Goal: Task Accomplishment & Management: Manage account settings

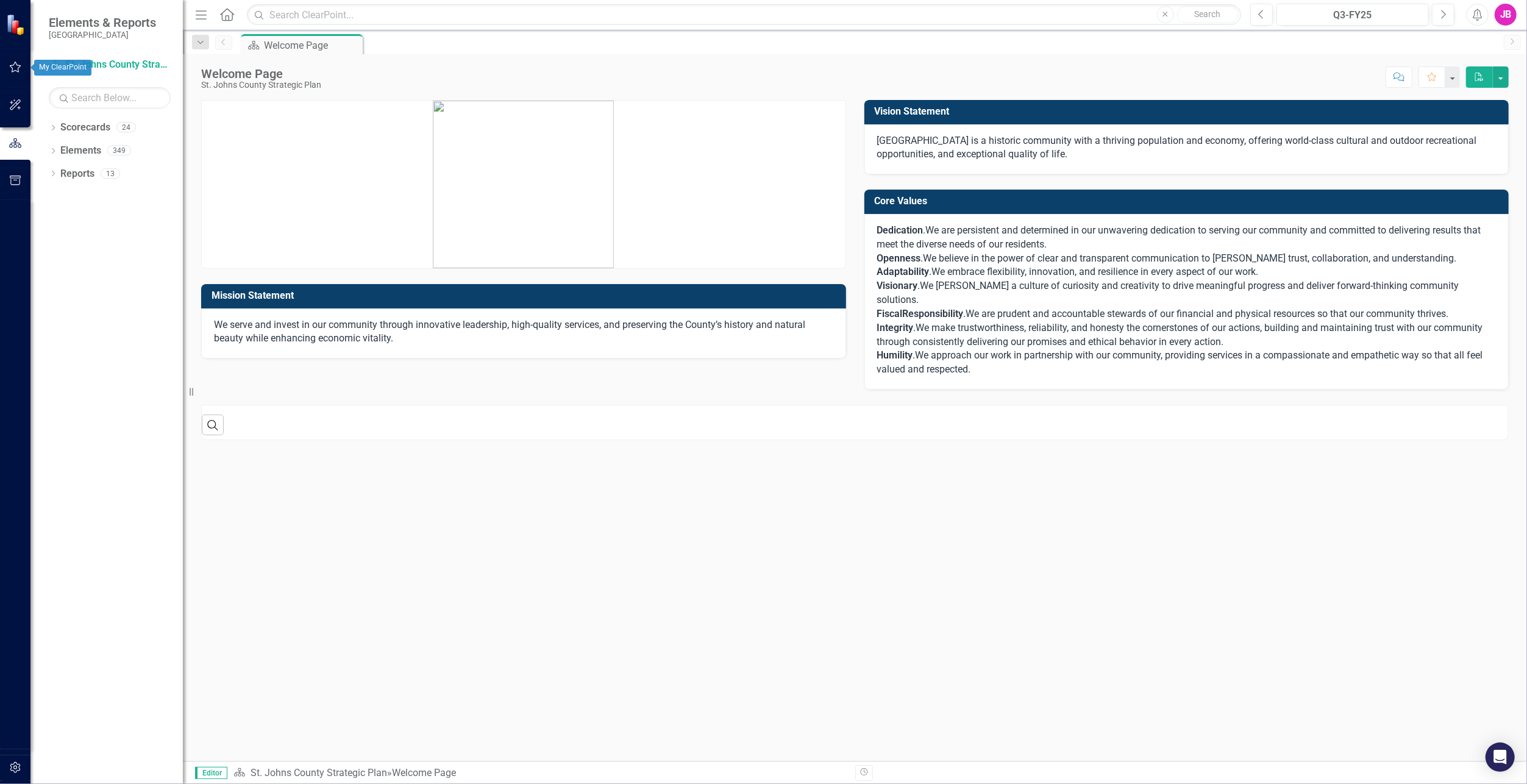
click at [15, 72] on icon "button" at bounding box center [15, 67] width 13 height 10
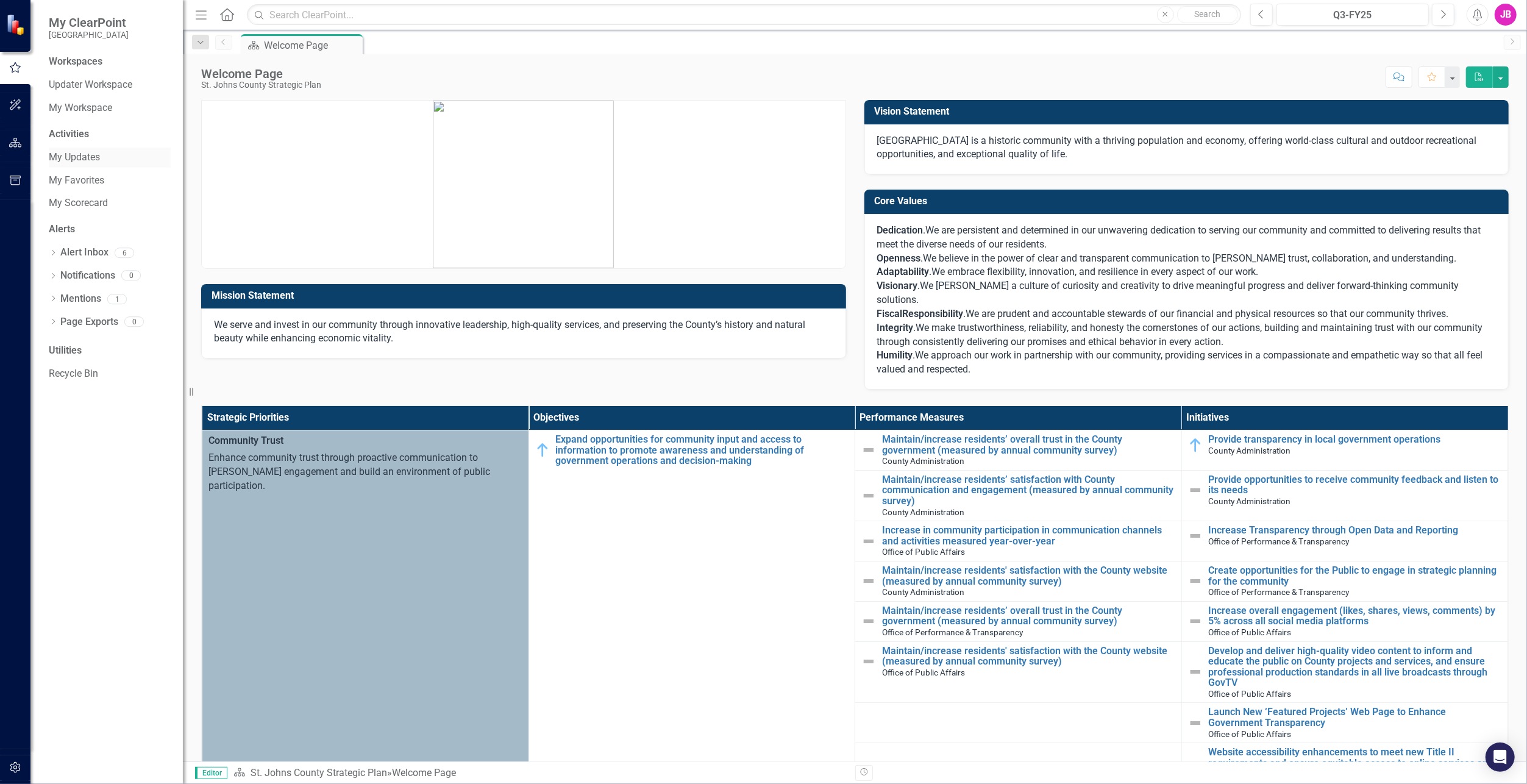
click at [92, 159] on link "My Updates" at bounding box center [110, 158] width 122 height 14
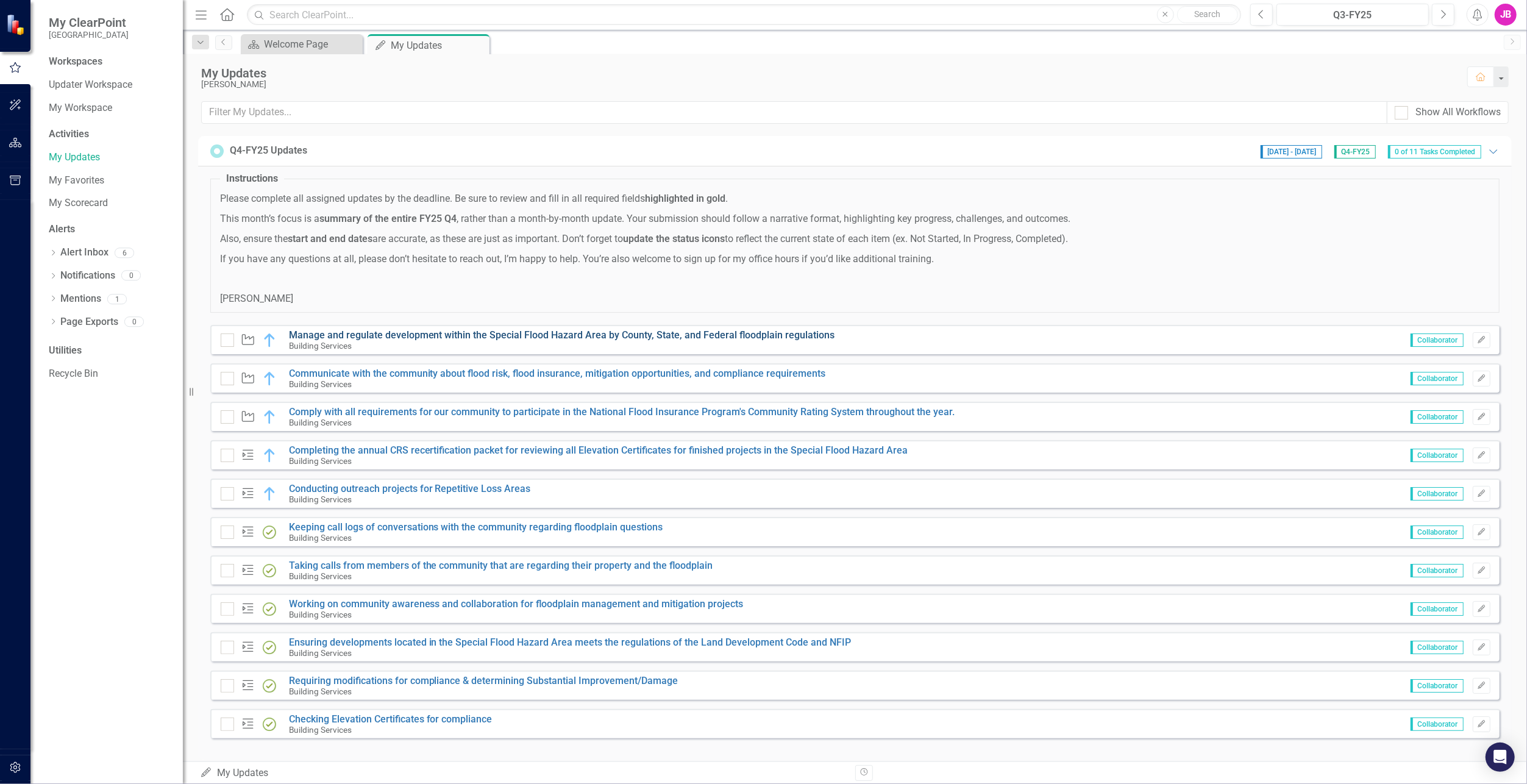
click at [435, 334] on link "Manage and regulate development within the Special Flood Hazard Area by County,…" at bounding box center [563, 335] width 547 height 11
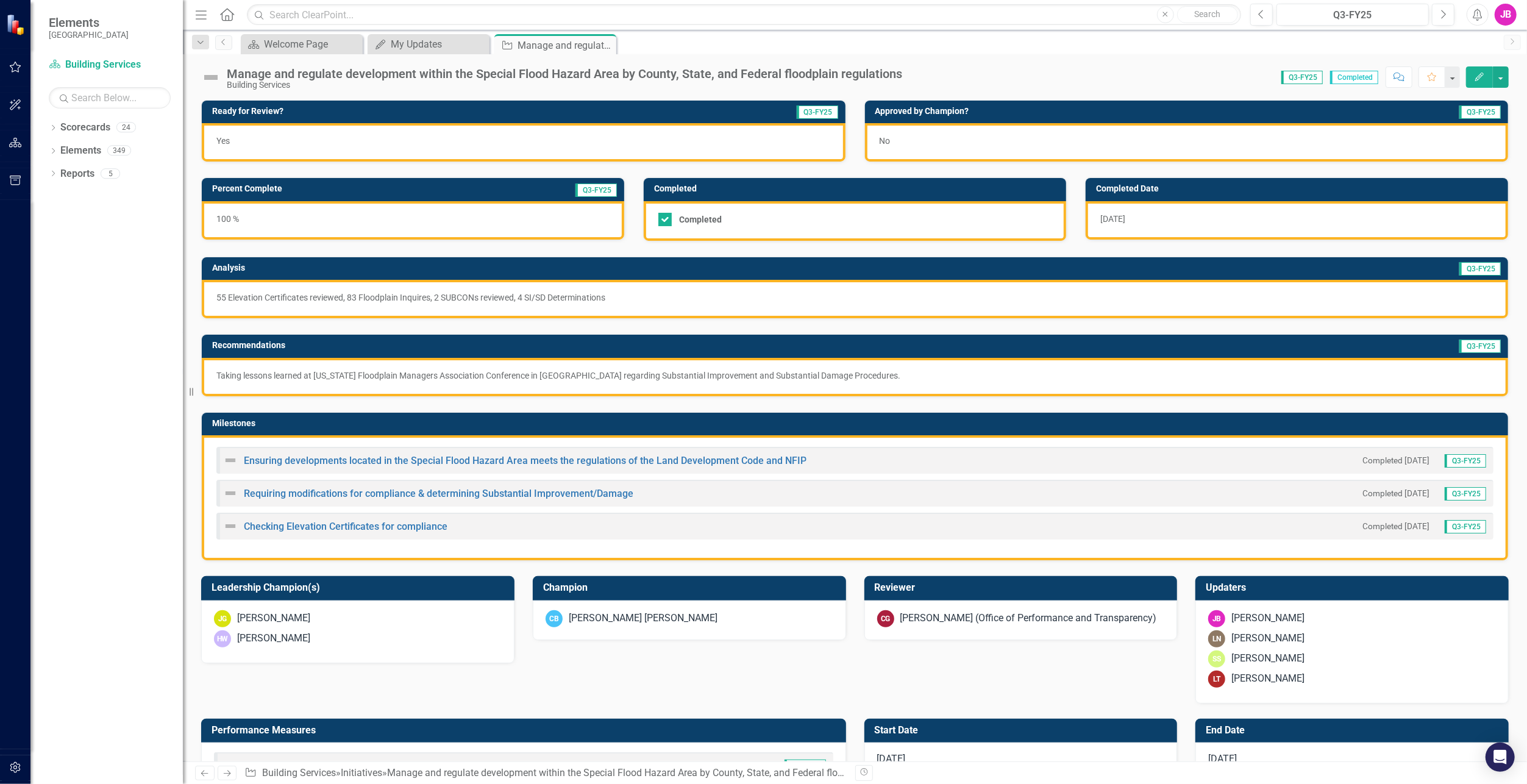
click at [275, 143] on div "Yes" at bounding box center [524, 142] width 644 height 38
click at [951, 130] on div "No" at bounding box center [1187, 142] width 644 height 38
click at [903, 142] on div "No" at bounding box center [1187, 142] width 644 height 38
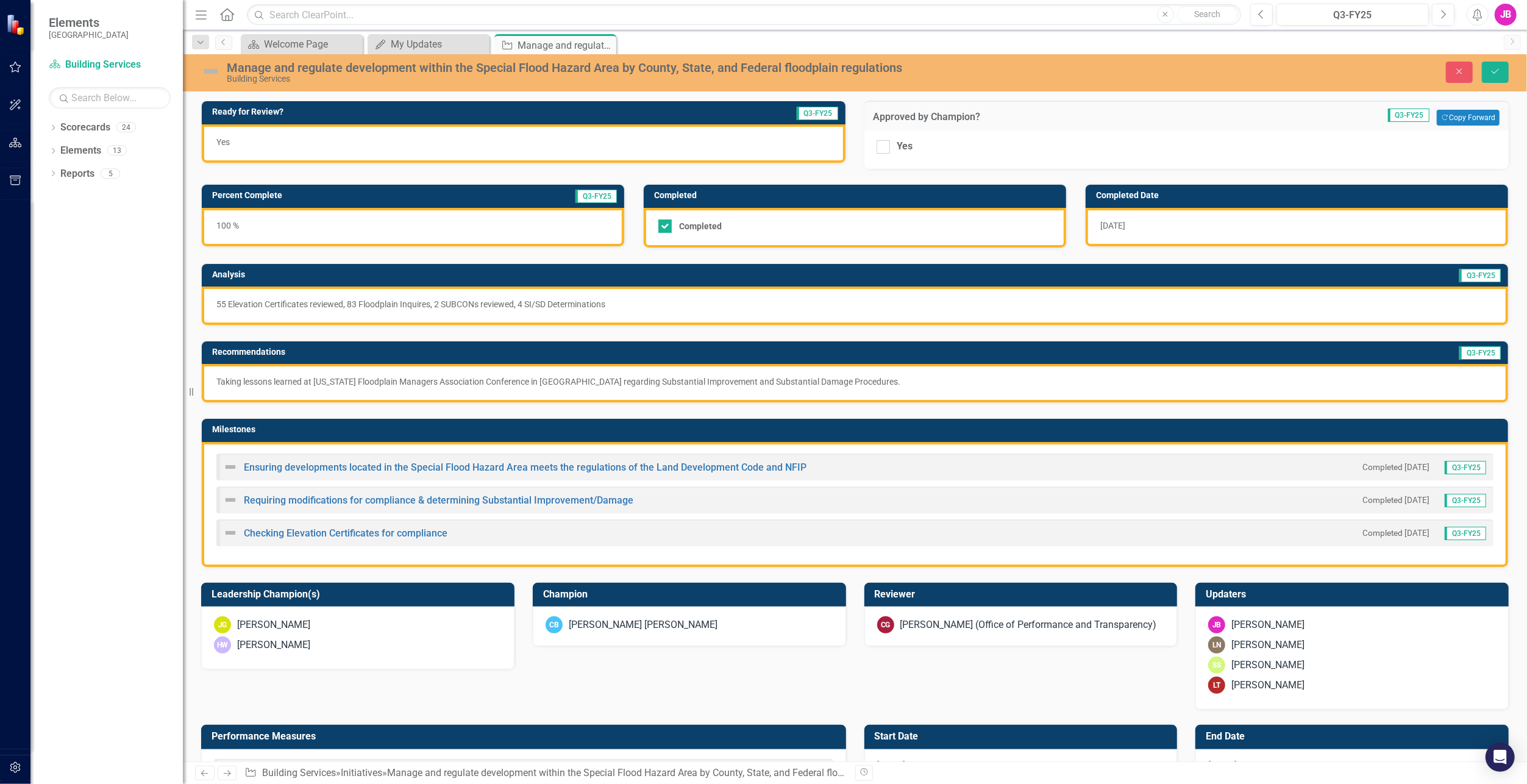
click at [870, 146] on div "Yes" at bounding box center [1187, 149] width 645 height 38
click at [877, 149] on div at bounding box center [884, 147] width 14 height 14
click at [877, 148] on input "Yes" at bounding box center [881, 144] width 8 height 8
checkbox input "true"
click at [362, 308] on p "55 Elevation Certificates reviewed, 83 Floodplain Inquires, 2 SUBCONs reviewed,…" at bounding box center [855, 304] width 1277 height 12
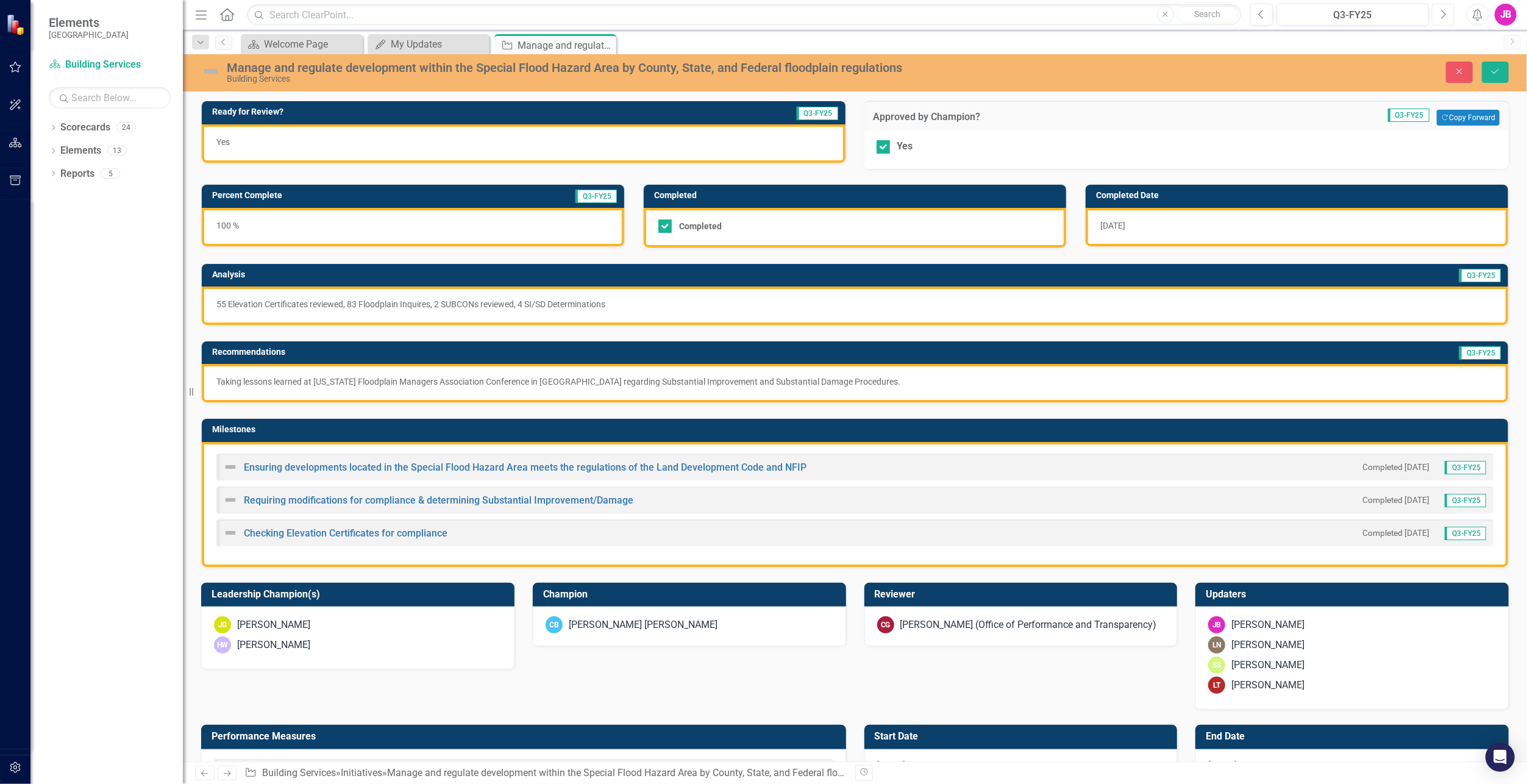
click at [1446, 18] on icon "Next" at bounding box center [1443, 14] width 7 height 11
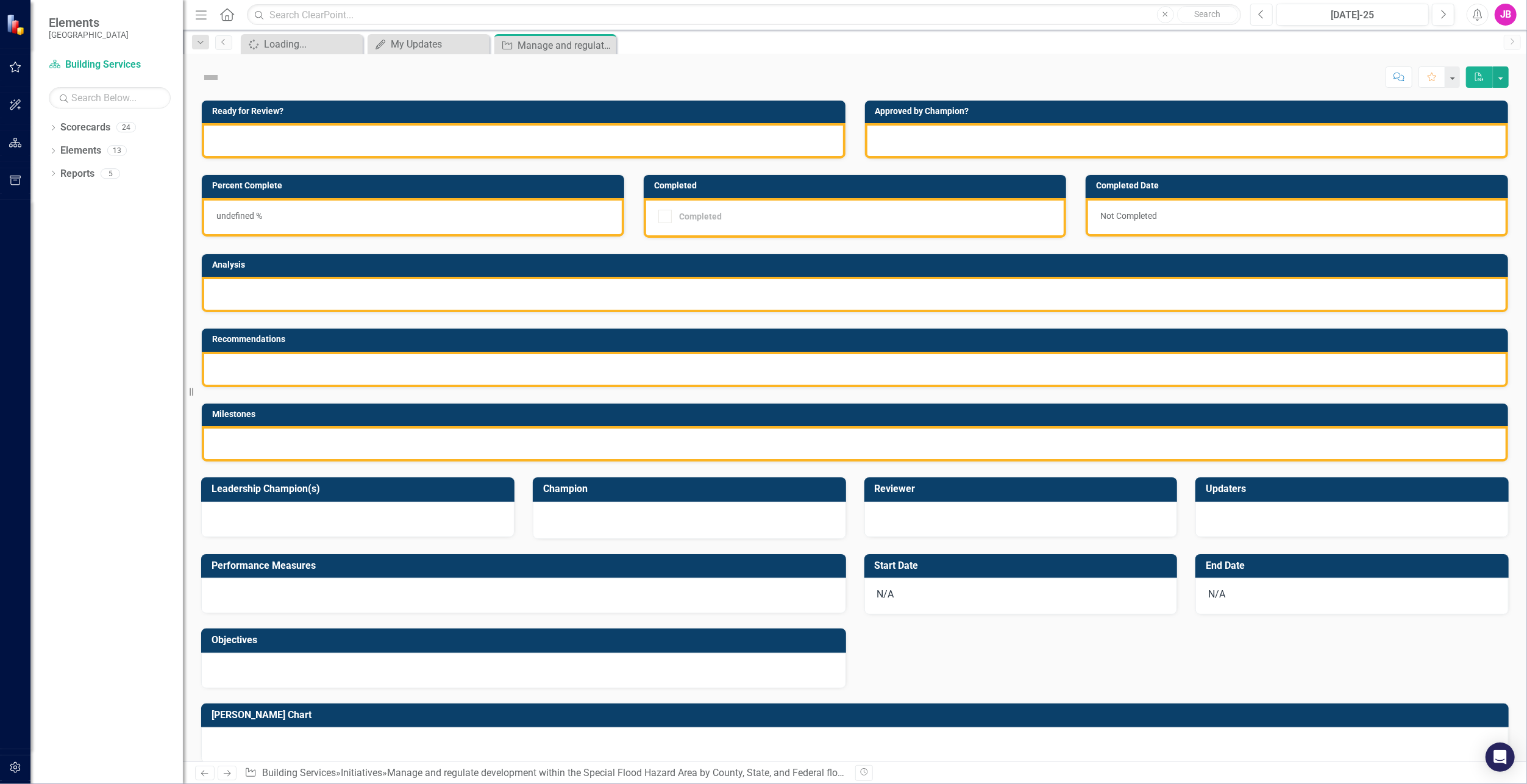
click at [1261, 13] on icon "button" at bounding box center [1261, 14] width 5 height 8
checkbox input "true"
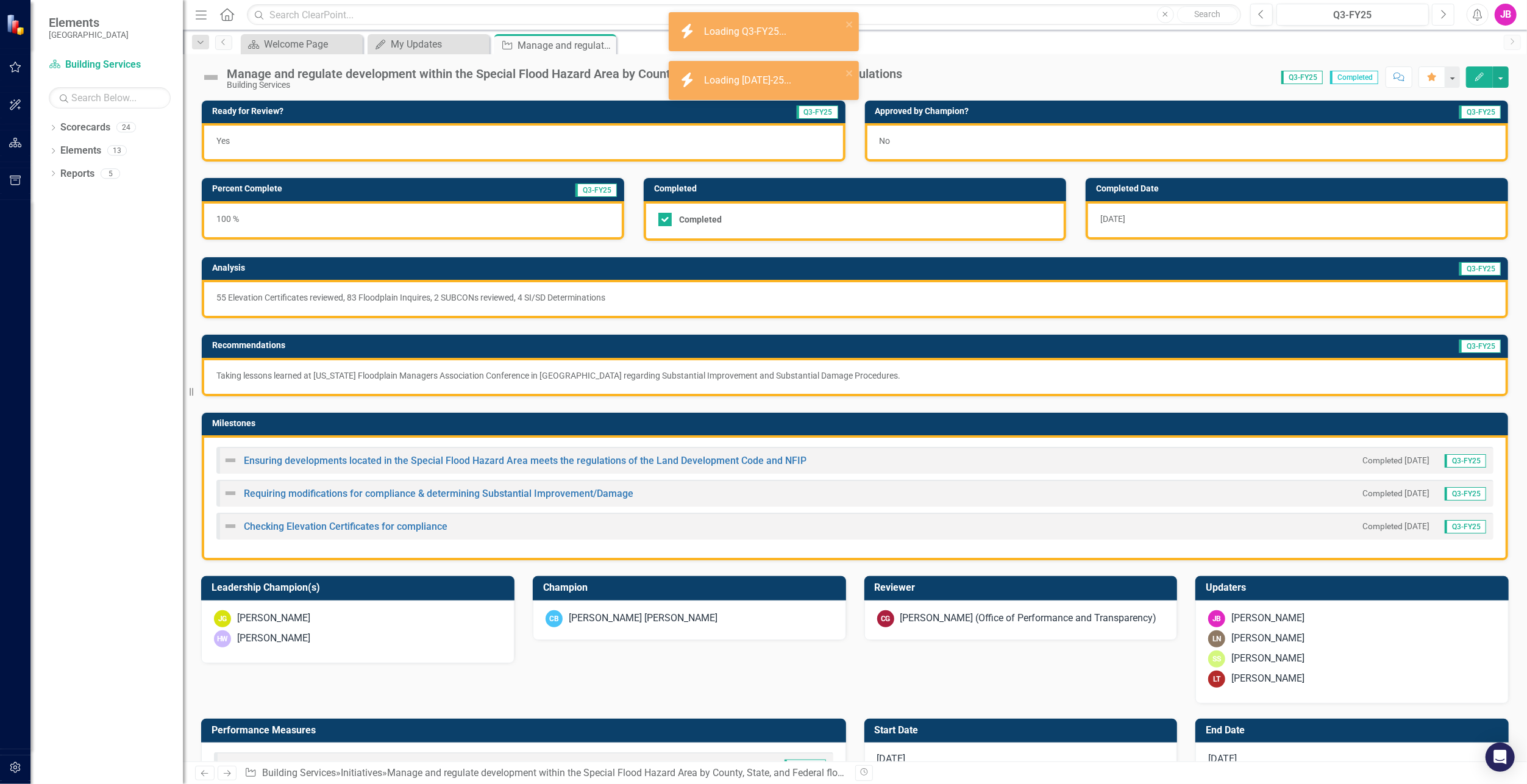
click at [1443, 15] on icon "Next" at bounding box center [1443, 14] width 7 height 11
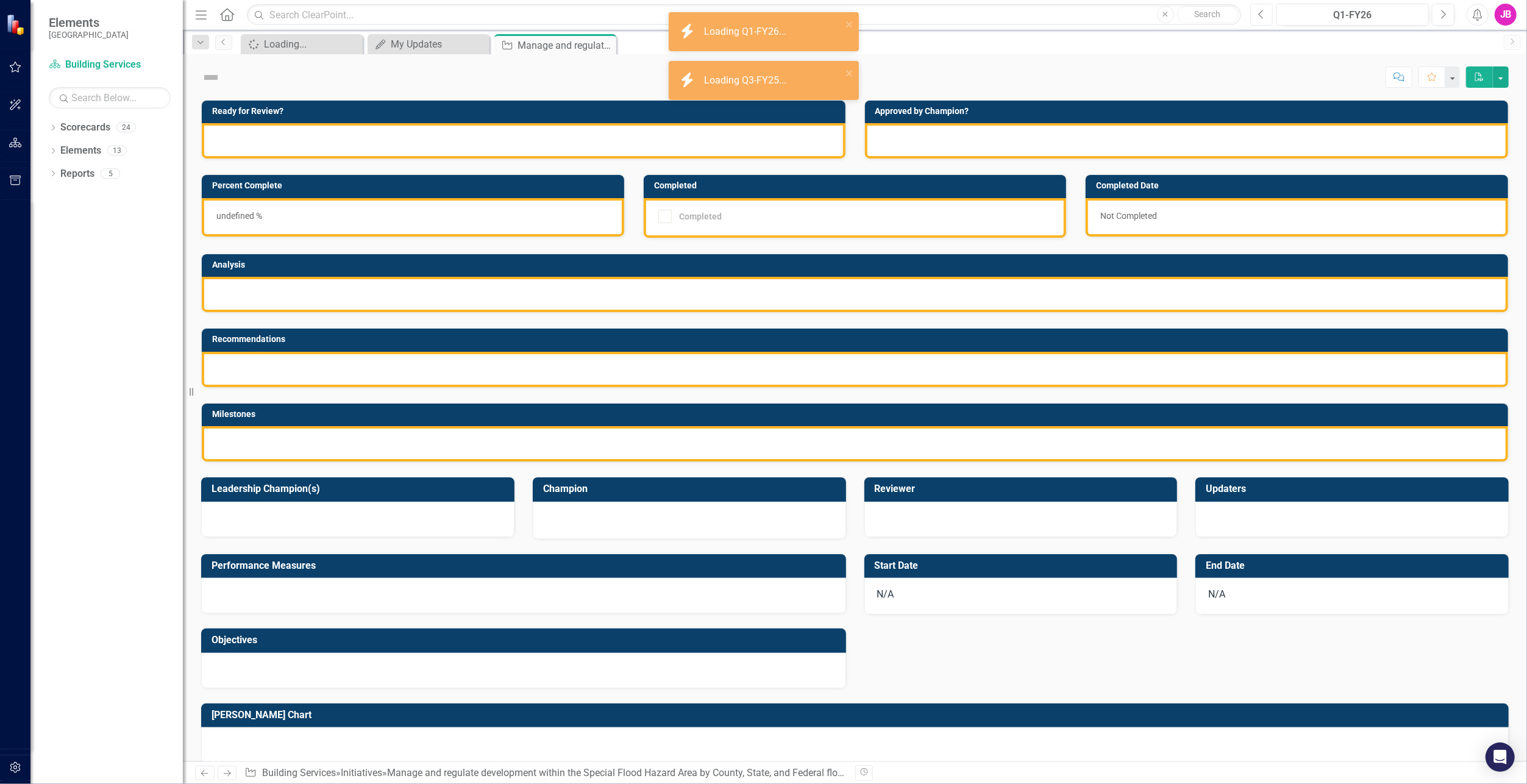
click at [1261, 13] on icon "button" at bounding box center [1261, 14] width 5 height 8
checkbox input "true"
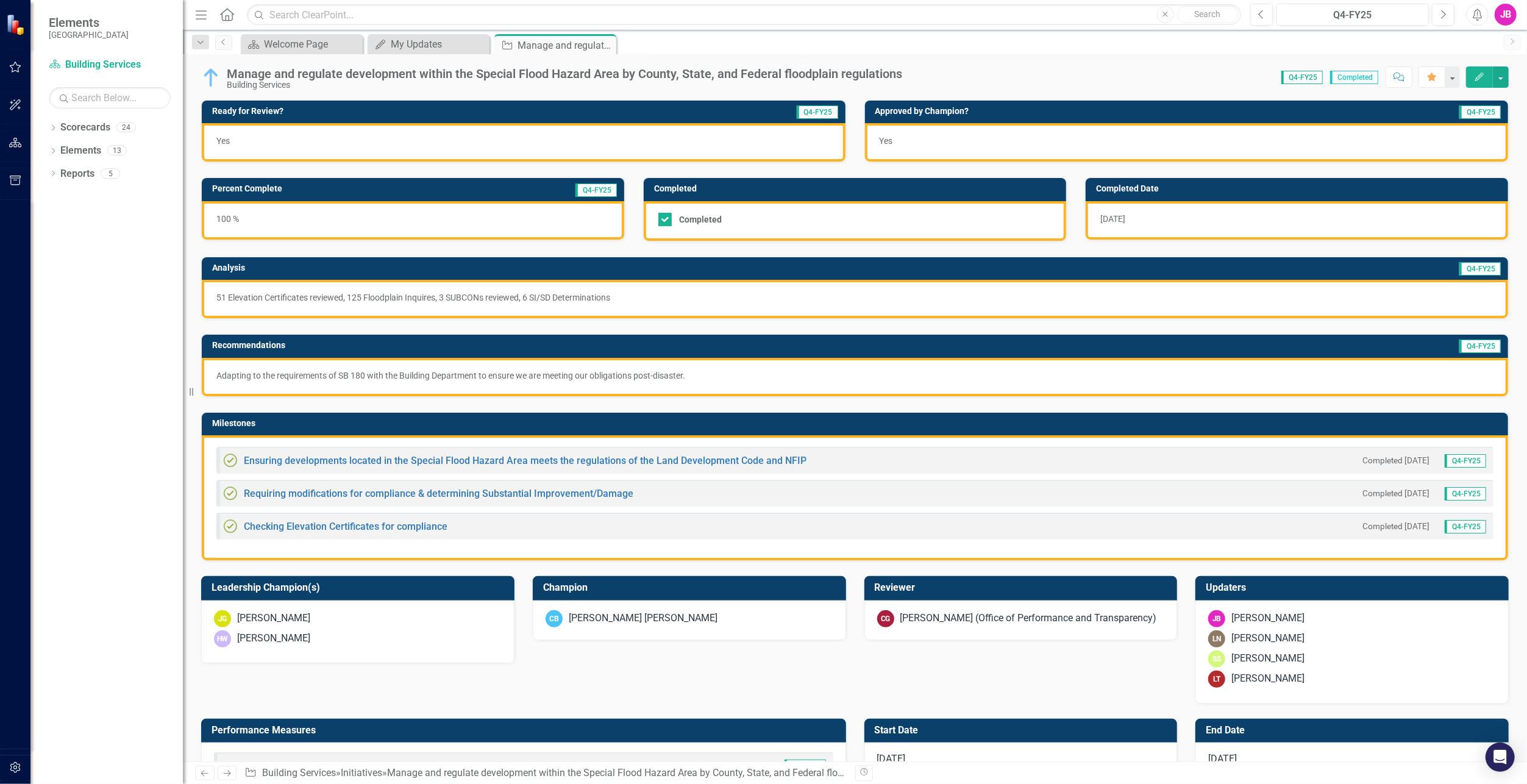
click at [231, 11] on icon "Home" at bounding box center [227, 14] width 16 height 13
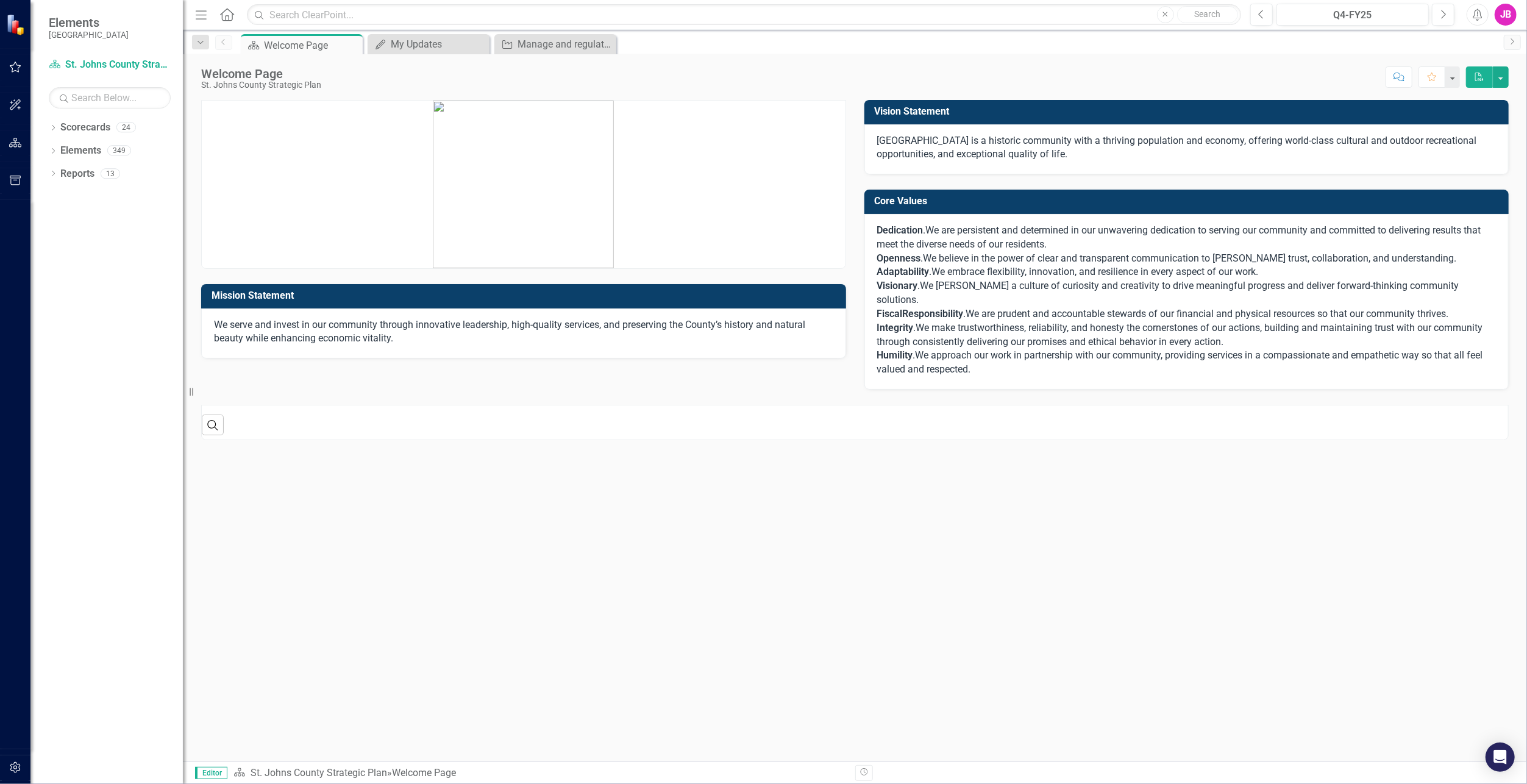
click at [15, 64] on icon "button" at bounding box center [15, 67] width 13 height 10
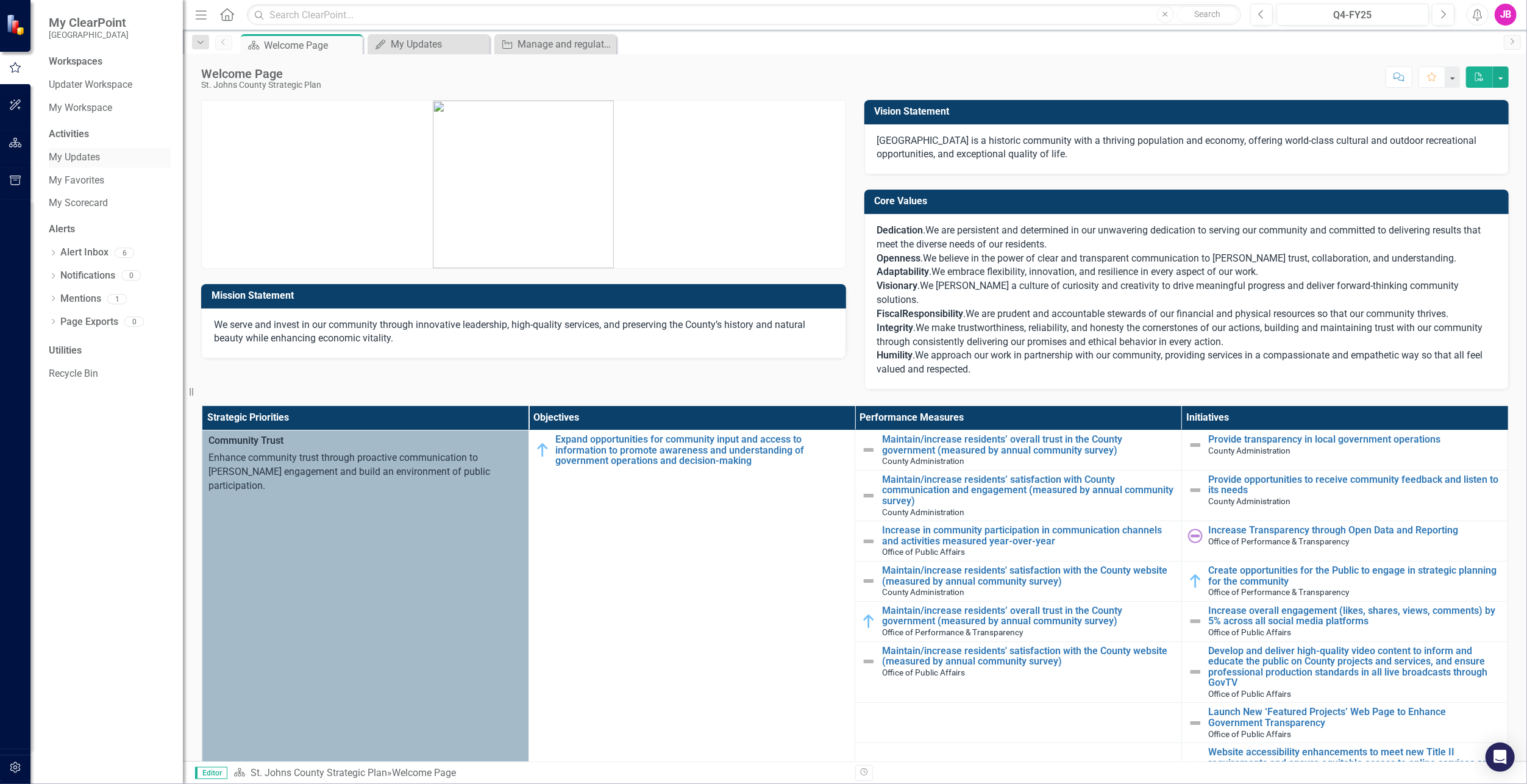
click at [106, 164] on link "My Updates" at bounding box center [110, 158] width 122 height 14
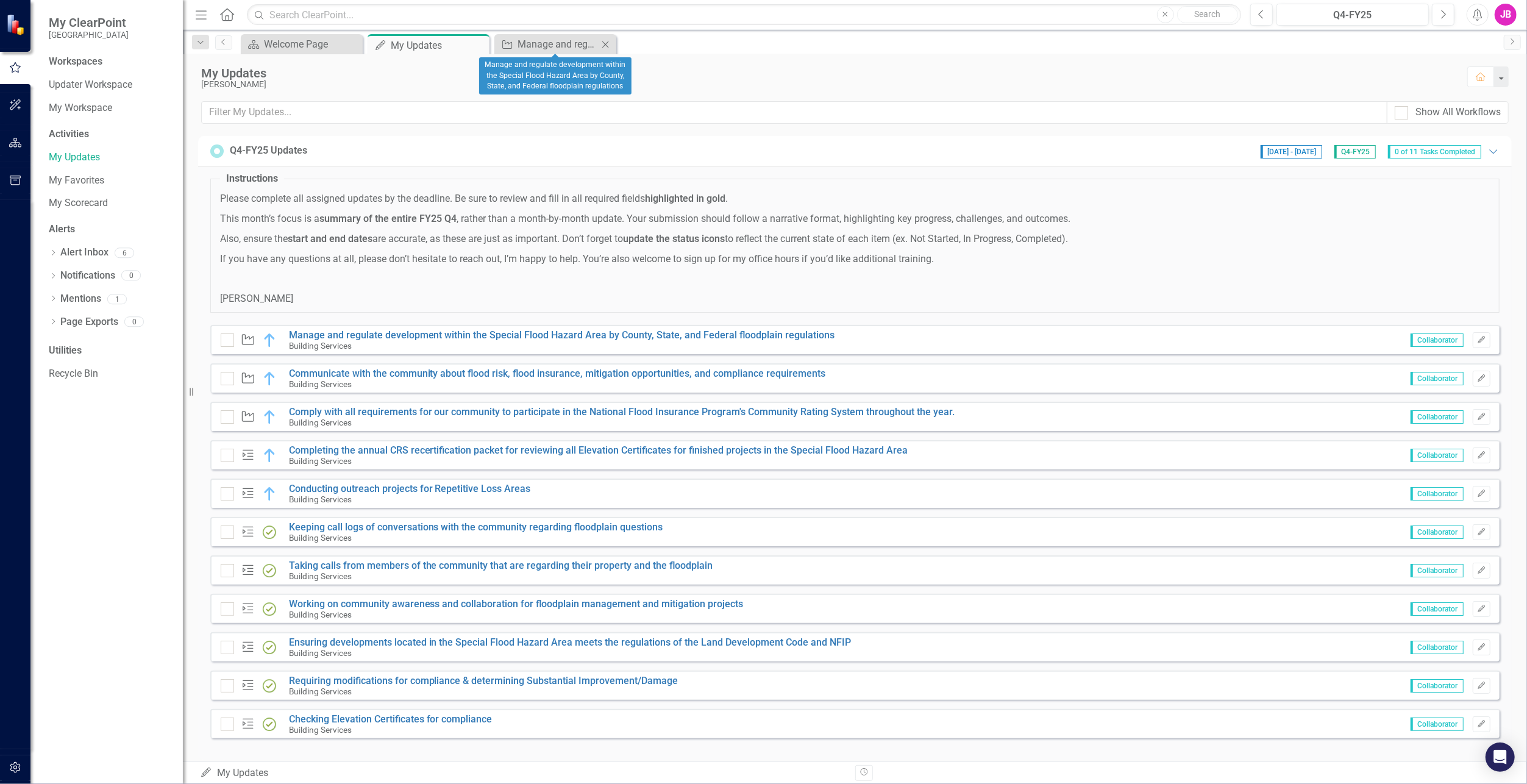
click at [605, 46] on icon "Close" at bounding box center [605, 44] width 12 height 10
click at [448, 335] on link "Manage and regulate development within the Special Flood Hazard Area by County,…" at bounding box center [563, 335] width 547 height 11
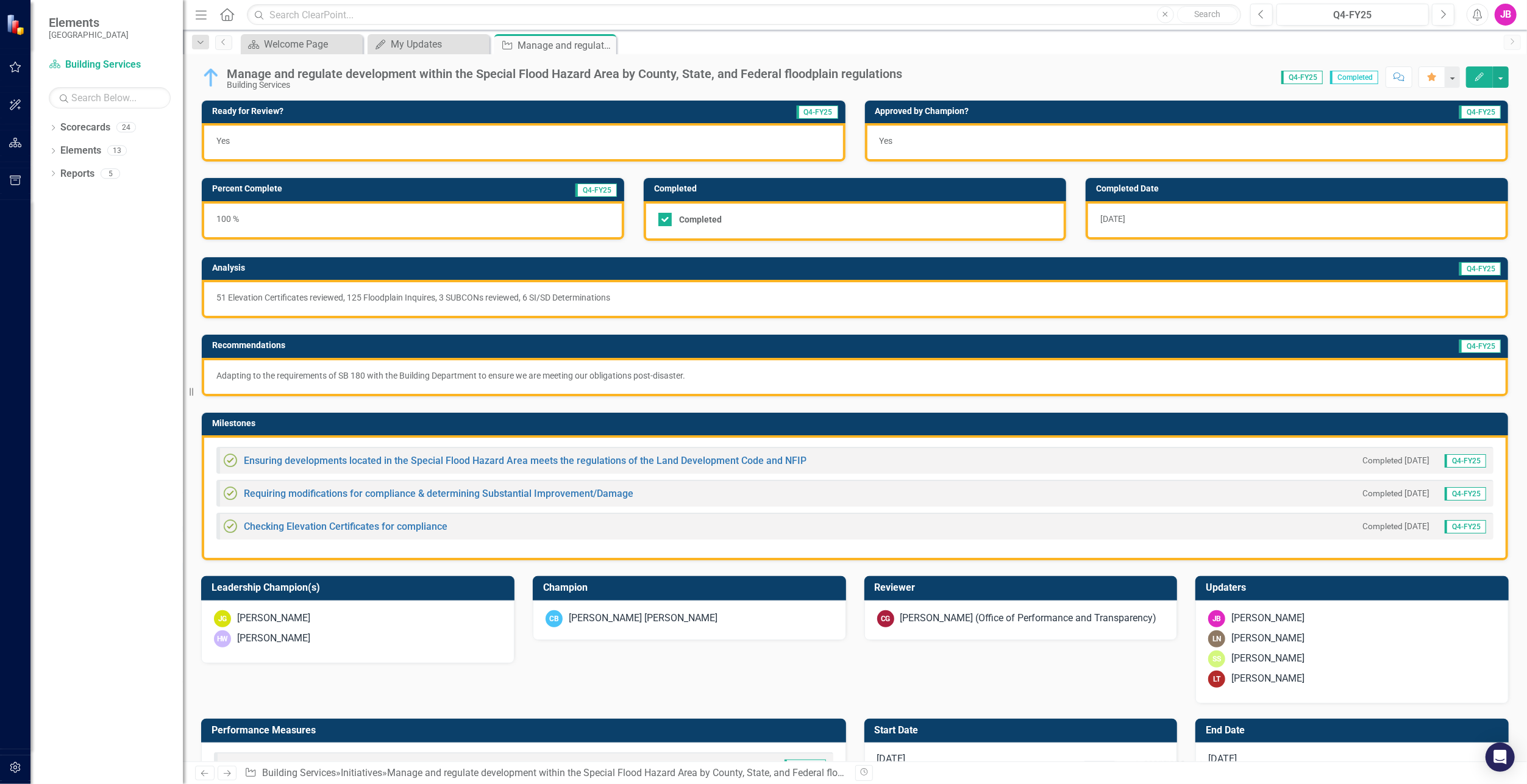
click at [1115, 217] on span "[DATE]" at bounding box center [1113, 218] width 25 height 10
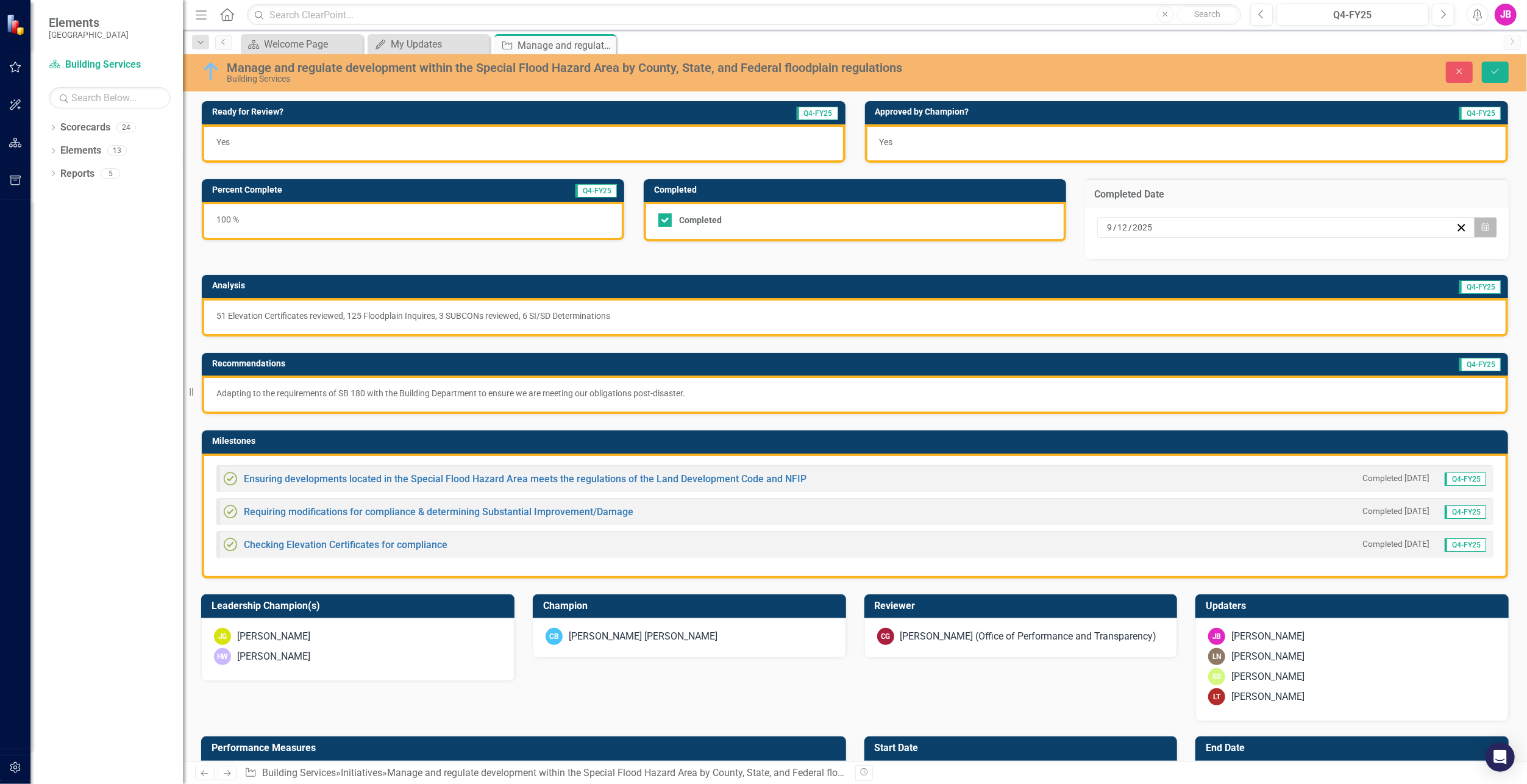
click at [1474, 228] on button "Calendar" at bounding box center [1486, 227] width 23 height 21
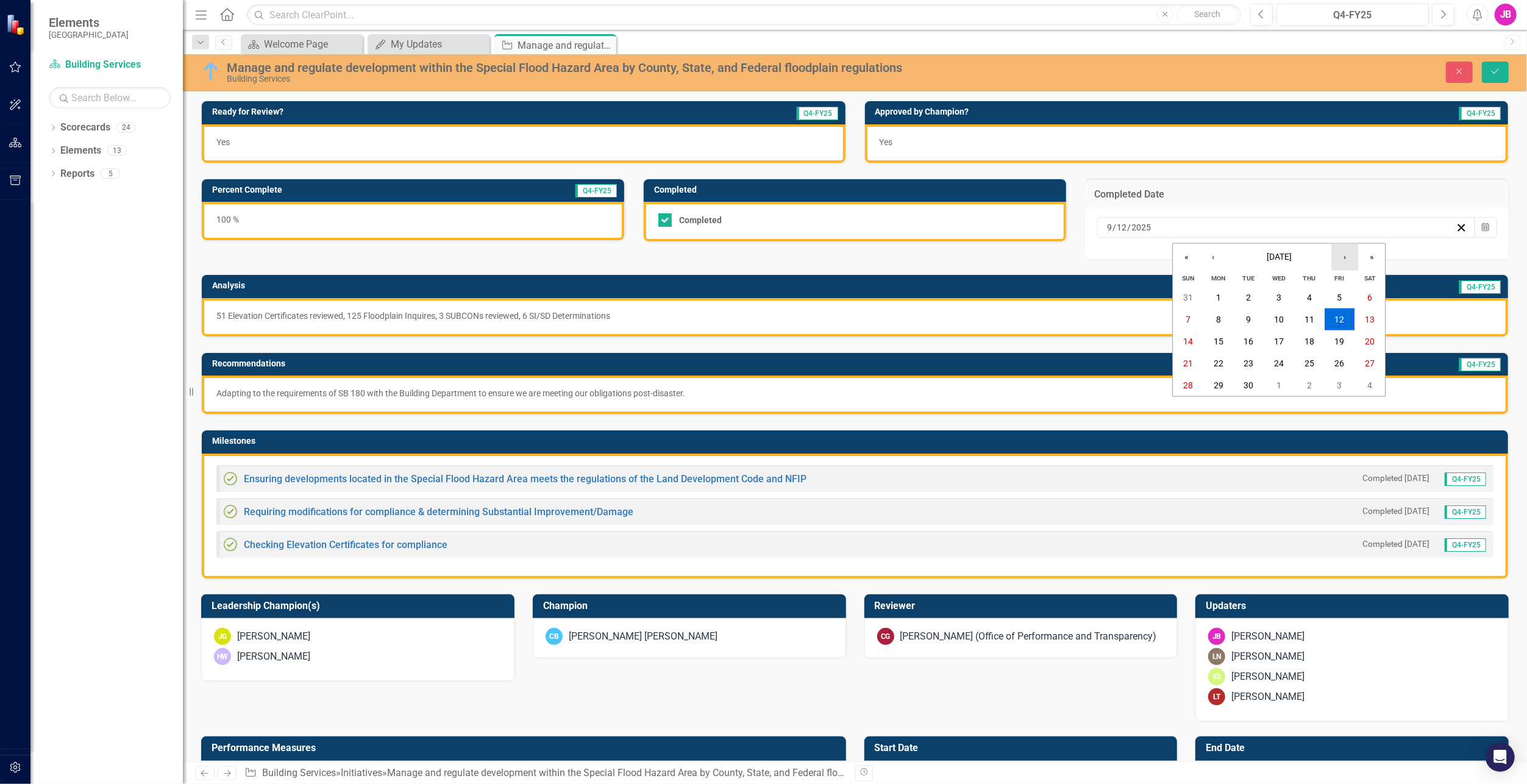
click at [1347, 257] on button "›" at bounding box center [1344, 257] width 27 height 27
click at [1277, 334] on button "15" at bounding box center [1279, 341] width 30 height 22
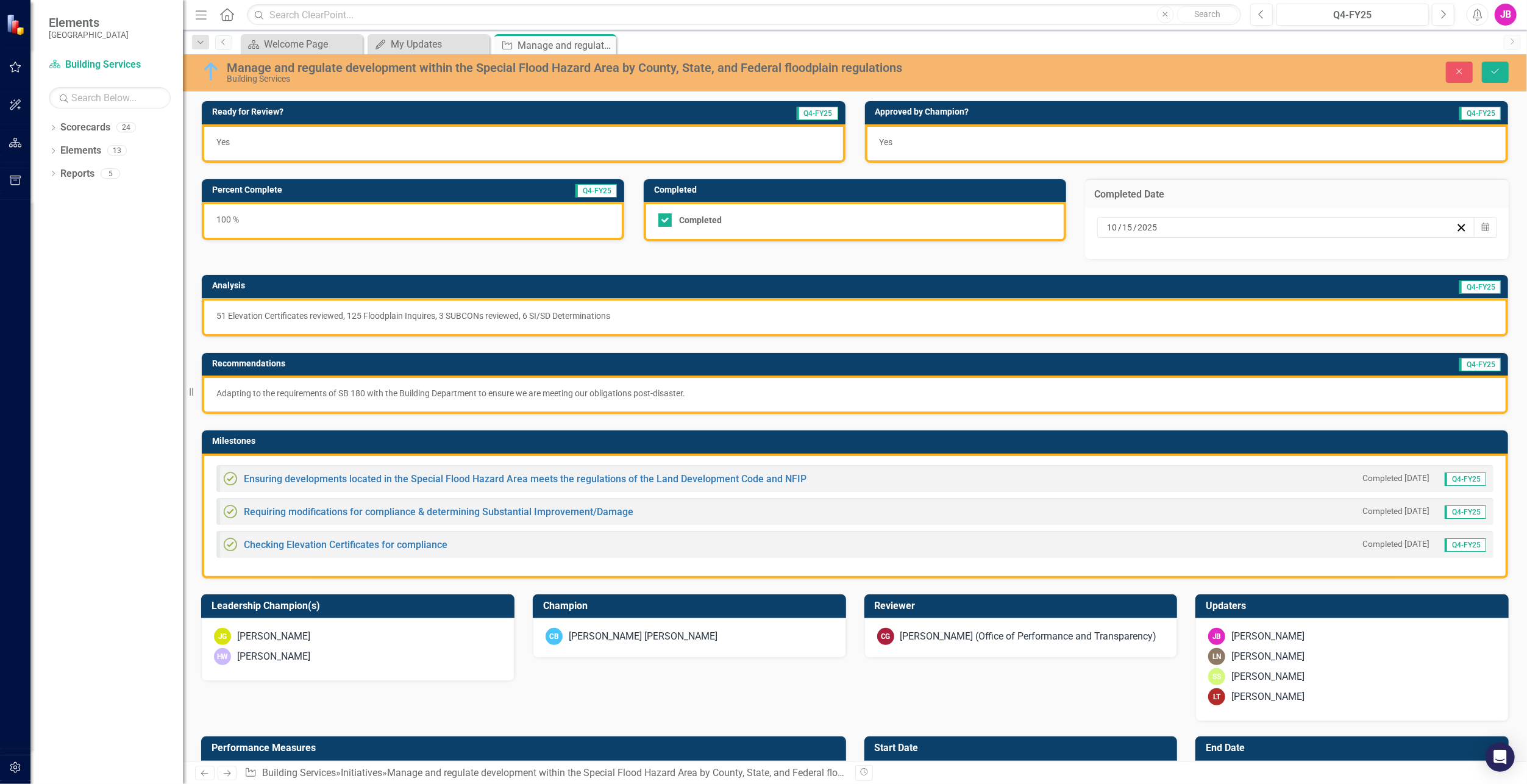
click at [248, 320] on p "51 Elevation Certificates reviewed, 125 Floodplain Inquires, 3 SUBCONs reviewed…" at bounding box center [855, 316] width 1277 height 12
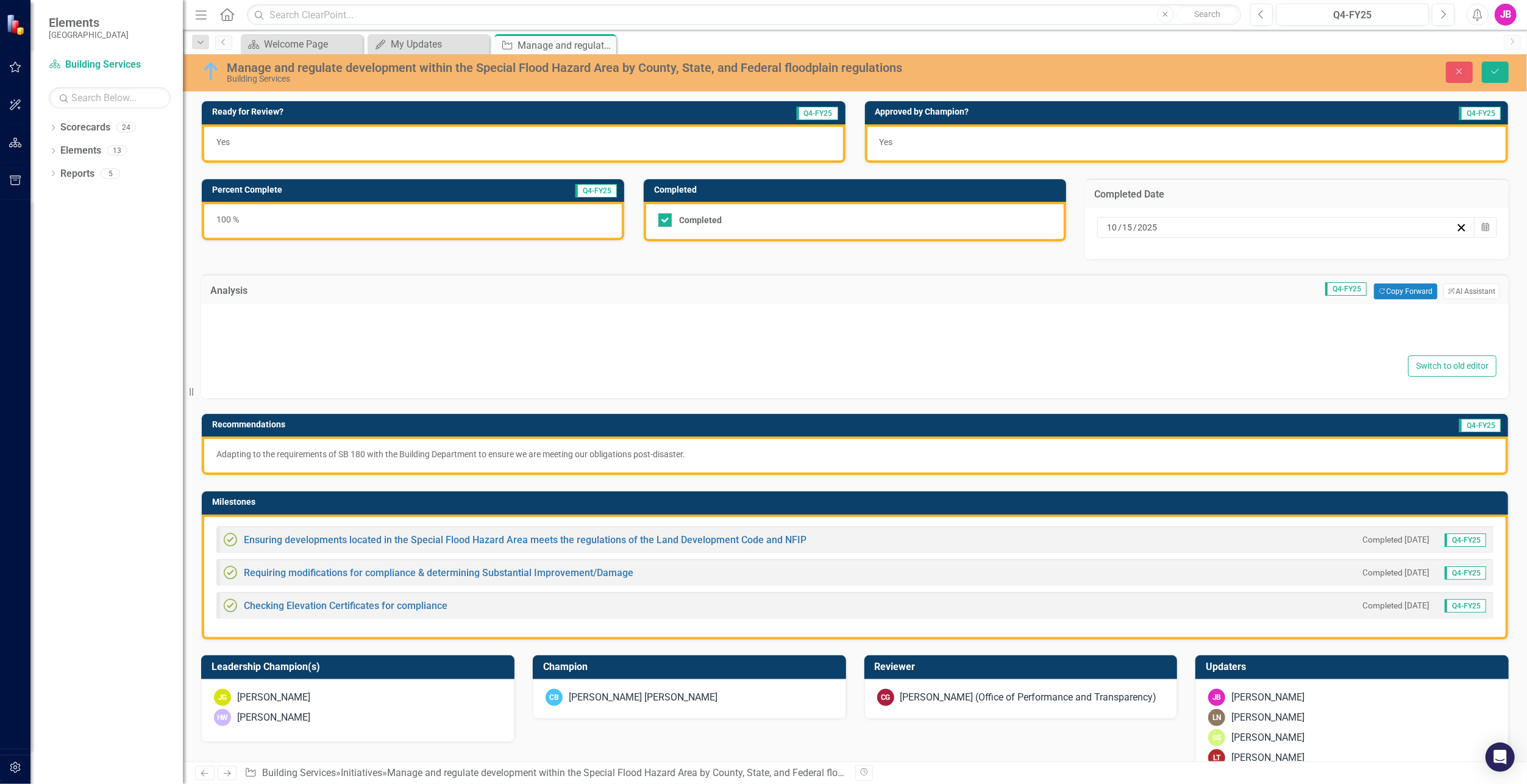
type textarea "<p>51 Elevation Certificates reviewed, 125 Floodplain Inquires, 3 SUBCONs revie…"
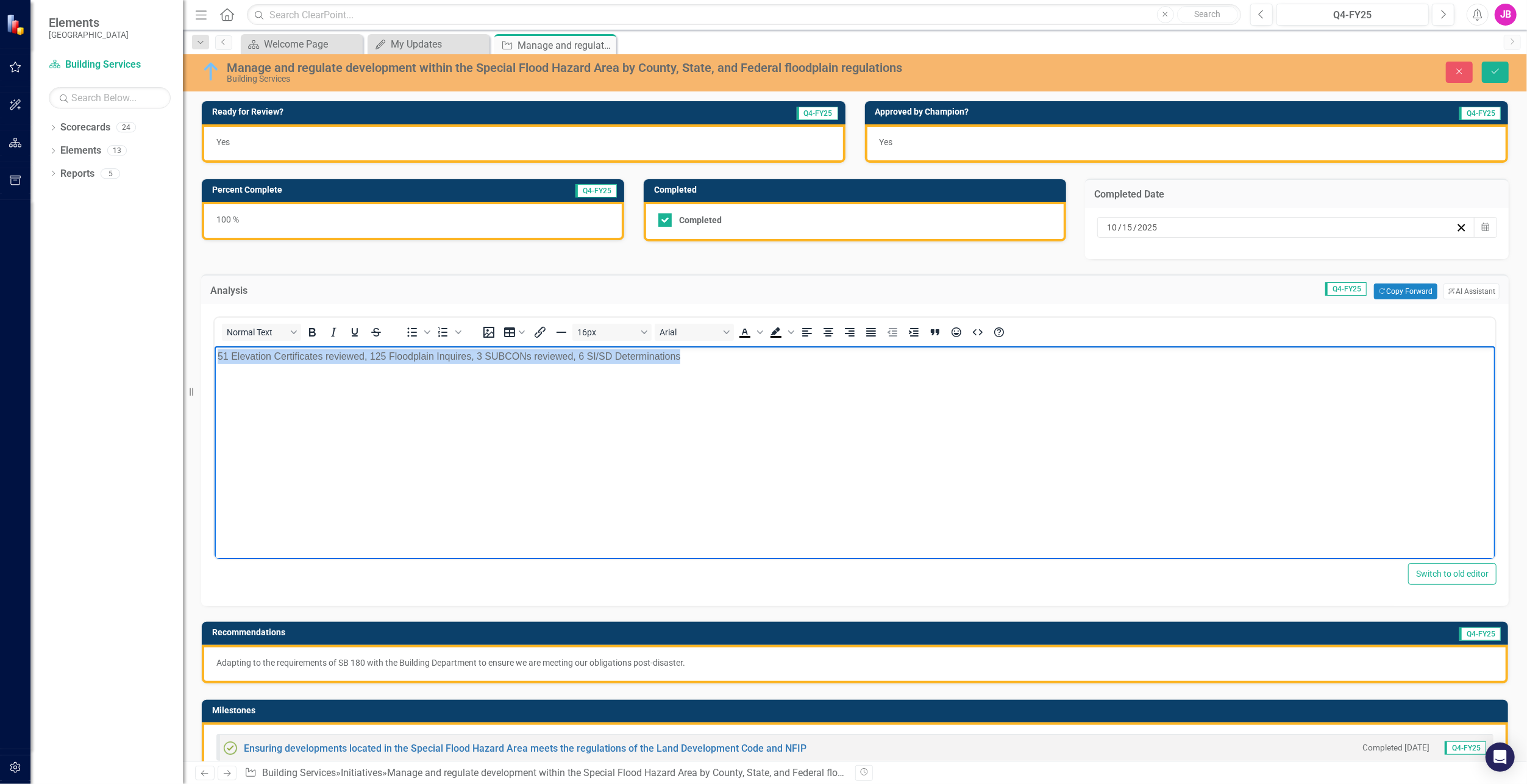
drag, startPoint x: 779, startPoint y: 374, endPoint x: 133, endPoint y: 366, distance: 646.0
click at [214, 366] on html "51 Elevation Certificates reviewed, 125 Floodplain Inquires, 3 SUBCONs reviewed…" at bounding box center [854, 438] width 1281 height 183
click at [320, 384] on body "Rich Text Area. Press ALT-0 for help." at bounding box center [854, 438] width 1281 height 183
paste body "Rich Text Area. Press ALT-0 for help."
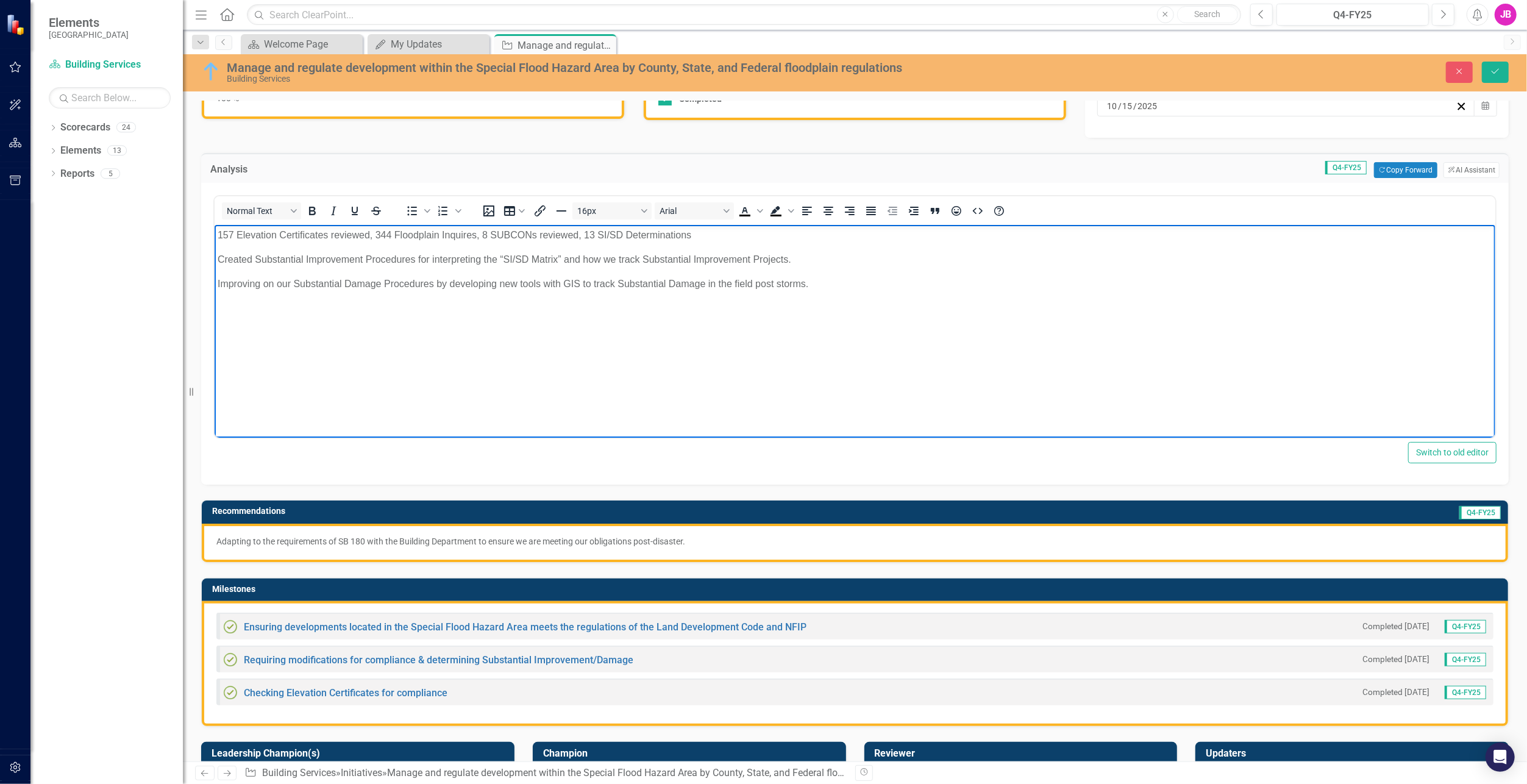
scroll to position [122, 0]
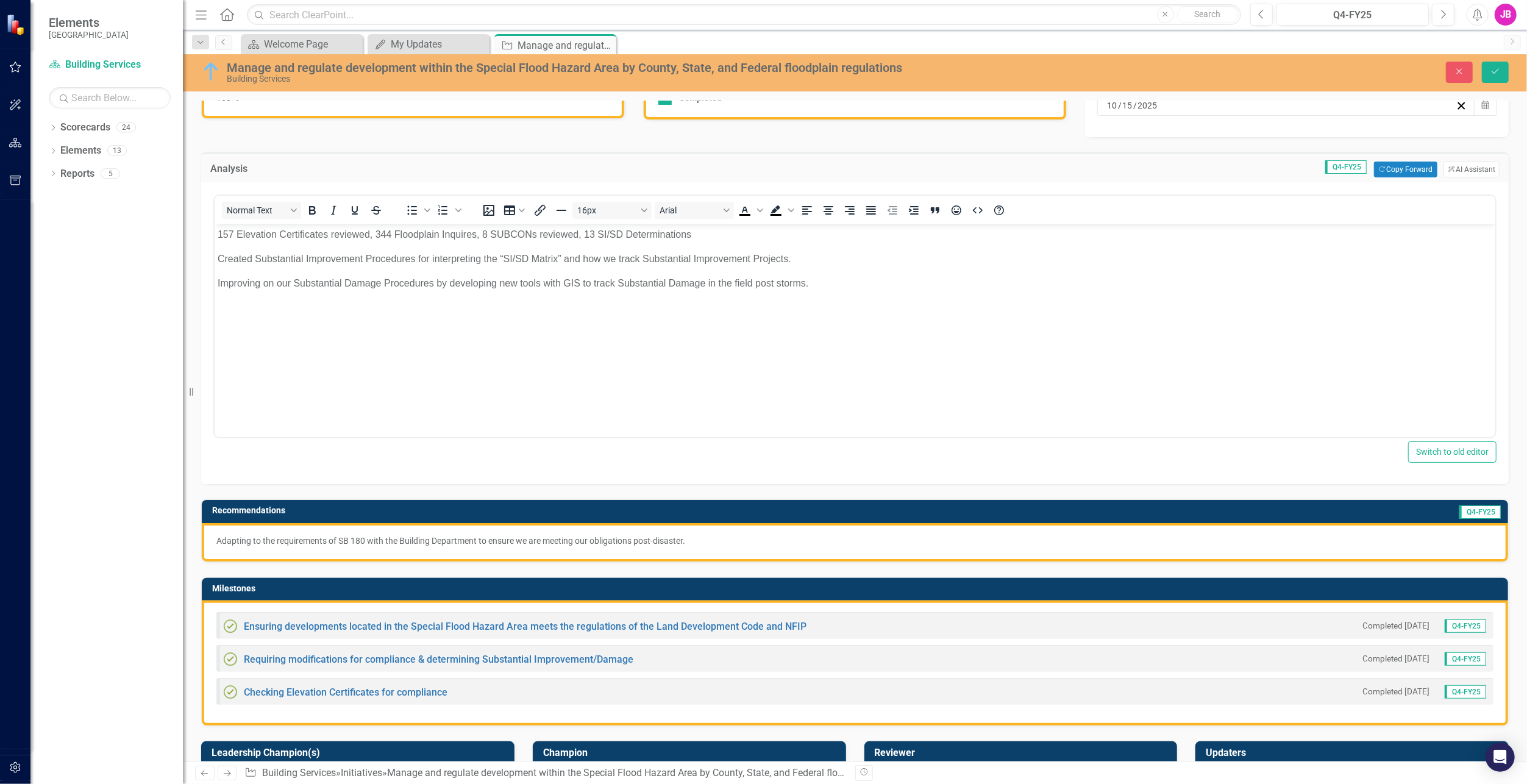
click at [515, 539] on p "Adapting to the requirements of SB 180 with the Building Department to ensure w…" at bounding box center [855, 540] width 1277 height 12
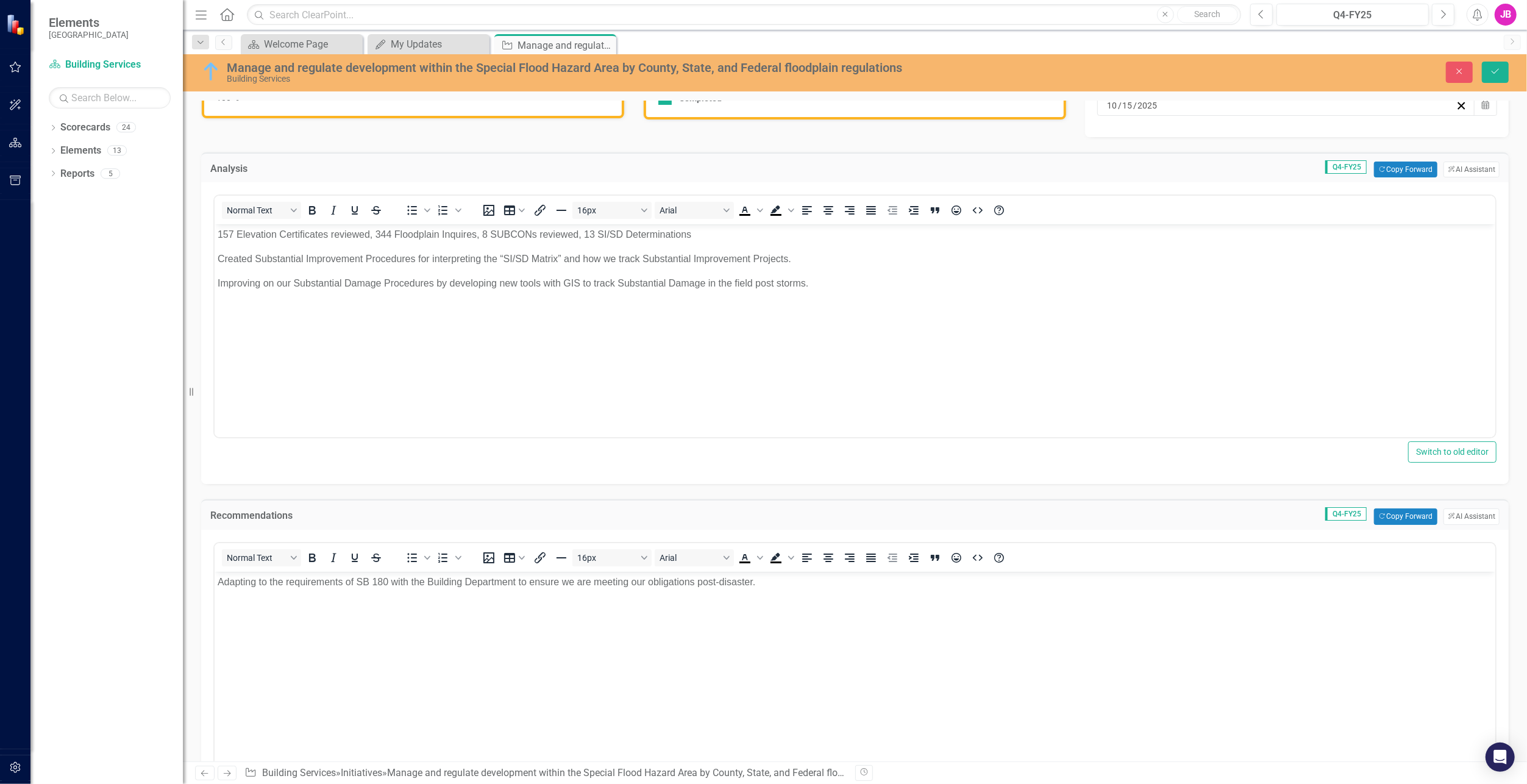
scroll to position [0, 0]
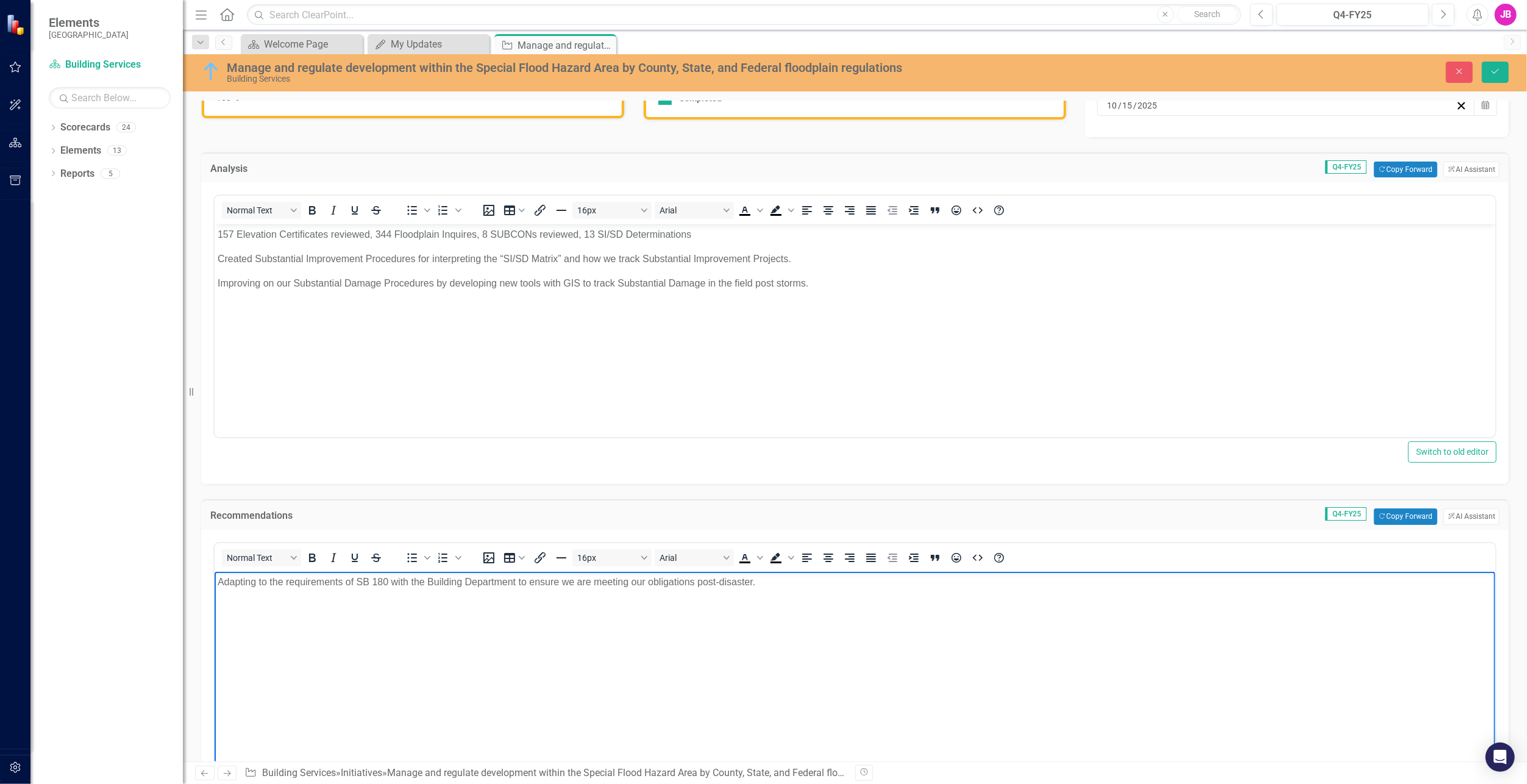
drag, startPoint x: 770, startPoint y: 584, endPoint x: 422, endPoint y: 1137, distance: 653.4
click at [214, 571] on html "Adapting to the requirements of SB 180 with the Building Department to ensure w…" at bounding box center [854, 662] width 1281 height 183
click at [293, 654] on body "Rich Text Area. Press ALT-0 for help." at bounding box center [854, 662] width 1281 height 183
paste body "Rich Text Area. Press ALT-0 for help."
click at [414, 651] on body "Using the upcoming months to continue to meet the requirements of SB 180." at bounding box center [854, 662] width 1281 height 183
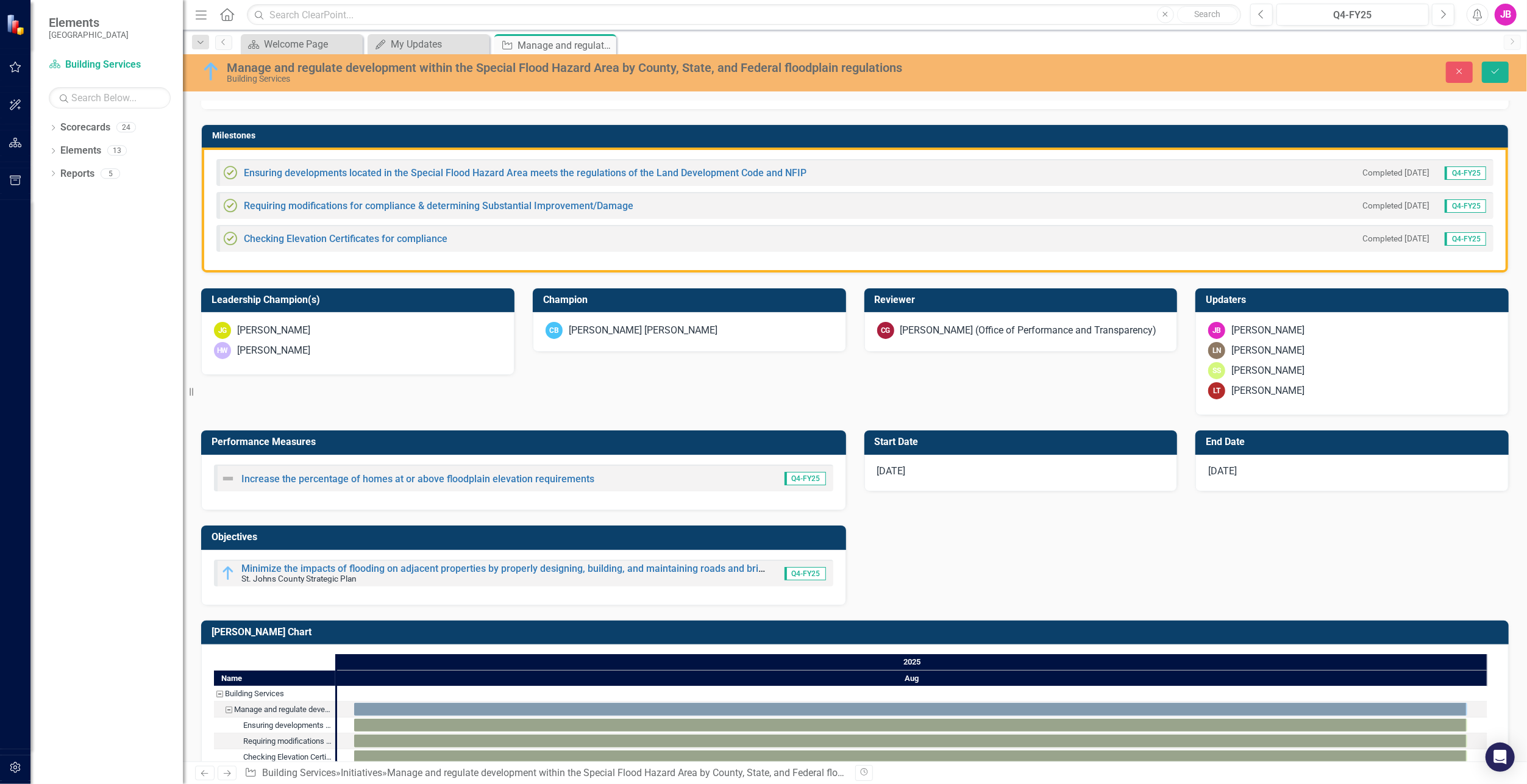
scroll to position [853, 0]
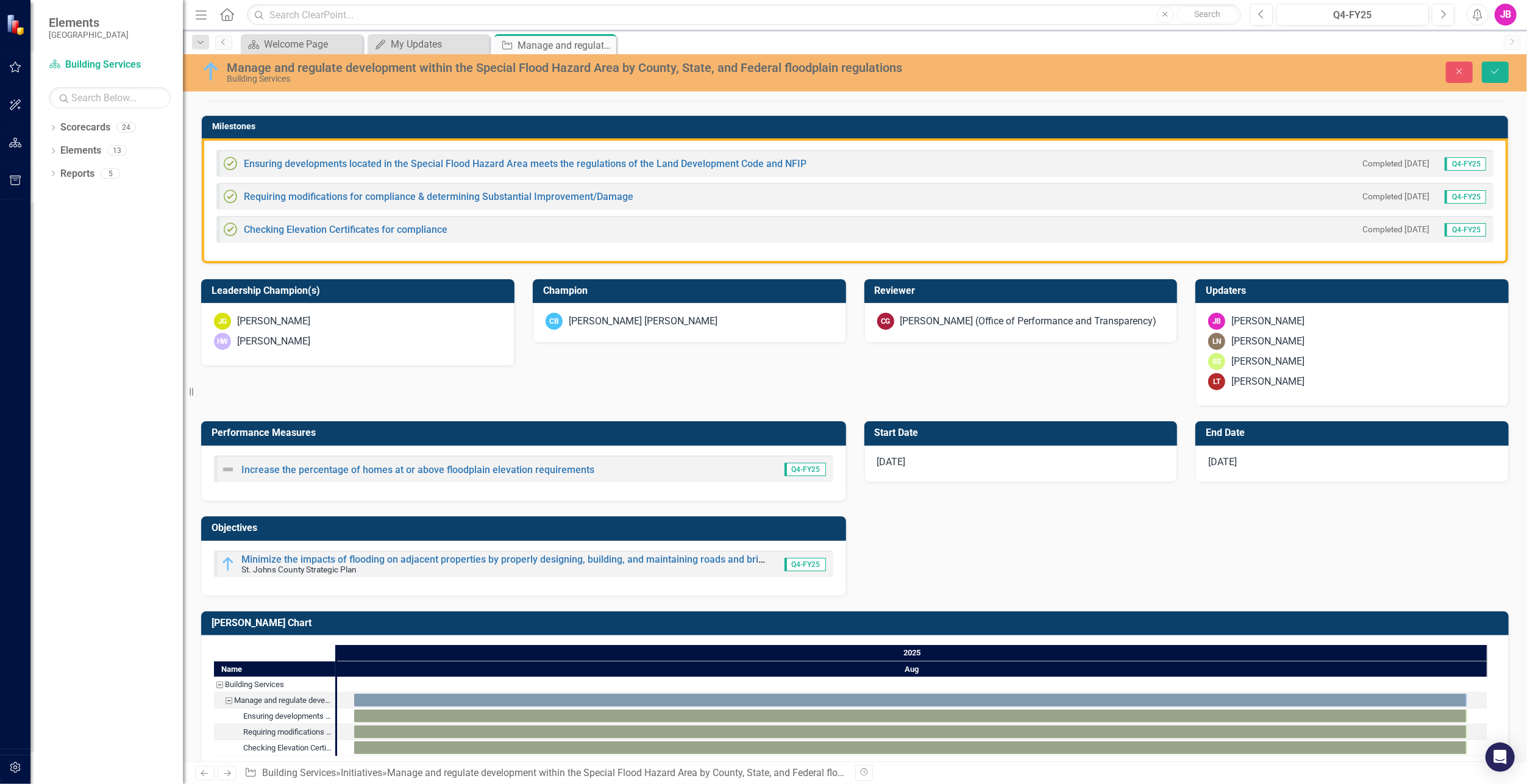
click at [959, 460] on div "[DATE]" at bounding box center [1022, 464] width 314 height 37
click at [1150, 472] on button "Calendar" at bounding box center [1154, 470] width 23 height 21
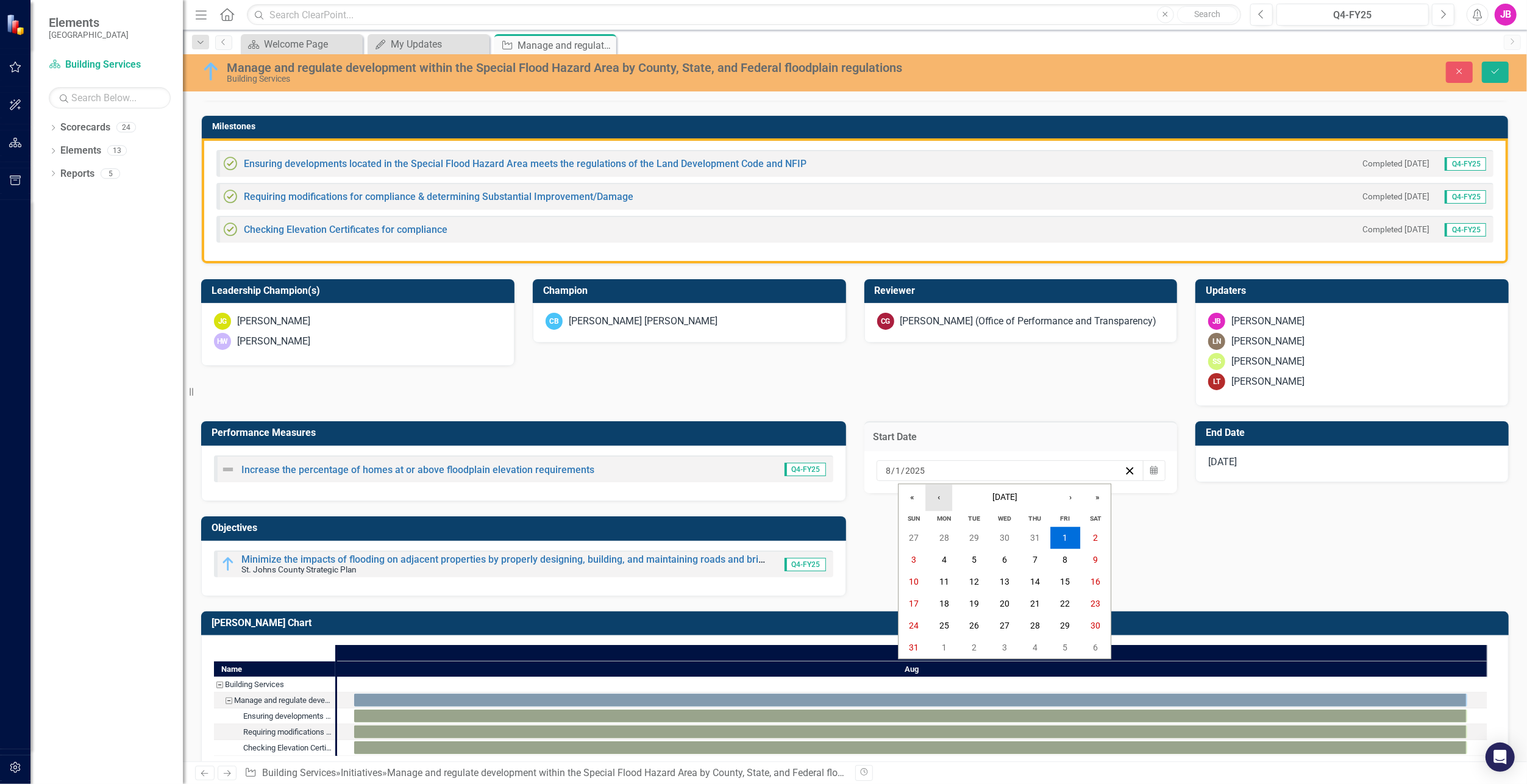
click at [933, 500] on button "‹" at bounding box center [939, 497] width 27 height 27
click at [977, 531] on button "1" at bounding box center [975, 538] width 30 height 22
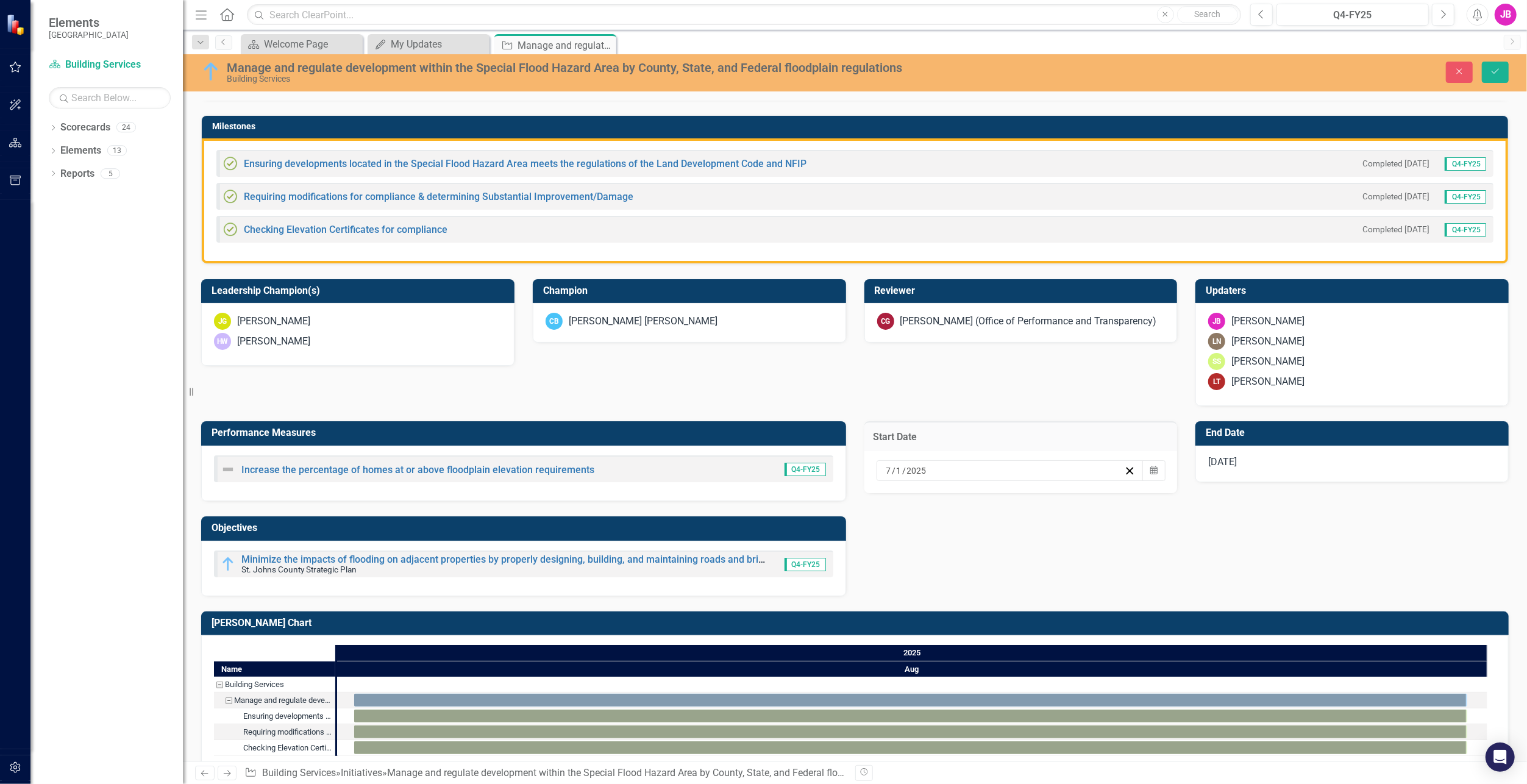
click at [1325, 456] on div "[DATE]" at bounding box center [1353, 464] width 314 height 37
click at [1348, 468] on div "[DATE]" at bounding box center [1336, 470] width 241 height 12
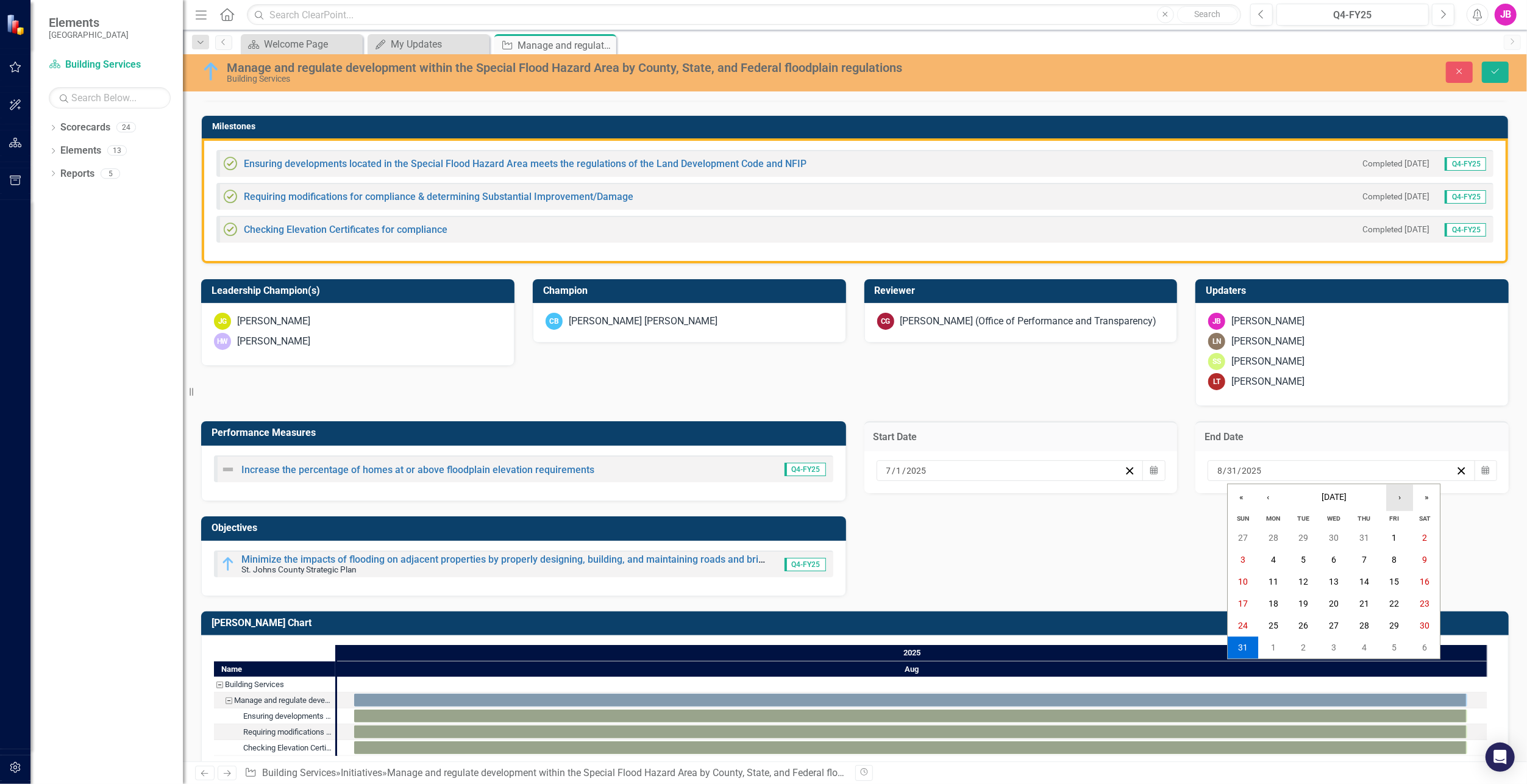
click at [1399, 496] on button "›" at bounding box center [1399, 497] width 27 height 27
click at [1308, 623] on abbr "30" at bounding box center [1304, 626] width 10 height 10
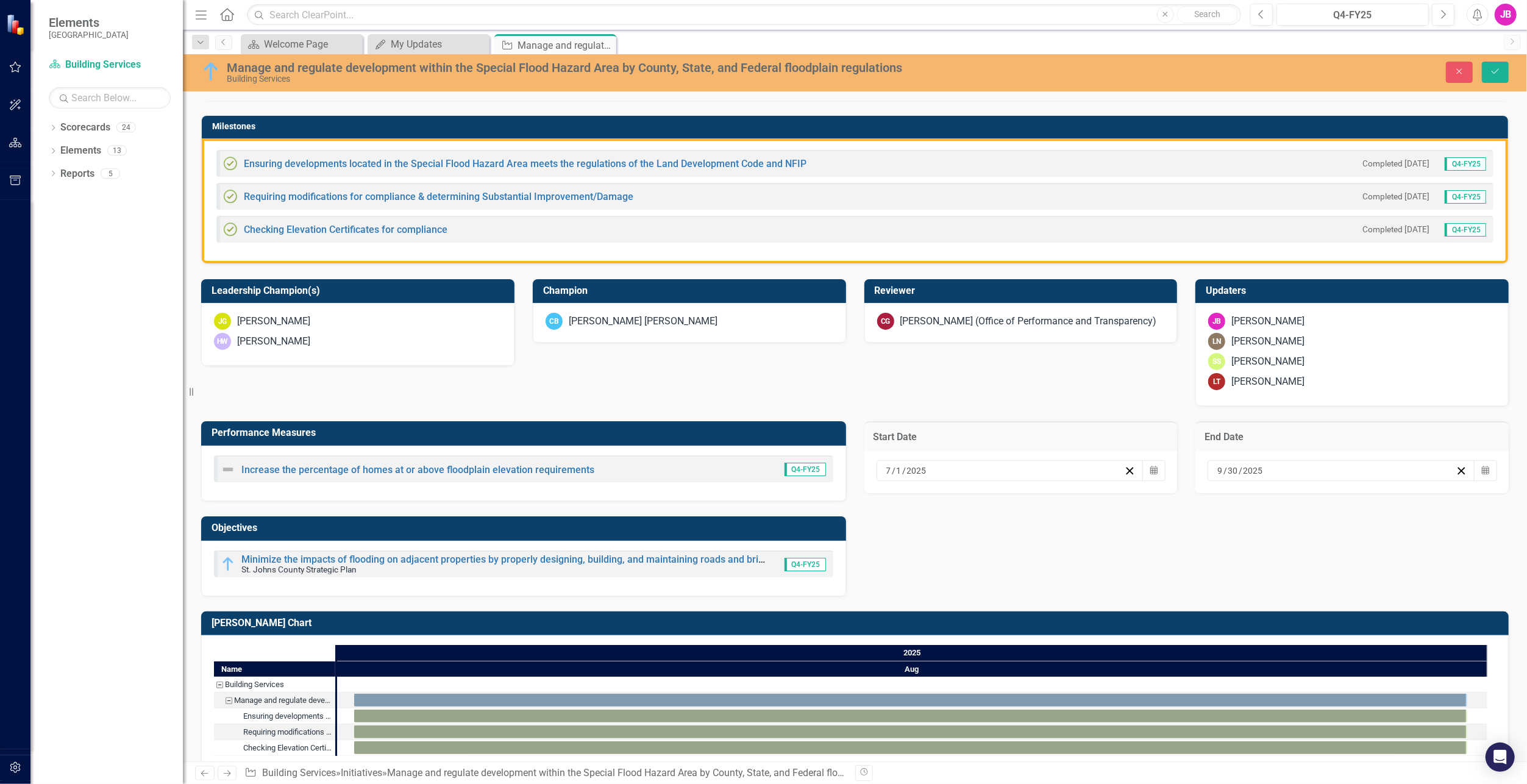
click at [1089, 550] on div "Performance Measures Increase the percentage of homes at or above floodplain el…" at bounding box center [855, 500] width 1326 height 190
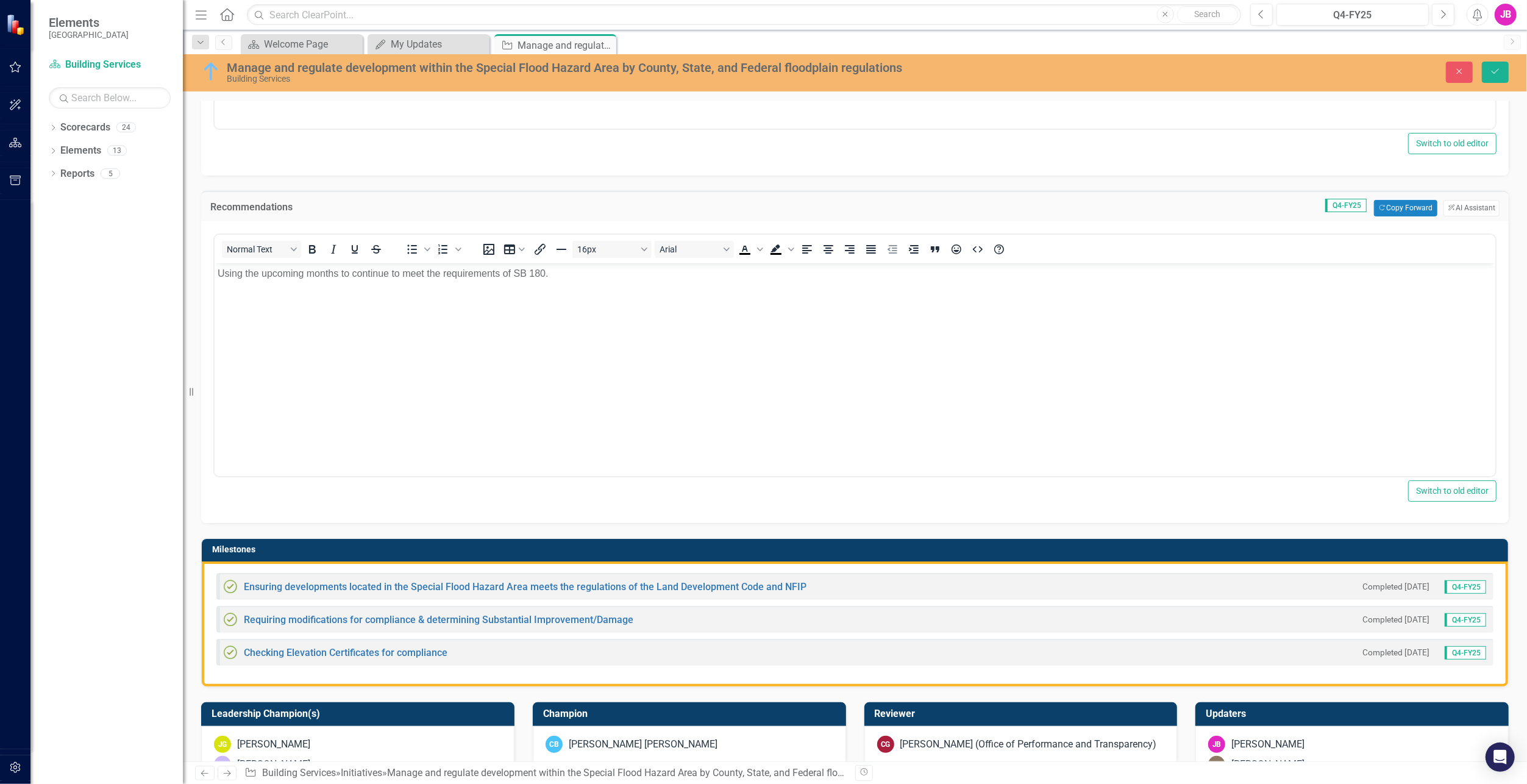
scroll to position [366, 0]
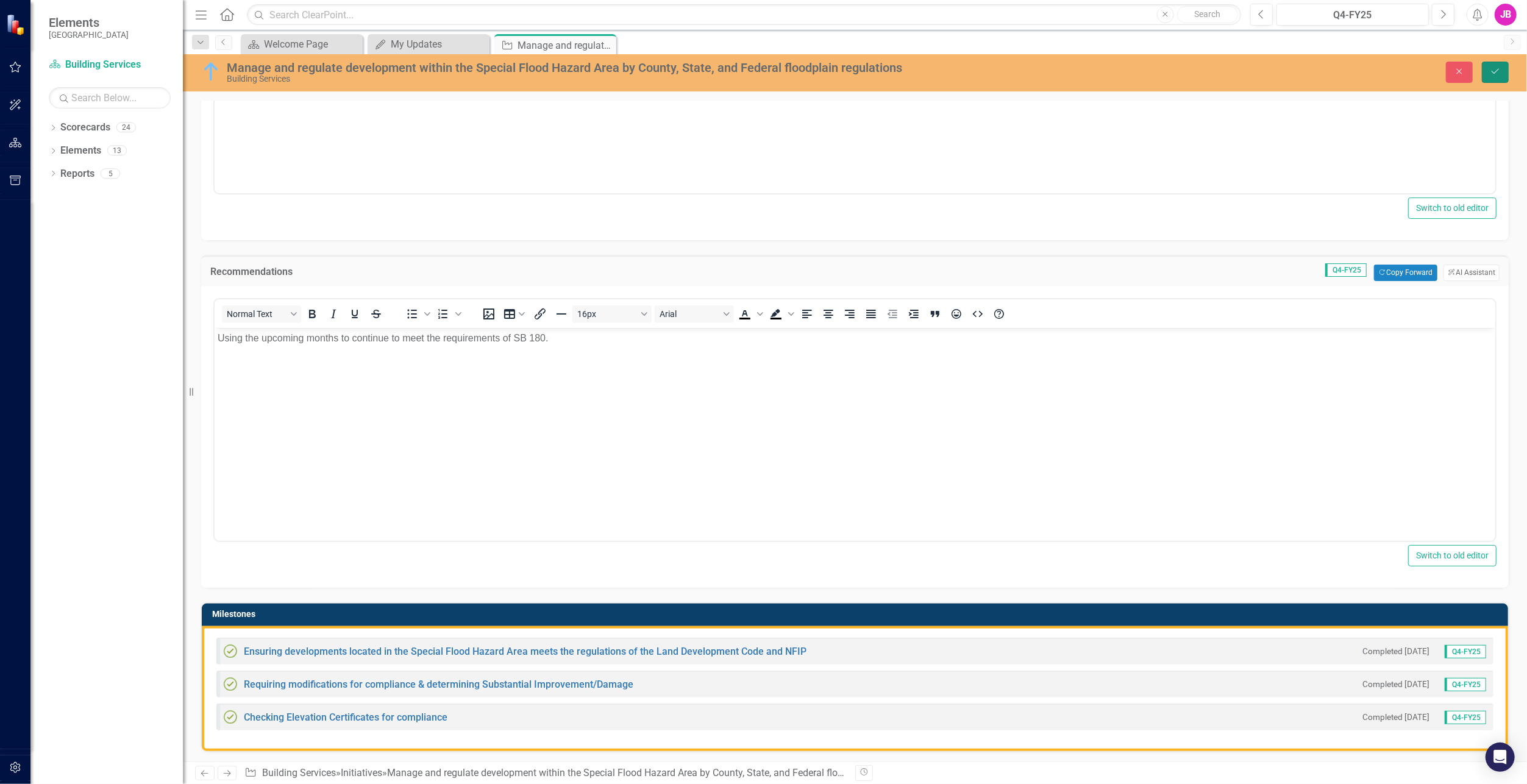
click at [1495, 67] on icon "Save" at bounding box center [1496, 71] width 11 height 8
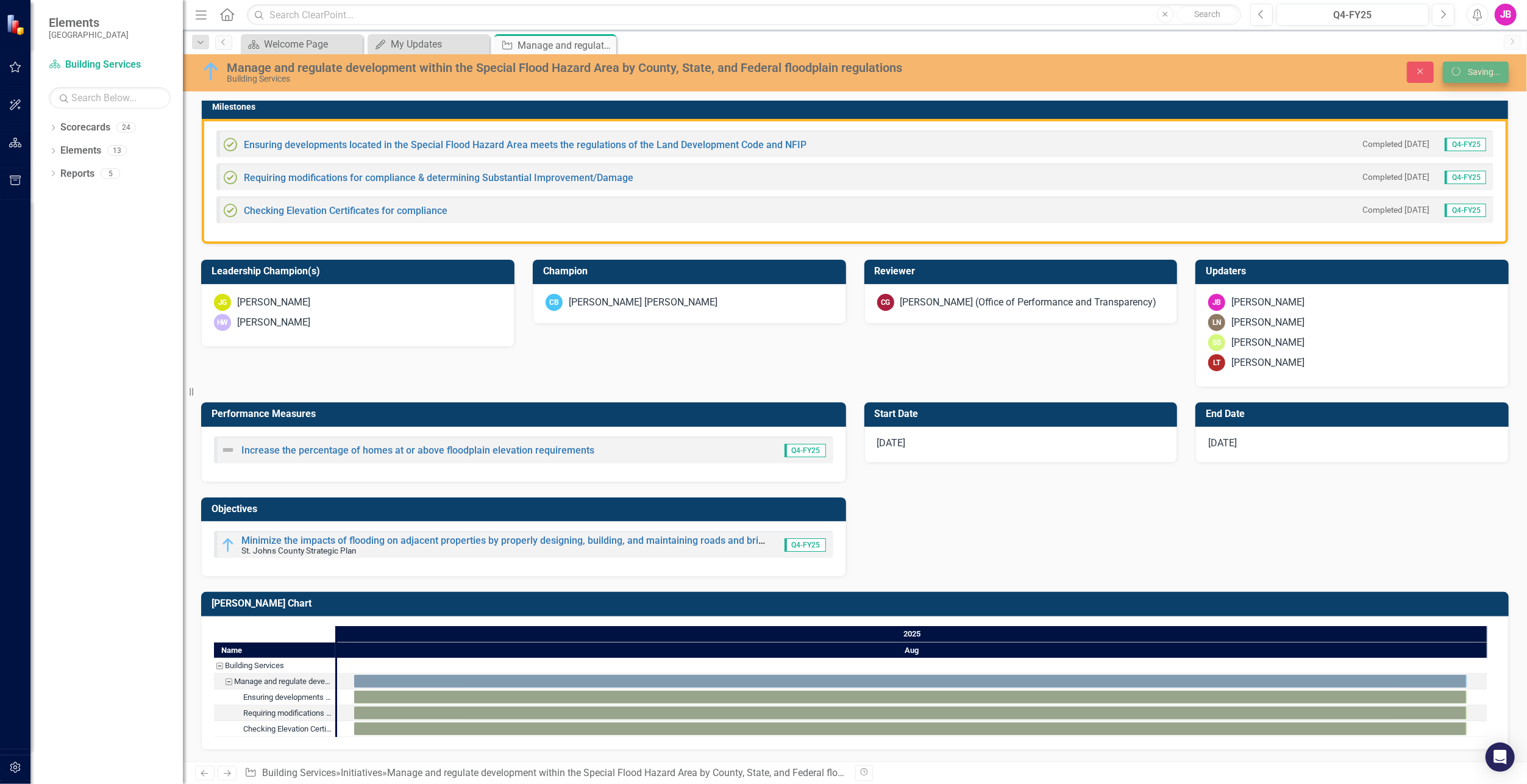
scroll to position [342, 0]
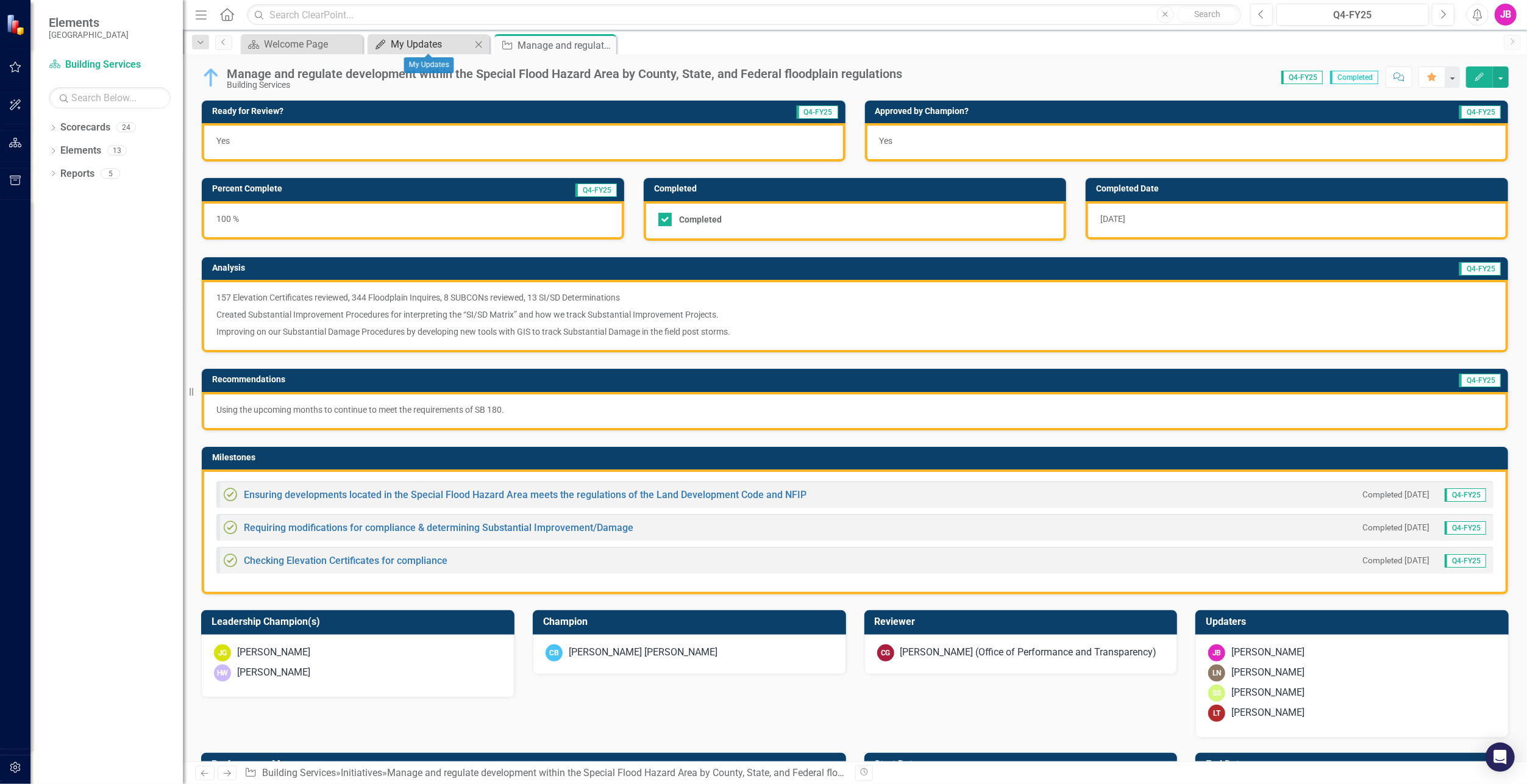
click at [397, 49] on div "My Updates" at bounding box center [431, 44] width 81 height 15
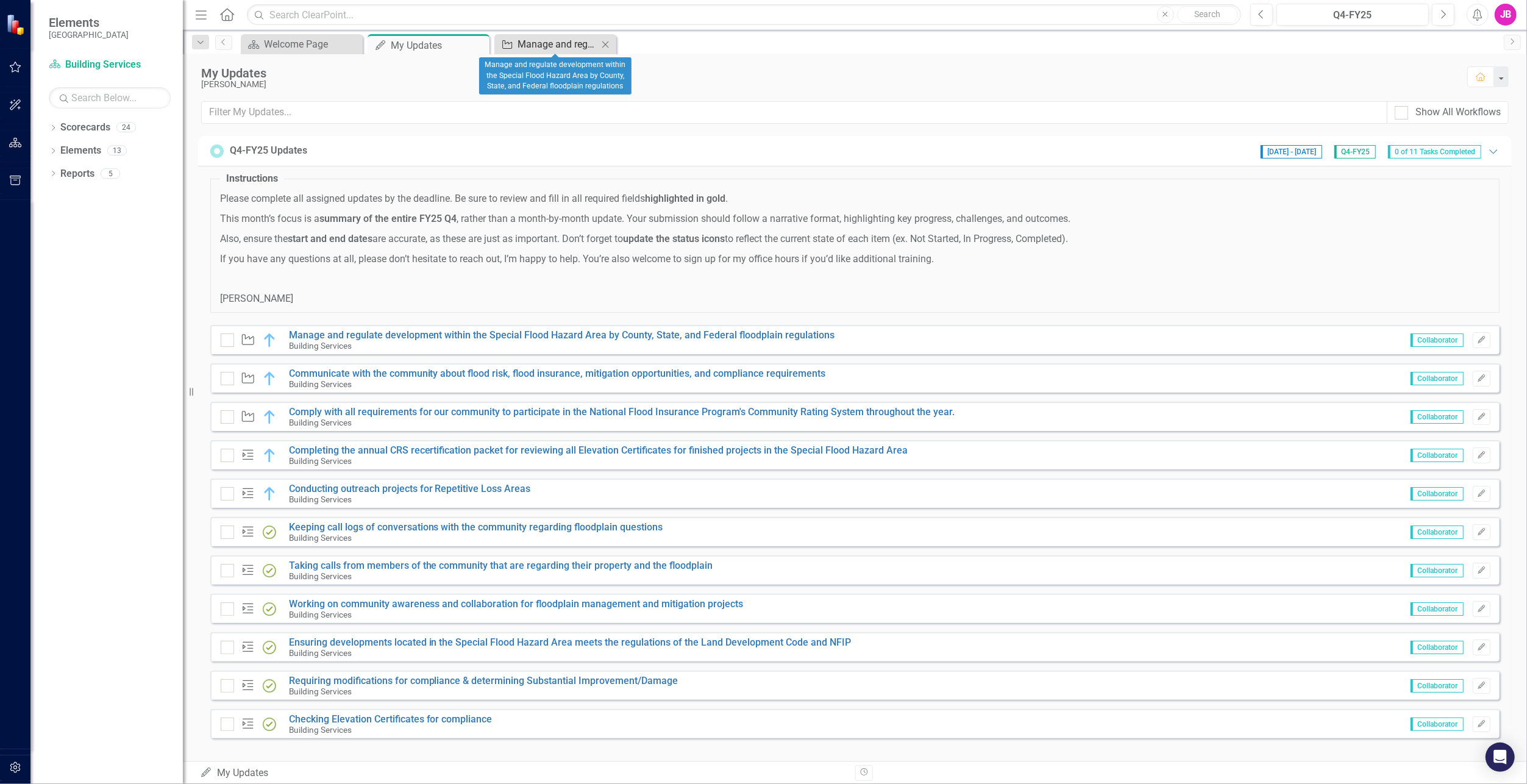
click at [524, 48] on div "Manage and regulate development within the Special Flood Hazard Area by County,…" at bounding box center [558, 44] width 81 height 15
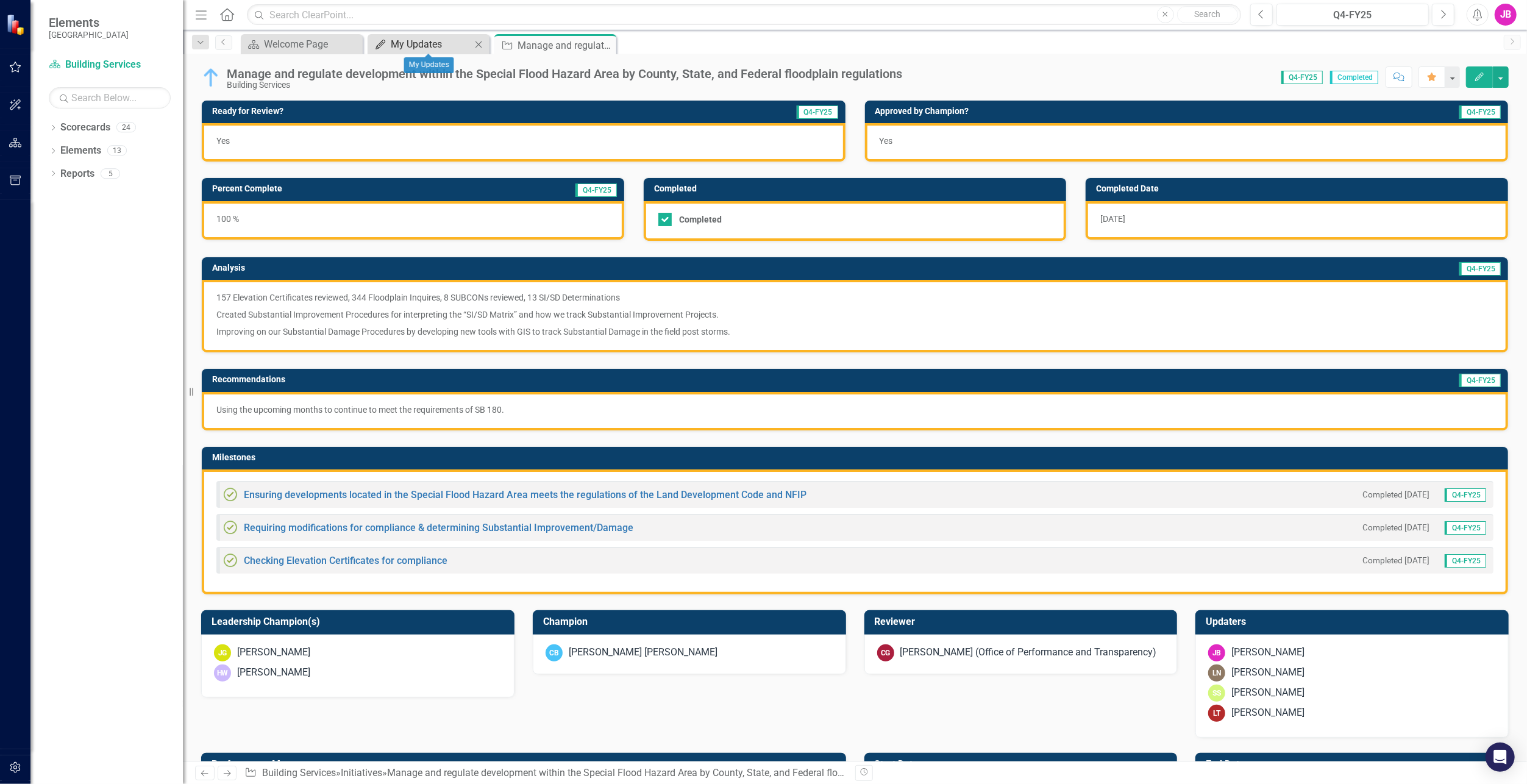
click at [403, 49] on div "My Updates" at bounding box center [431, 44] width 81 height 15
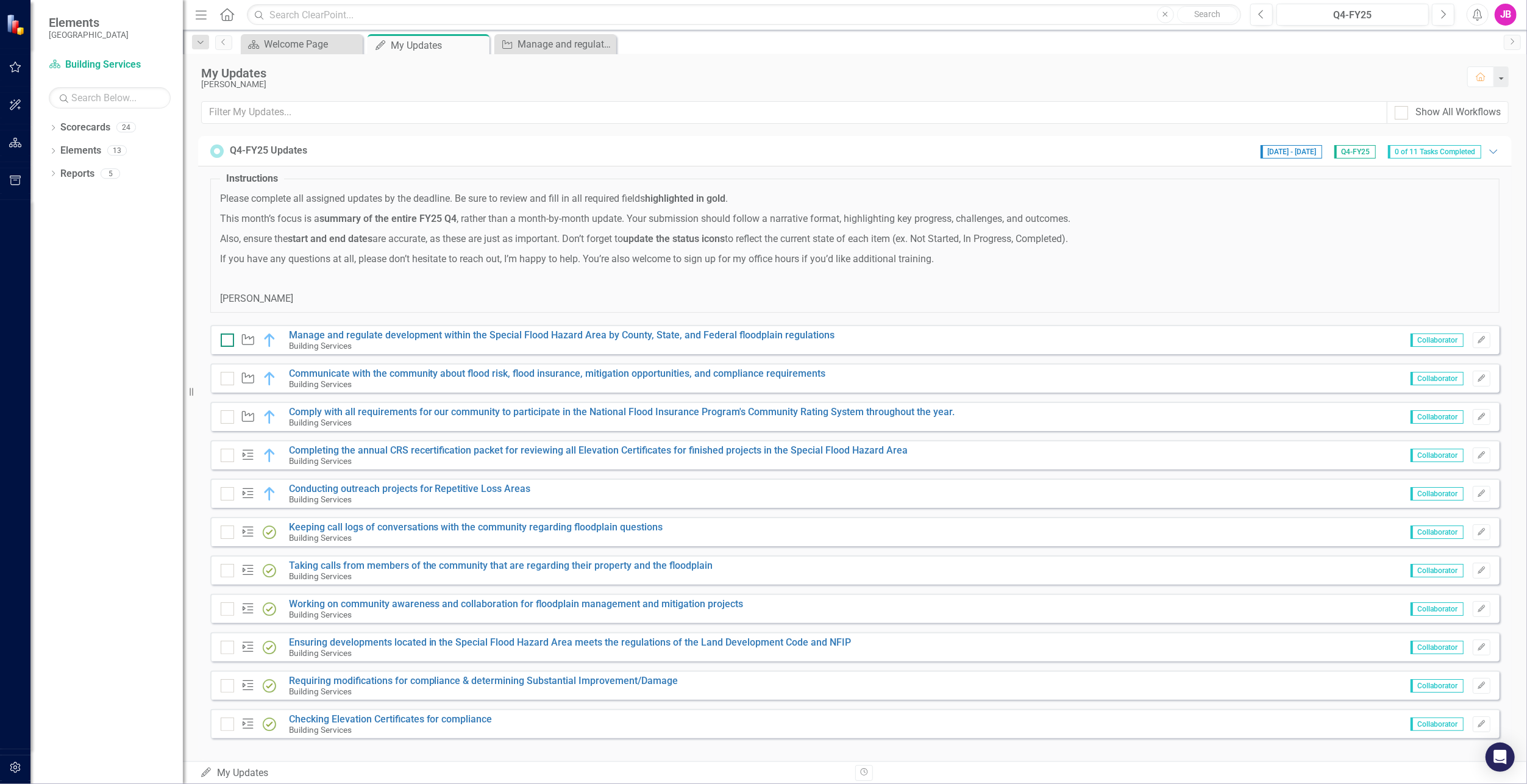
click at [228, 340] on div at bounding box center [228, 340] width 14 height 14
click at [228, 340] on input "checkbox" at bounding box center [225, 337] width 8 height 8
checkbox input "true"
click at [390, 376] on link "Communicate with the community about flood risk, flood insurance, mitigation op…" at bounding box center [558, 373] width 537 height 11
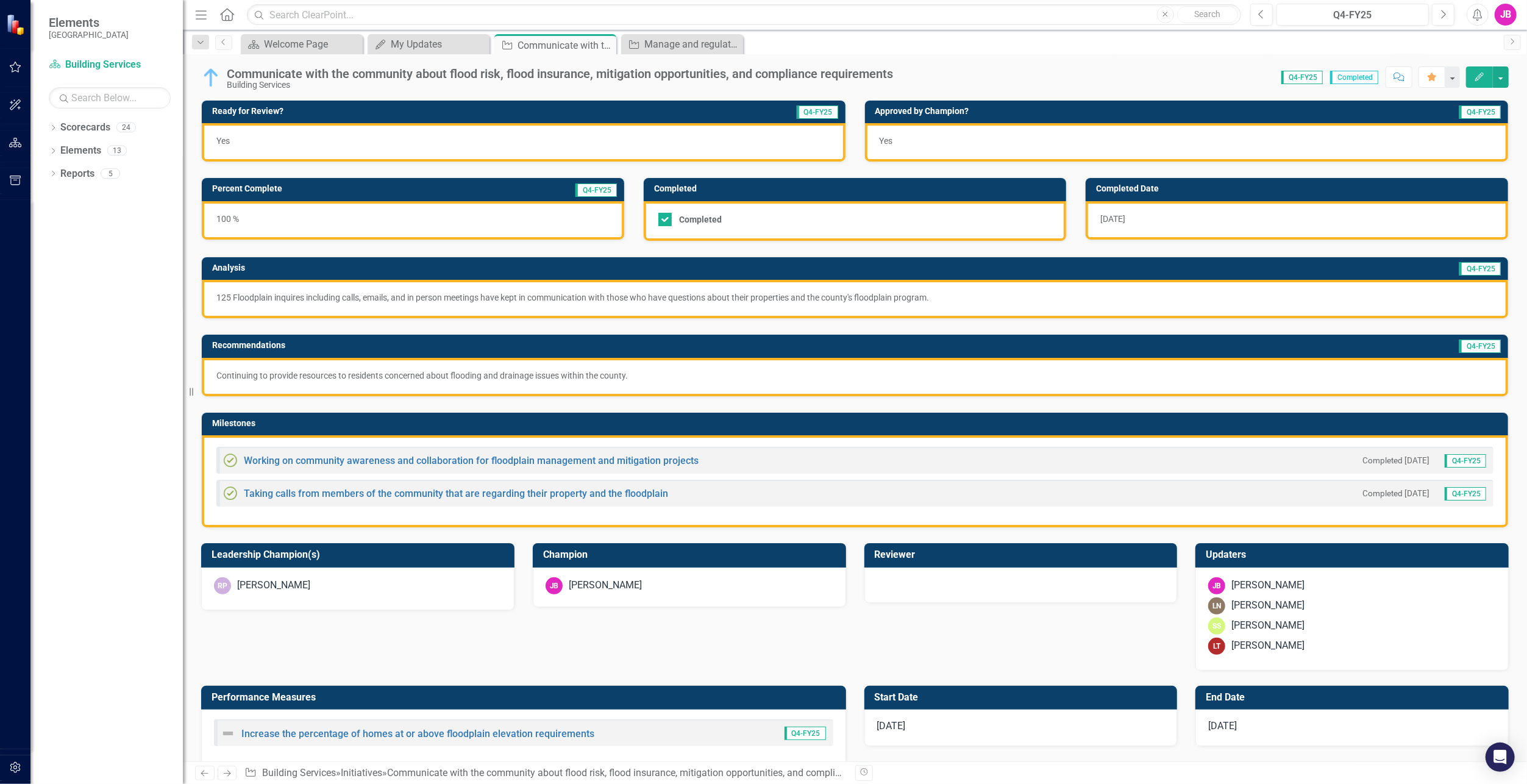
click at [457, 32] on div "Dropdown Search Scorecard Welcome Page Close My Updates My Updates Close Initia…" at bounding box center [855, 42] width 1344 height 24
click at [452, 39] on div "My Updates" at bounding box center [431, 44] width 81 height 15
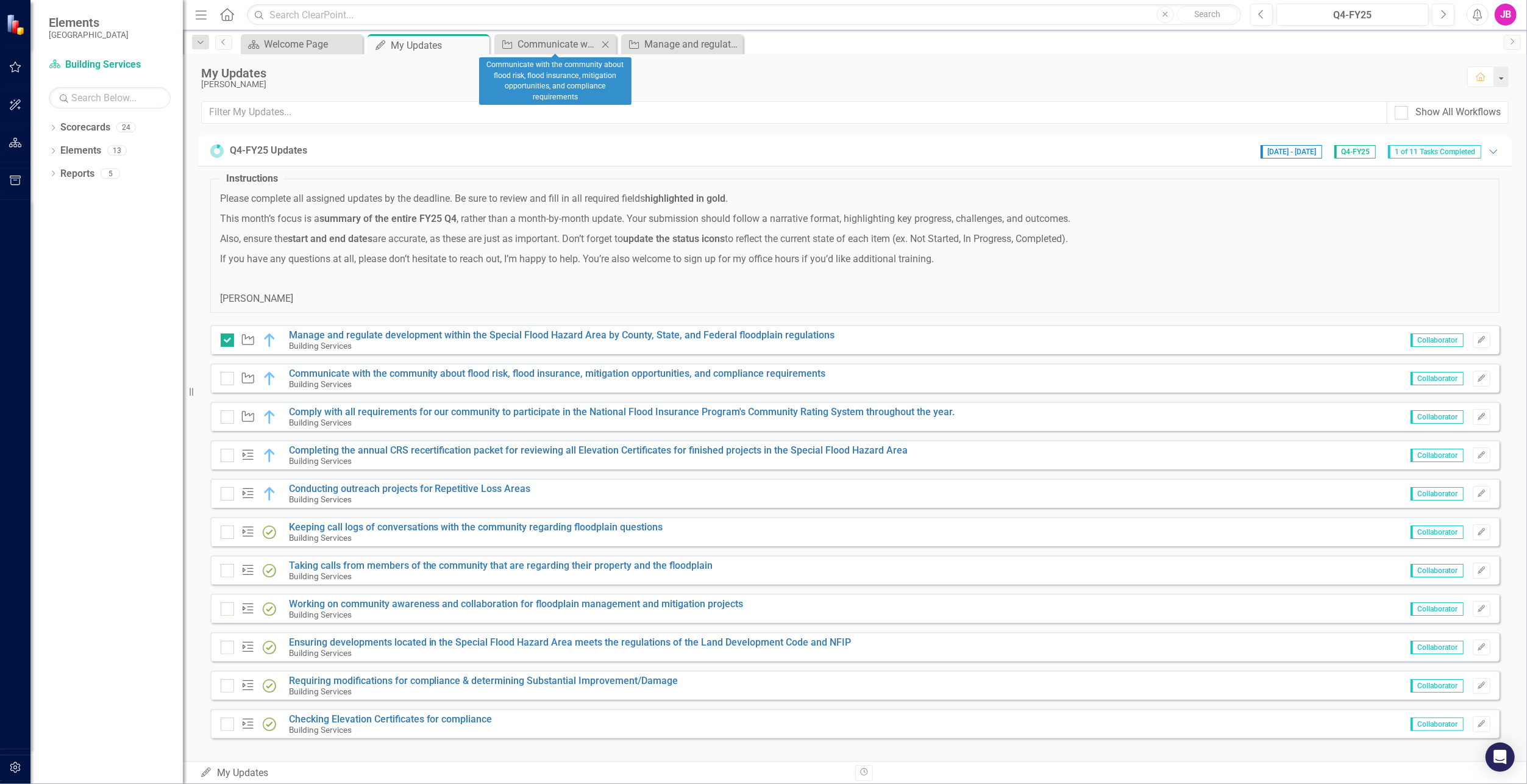
click at [606, 44] on icon at bounding box center [605, 44] width 7 height 7
click at [366, 640] on link "Ensuring developments located in the Special Flood Hazard Area meets the regula…" at bounding box center [570, 642] width 563 height 11
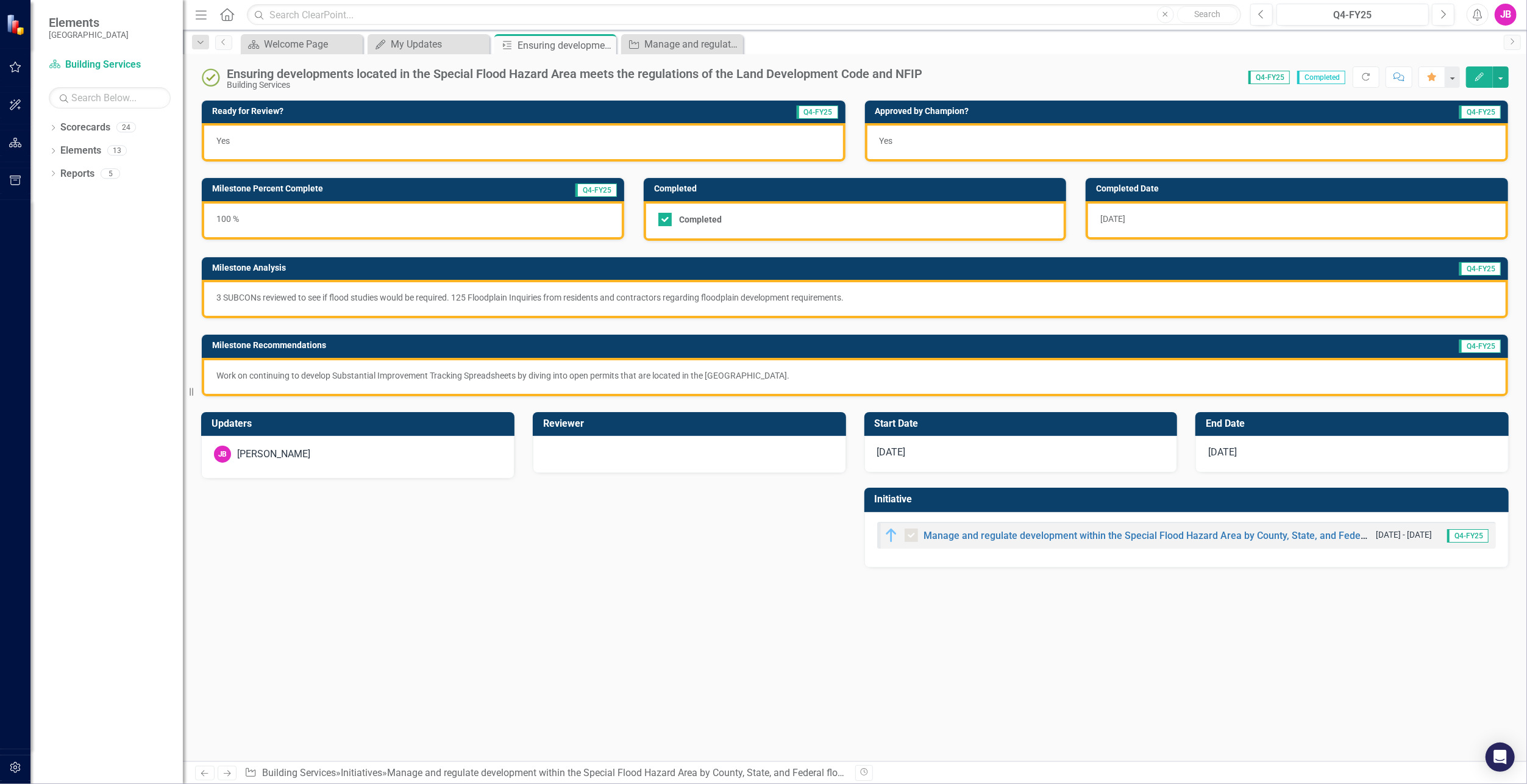
click at [1181, 213] on div "[DATE]" at bounding box center [1296, 220] width 422 height 38
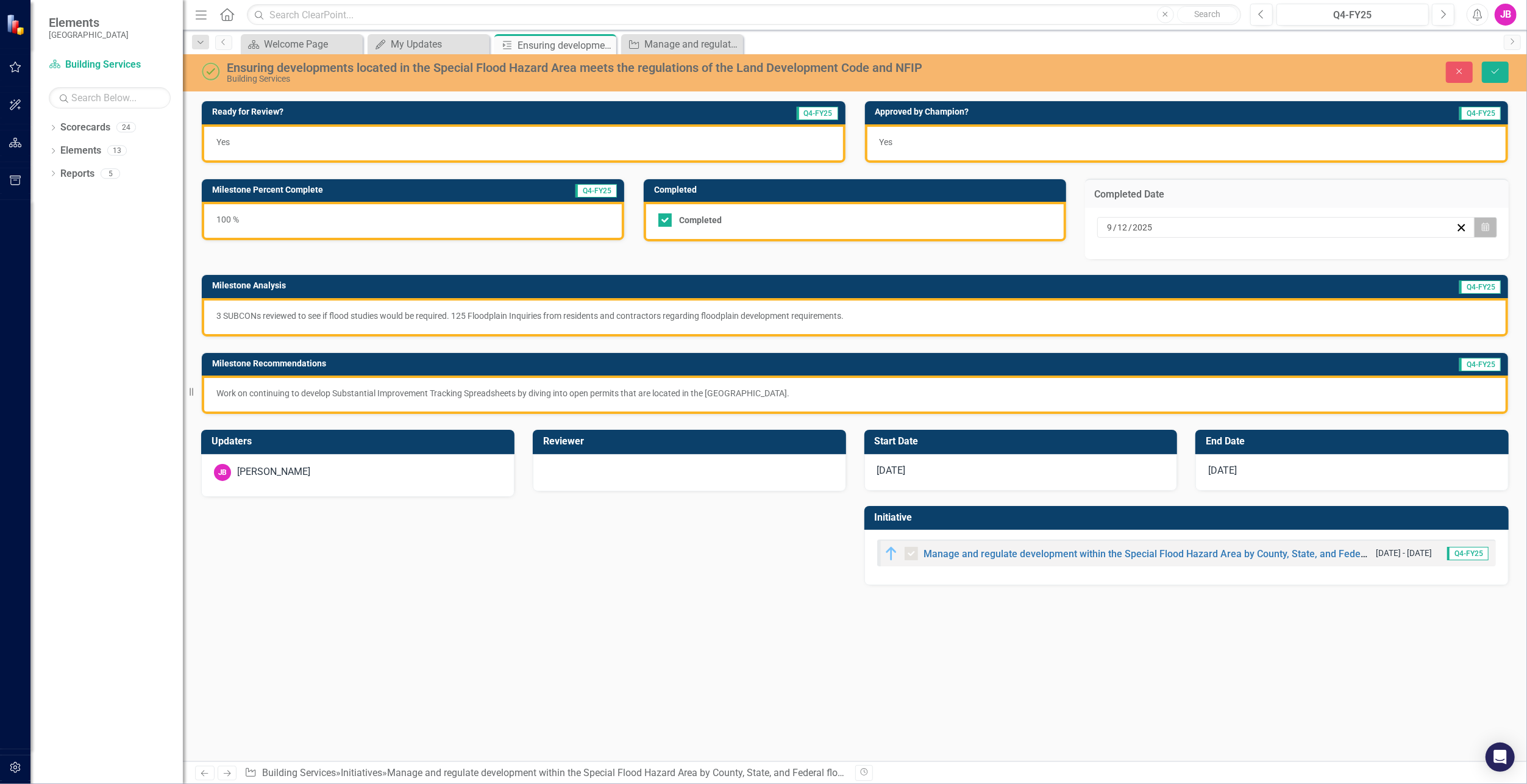
click at [1496, 228] on button "Calendar" at bounding box center [1486, 227] width 23 height 21
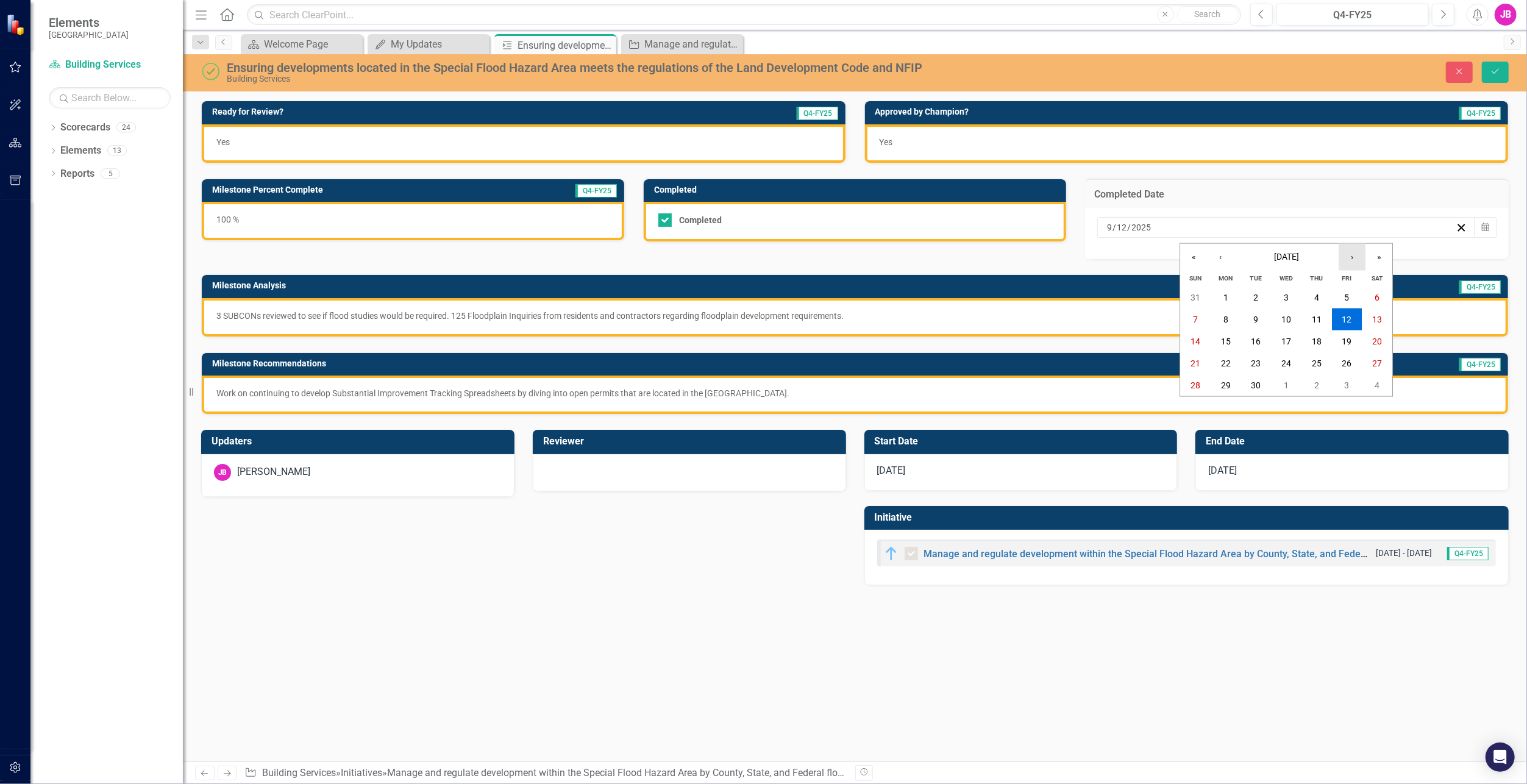
click at [1353, 260] on button "›" at bounding box center [1352, 257] width 27 height 27
click at [1295, 340] on button "15" at bounding box center [1286, 341] width 30 height 22
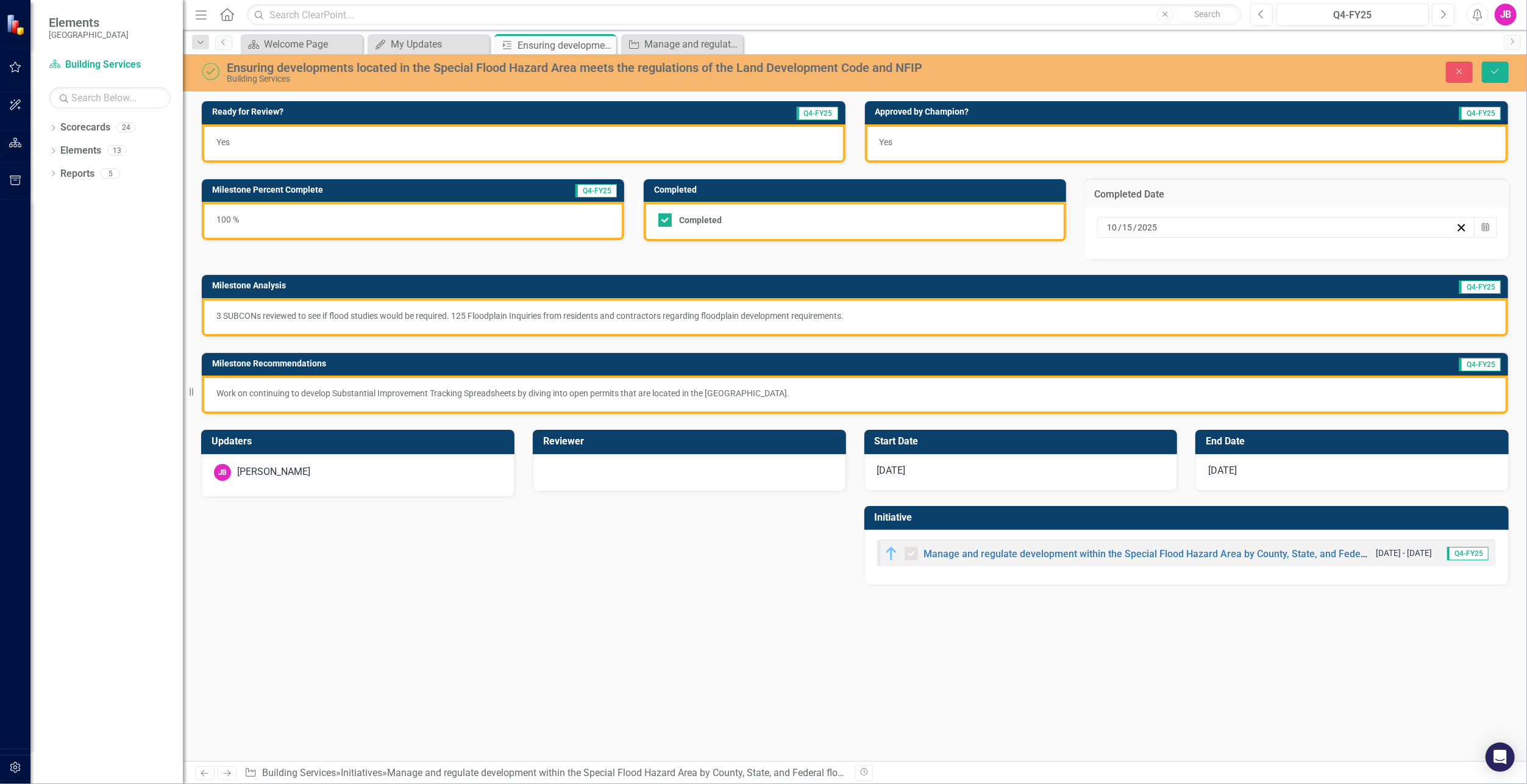
click at [547, 322] on div "3 SUBCONs reviewed to see if flood studies would be required. 125 Floodplain In…" at bounding box center [855, 317] width 1306 height 38
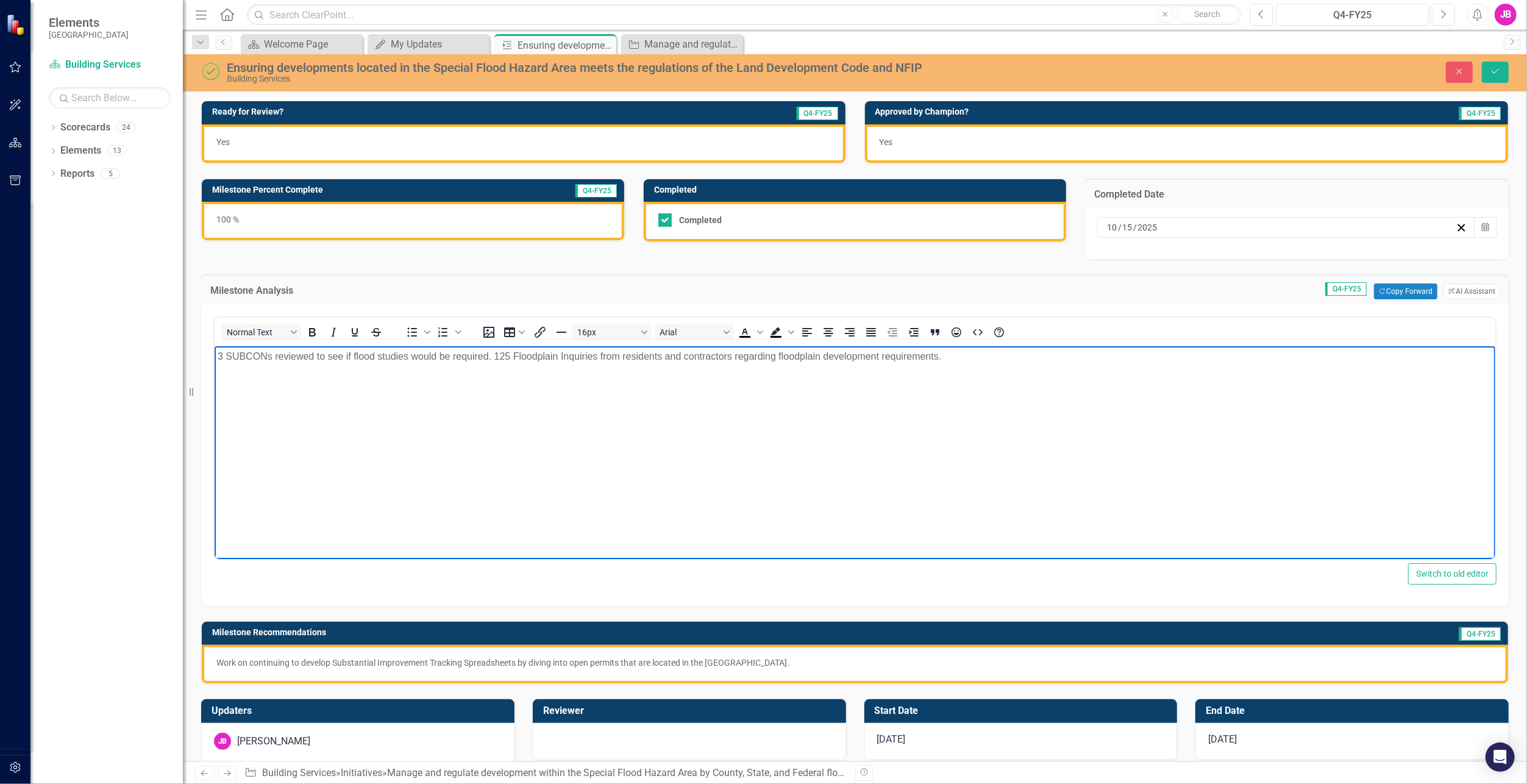
drag, startPoint x: 956, startPoint y: 357, endPoint x: 193, endPoint y: 368, distance: 763.1
click at [214, 368] on html "3 SUBCONs reviewed to see if flood studies would be required. 125 Floodplain In…" at bounding box center [854, 438] width 1281 height 183
click at [672, 480] on body "Rich Text Area. Press ALT-0 for help." at bounding box center [854, 438] width 1281 height 183
paste body "Rich Text Area. Press ALT-0 for help."
click at [896, 654] on div "Work on continuing to develop Substantial Improvement Tracking Spreadsheets by …" at bounding box center [855, 664] width 1306 height 38
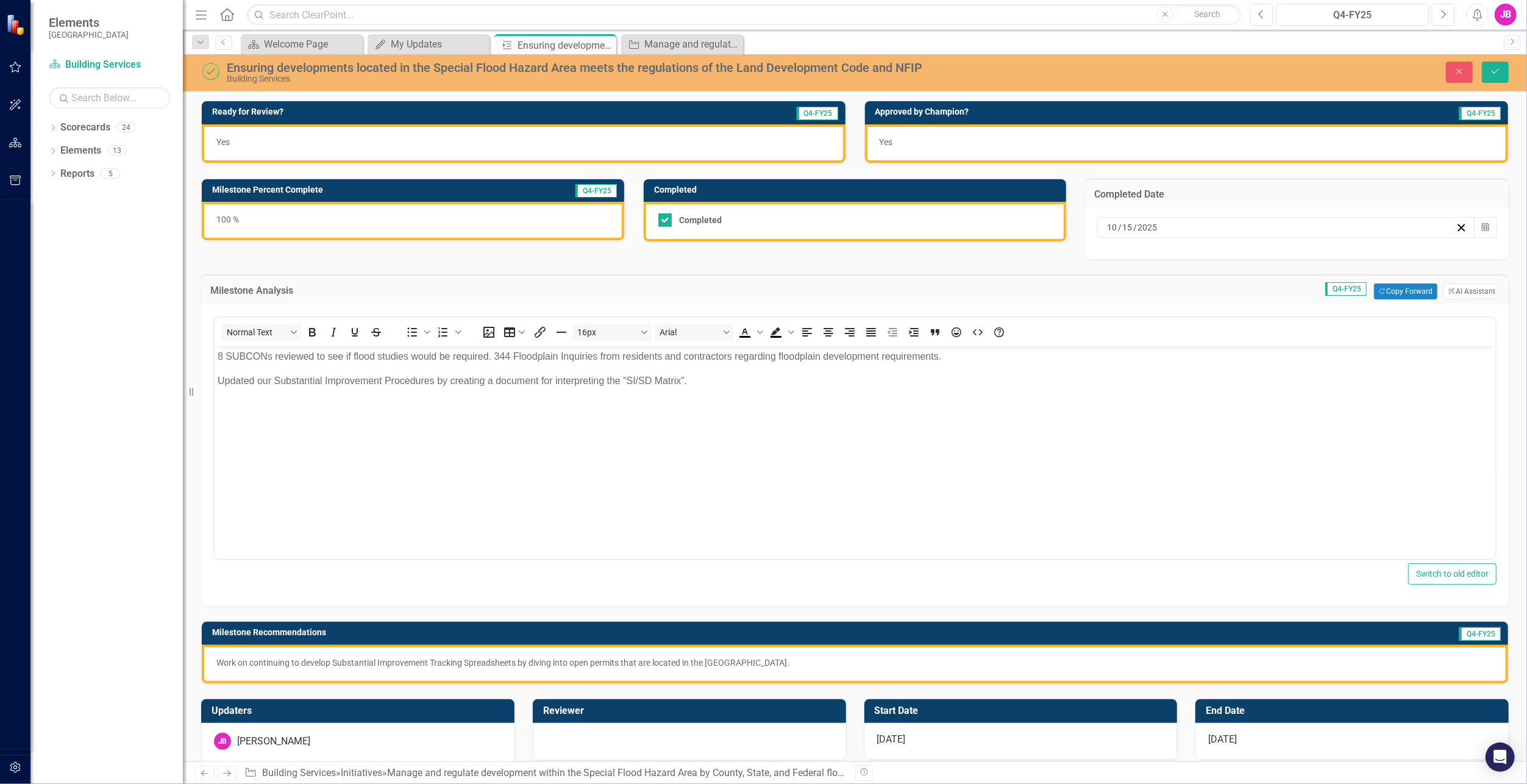
click at [896, 654] on div "Work on continuing to develop Substantial Improvement Tracking Spreadsheets by …" at bounding box center [855, 664] width 1306 height 38
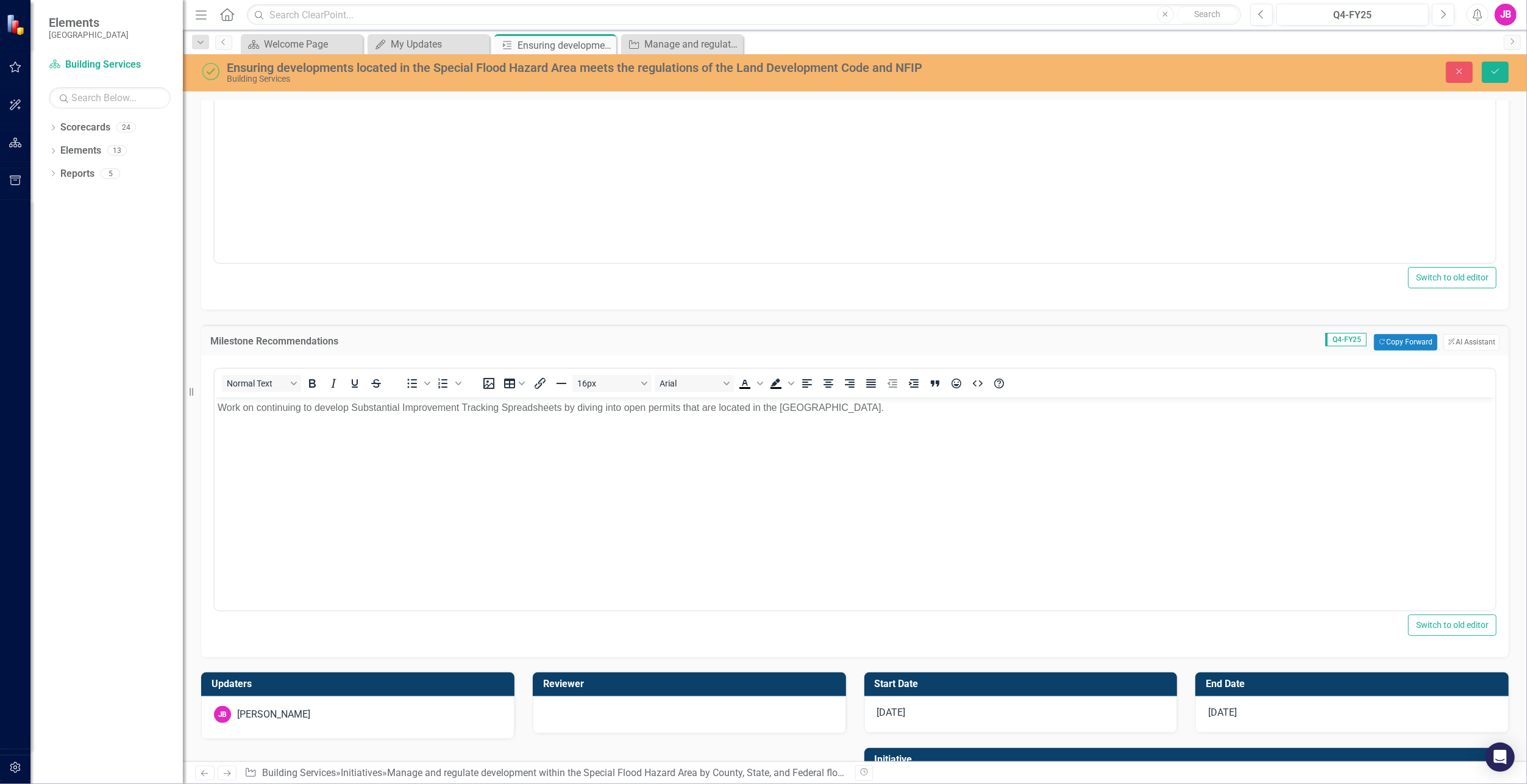
scroll to position [304, 0]
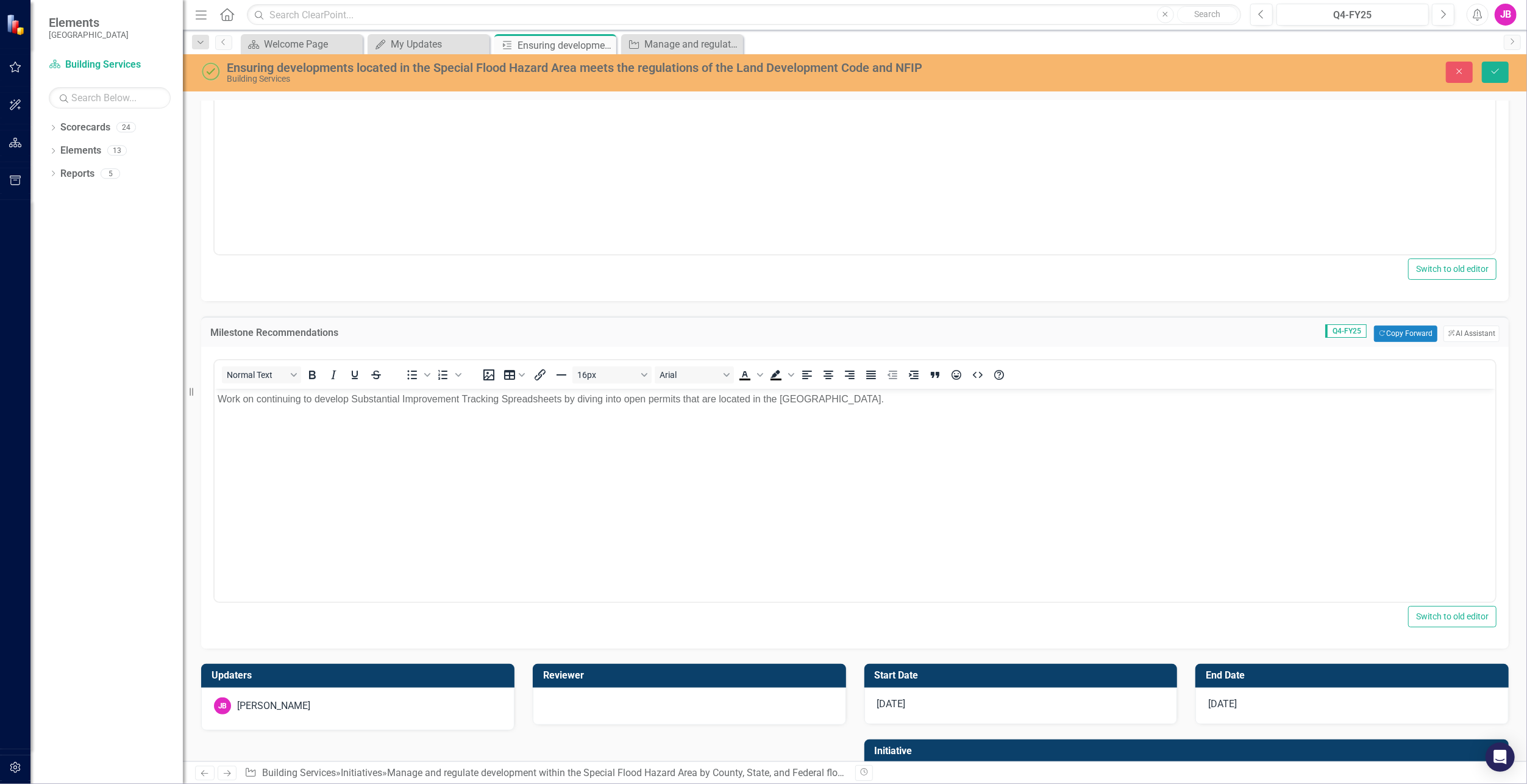
click at [665, 483] on body "Work on continuing to develop Substantial Improvement Tracking Spreadsheets by …" at bounding box center [854, 480] width 1281 height 183
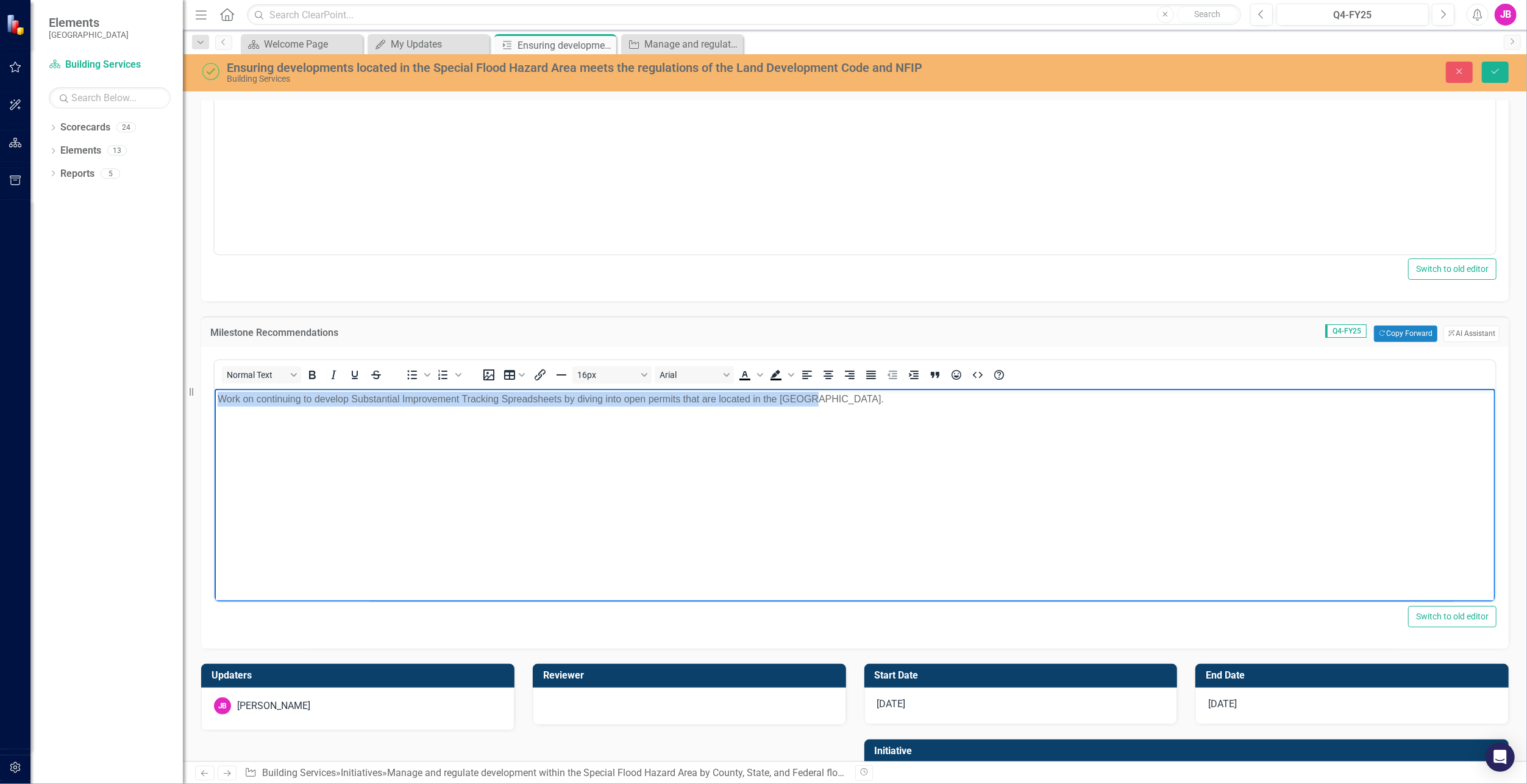
drag, startPoint x: 808, startPoint y: 399, endPoint x: 181, endPoint y: 448, distance: 628.9
click at [214, 448] on html "Work on continuing to develop Substantial Improvement Tracking Spreadsheets by …" at bounding box center [854, 480] width 1281 height 183
paste body "Rich Text Area. Press ALT-0 for help."
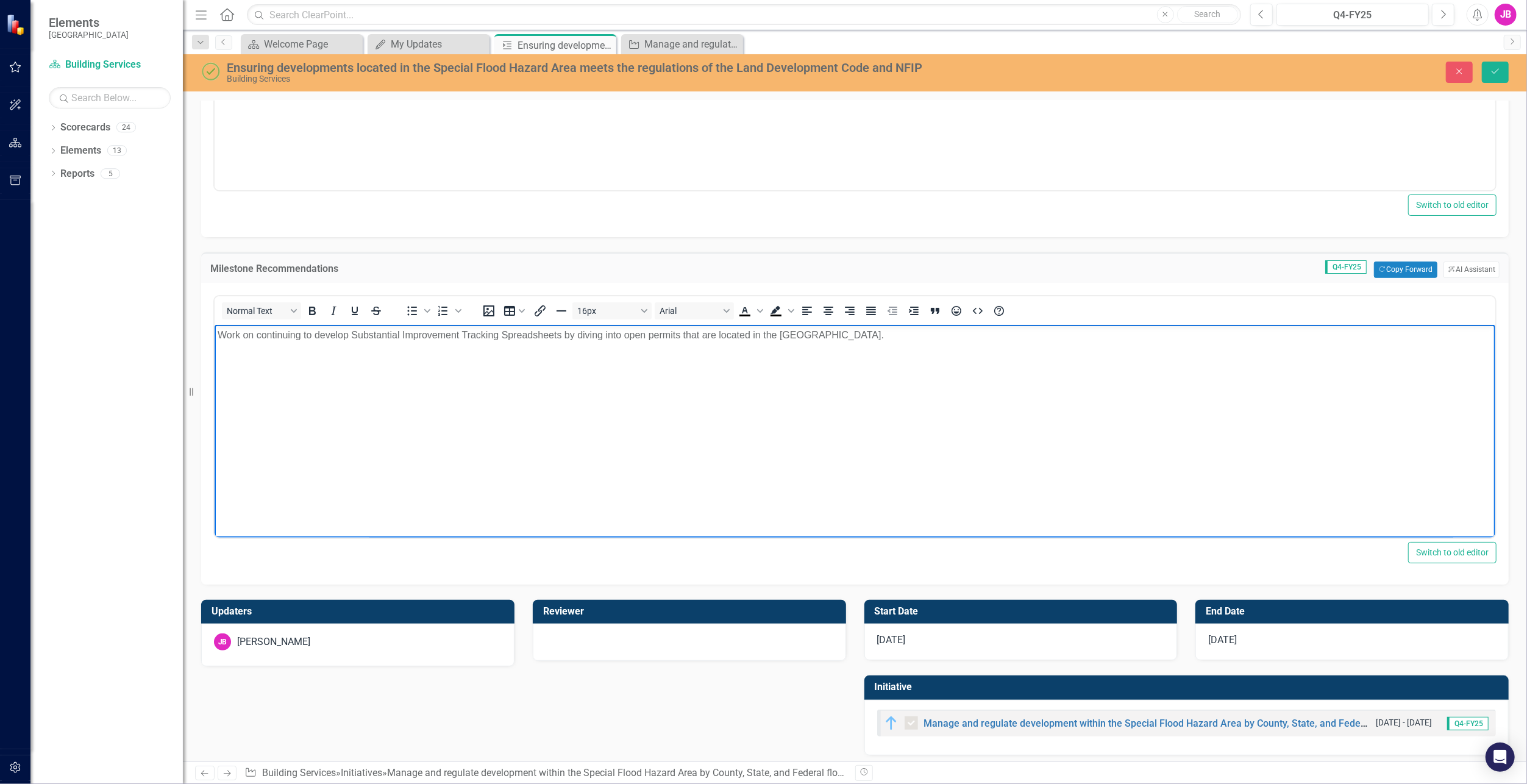
scroll to position [371, 0]
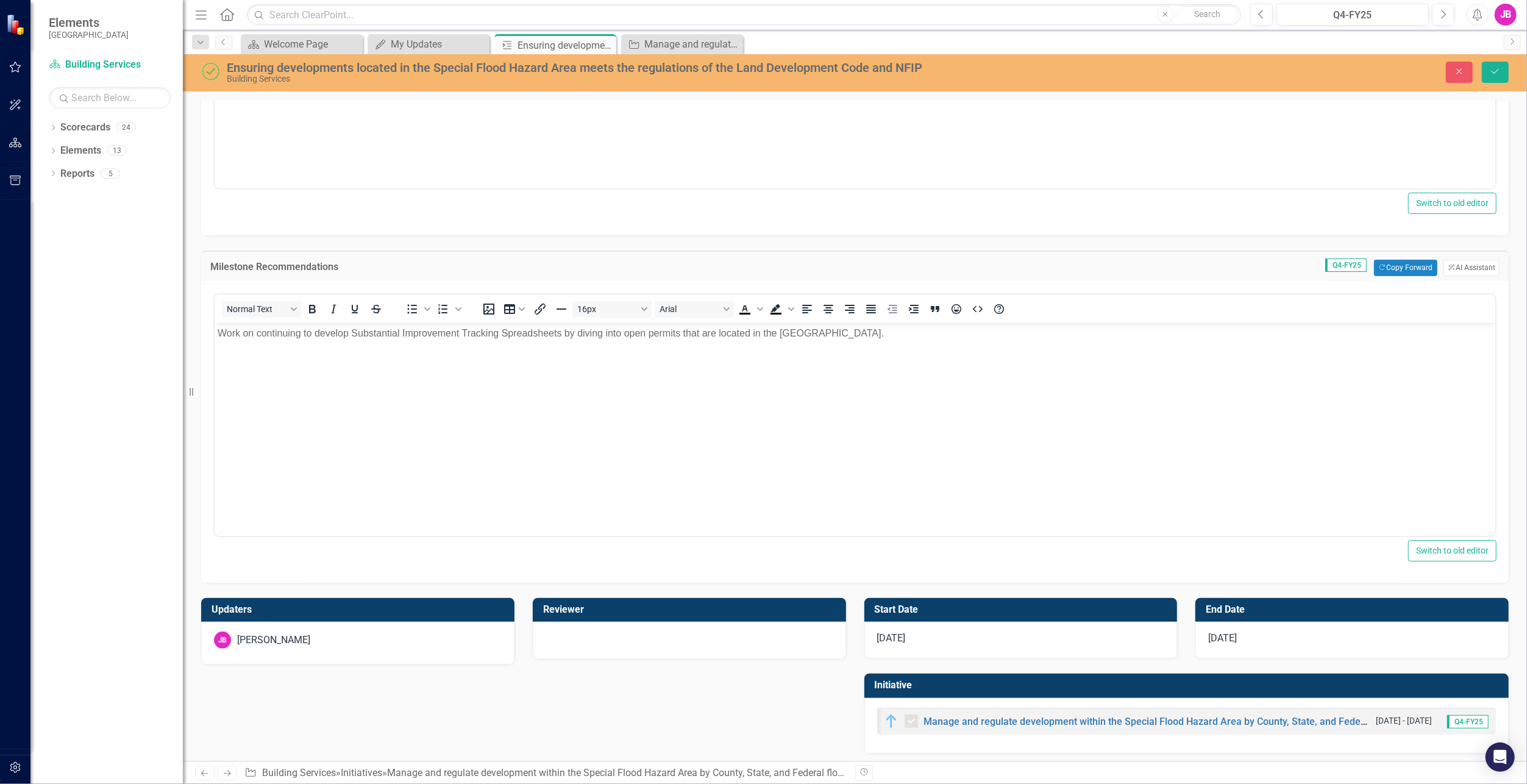
click at [910, 644] on div "[DATE]" at bounding box center [1022, 640] width 314 height 37
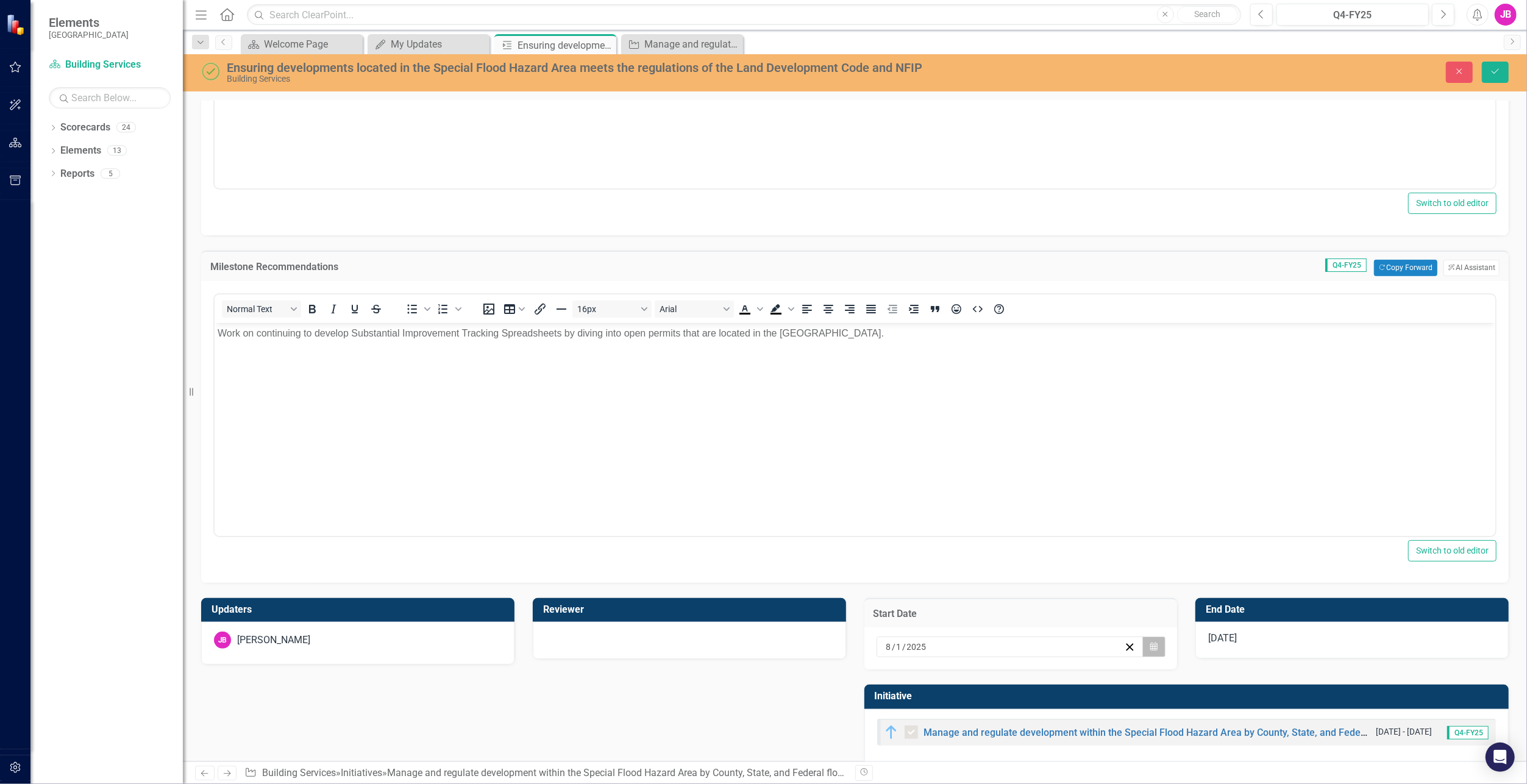
click at [1150, 646] on icon "button" at bounding box center [1154, 645] width 8 height 8
click at [939, 470] on button "‹" at bounding box center [939, 467] width 27 height 27
click at [973, 507] on abbr "1" at bounding box center [975, 507] width 5 height 10
click at [1314, 638] on div "[DATE]" at bounding box center [1353, 640] width 314 height 37
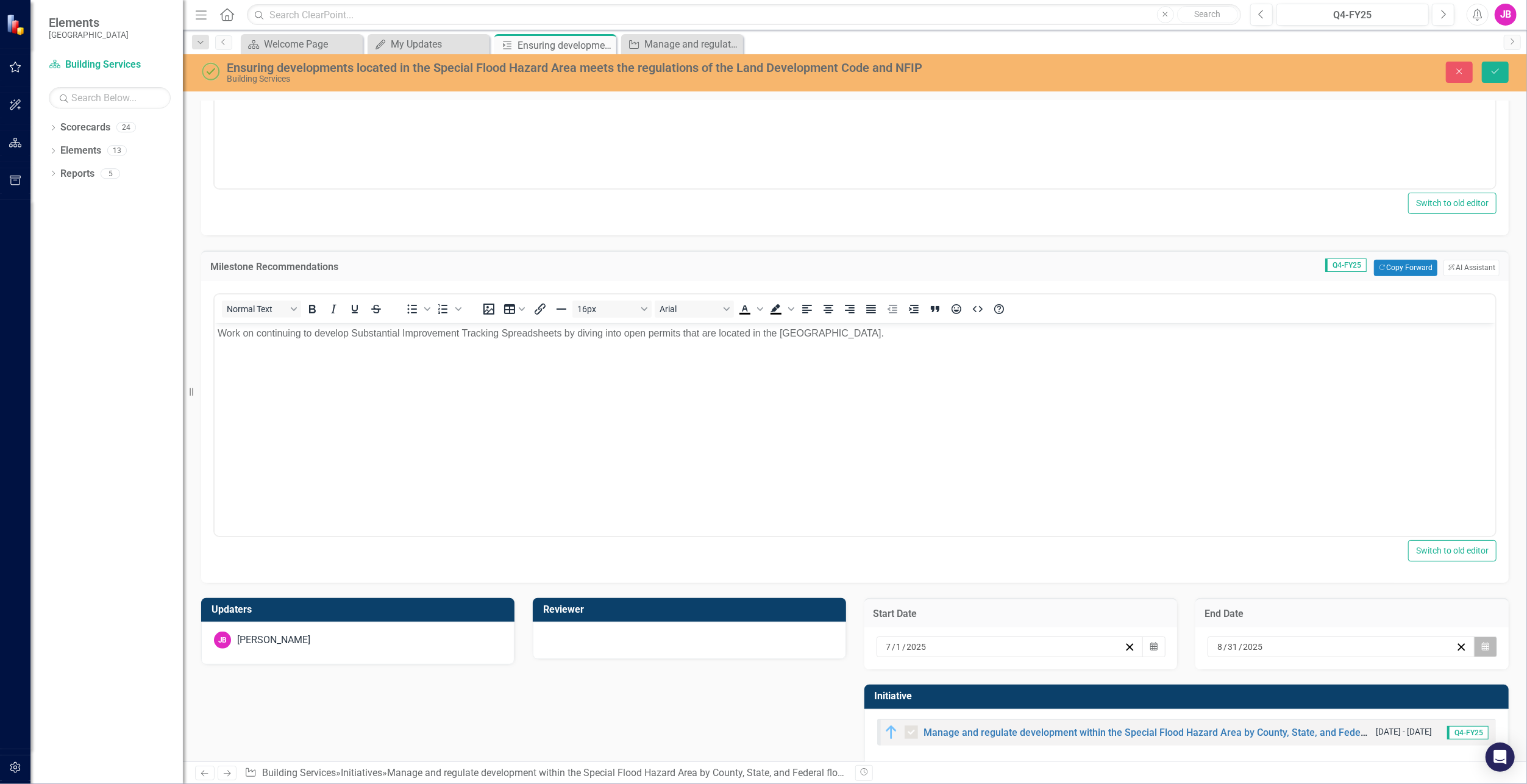
click at [1481, 648] on button "Calendar" at bounding box center [1486, 646] width 23 height 21
click at [1394, 461] on button "›" at bounding box center [1399, 467] width 27 height 27
click at [1302, 593] on abbr "30" at bounding box center [1304, 594] width 10 height 10
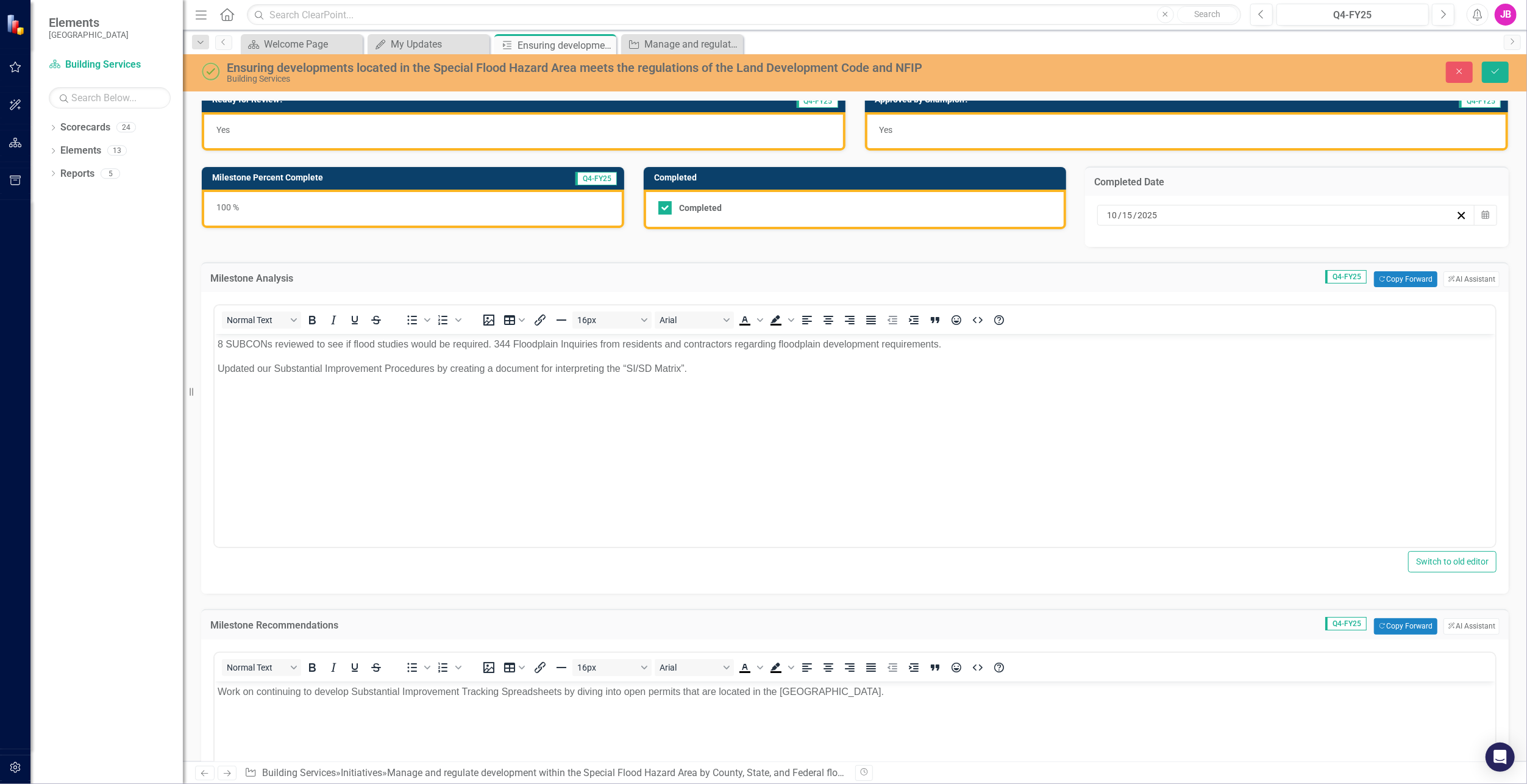
scroll to position [0, 0]
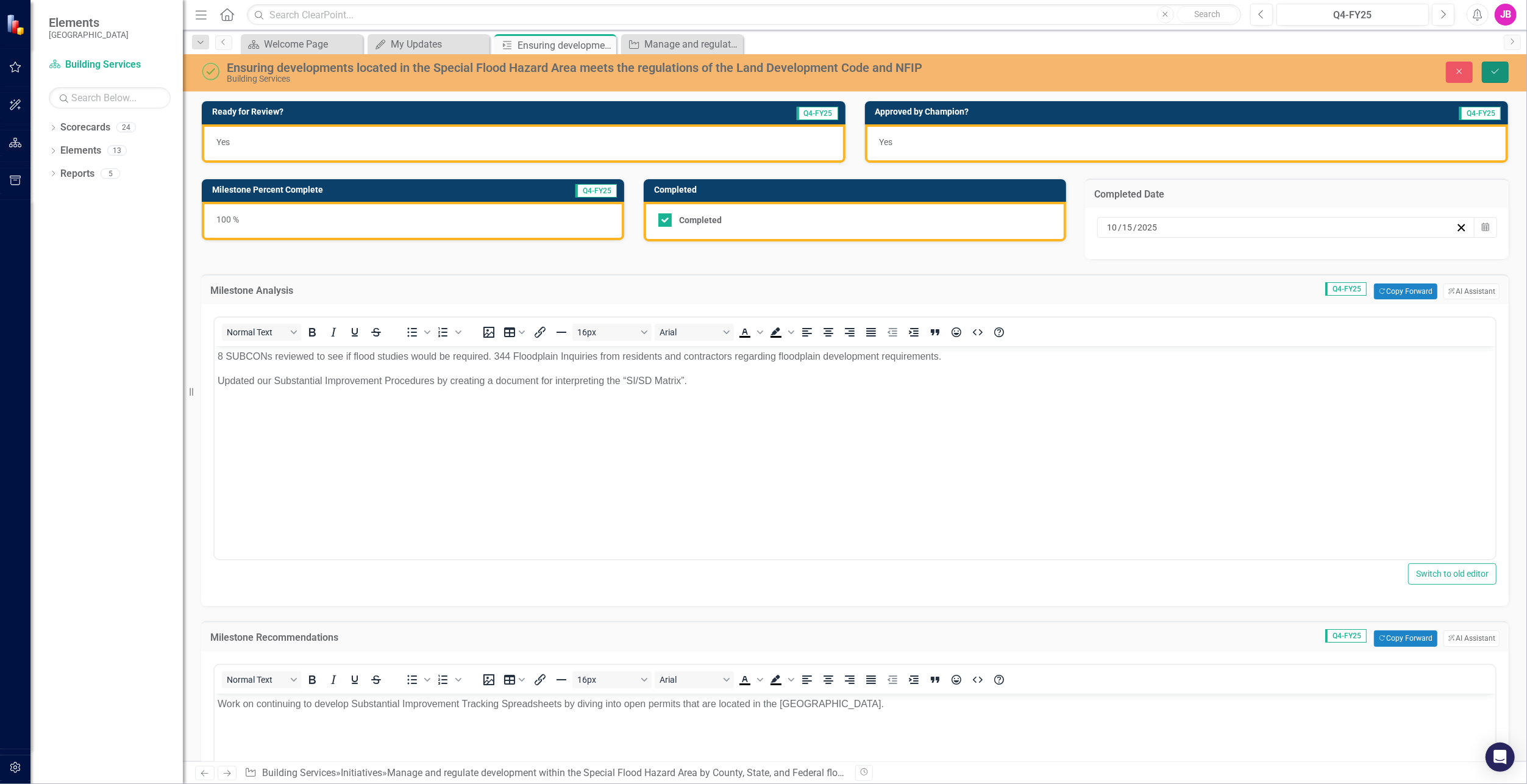
click at [1497, 70] on icon "Save" at bounding box center [1496, 71] width 11 height 8
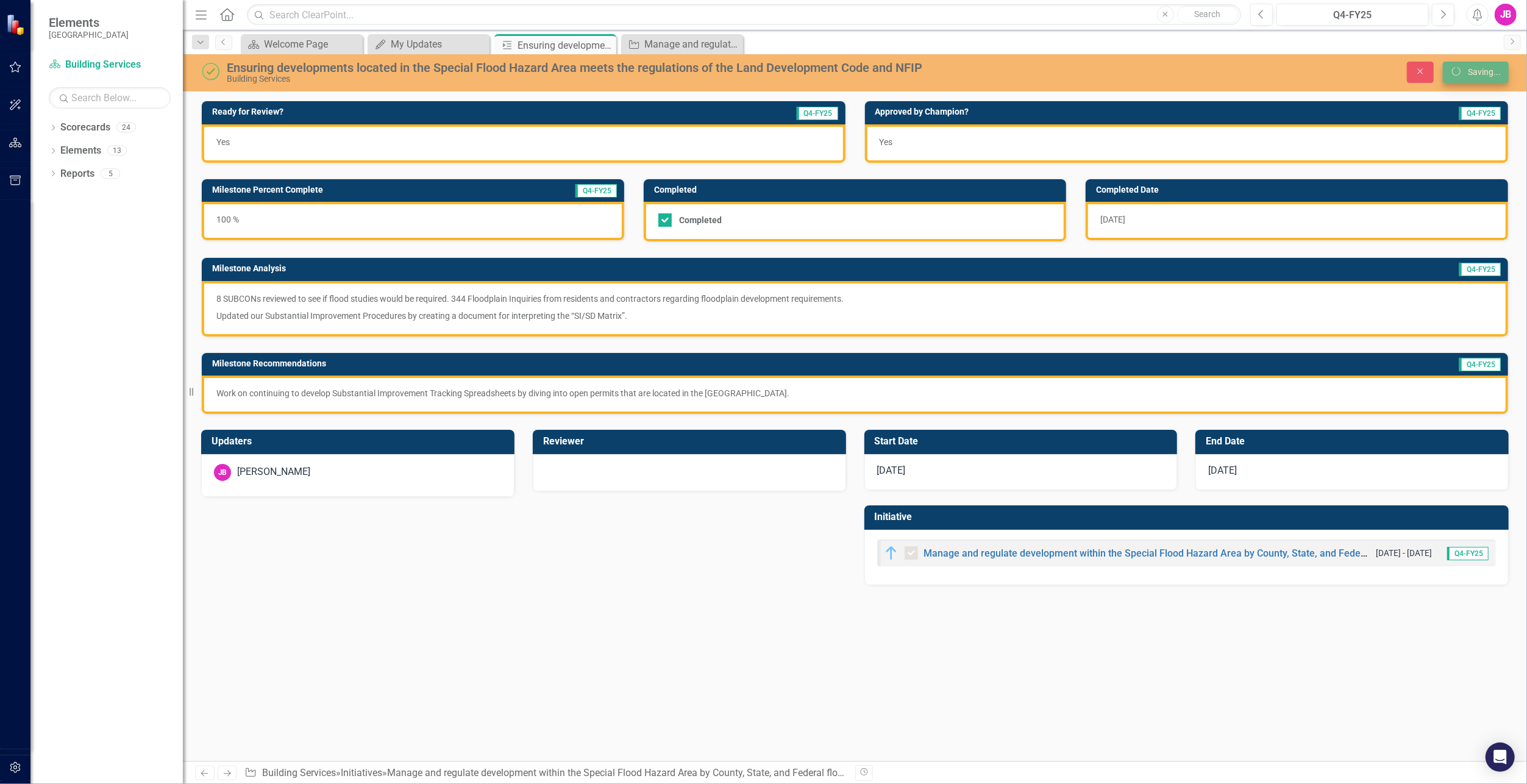
checkbox input "true"
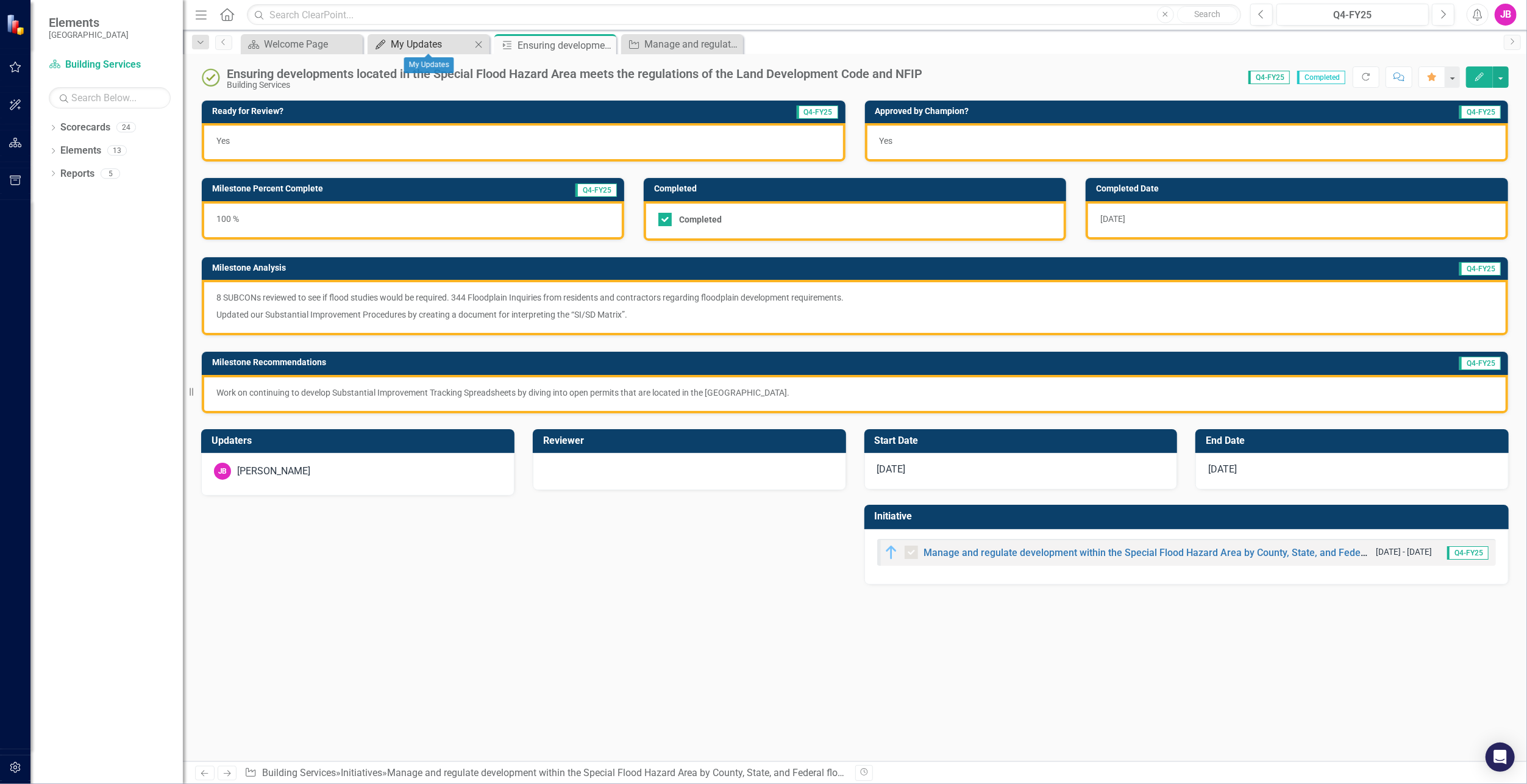
click at [415, 47] on div "My Updates" at bounding box center [431, 44] width 81 height 15
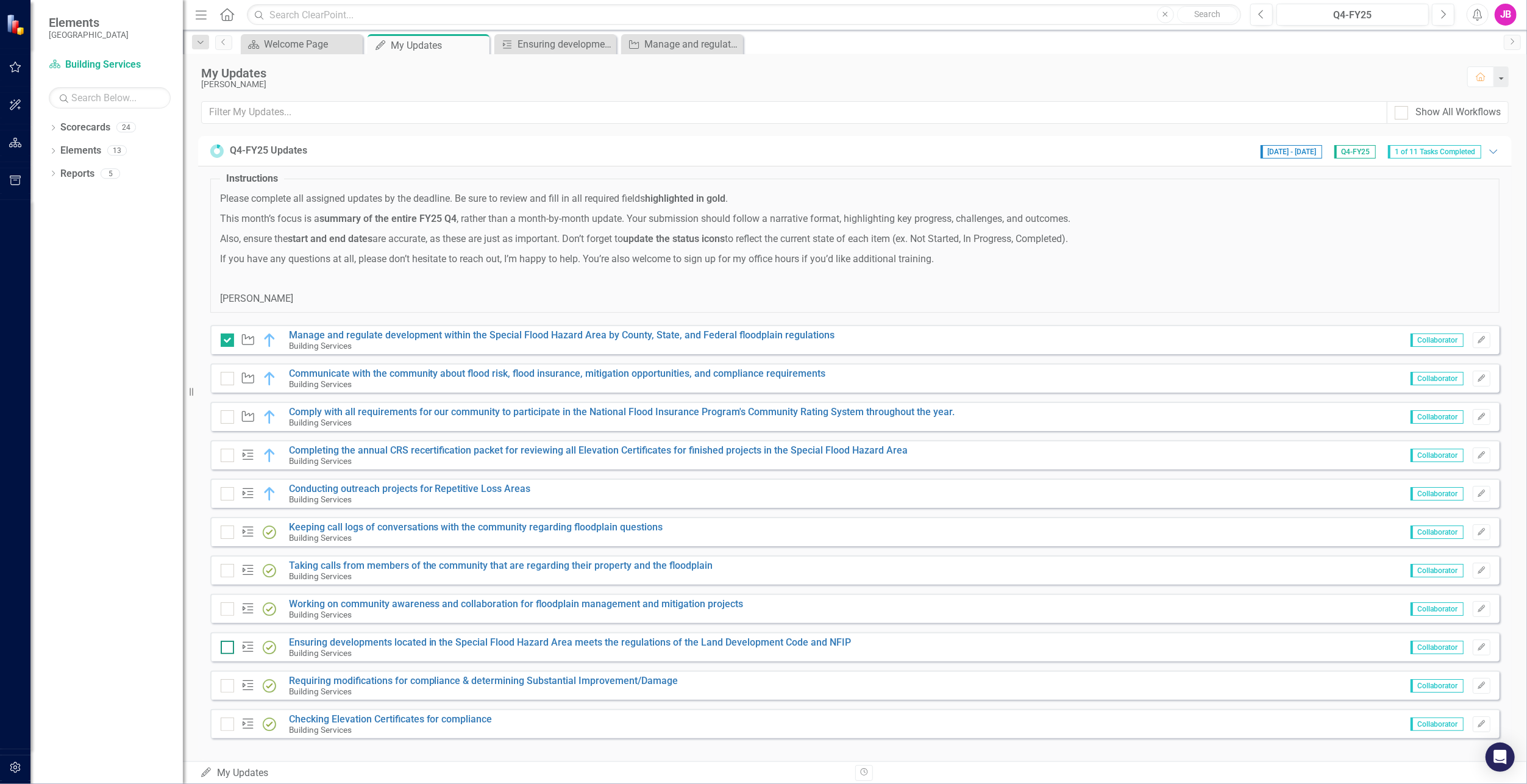
click at [227, 648] on div at bounding box center [228, 648] width 14 height 14
click at [227, 648] on input "checkbox" at bounding box center [225, 645] width 8 height 8
checkbox input "true"
click at [406, 681] on link "Requiring modifications for compliance & determining Substantial Improvement/Da…" at bounding box center [484, 680] width 390 height 11
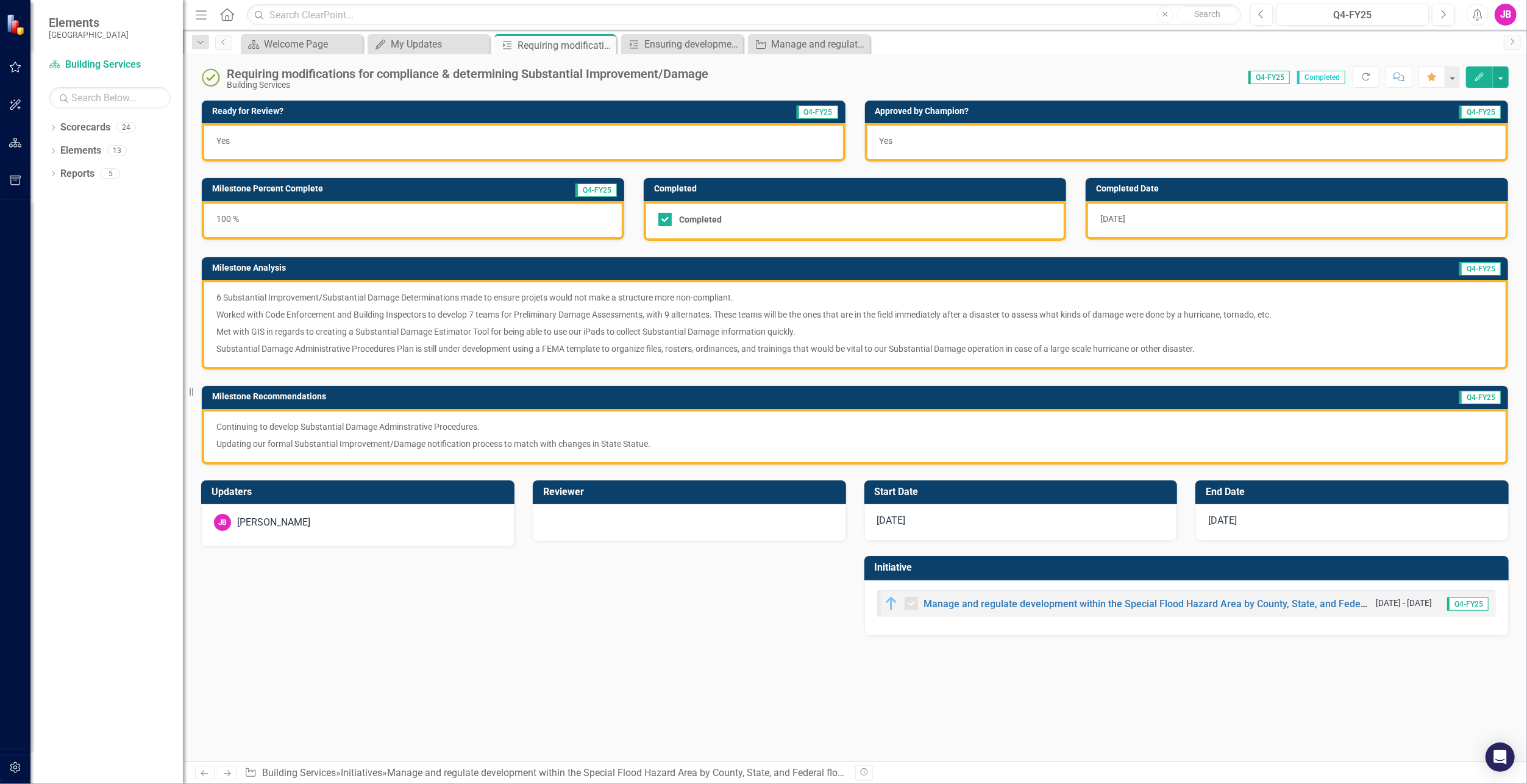
click at [1121, 219] on span "[DATE]" at bounding box center [1113, 218] width 25 height 10
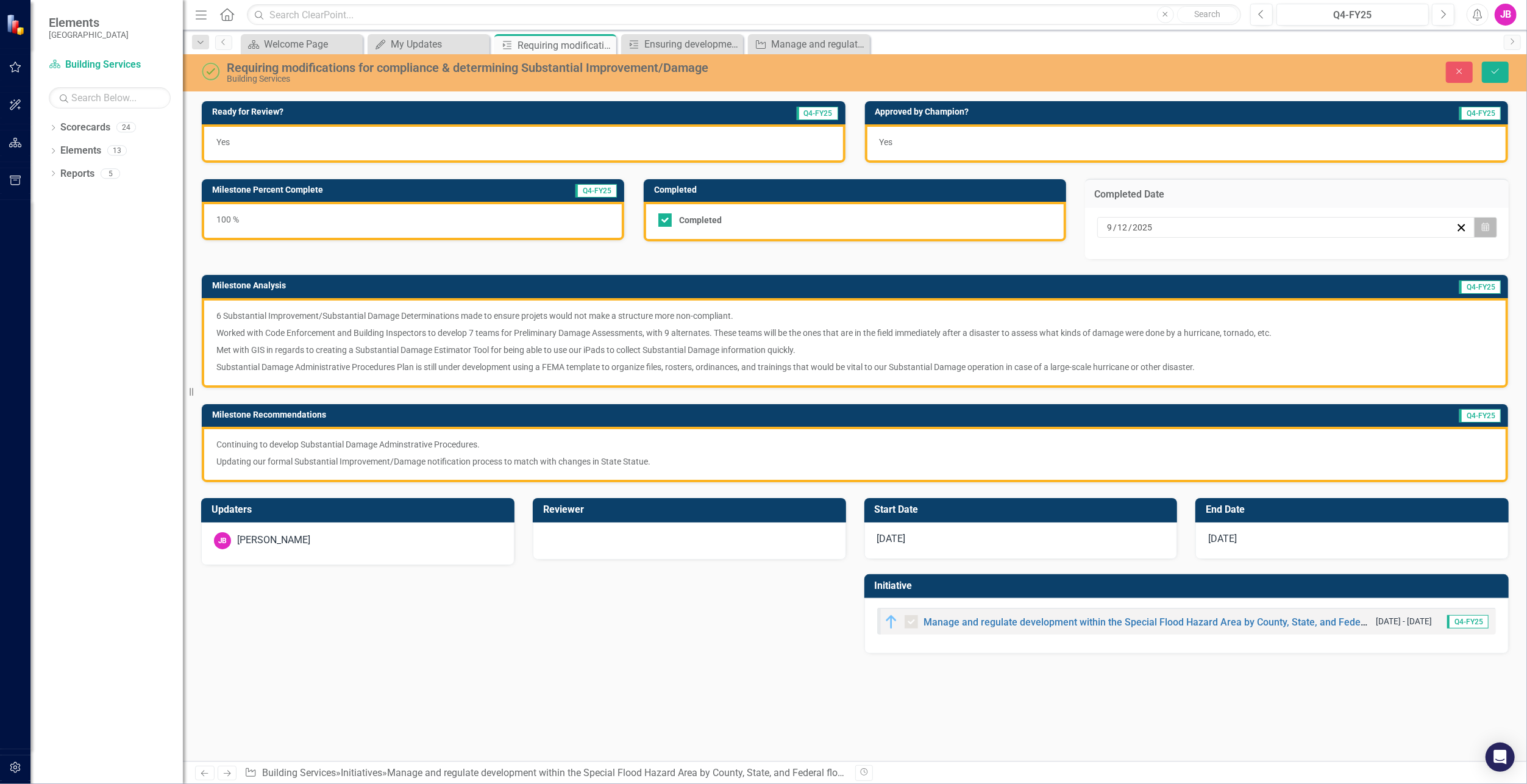
click at [1487, 232] on button "Calendar" at bounding box center [1486, 227] width 23 height 21
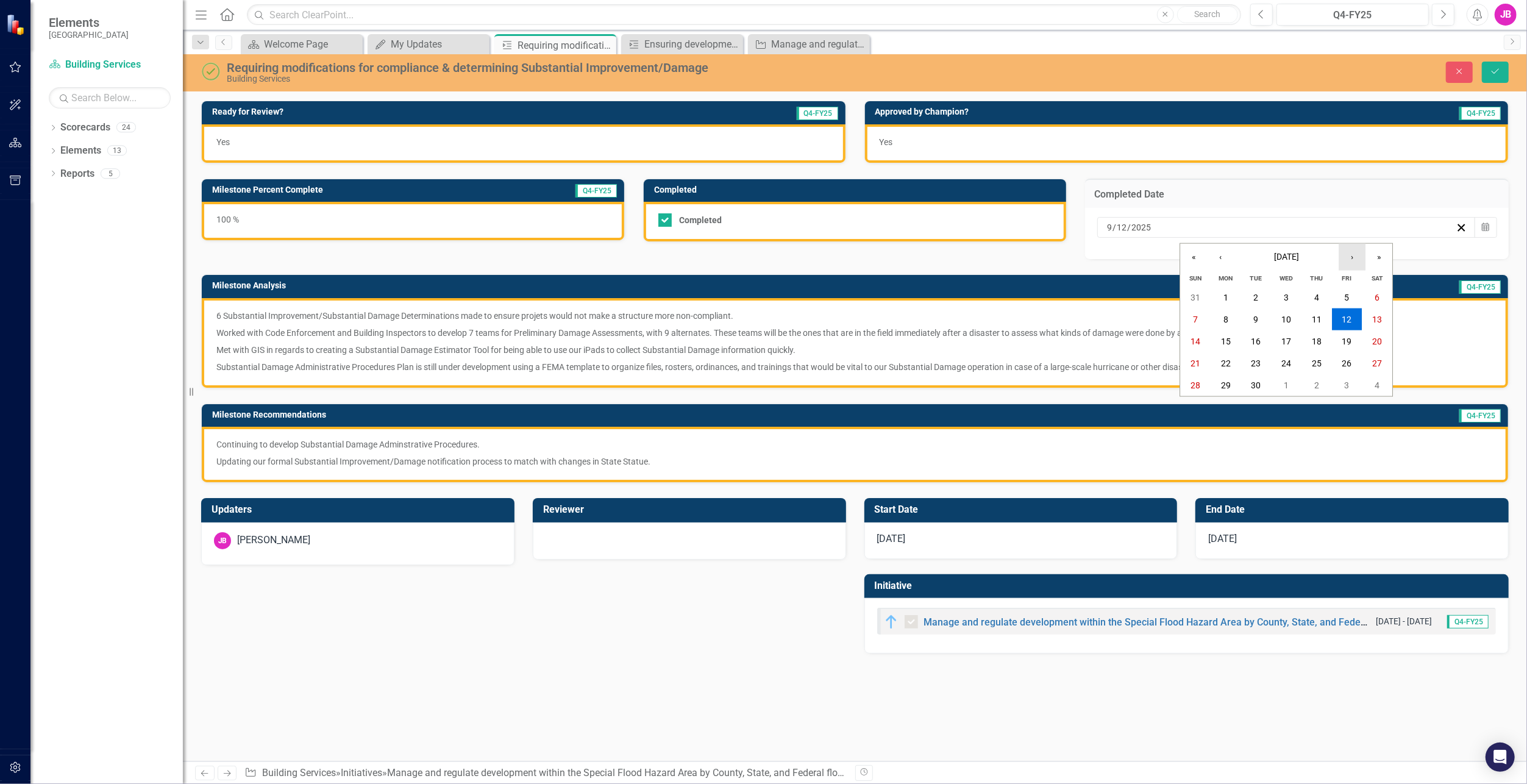
click at [1360, 261] on button "›" at bounding box center [1352, 257] width 27 height 27
click at [1292, 342] on button "15" at bounding box center [1286, 341] width 30 height 22
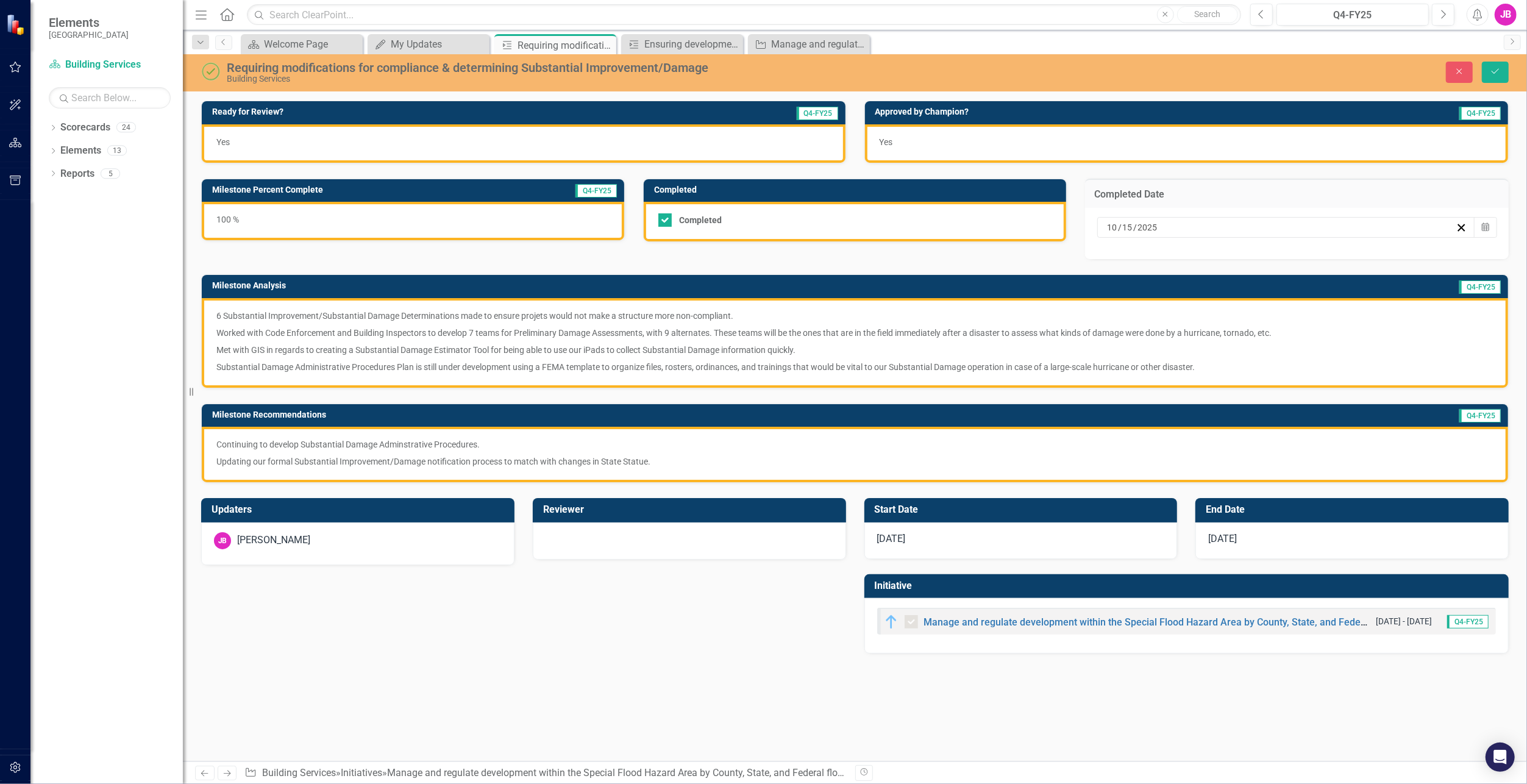
click at [901, 359] on p "Substantial Damage Administrative Procedures Plan is still under development us…" at bounding box center [855, 365] width 1277 height 14
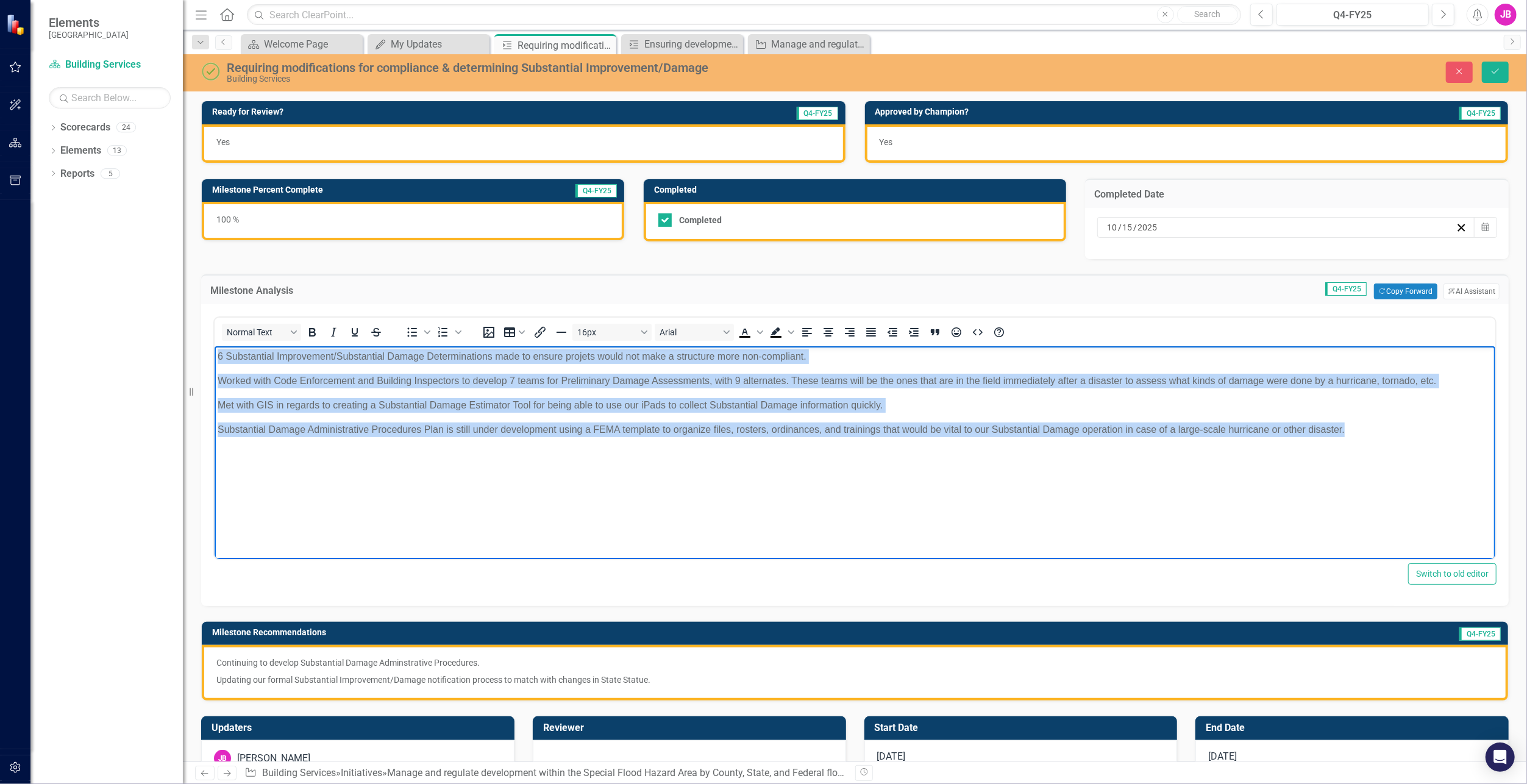
drag, startPoint x: 1331, startPoint y: 427, endPoint x: 63, endPoint y: 346, distance: 1270.6
click at [214, 346] on html "6 Substantial Improvement/Substantial Damage Determinations made to ensure proj…" at bounding box center [854, 438] width 1281 height 183
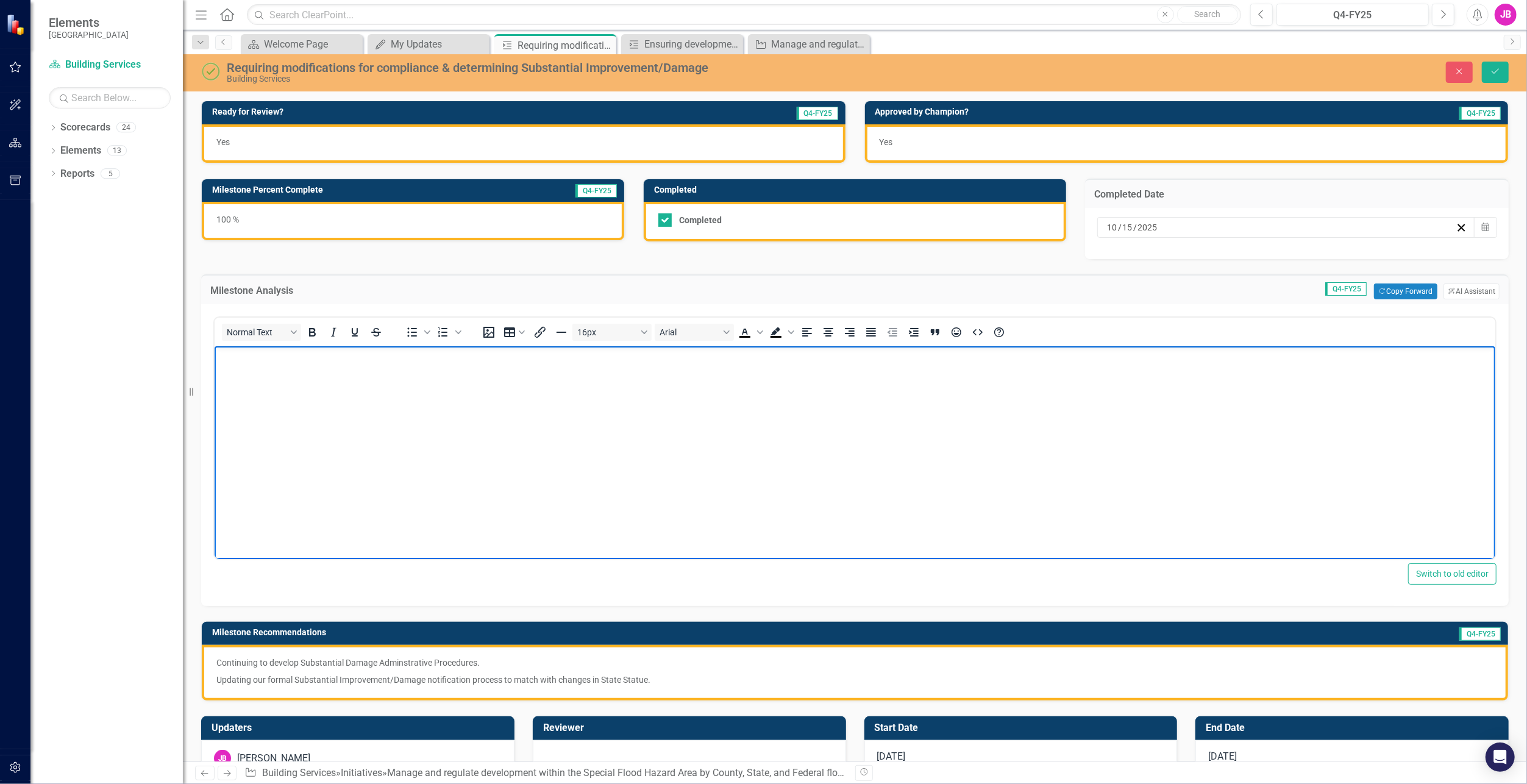
drag, startPoint x: 567, startPoint y: 390, endPoint x: 555, endPoint y: 390, distance: 12.0
click at [567, 390] on body "Rich Text Area. Press ALT-0 for help." at bounding box center [854, 438] width 1281 height 183
paste body "Rich Text Area. Press ALT-0 for help."
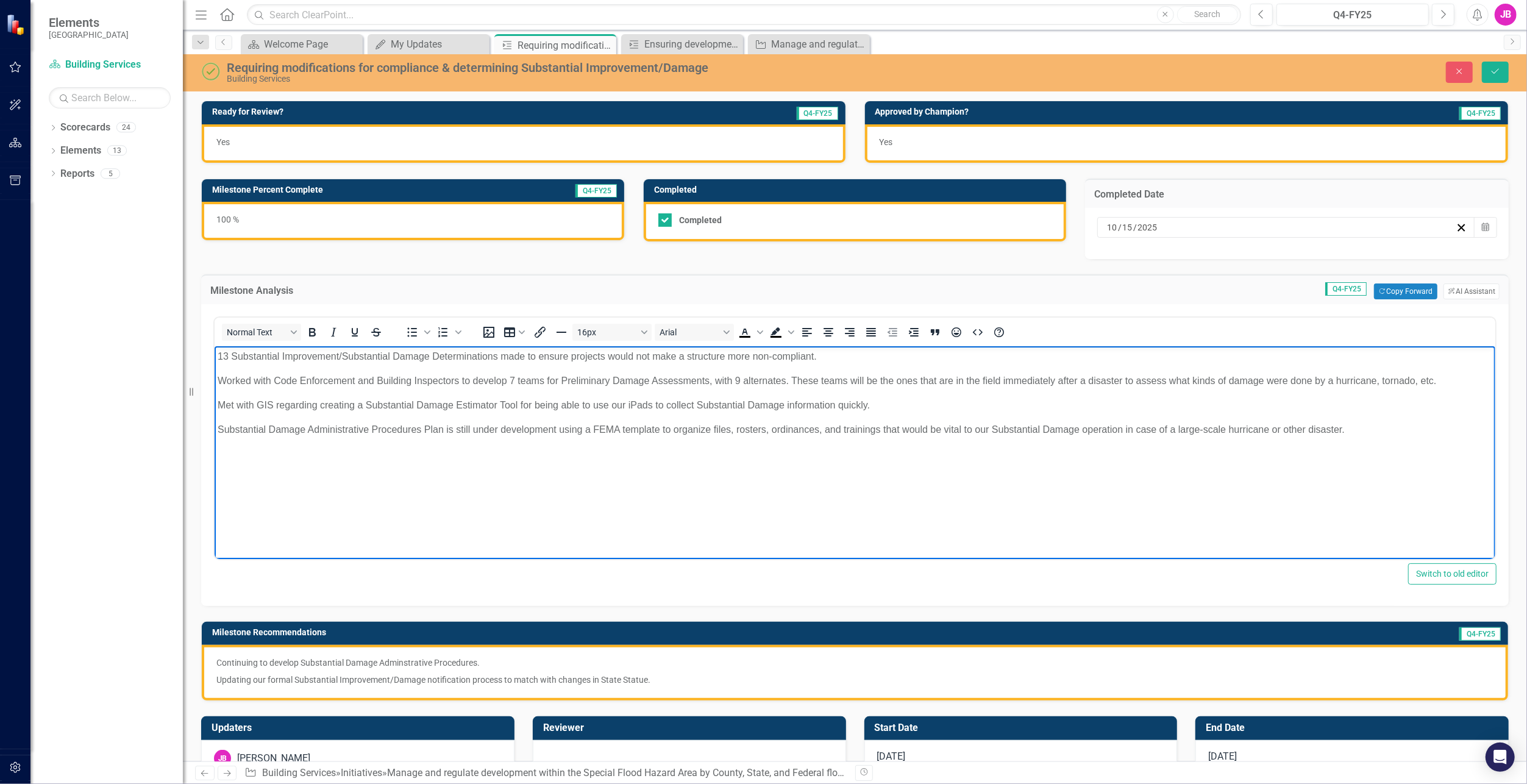
click at [1101, 663] on p "Continuing to develop Substantial Damage Adminstrative Procedures." at bounding box center [855, 664] width 1277 height 14
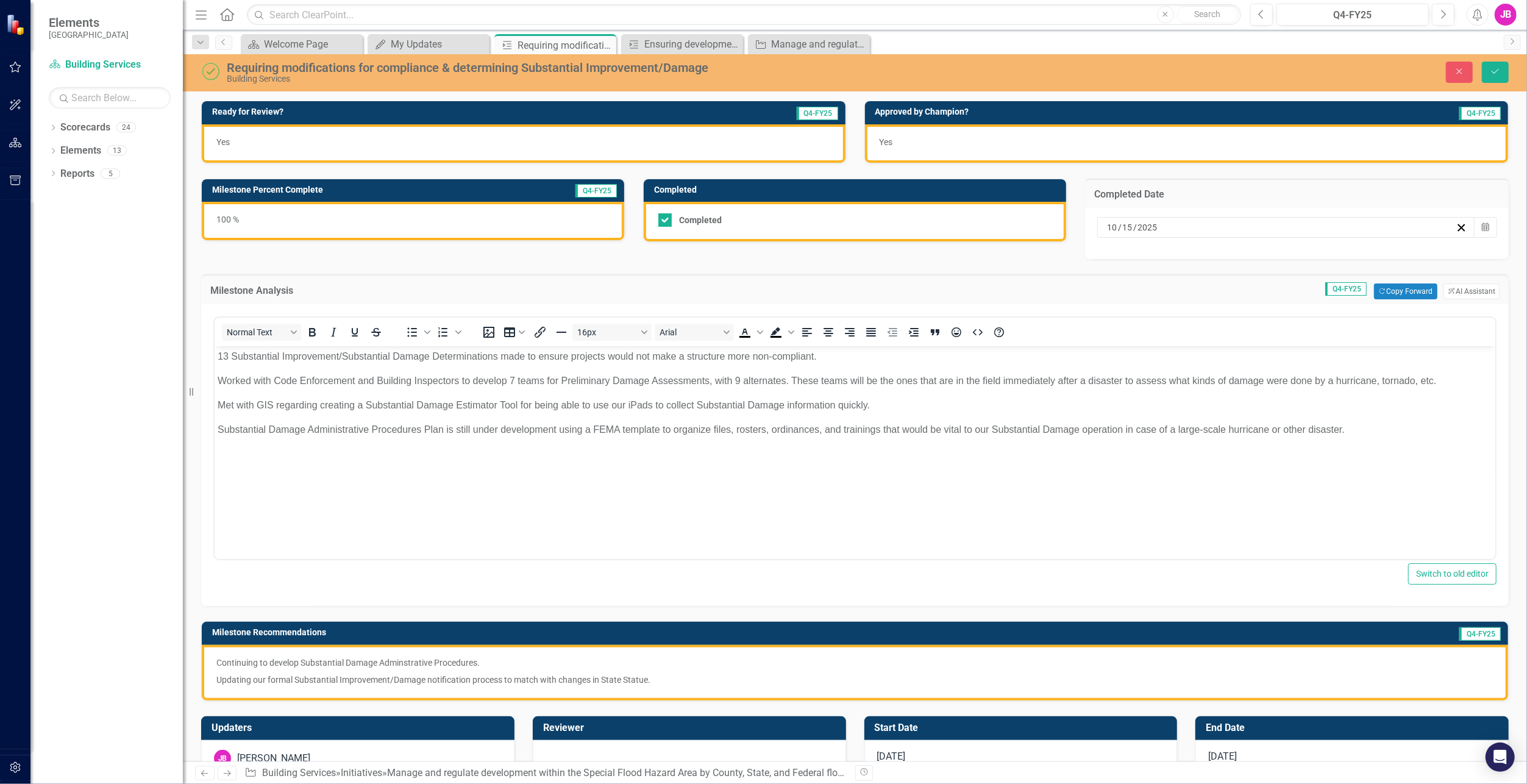
click at [1100, 663] on p "Continuing to develop Substantial Damage Adminstrative Procedures." at bounding box center [855, 664] width 1277 height 14
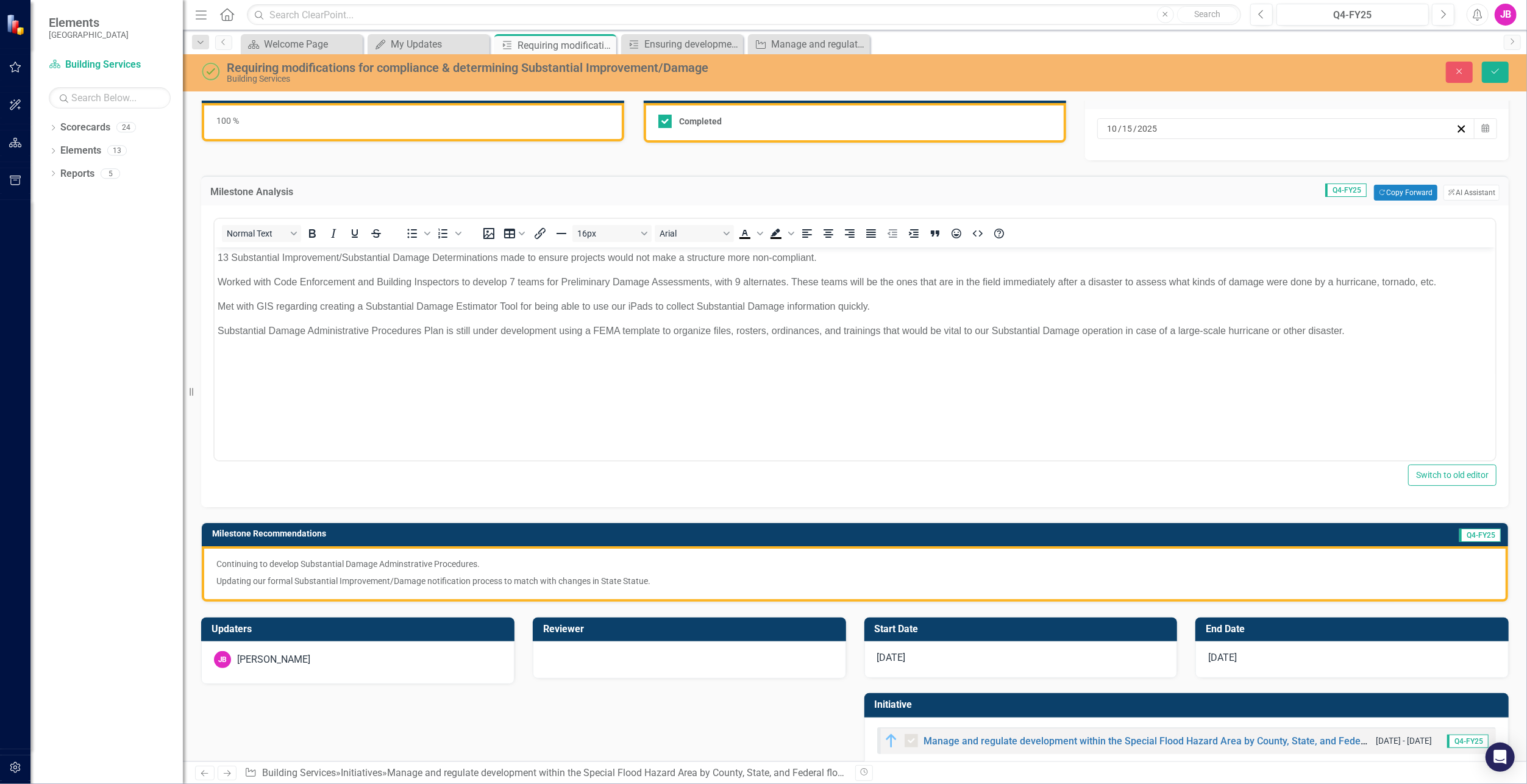
scroll to position [119, 0]
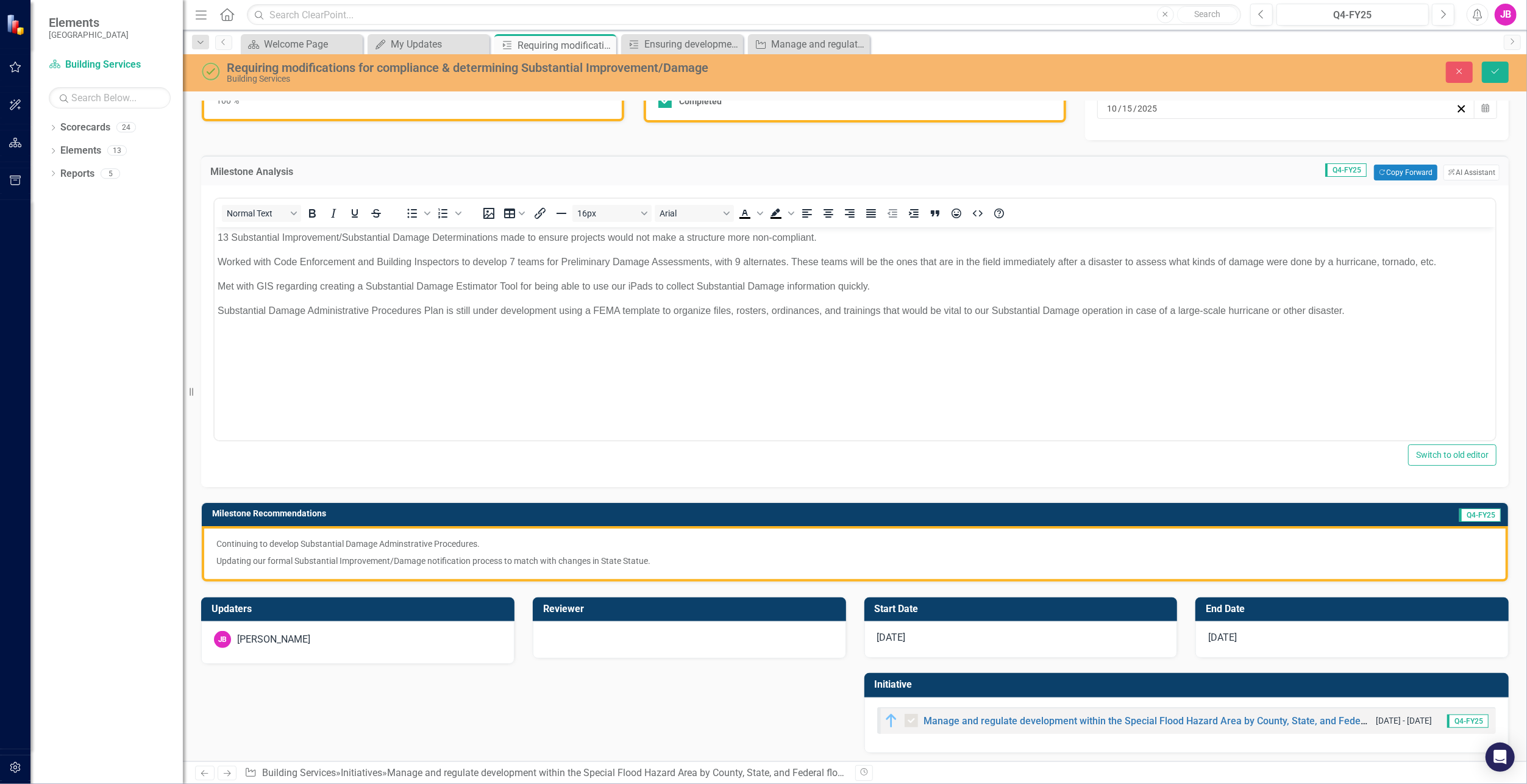
click at [464, 557] on p "Updating our formal Substantial Improvement/Damage notification process to matc…" at bounding box center [855, 559] width 1277 height 14
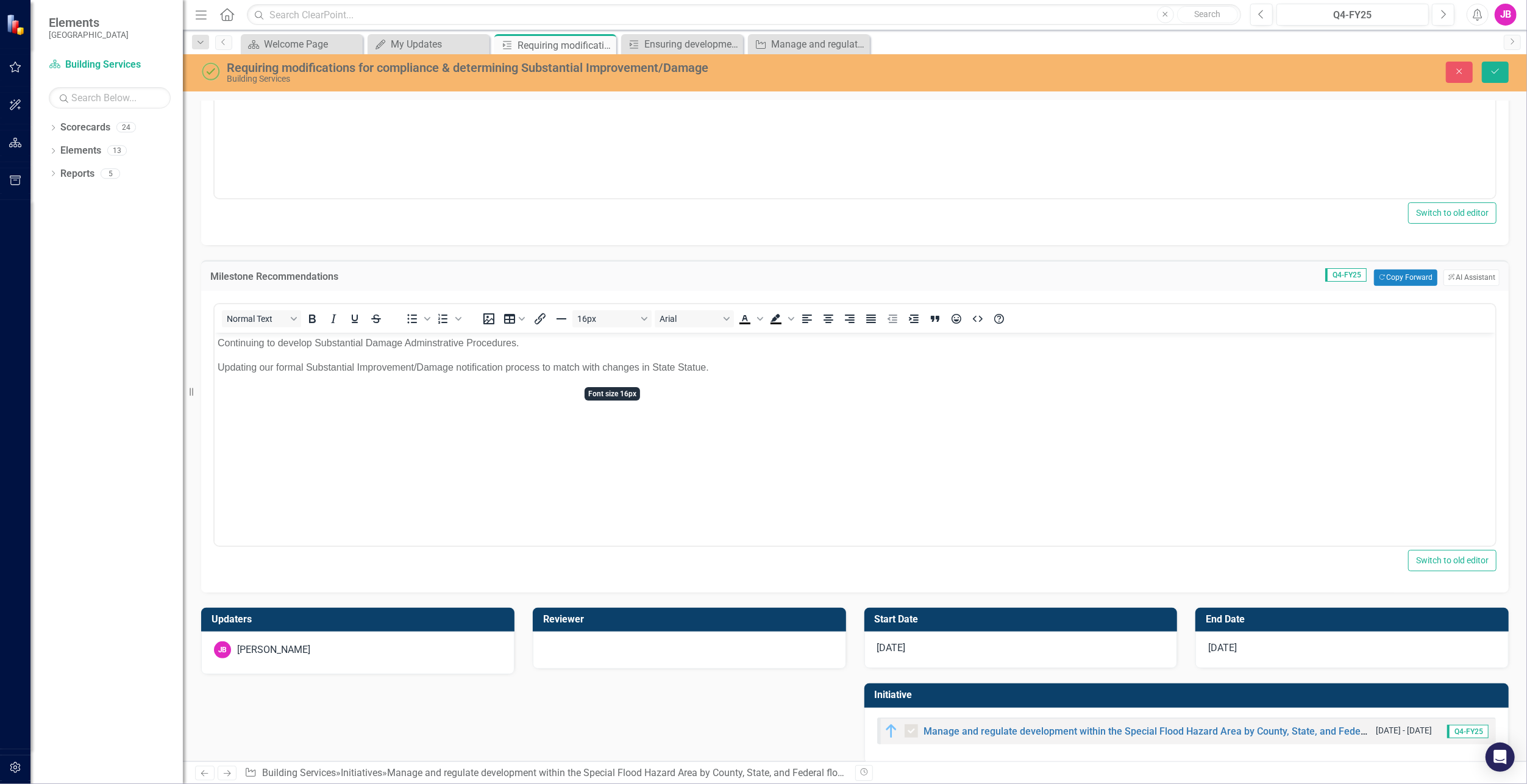
scroll to position [363, 0]
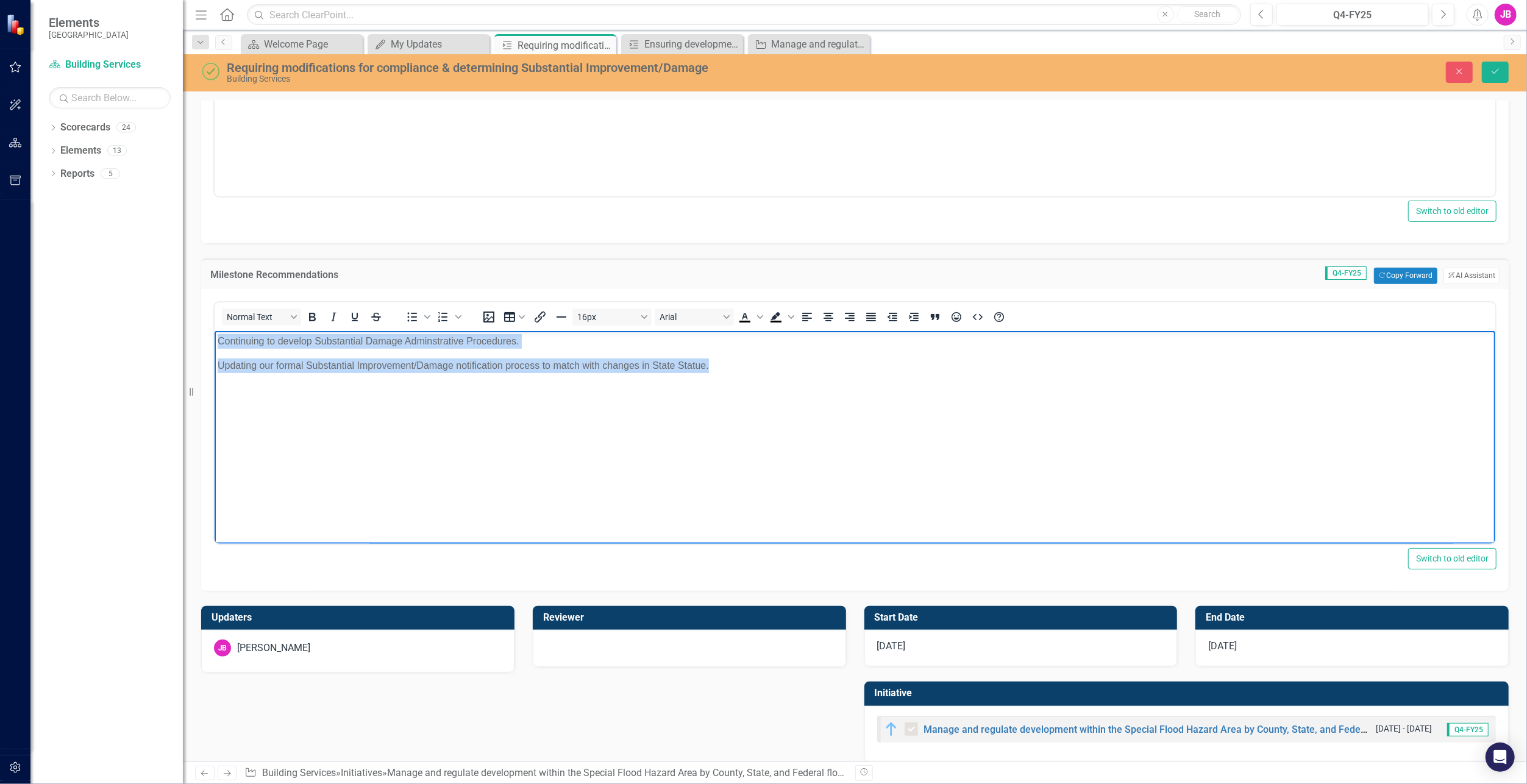
drag, startPoint x: 725, startPoint y: 368, endPoint x: 404, endPoint y: 668, distance: 439.4
click at [214, 339] on html "Continuing to develop Substantial Damage Adminstrative Procedures. Updating our…" at bounding box center [854, 422] width 1281 height 183
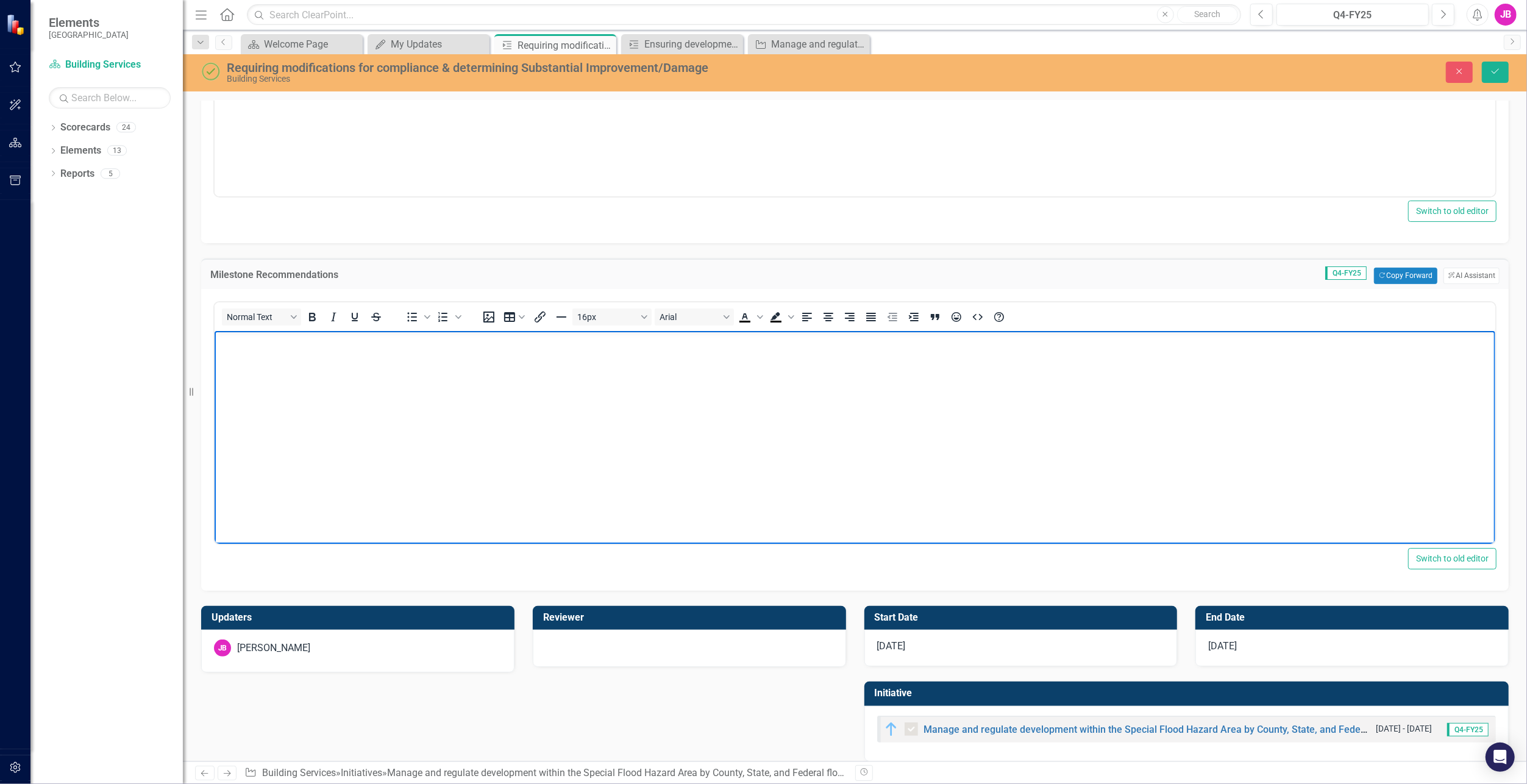
click at [401, 470] on body "Rich Text Area. Press ALT-0 for help." at bounding box center [854, 422] width 1281 height 183
paste body "Rich Text Area. Press ALT-0 for help."
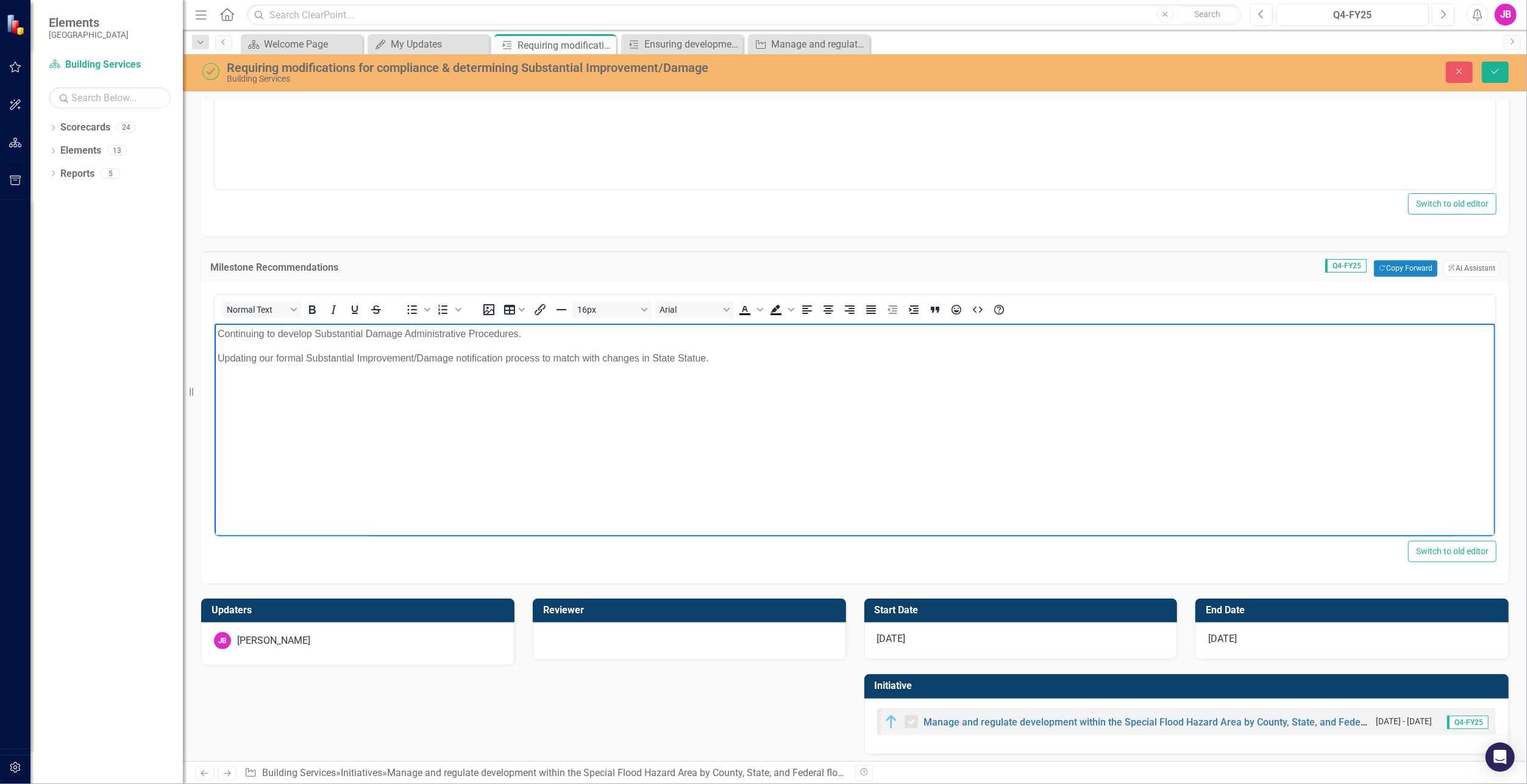
scroll to position [371, 0]
click at [914, 639] on div "[DATE]" at bounding box center [1022, 640] width 314 height 37
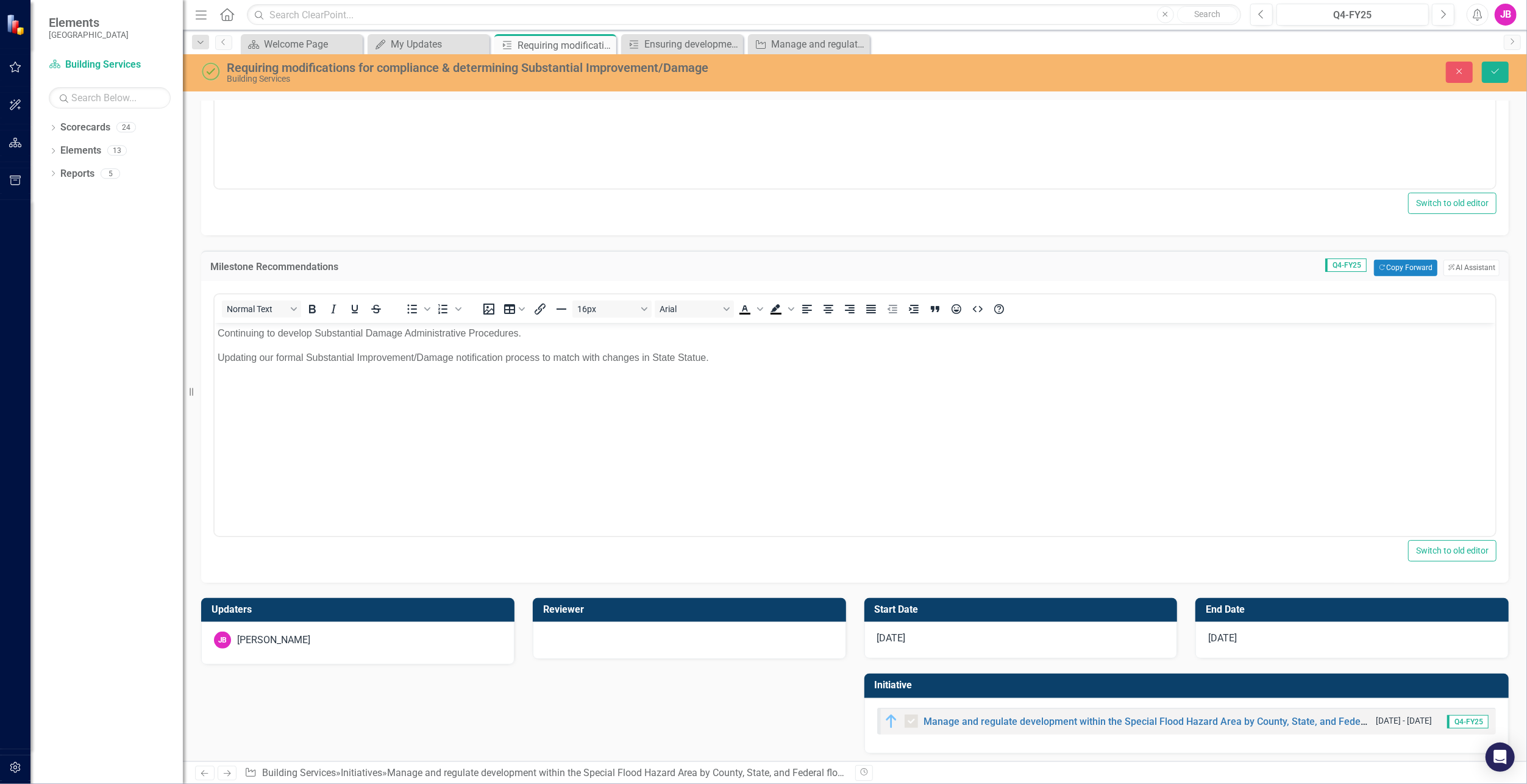
click at [914, 639] on div "[DATE]" at bounding box center [1022, 640] width 314 height 37
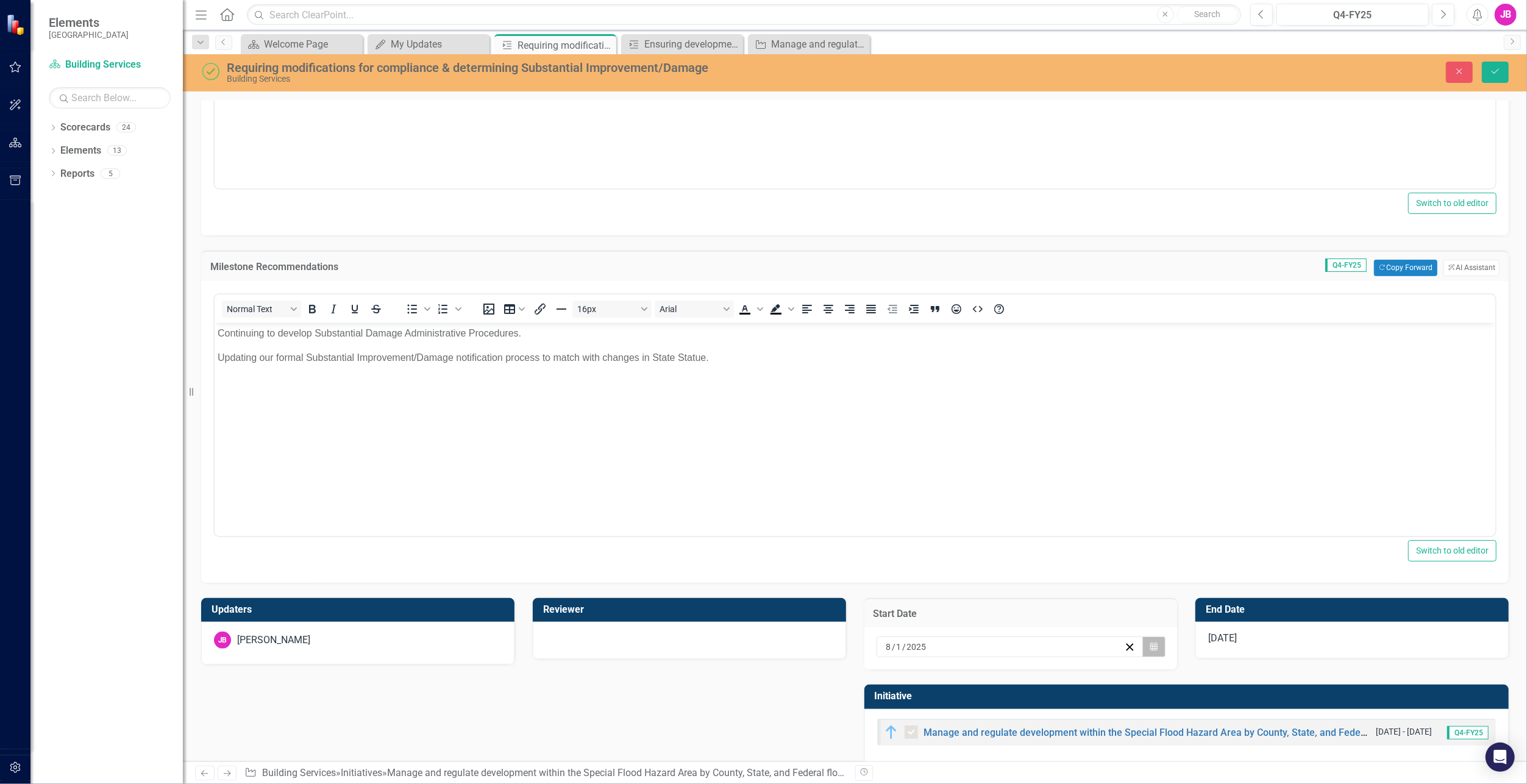
click at [1150, 645] on icon "Calendar" at bounding box center [1154, 646] width 8 height 8
click at [939, 467] on button "‹" at bounding box center [939, 467] width 27 height 27
drag, startPoint x: 973, startPoint y: 505, endPoint x: 907, endPoint y: 201, distance: 311.1
click at [973, 505] on abbr "1" at bounding box center [975, 507] width 5 height 10
click at [1309, 634] on div "[DATE]" at bounding box center [1353, 640] width 314 height 37
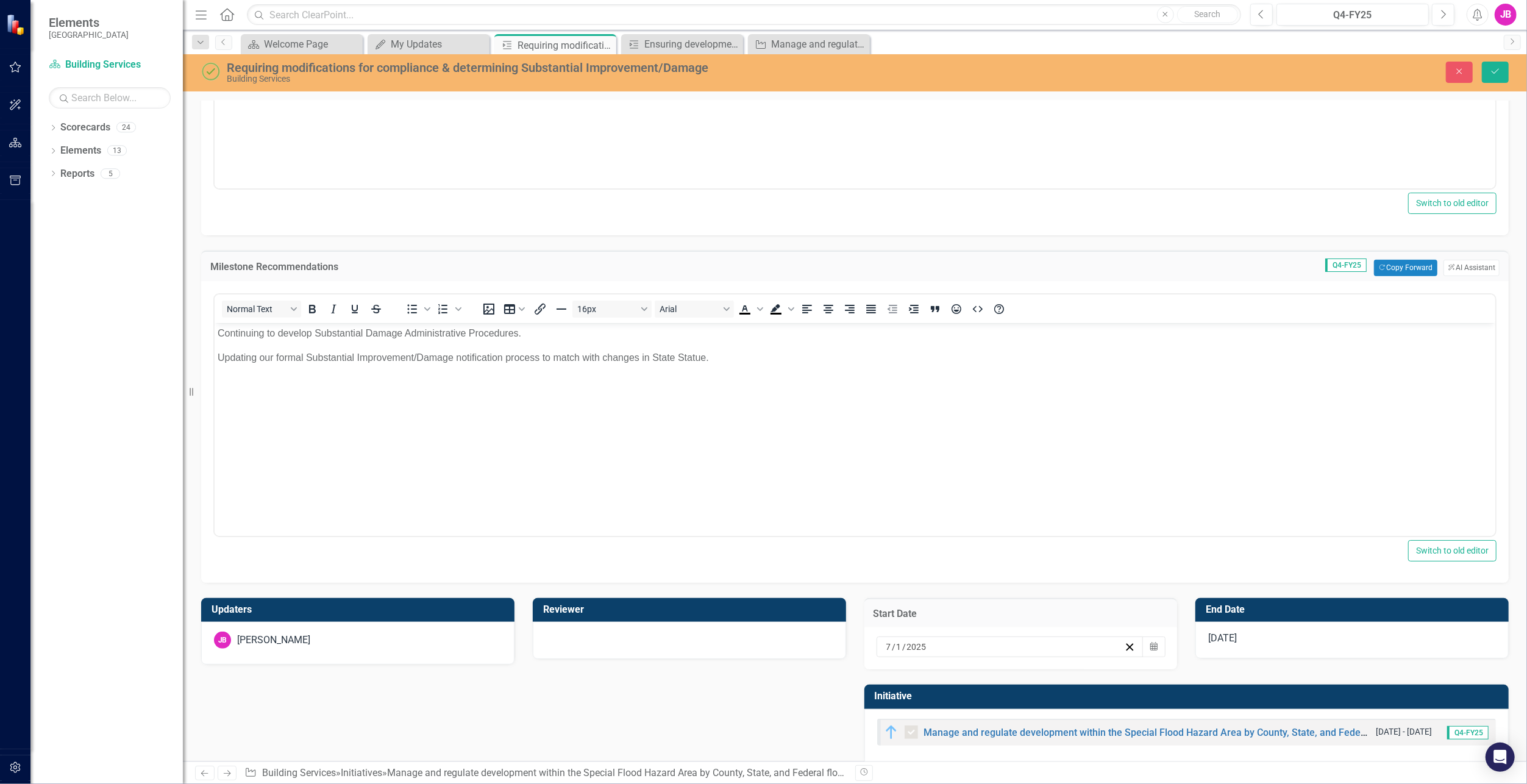
click at [1309, 634] on div "[DATE]" at bounding box center [1353, 640] width 314 height 37
click at [1482, 645] on icon "button" at bounding box center [1486, 645] width 8 height 8
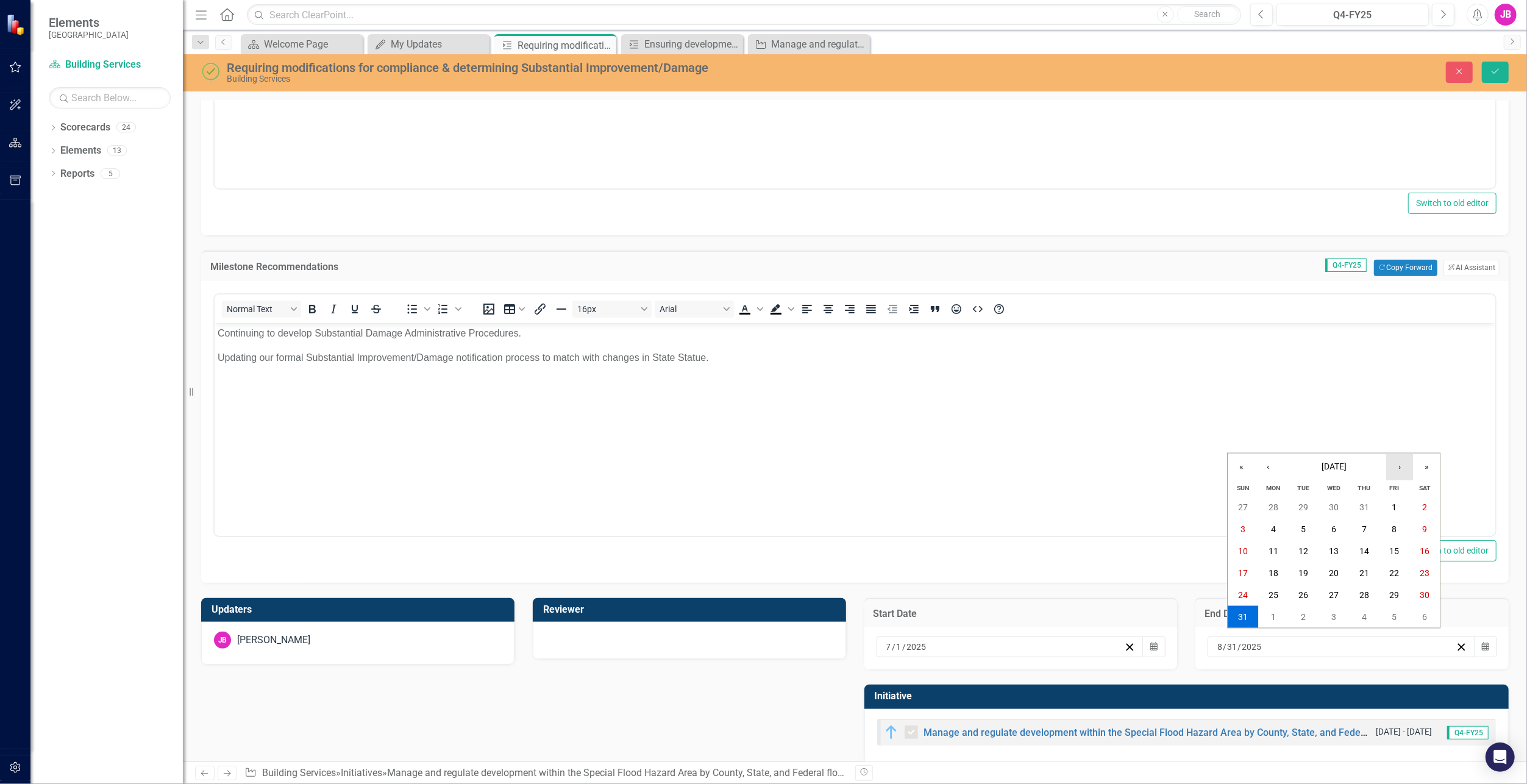
click at [1401, 470] on button "›" at bounding box center [1399, 467] width 27 height 27
click at [1303, 601] on button "30" at bounding box center [1304, 594] width 30 height 22
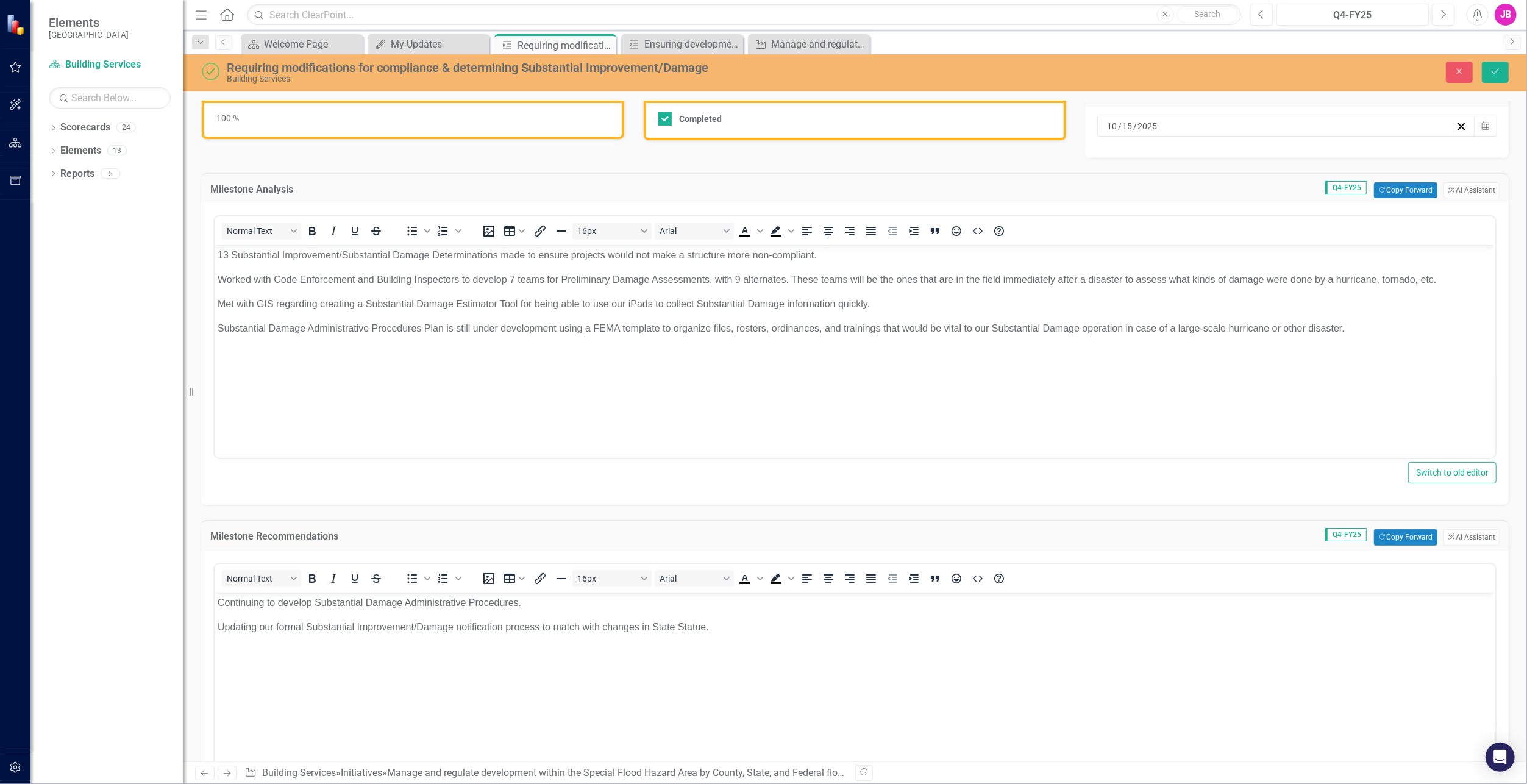
scroll to position [0, 0]
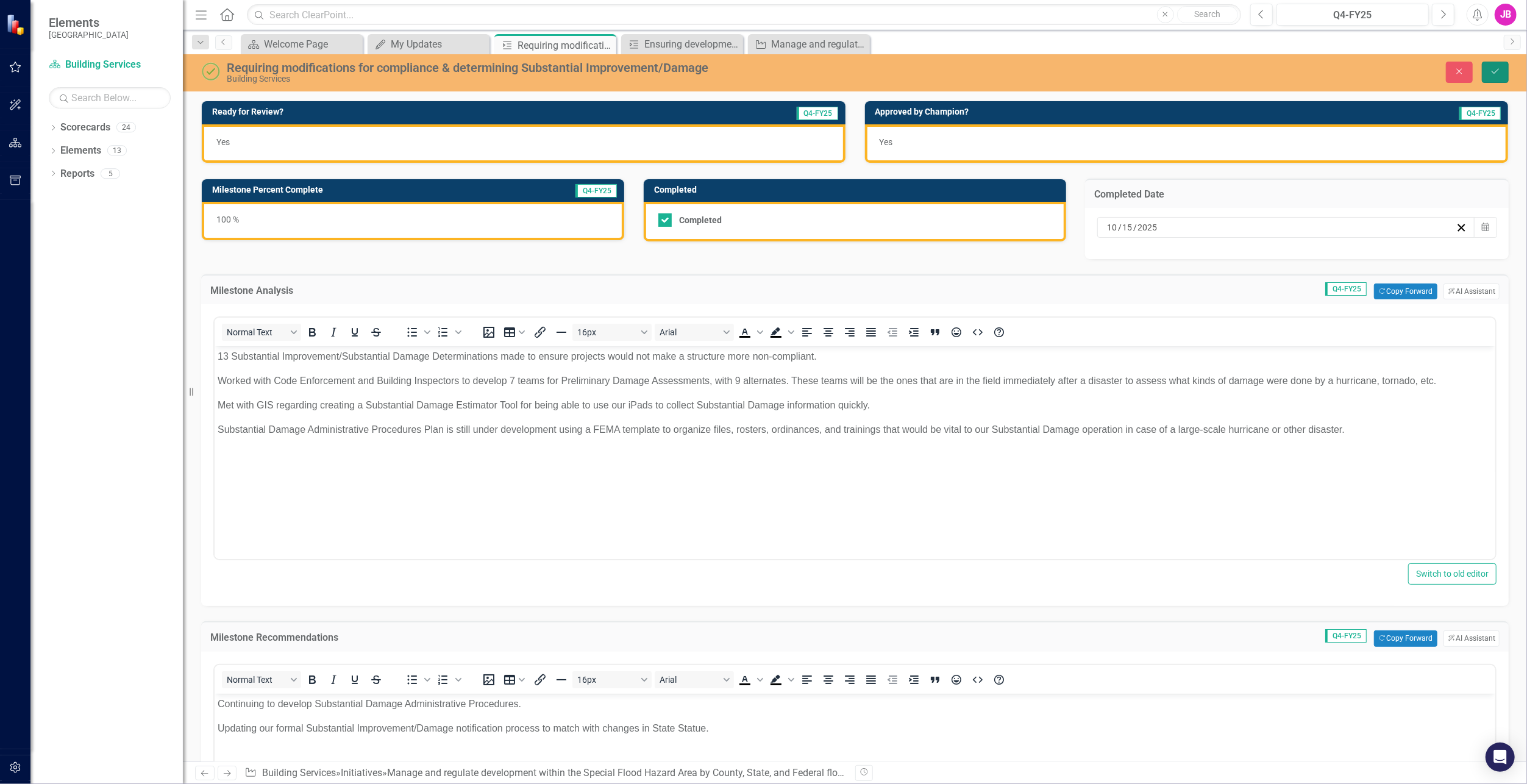
click at [1490, 75] on icon "Save" at bounding box center [1496, 71] width 11 height 8
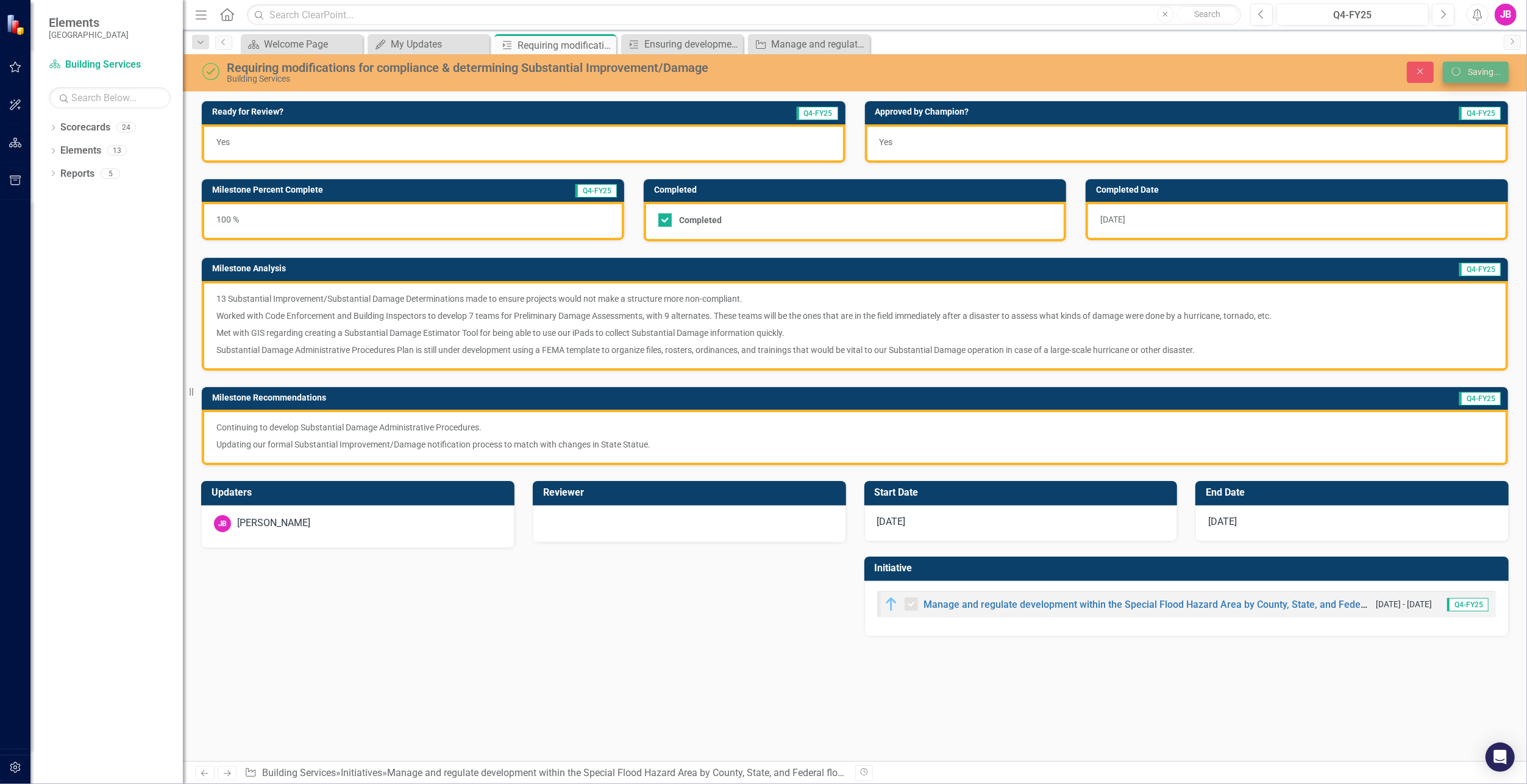
checkbox input "true"
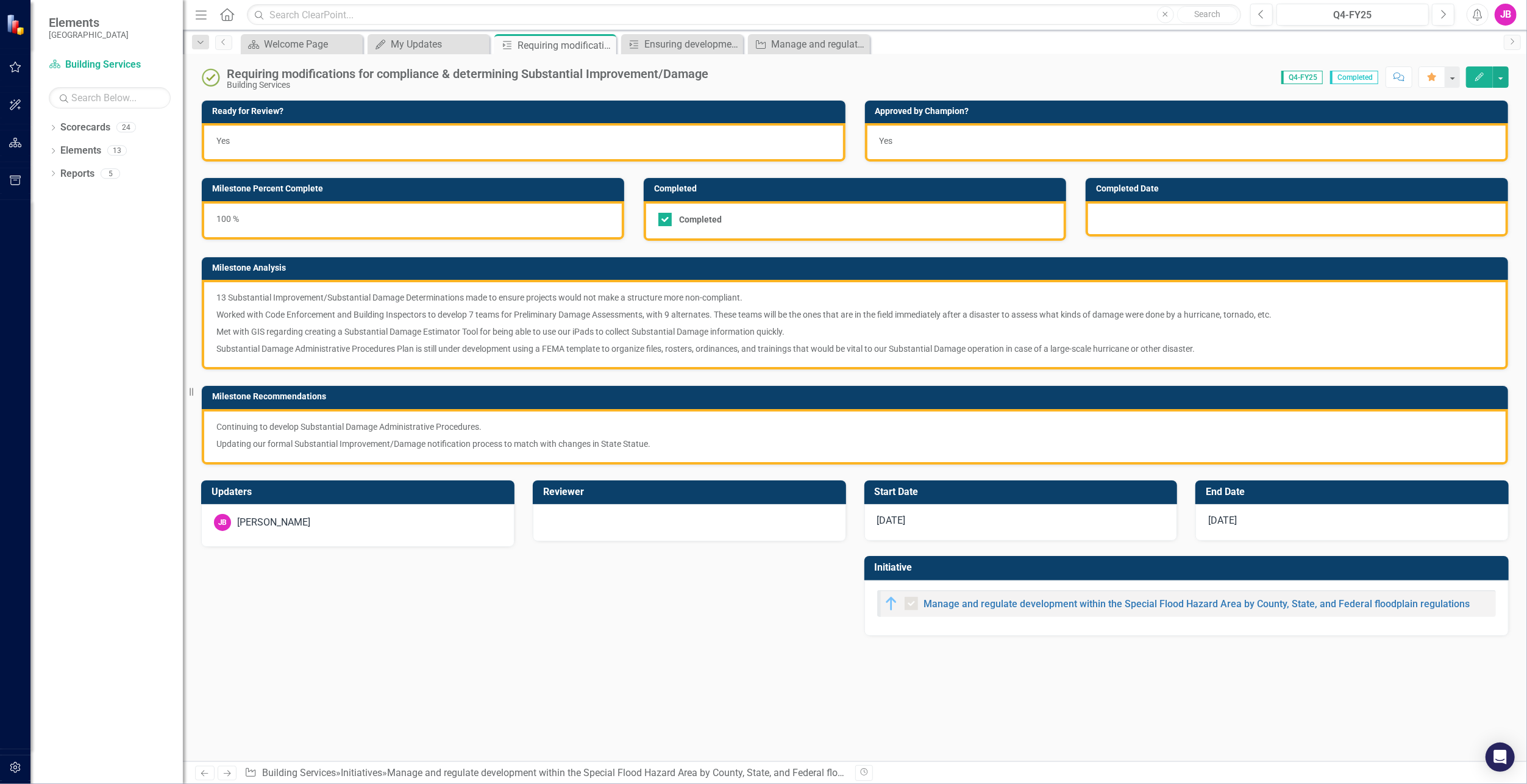
checkbox input "true"
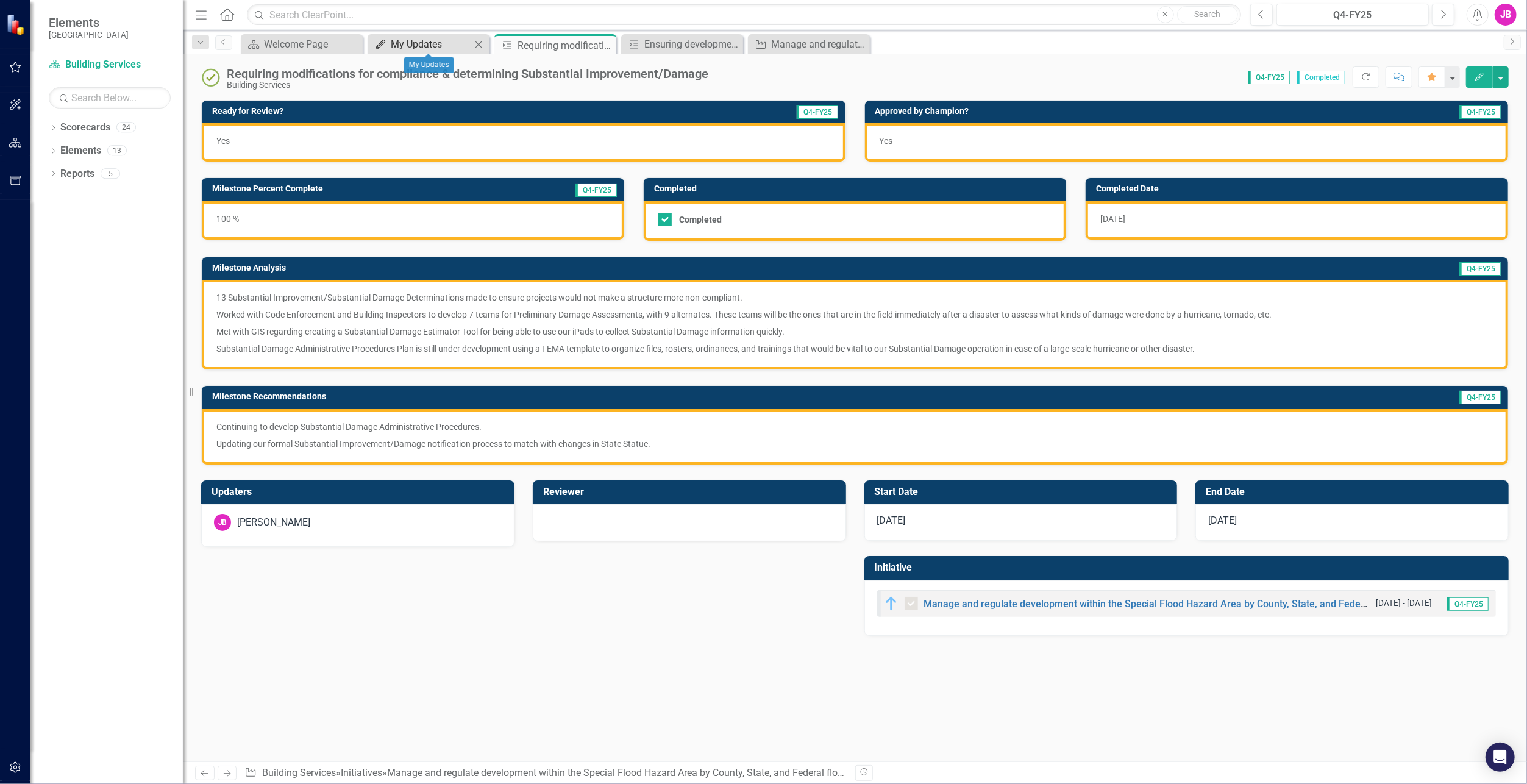
click at [460, 45] on div "My Updates" at bounding box center [431, 44] width 81 height 15
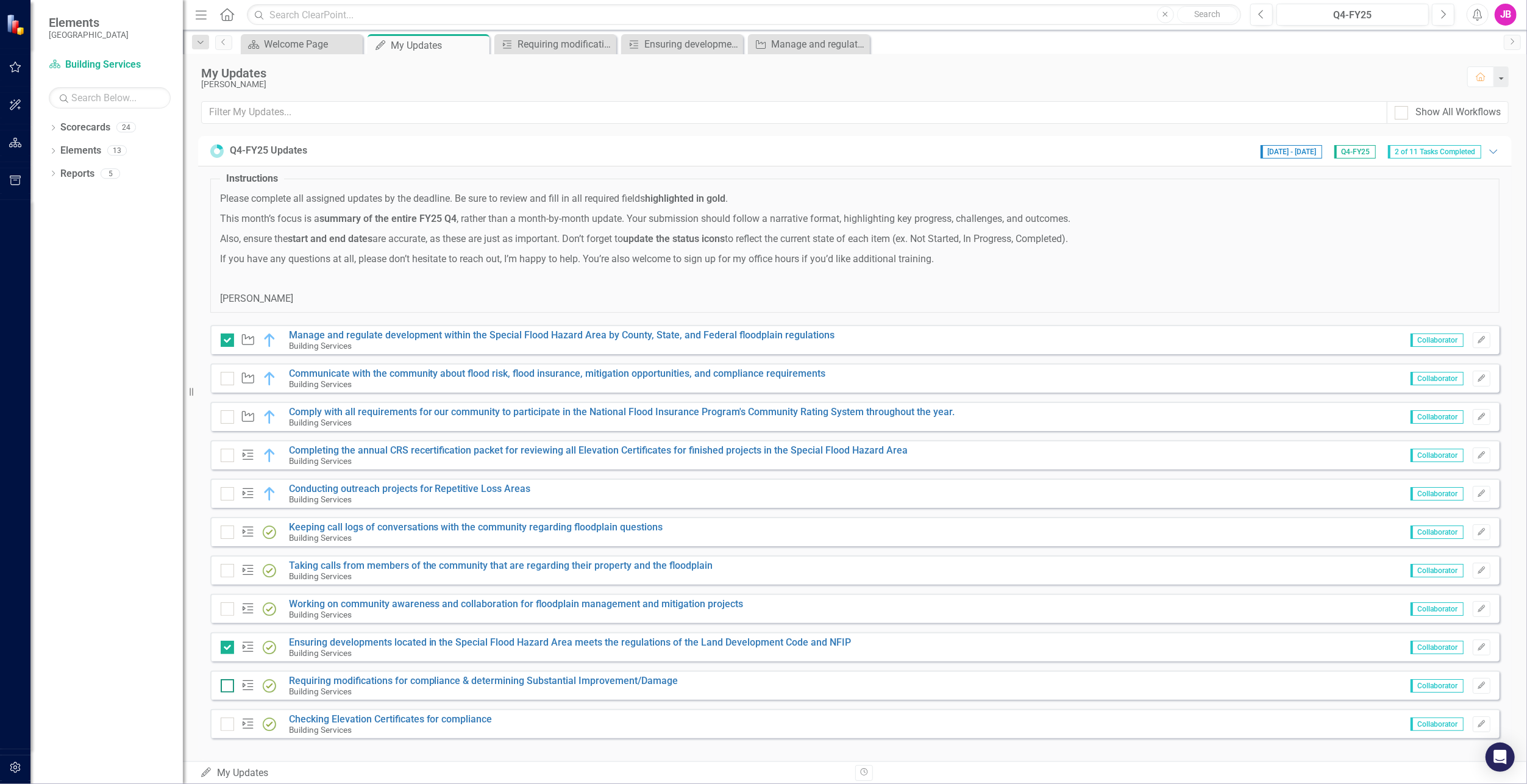
click at [224, 687] on div at bounding box center [228, 686] width 14 height 14
click at [224, 687] on input "checkbox" at bounding box center [225, 683] width 8 height 8
checkbox input "true"
click at [337, 715] on link "Checking Elevation Certificates for compliance" at bounding box center [391, 719] width 204 height 11
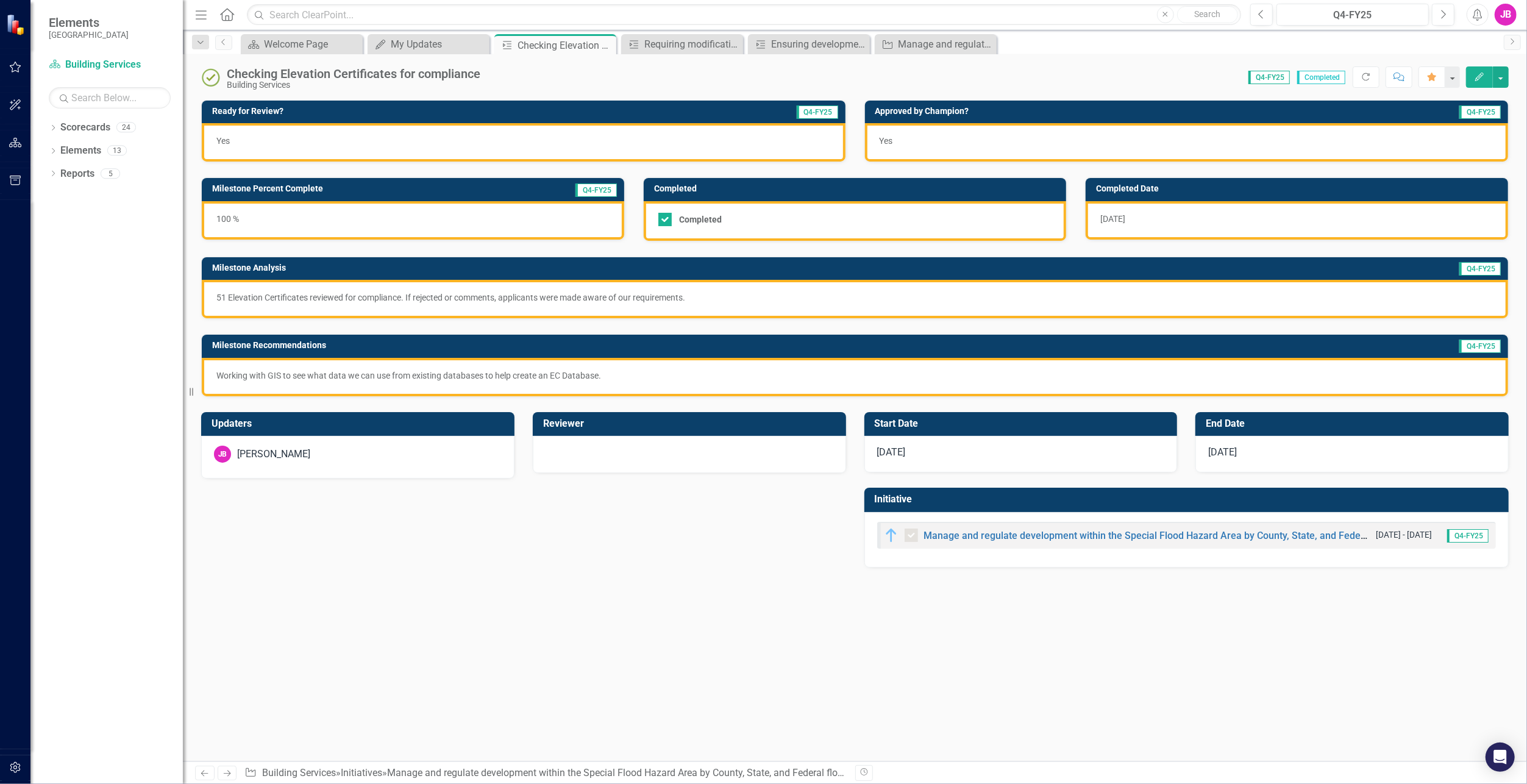
click at [1184, 211] on div "[DATE]" at bounding box center [1296, 220] width 422 height 38
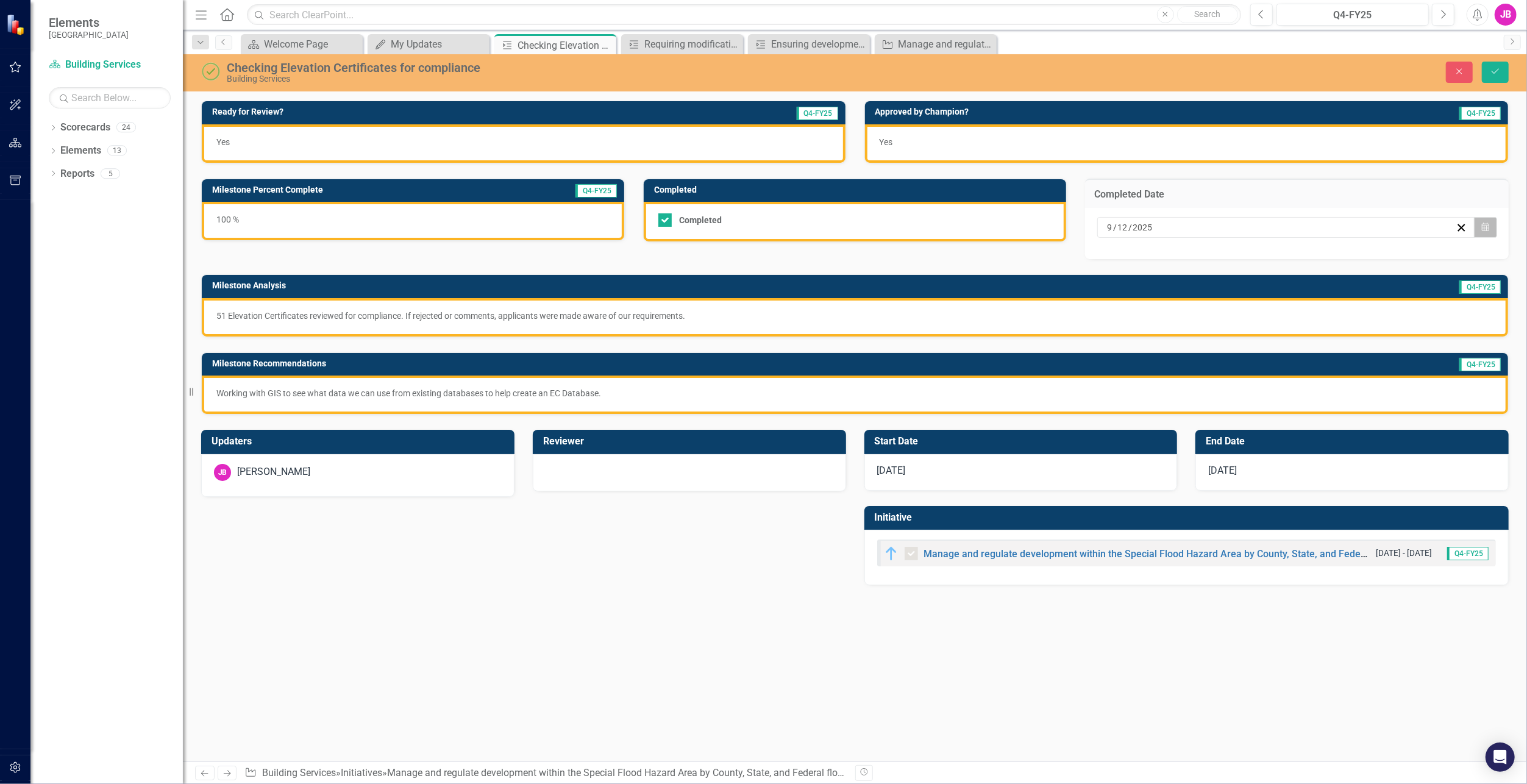
click at [1495, 231] on button "Calendar" at bounding box center [1486, 227] width 23 height 21
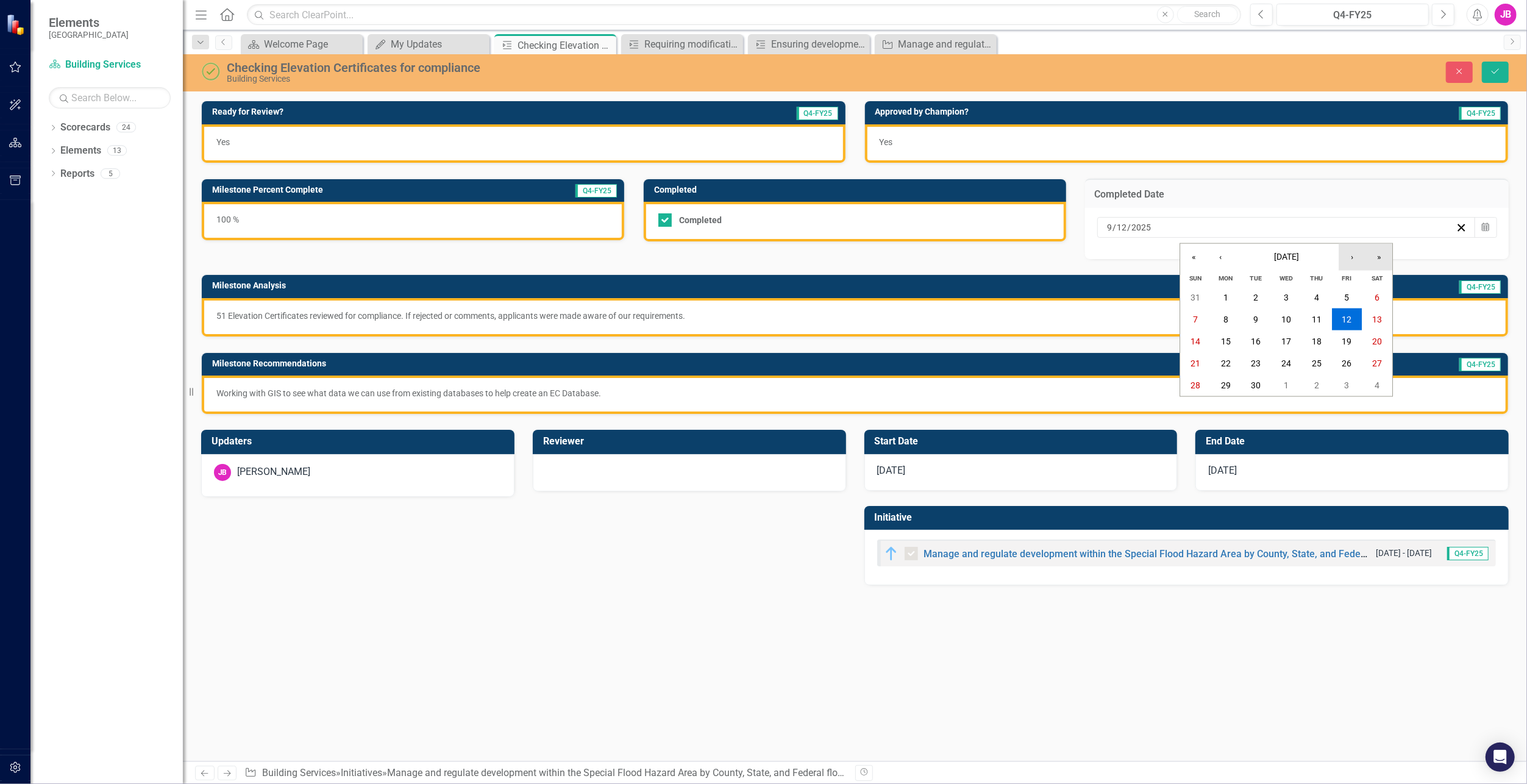
click at [1366, 250] on div "« ‹ [DATE] › »" at bounding box center [1286, 257] width 212 height 27
click at [1360, 261] on button "›" at bounding box center [1352, 257] width 27 height 27
click at [1287, 336] on abbr "15" at bounding box center [1286, 341] width 10 height 10
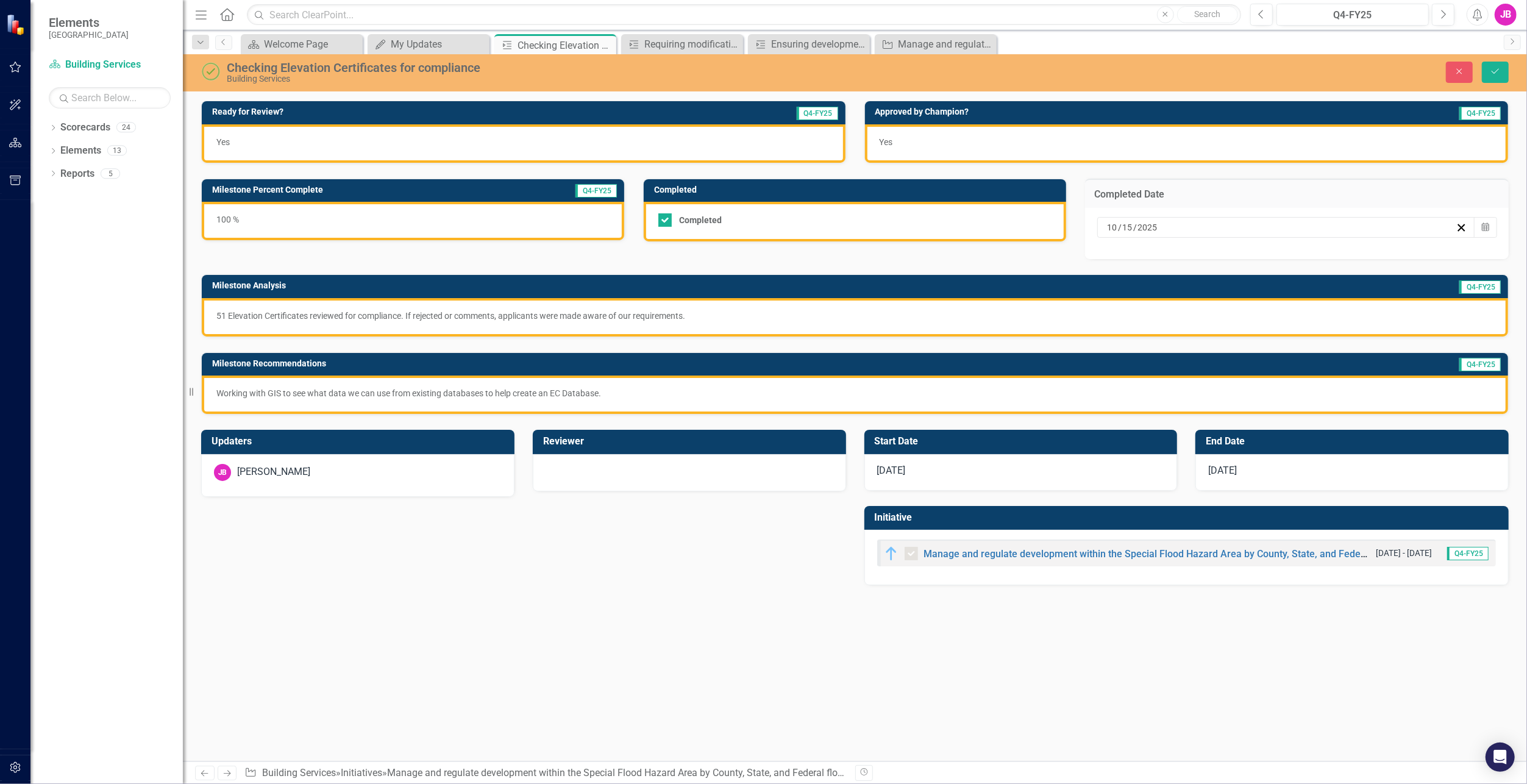
click at [314, 327] on div "51 Elevation Certificates reviewed for compliance. If rejected or comments, app…" at bounding box center [855, 317] width 1306 height 38
click at [315, 320] on p "51 Elevation Certificates reviewed for compliance. If rejected or comments, app…" at bounding box center [855, 316] width 1277 height 12
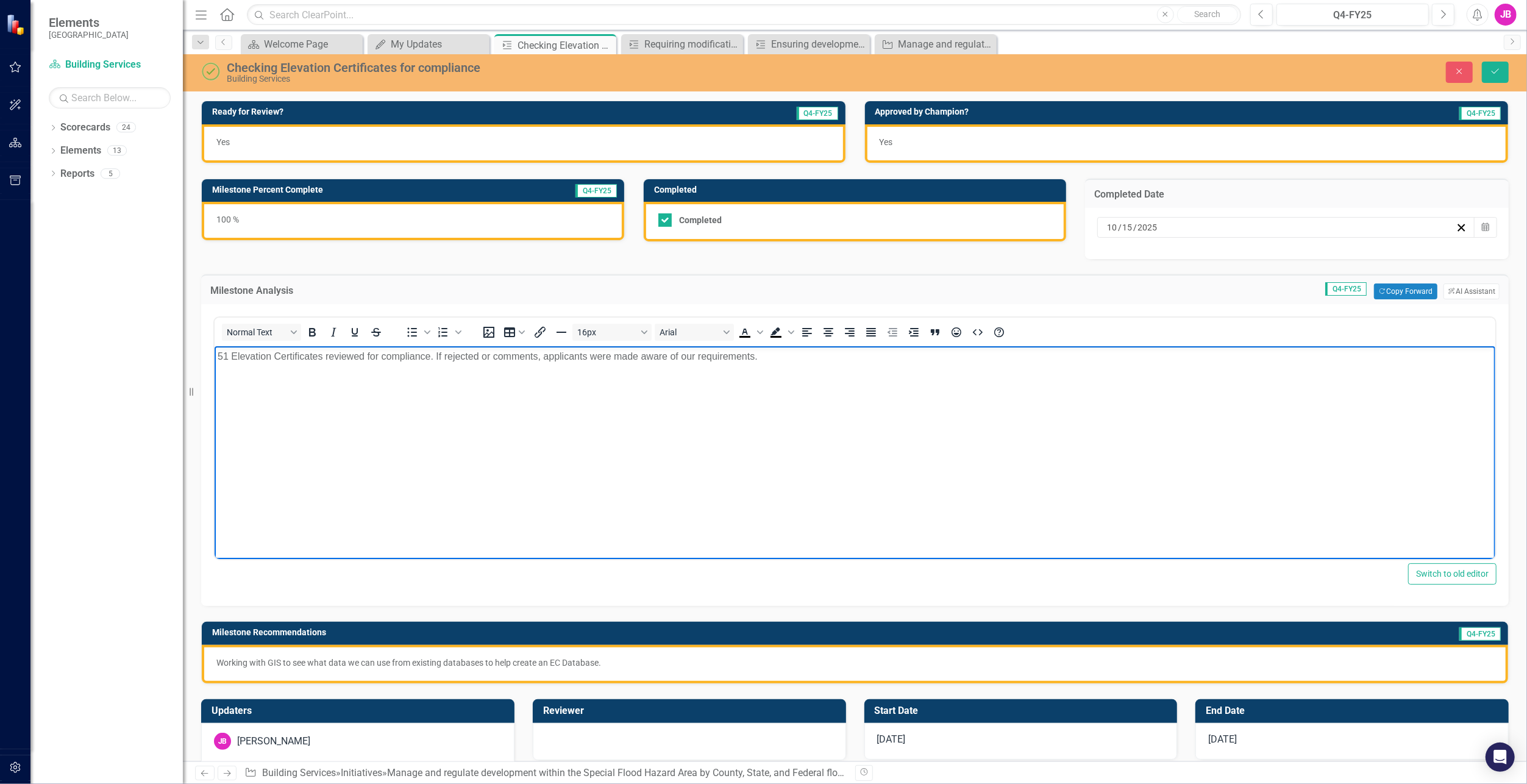
drag, startPoint x: 773, startPoint y: 359, endPoint x: -32, endPoint y: 327, distance: 805.6
click at [214, 346] on html "51 Elevation Certificates reviewed for compliance. If rejected or comments, app…" at bounding box center [854, 438] width 1281 height 183
click at [489, 430] on body "Rich Text Area. Press ALT-0 for help." at bounding box center [854, 438] width 1281 height 183
paste body "Rich Text Area. Press ALT-0 for help."
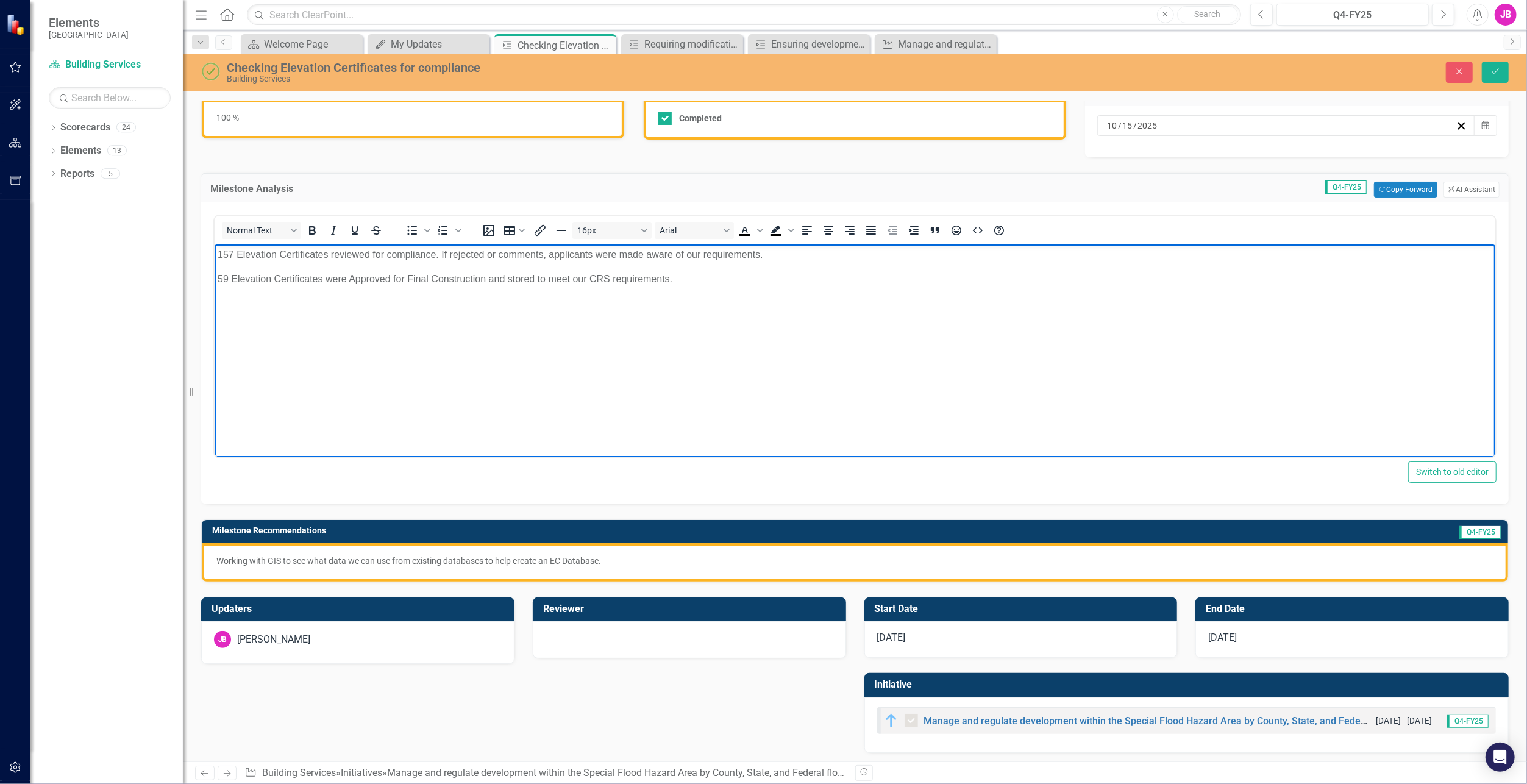
click at [417, 566] on div "Working with GIS to see what data we can use from existing databases to help cr…" at bounding box center [855, 563] width 1306 height 38
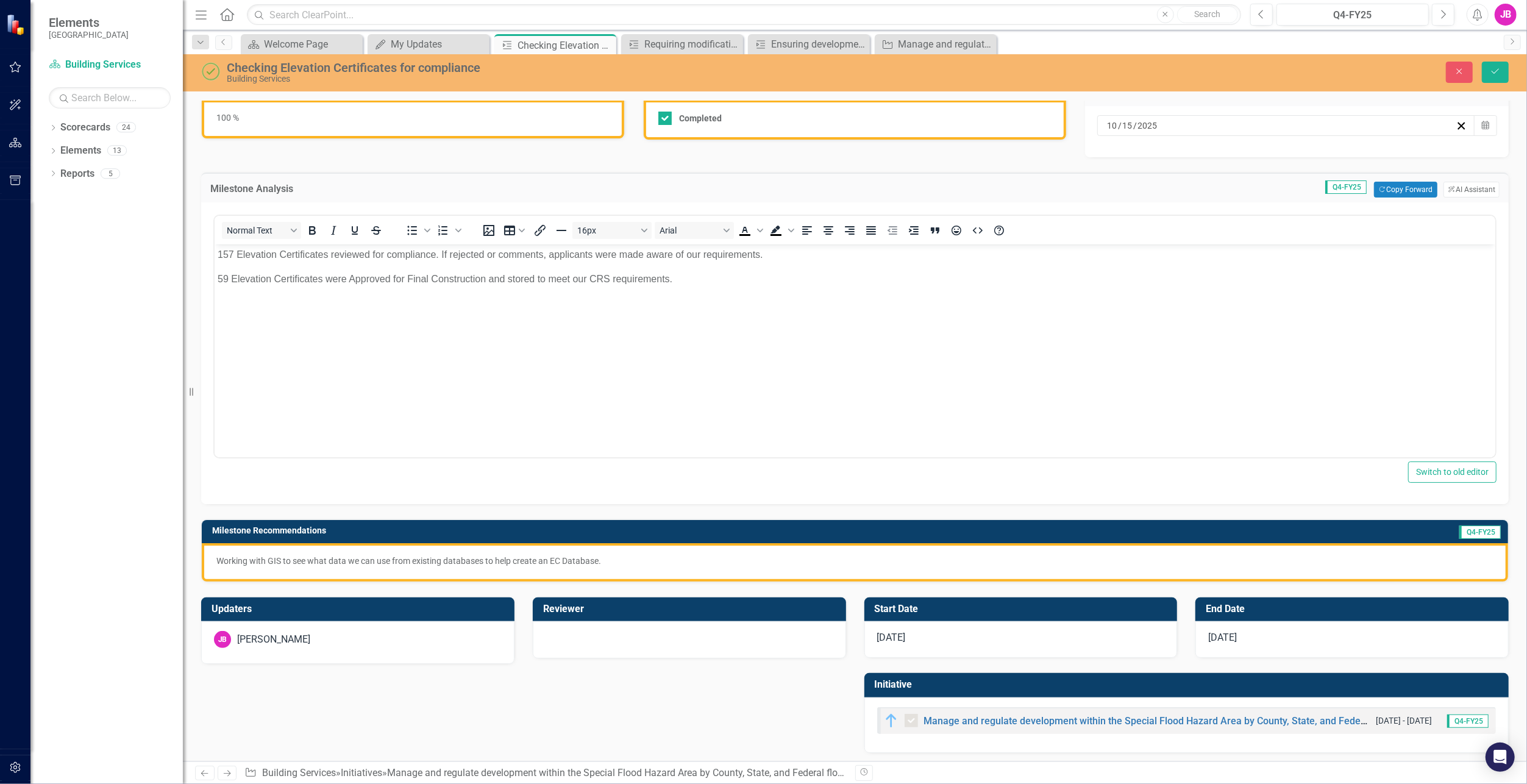
click at [417, 566] on div "Working with GIS to see what data we can use from existing databases to help cr…" at bounding box center [855, 563] width 1306 height 38
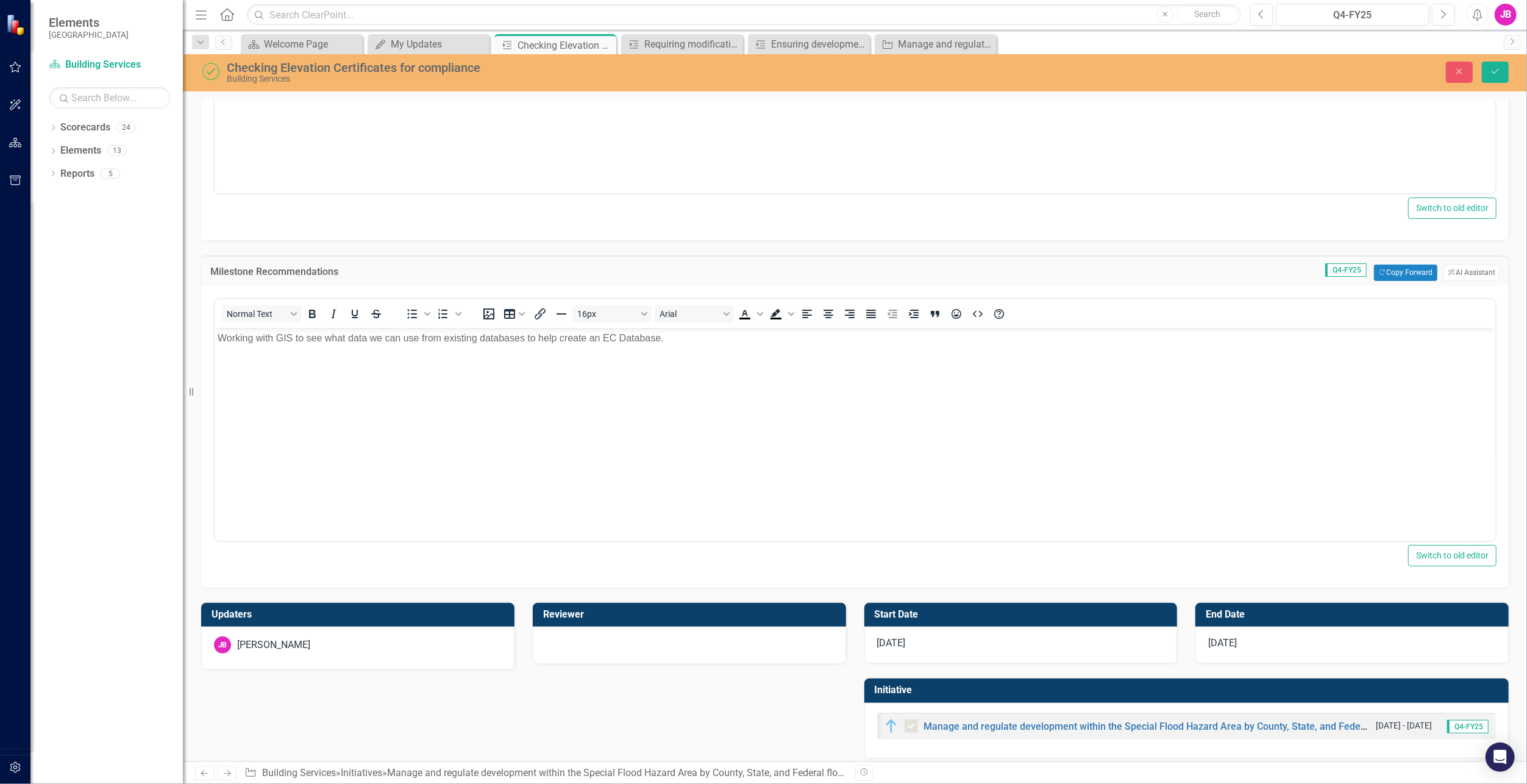
scroll to position [371, 0]
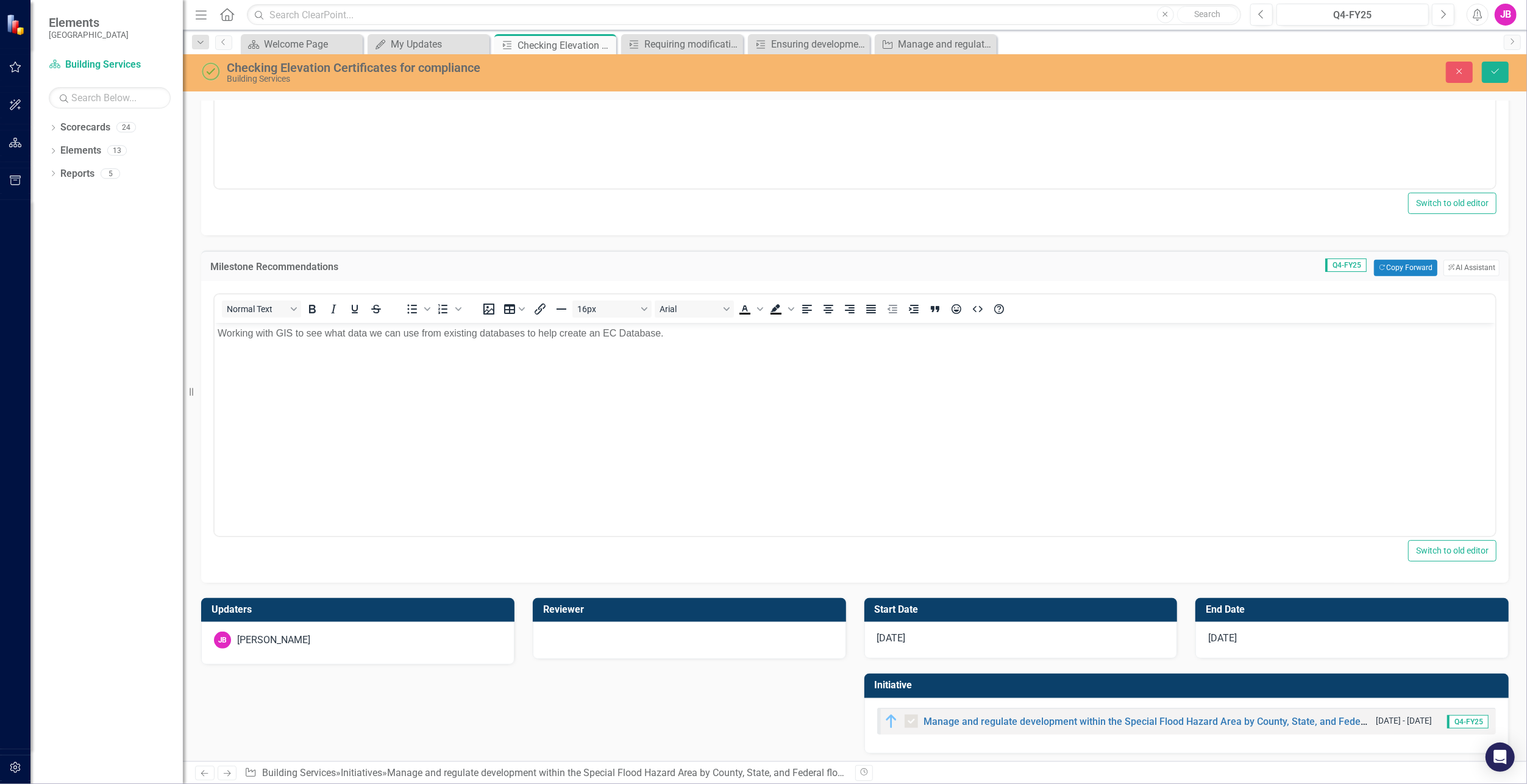
click at [1034, 632] on div "[DATE]" at bounding box center [1022, 640] width 314 height 37
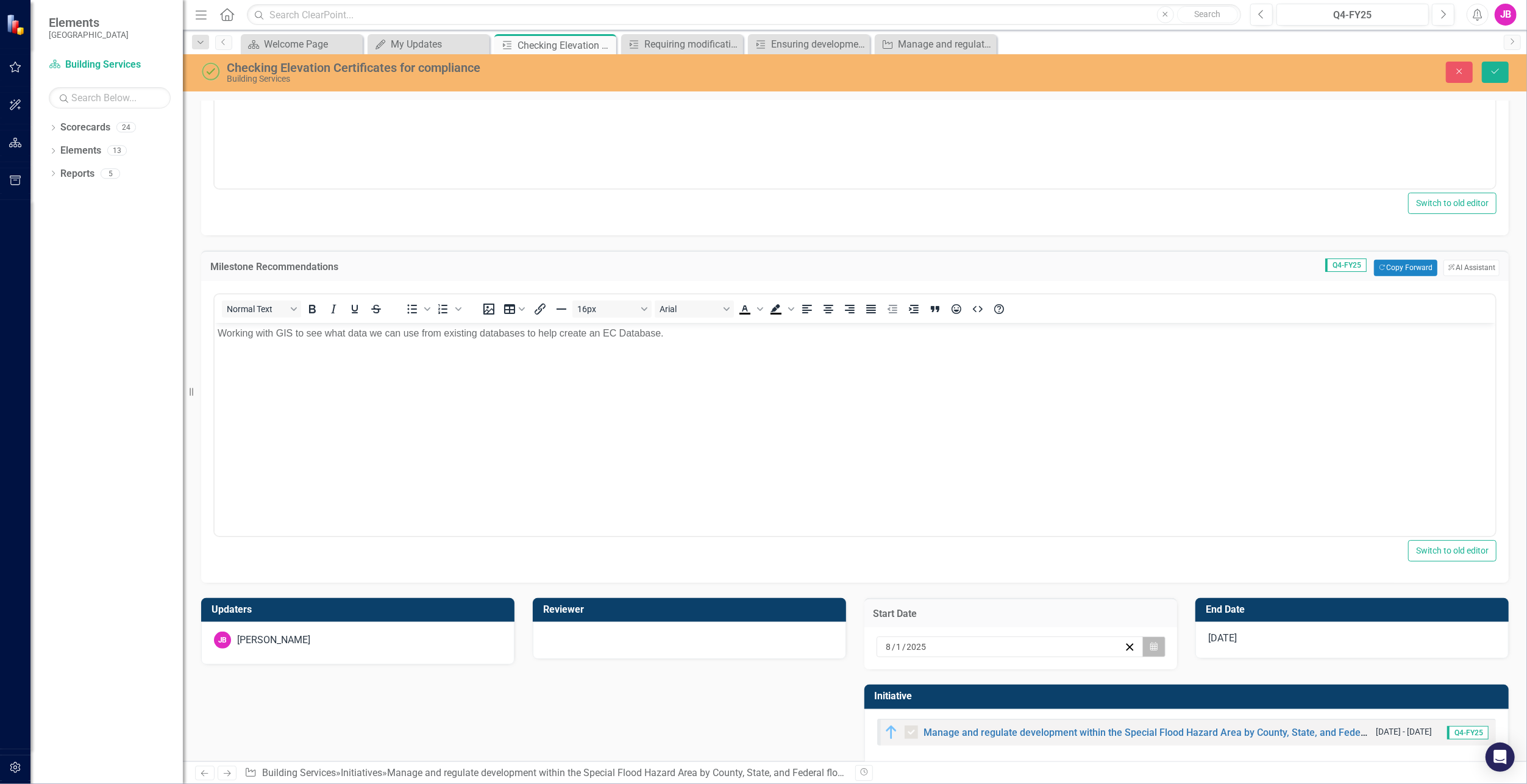
click at [1156, 645] on button "Calendar" at bounding box center [1154, 646] width 23 height 21
click at [939, 465] on button "‹" at bounding box center [939, 467] width 27 height 27
drag, startPoint x: 976, startPoint y: 510, endPoint x: 773, endPoint y: 186, distance: 382.3
click at [976, 510] on abbr "1" at bounding box center [975, 507] width 5 height 10
click at [1430, 642] on div "[DATE]" at bounding box center [1353, 640] width 314 height 37
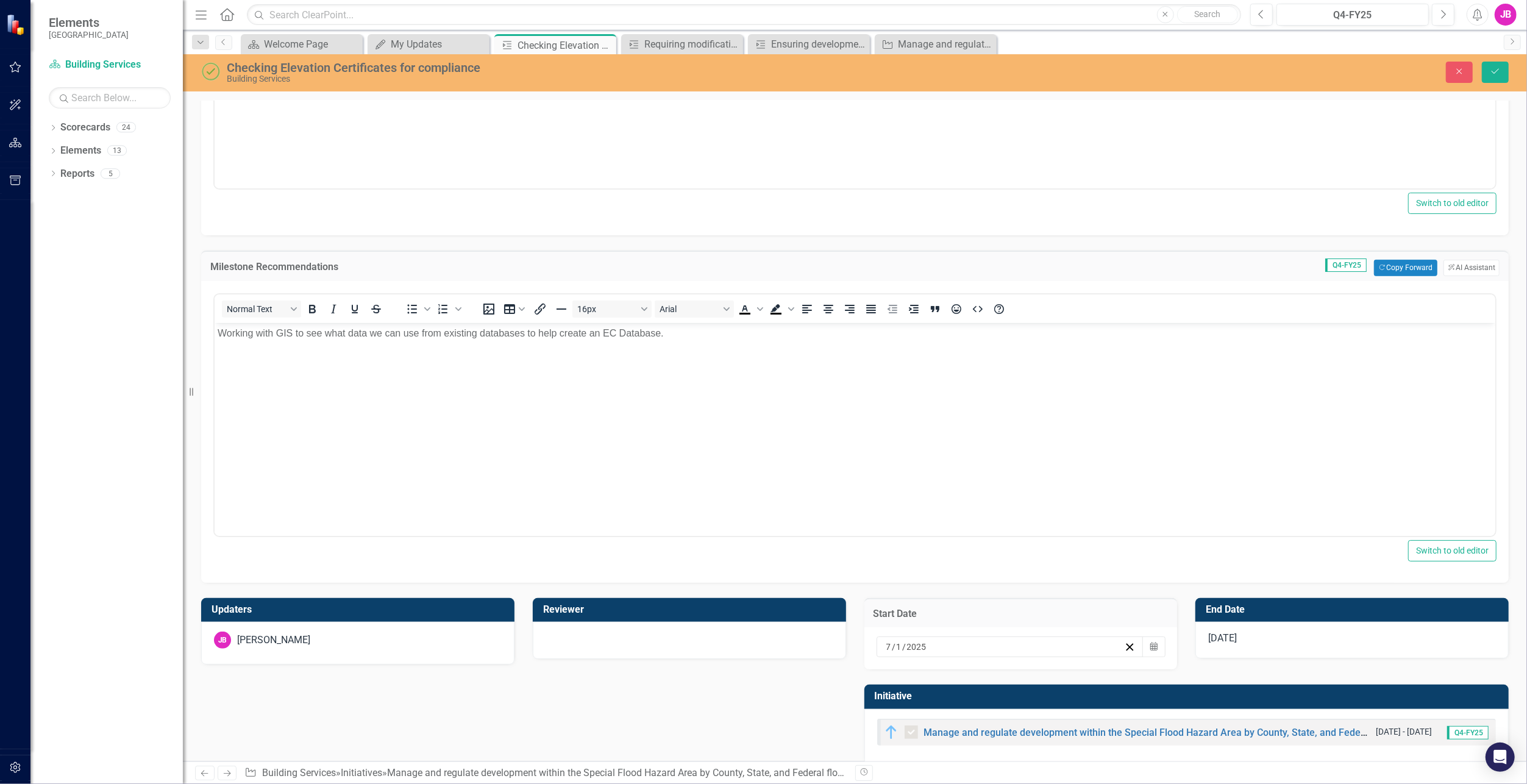
click at [1430, 642] on div "[DATE]" at bounding box center [1353, 640] width 314 height 37
click at [1484, 642] on button "Calendar" at bounding box center [1486, 646] width 23 height 21
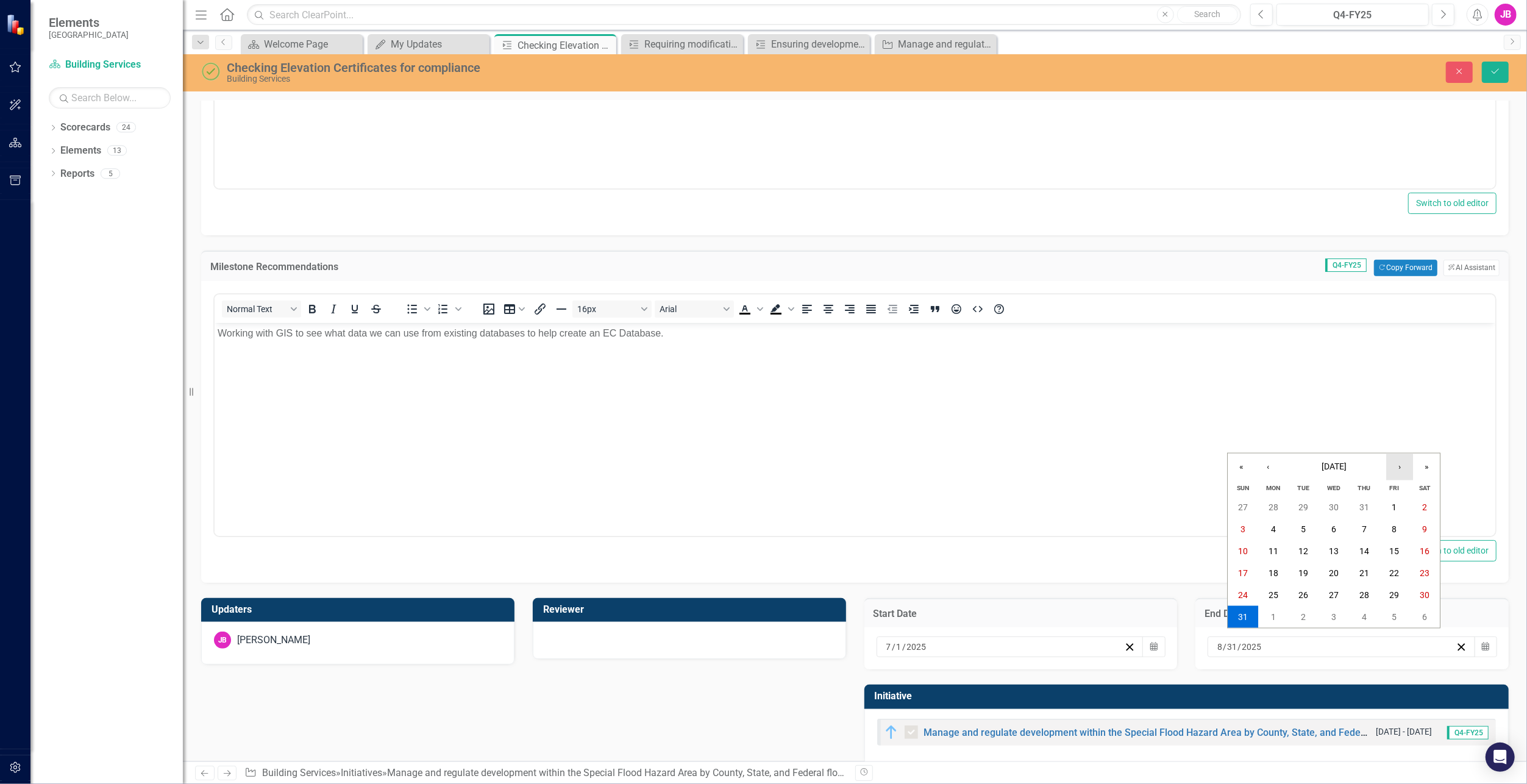
click at [1401, 470] on button "›" at bounding box center [1399, 467] width 27 height 27
click at [1311, 594] on button "30" at bounding box center [1304, 594] width 30 height 22
click at [1487, 72] on button "Save" at bounding box center [1495, 72] width 27 height 21
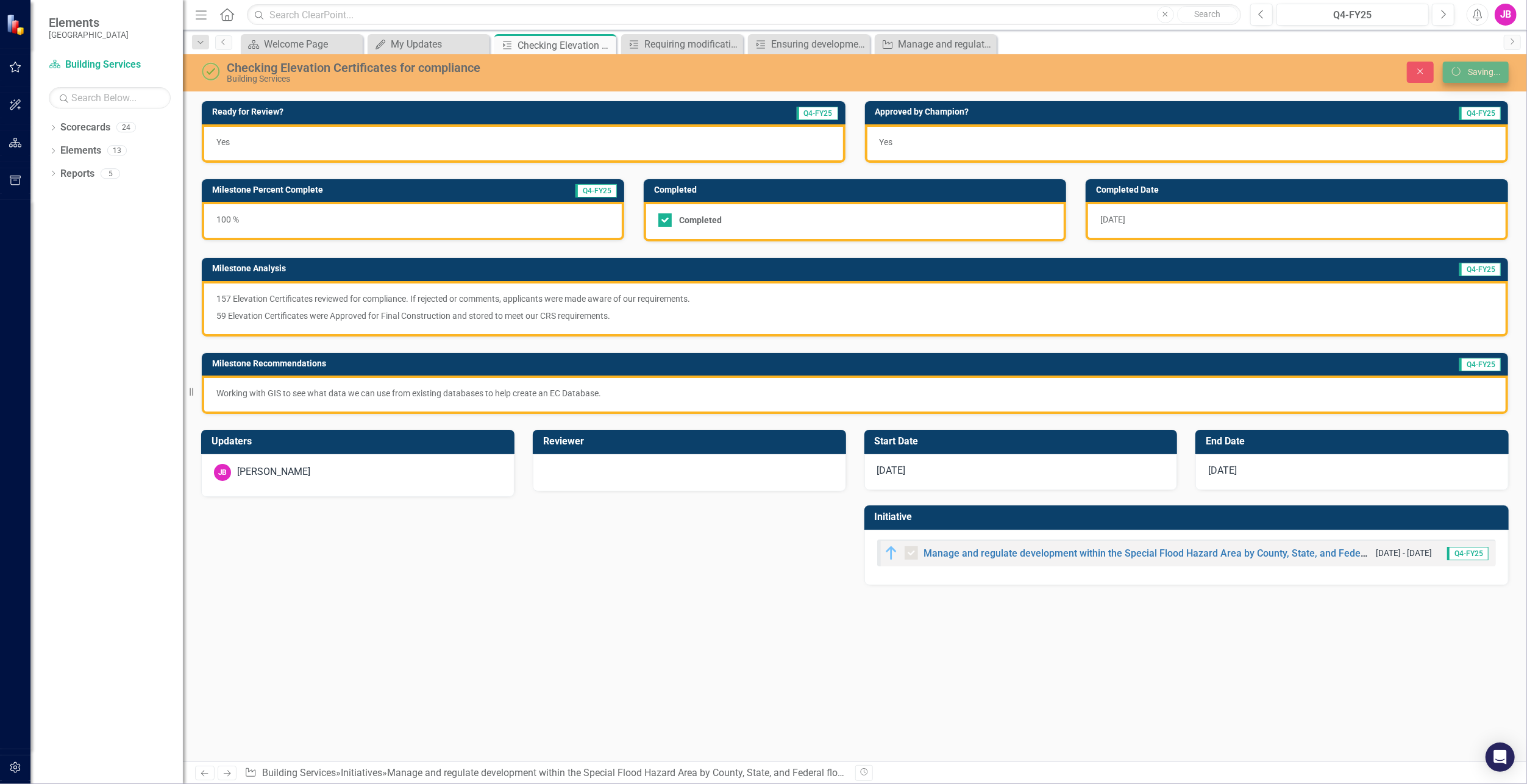
scroll to position [0, 0]
checkbox input "true"
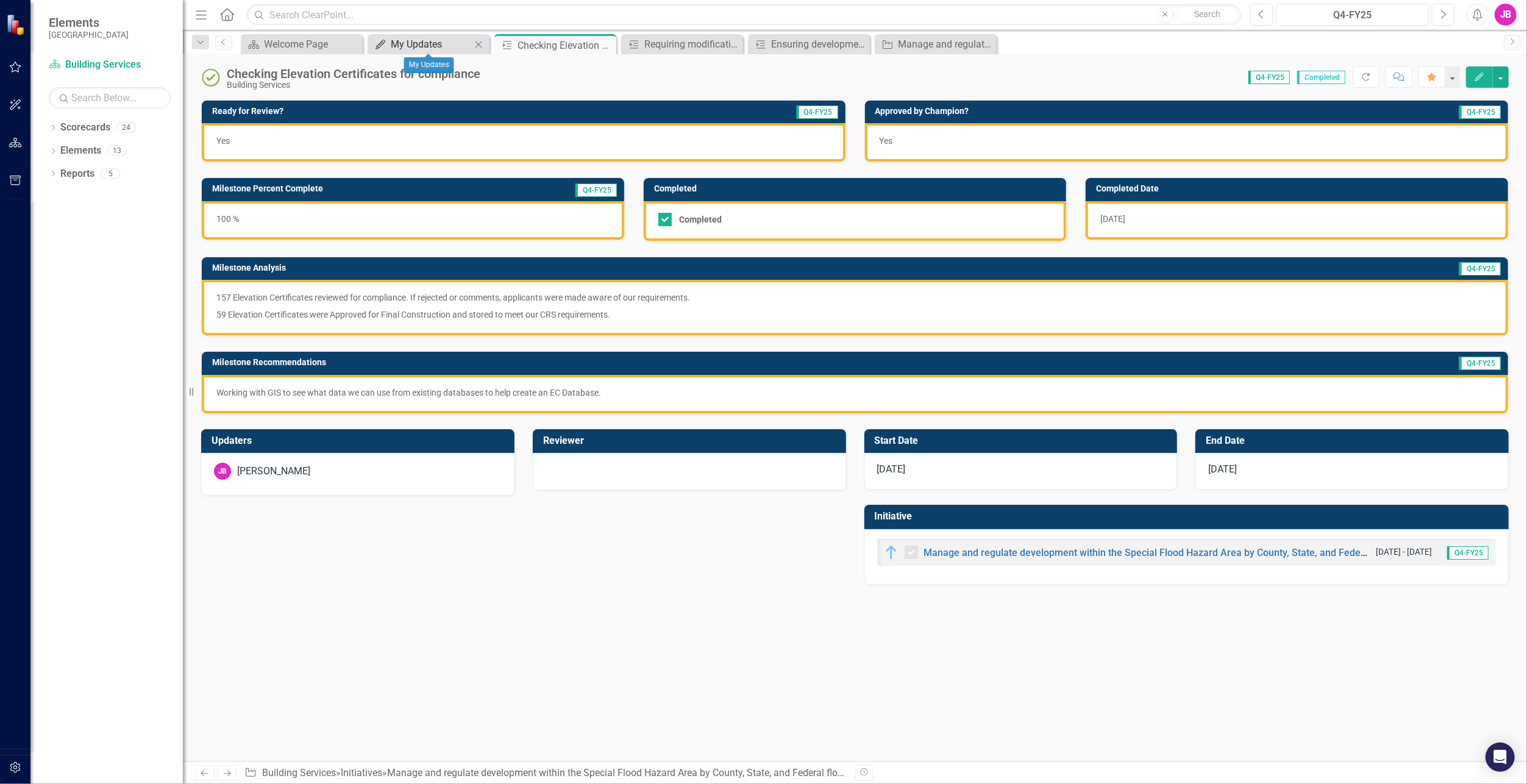
click at [433, 40] on div "My Updates" at bounding box center [431, 44] width 81 height 15
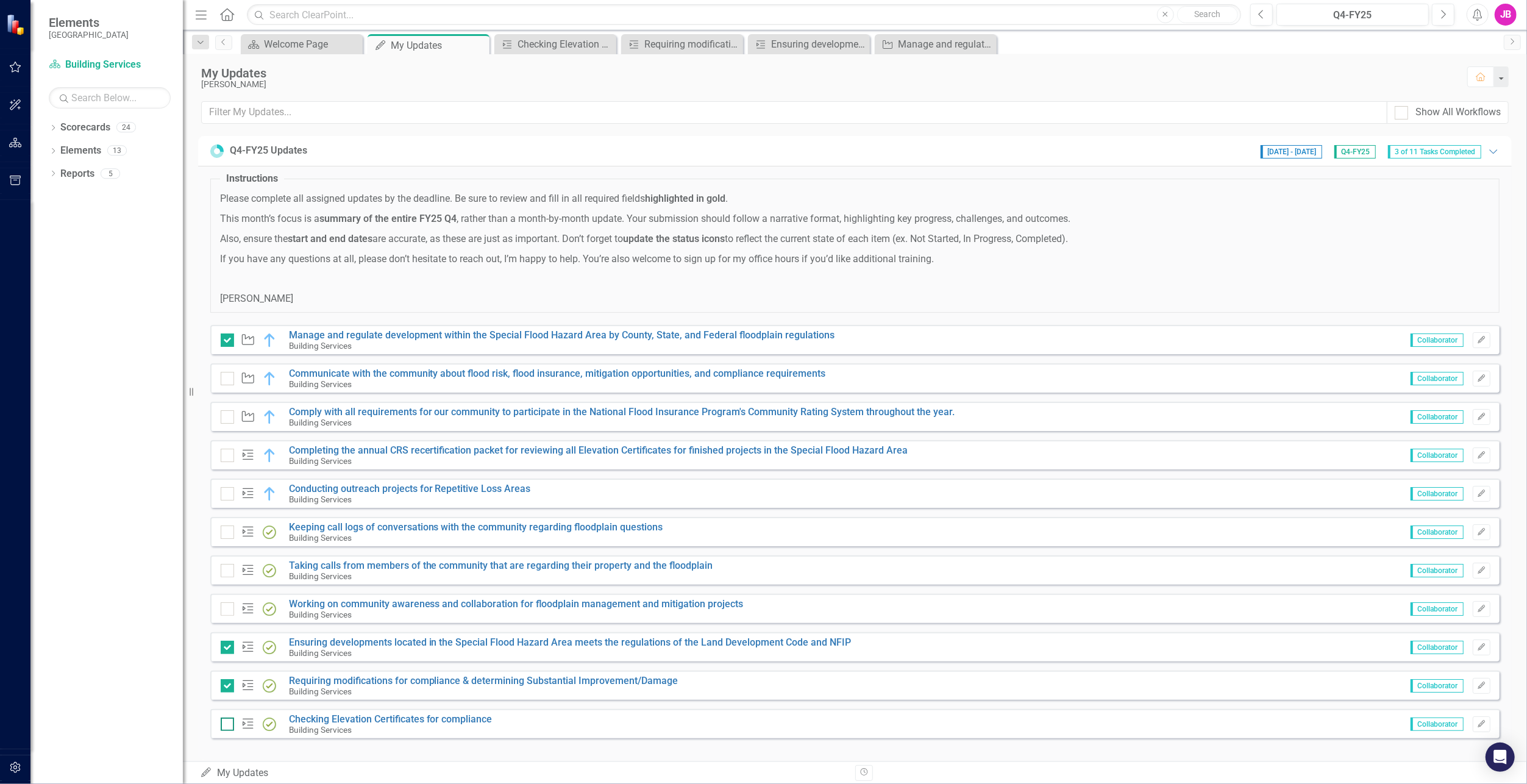
click at [224, 724] on input "checkbox" at bounding box center [225, 722] width 8 height 8
checkbox input "true"
click at [354, 371] on link "Communicate with the community about flood risk, flood insurance, mitigation op…" at bounding box center [558, 373] width 537 height 11
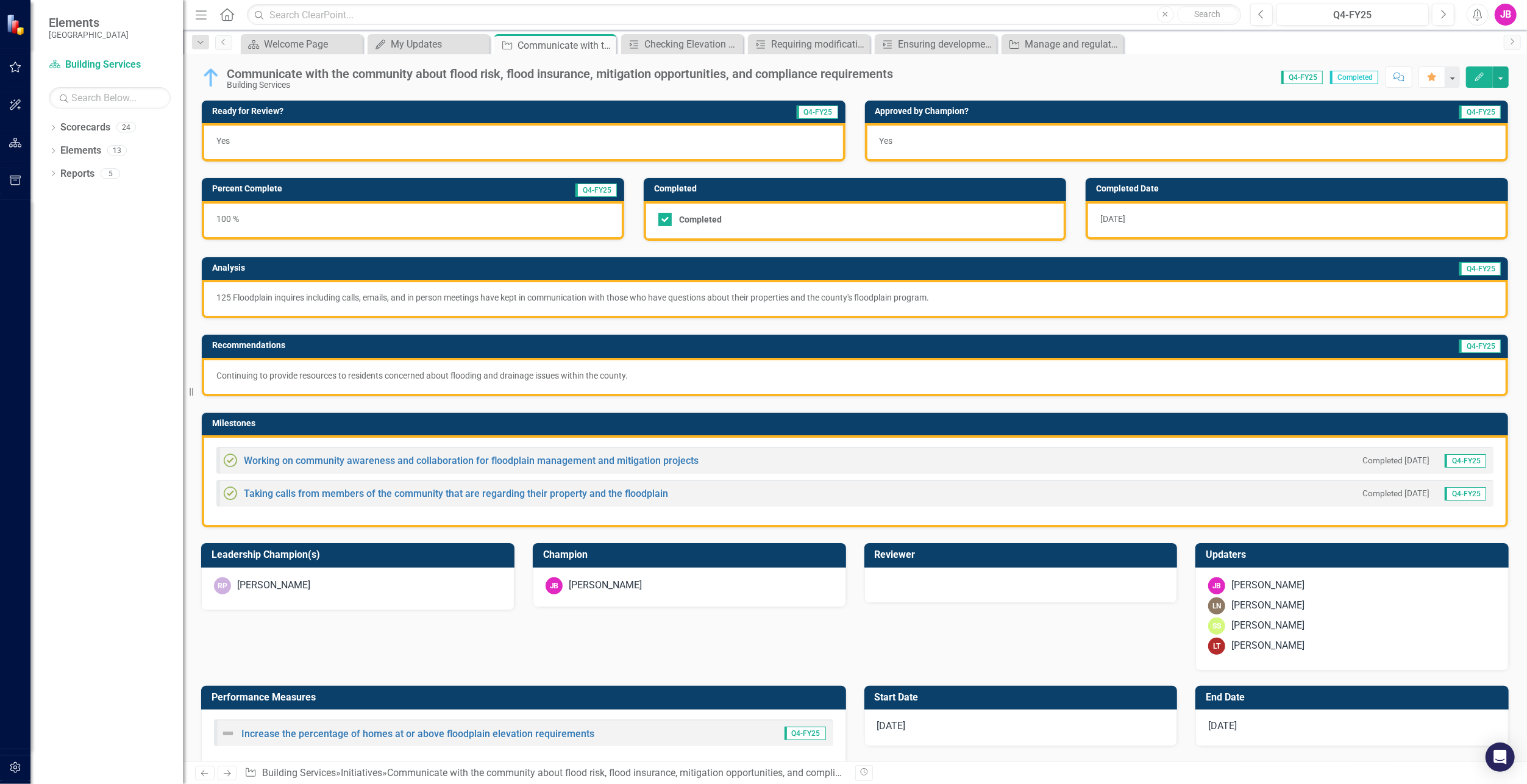
click at [1146, 214] on div "[DATE]" at bounding box center [1296, 220] width 422 height 38
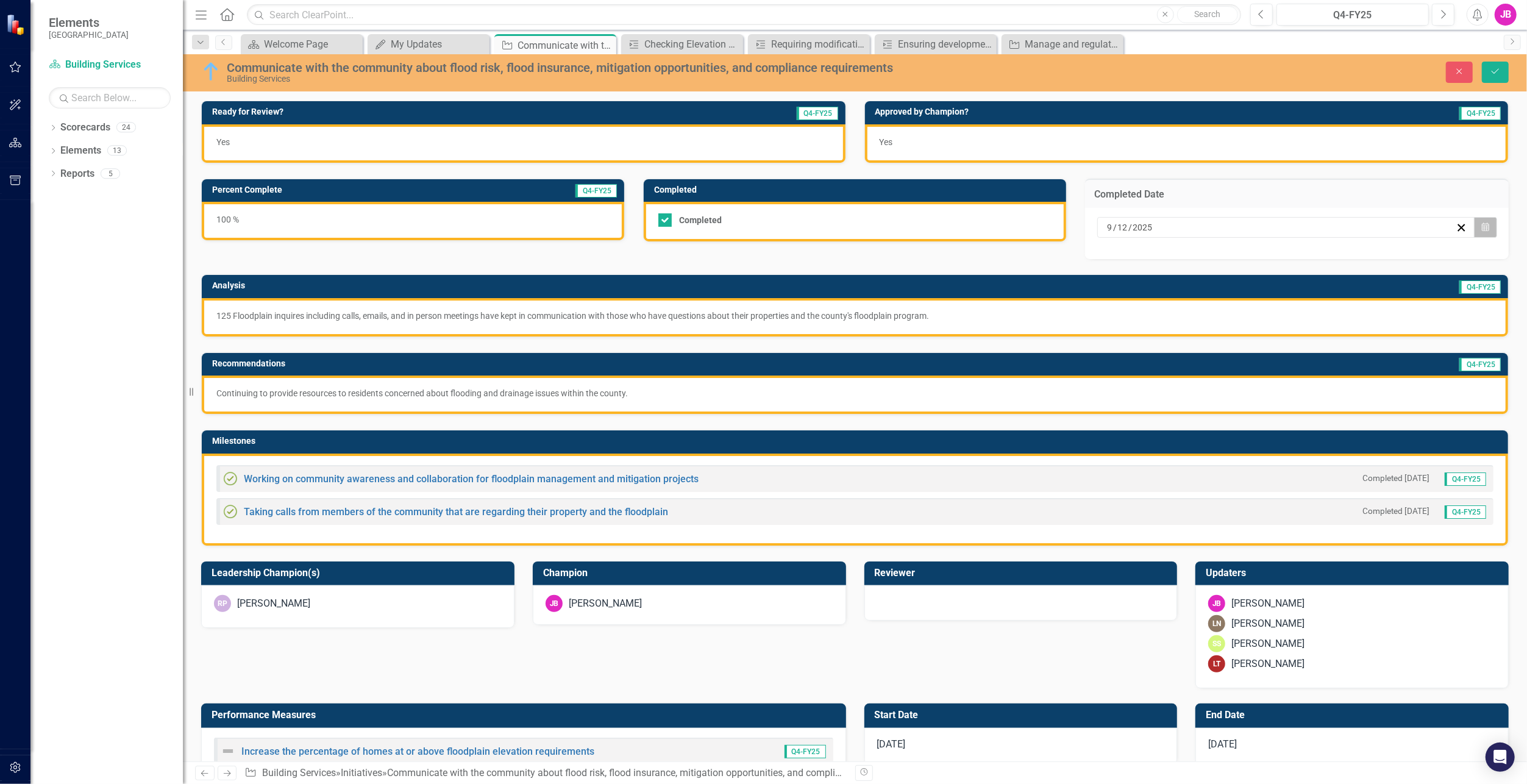
click at [1484, 229] on button "Calendar" at bounding box center [1486, 227] width 23 height 21
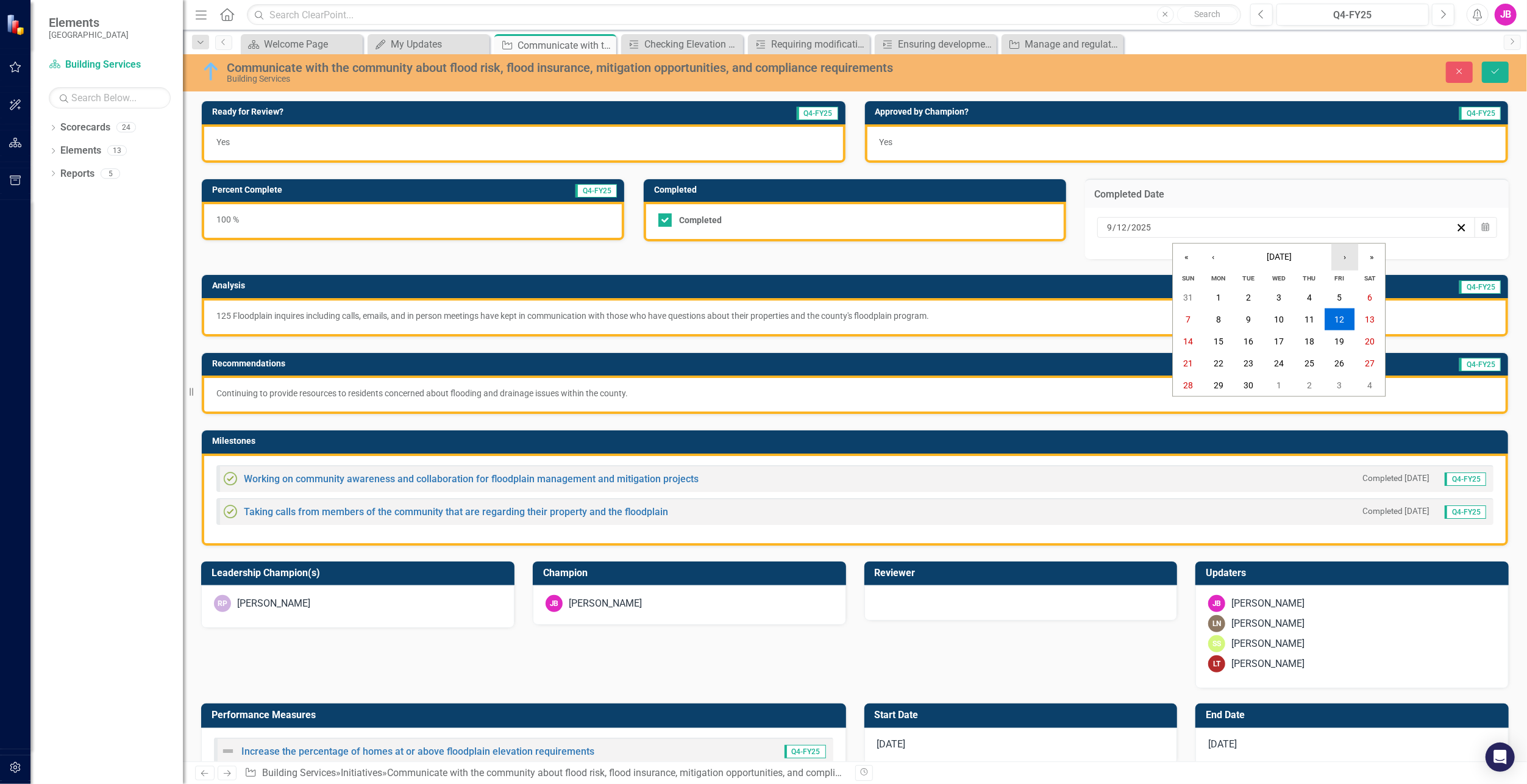
click at [1343, 253] on button "›" at bounding box center [1344, 257] width 27 height 27
click at [1276, 341] on abbr "15" at bounding box center [1279, 341] width 10 height 10
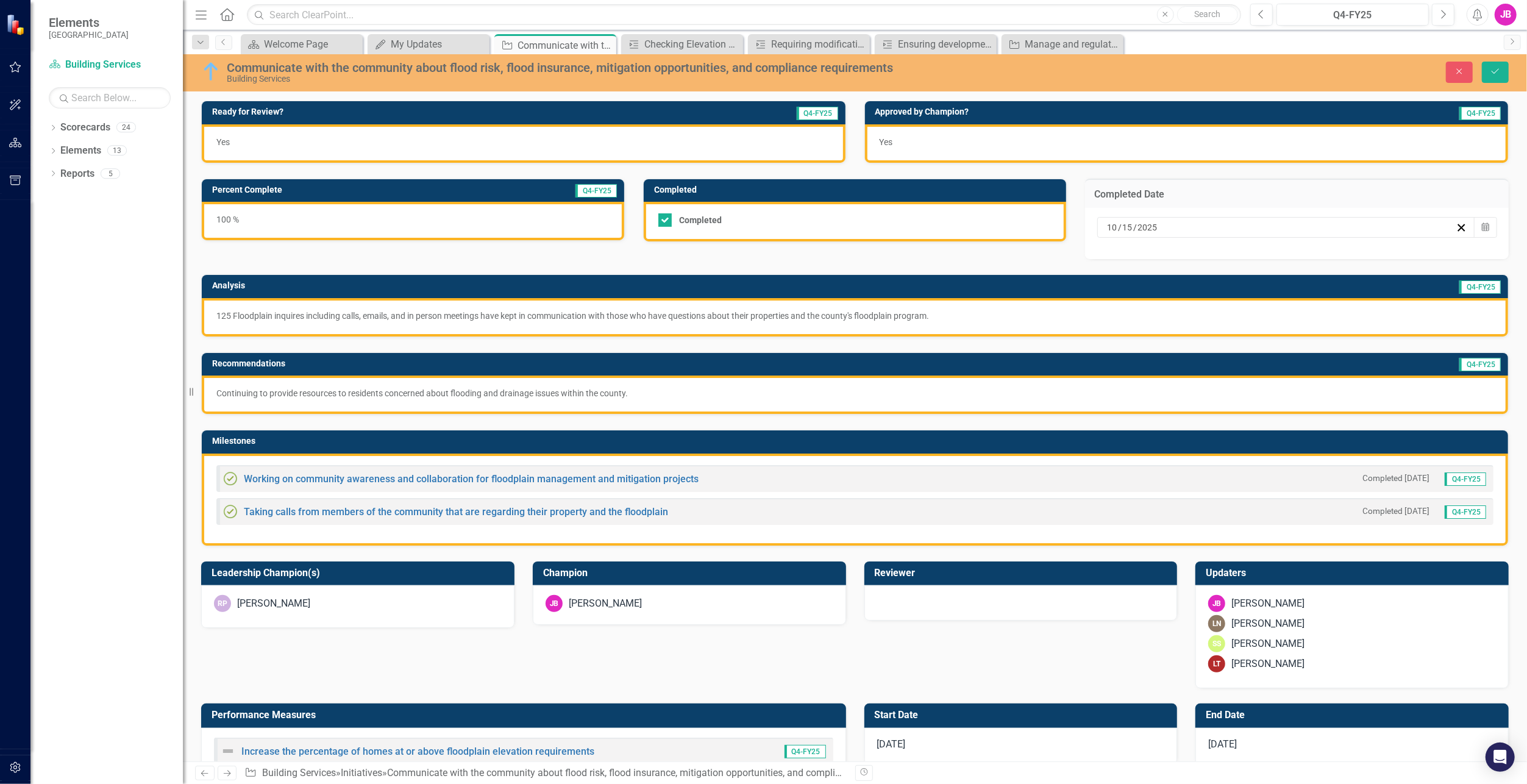
click at [636, 311] on p "125 Floodplain inquires including calls, emails, and in person meetings have ke…" at bounding box center [855, 316] width 1277 height 12
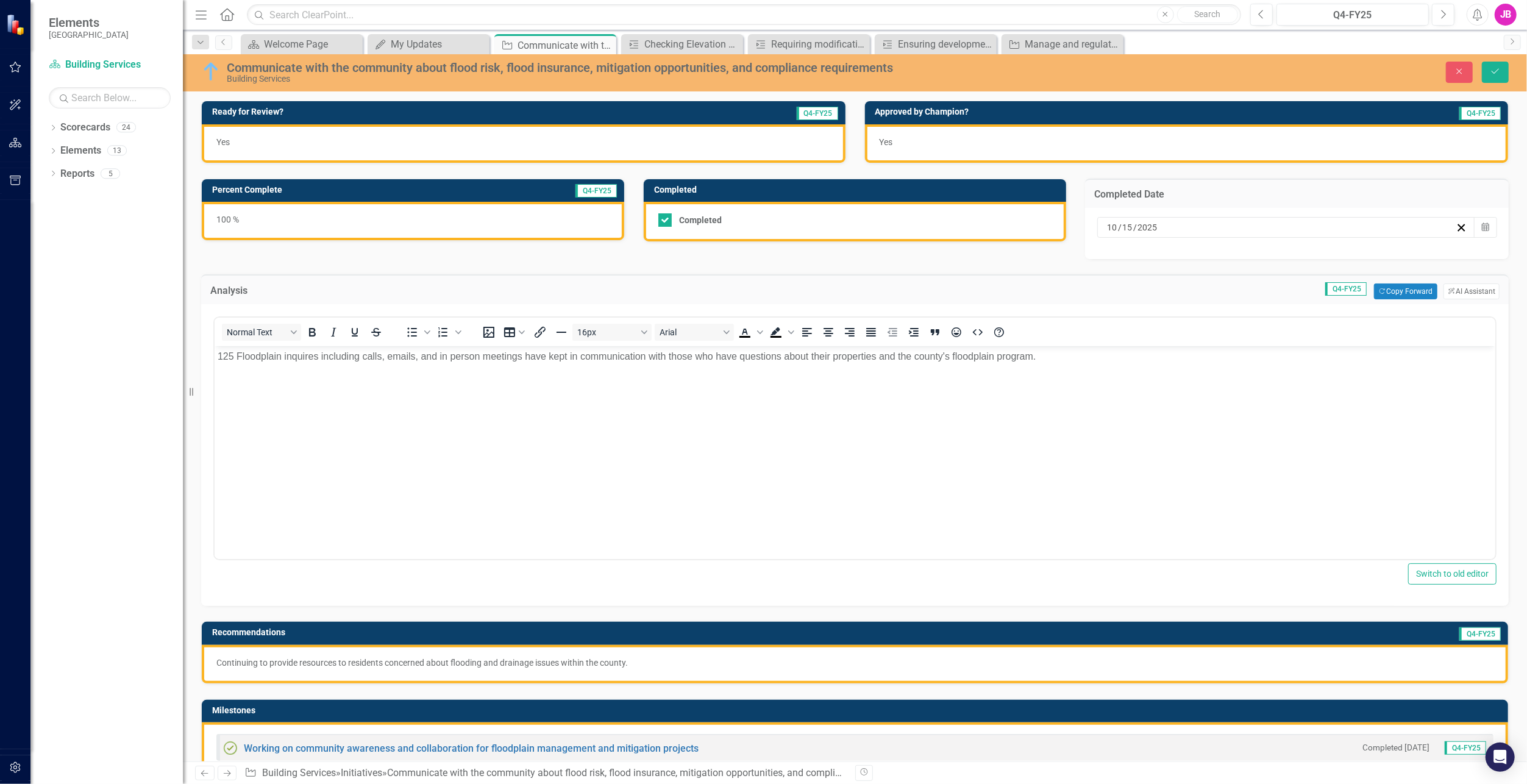
click at [679, 368] on body "125 Floodplain inquires including calls, emails, and in person meetings have ke…" at bounding box center [854, 438] width 1281 height 183
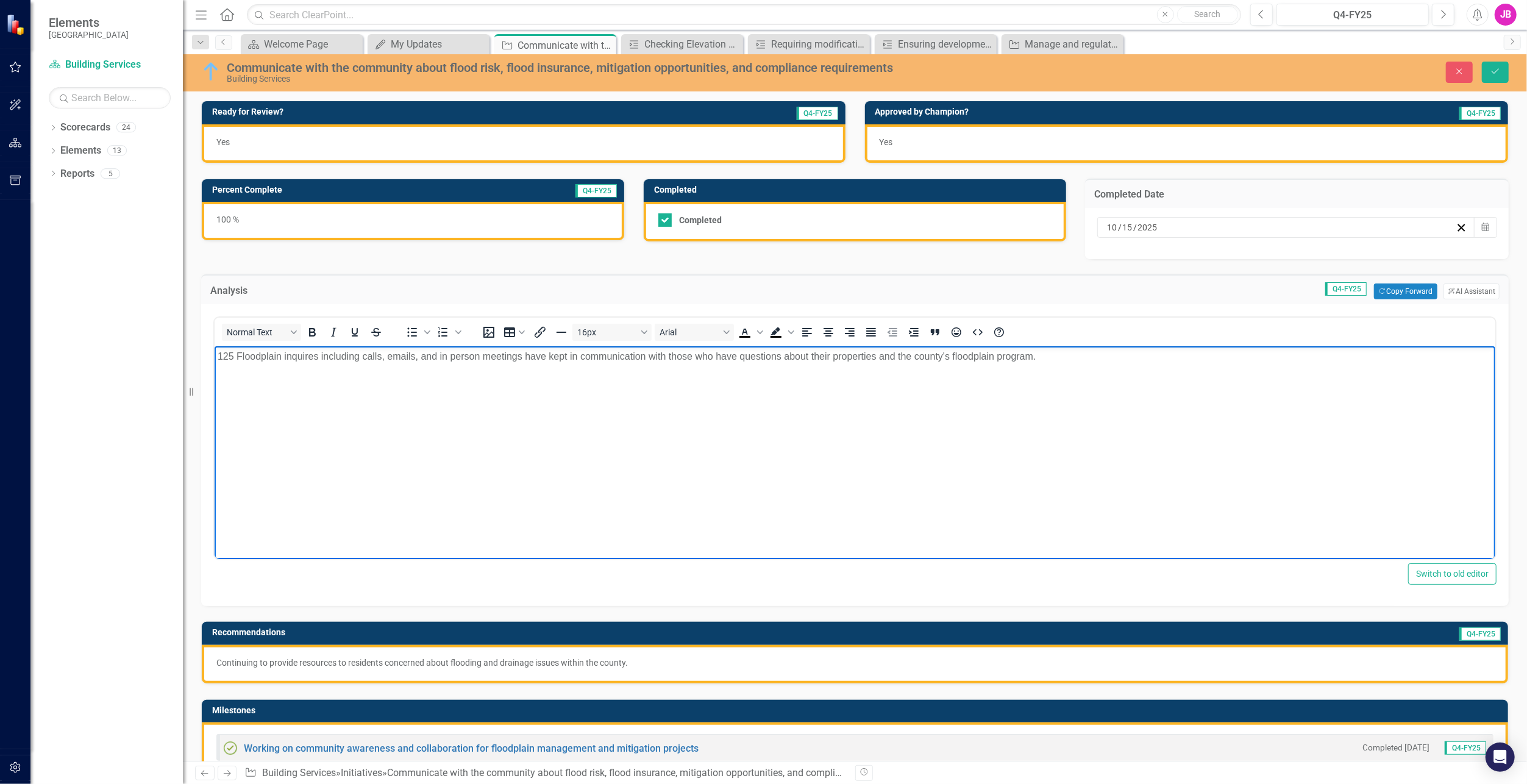
drag, startPoint x: 1058, startPoint y: 360, endPoint x: 422, endPoint y: 728, distance: 734.8
click at [214, 381] on html "125 Floodplain inquires including calls, emails, and in person meetings have ke…" at bounding box center [854, 438] width 1281 height 183
paste body "Rich Text Area. Press ALT-0 for help."
click at [541, 665] on p "Continuing to provide resources to residents concerned about flooding and drain…" at bounding box center [855, 663] width 1277 height 12
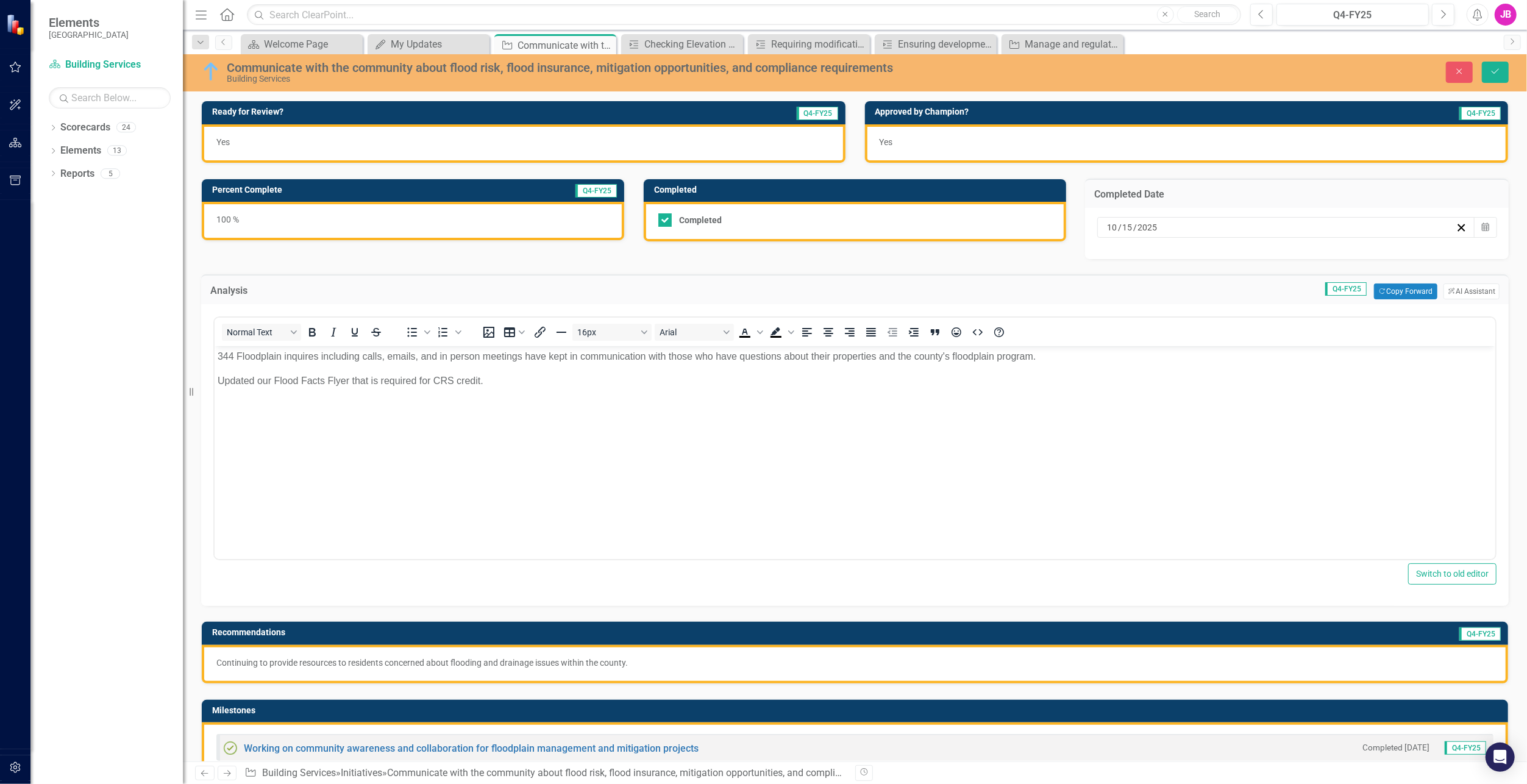
click at [541, 665] on p "Continuing to provide resources to residents concerned about flooding and drain…" at bounding box center [855, 663] width 1277 height 12
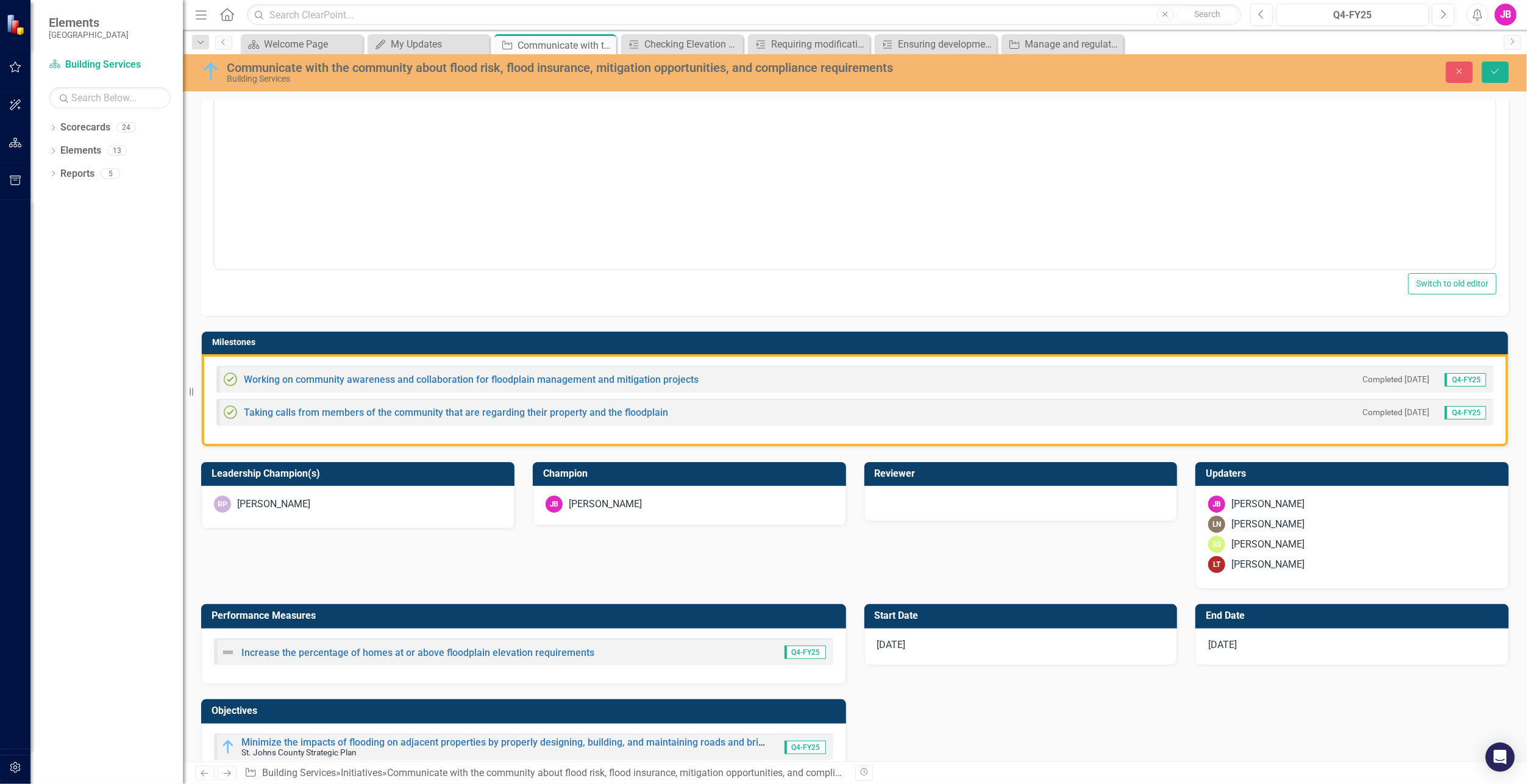
scroll to position [671, 0]
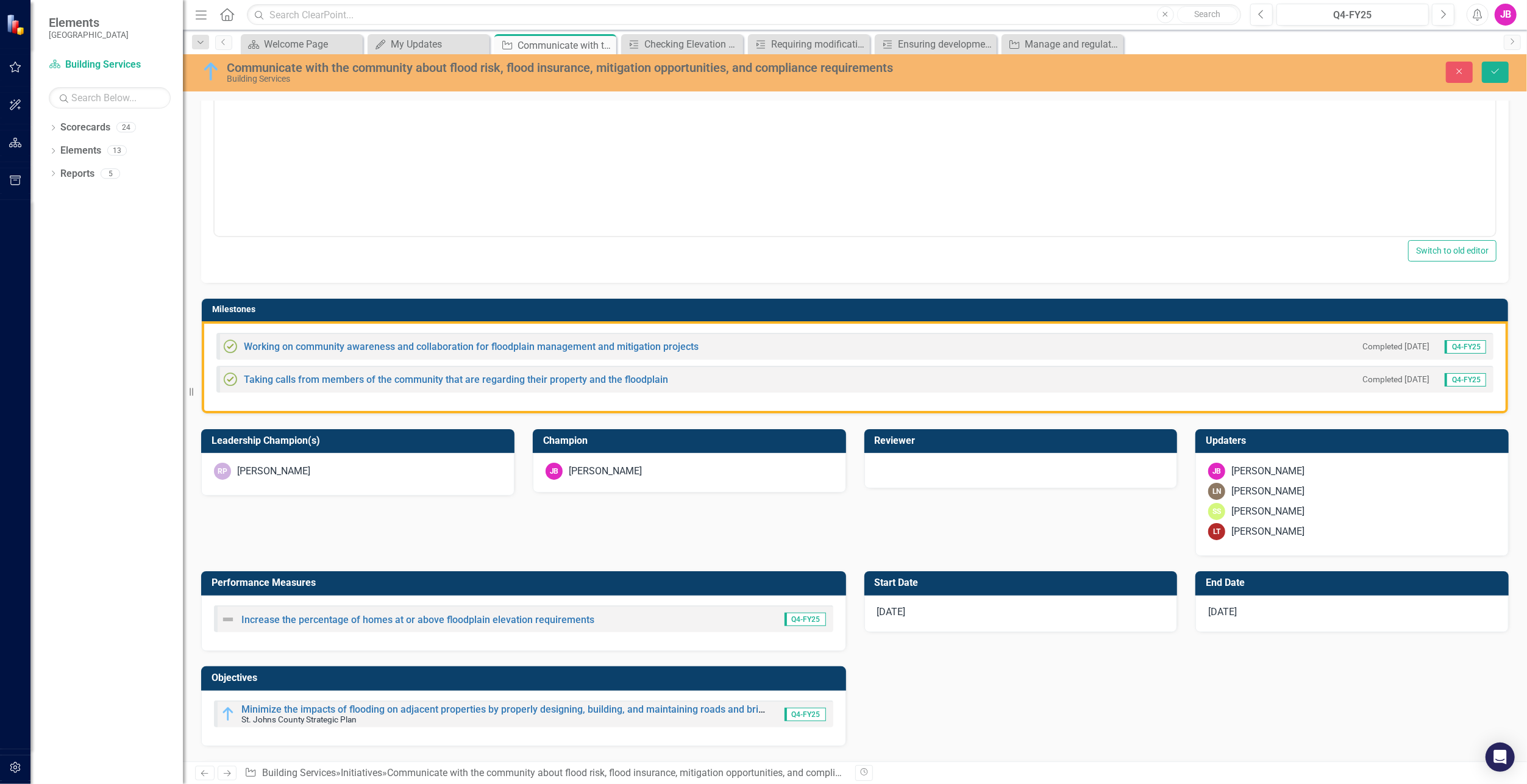
click at [1024, 607] on div "[DATE]" at bounding box center [1022, 614] width 314 height 37
click at [1150, 616] on icon "button" at bounding box center [1154, 620] width 8 height 8
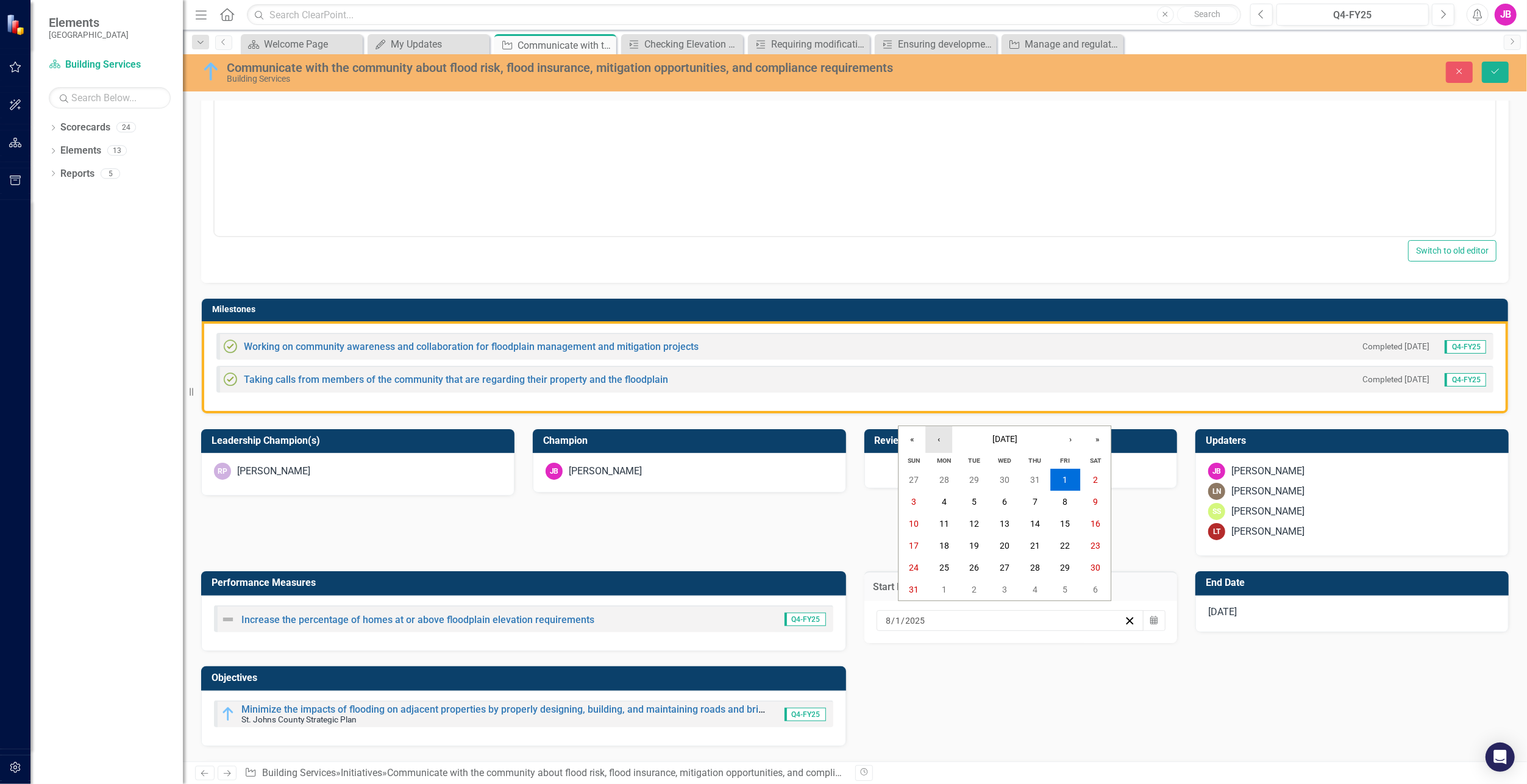
click at [942, 432] on button "‹" at bounding box center [939, 439] width 27 height 27
click at [976, 483] on abbr "1" at bounding box center [975, 480] width 5 height 10
click at [1365, 605] on div "[DATE]" at bounding box center [1353, 614] width 314 height 37
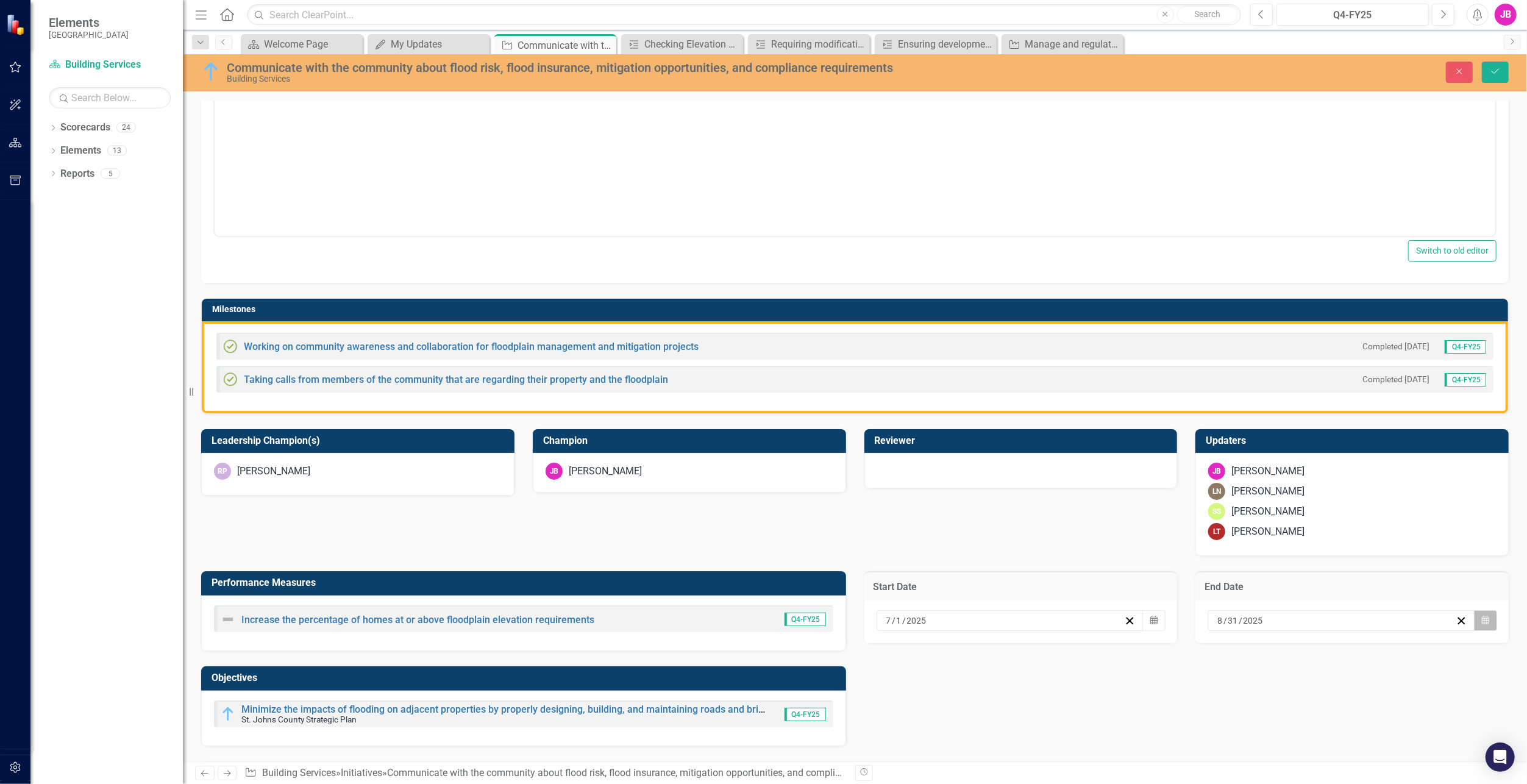
click at [1474, 613] on button "Calendar" at bounding box center [1486, 620] width 23 height 21
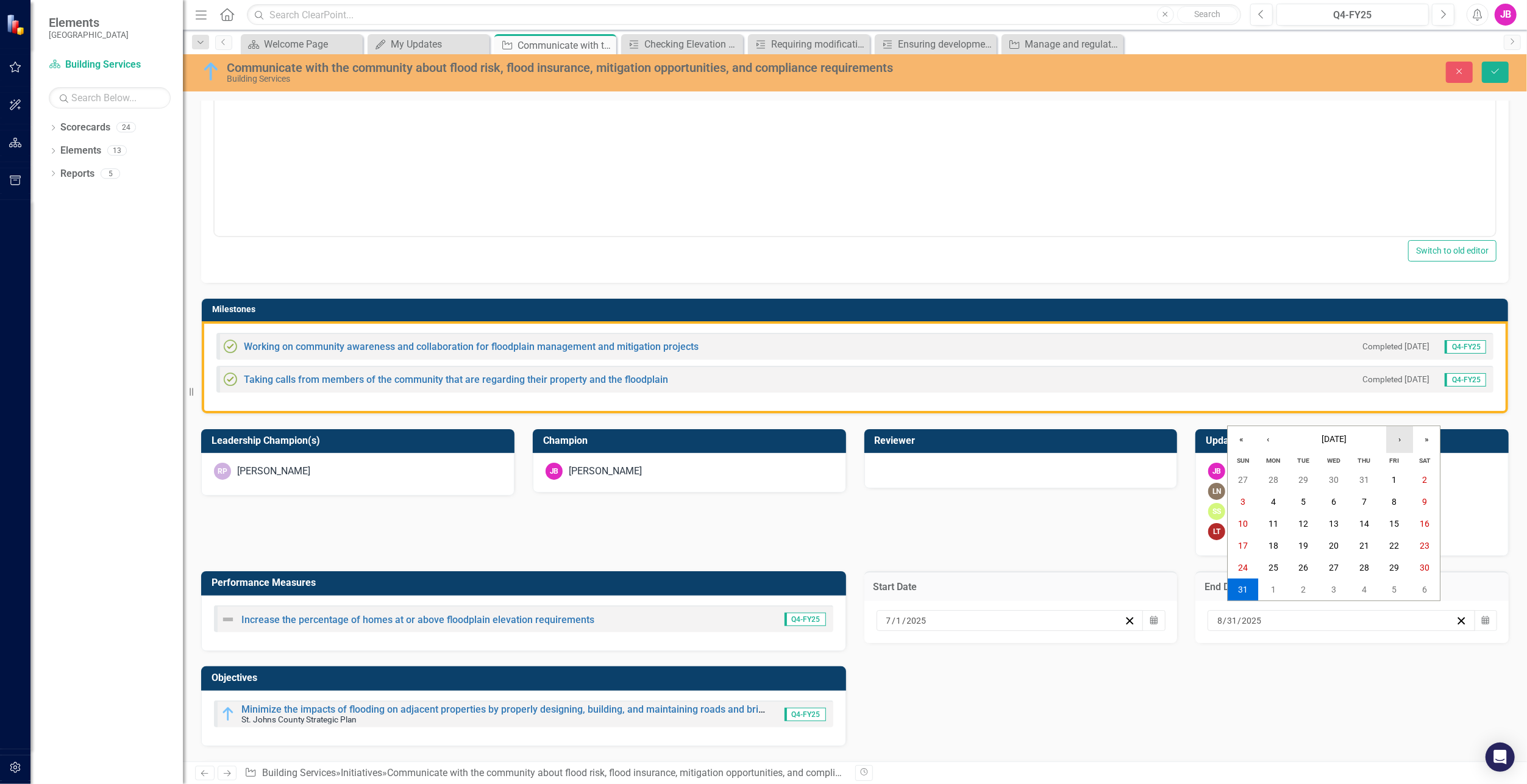
click at [1399, 442] on button "›" at bounding box center [1399, 439] width 27 height 27
click at [1312, 562] on button "30" at bounding box center [1304, 567] width 30 height 22
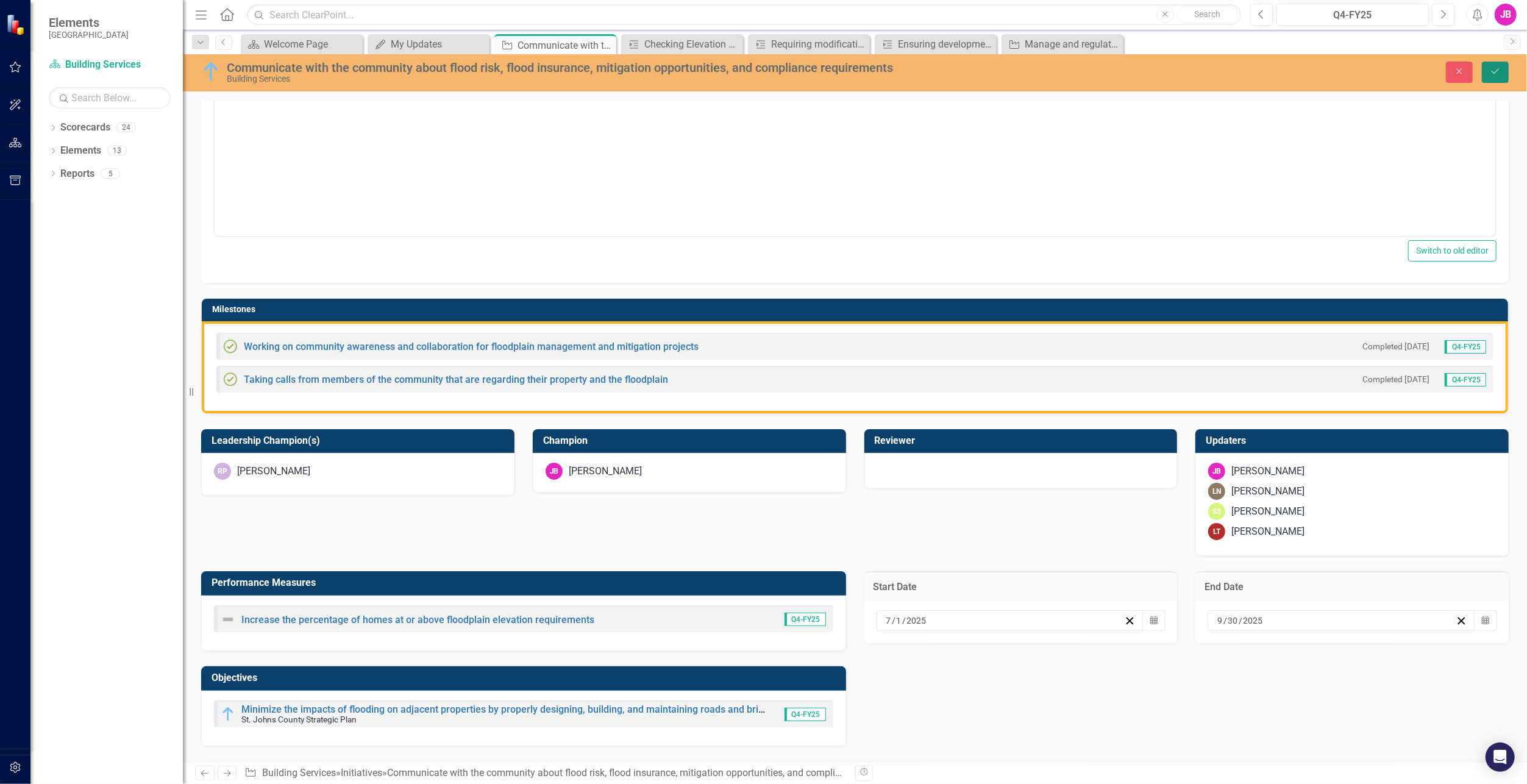
click at [1492, 72] on icon "Save" at bounding box center [1496, 71] width 11 height 8
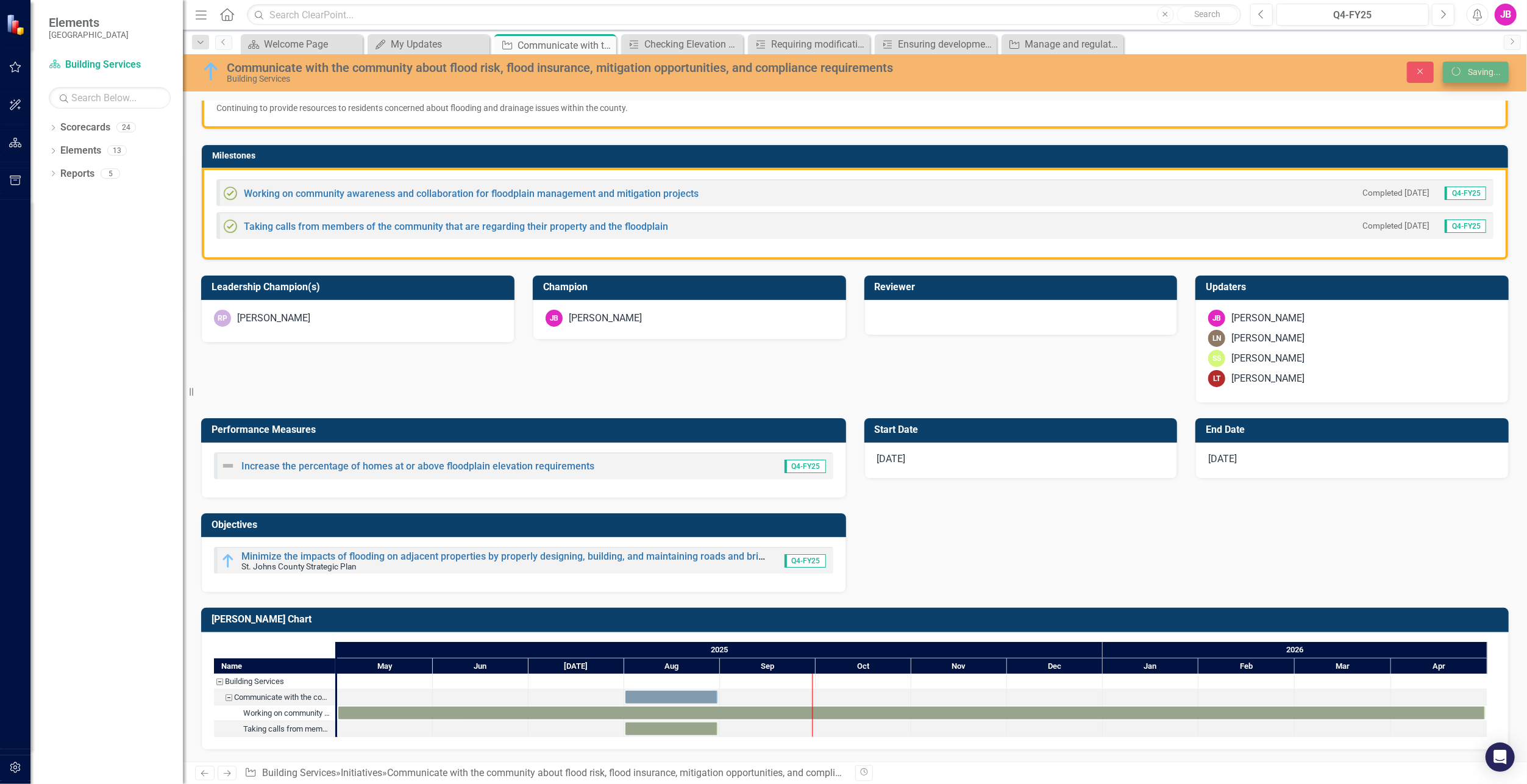
scroll to position [282, 0]
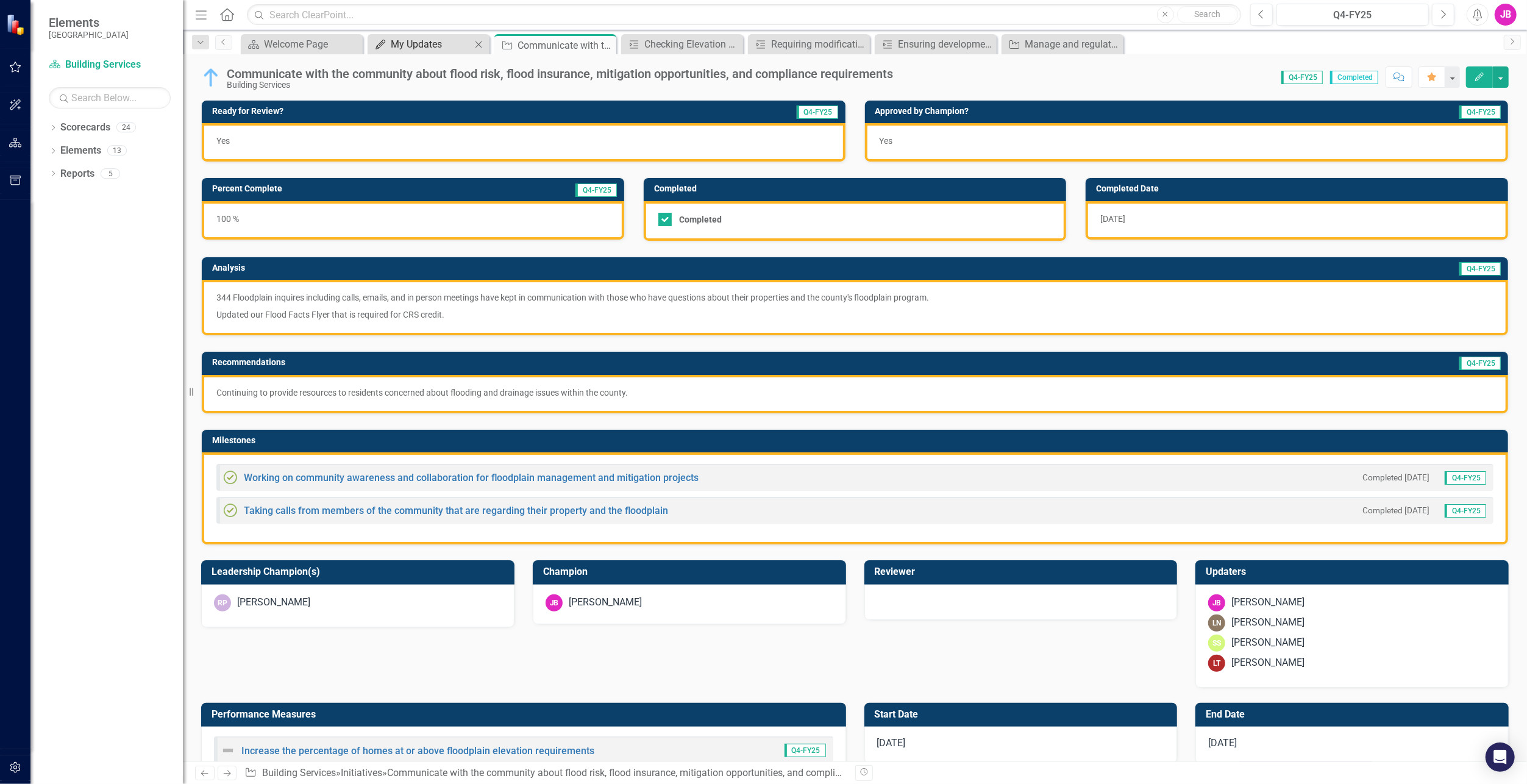
click at [400, 48] on div "My Updates" at bounding box center [431, 44] width 81 height 15
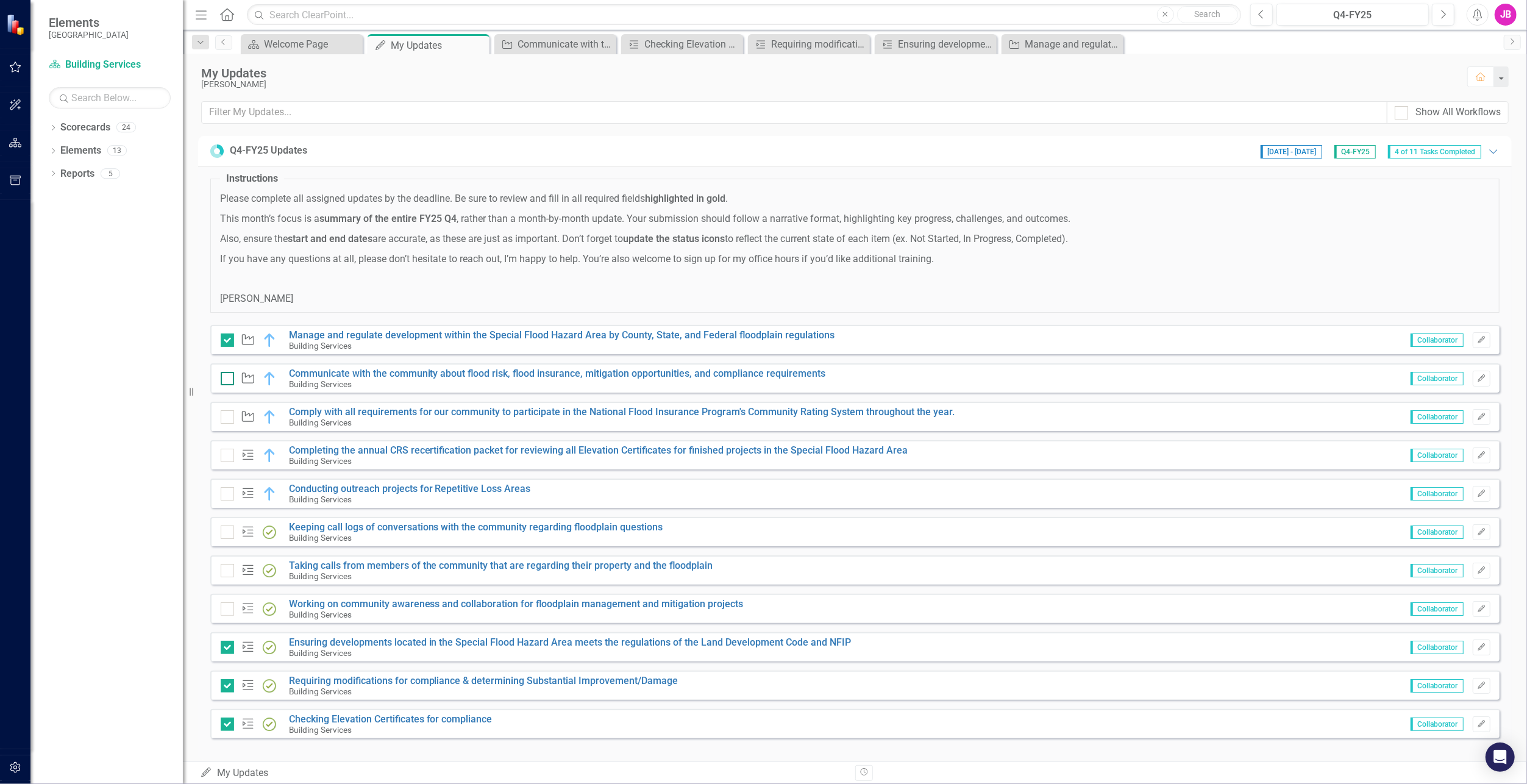
click at [226, 381] on div at bounding box center [228, 379] width 14 height 14
click at [226, 380] on input "checkbox" at bounding box center [225, 376] width 8 height 8
checkbox input "true"
click at [350, 565] on link "Taking calls from members of the community that are regarding their property an…" at bounding box center [501, 565] width 424 height 11
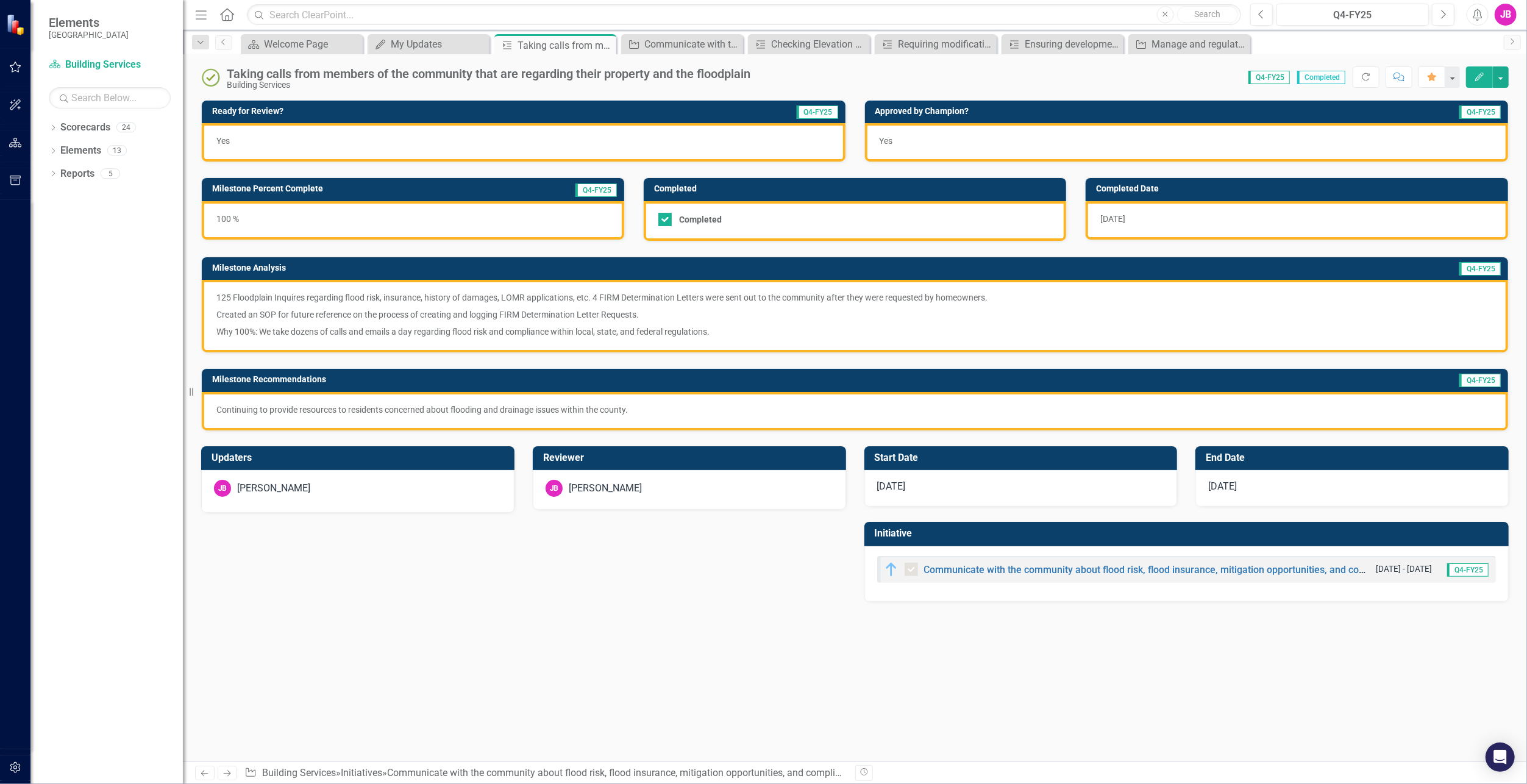
click at [1114, 218] on span "[DATE]" at bounding box center [1113, 218] width 25 height 10
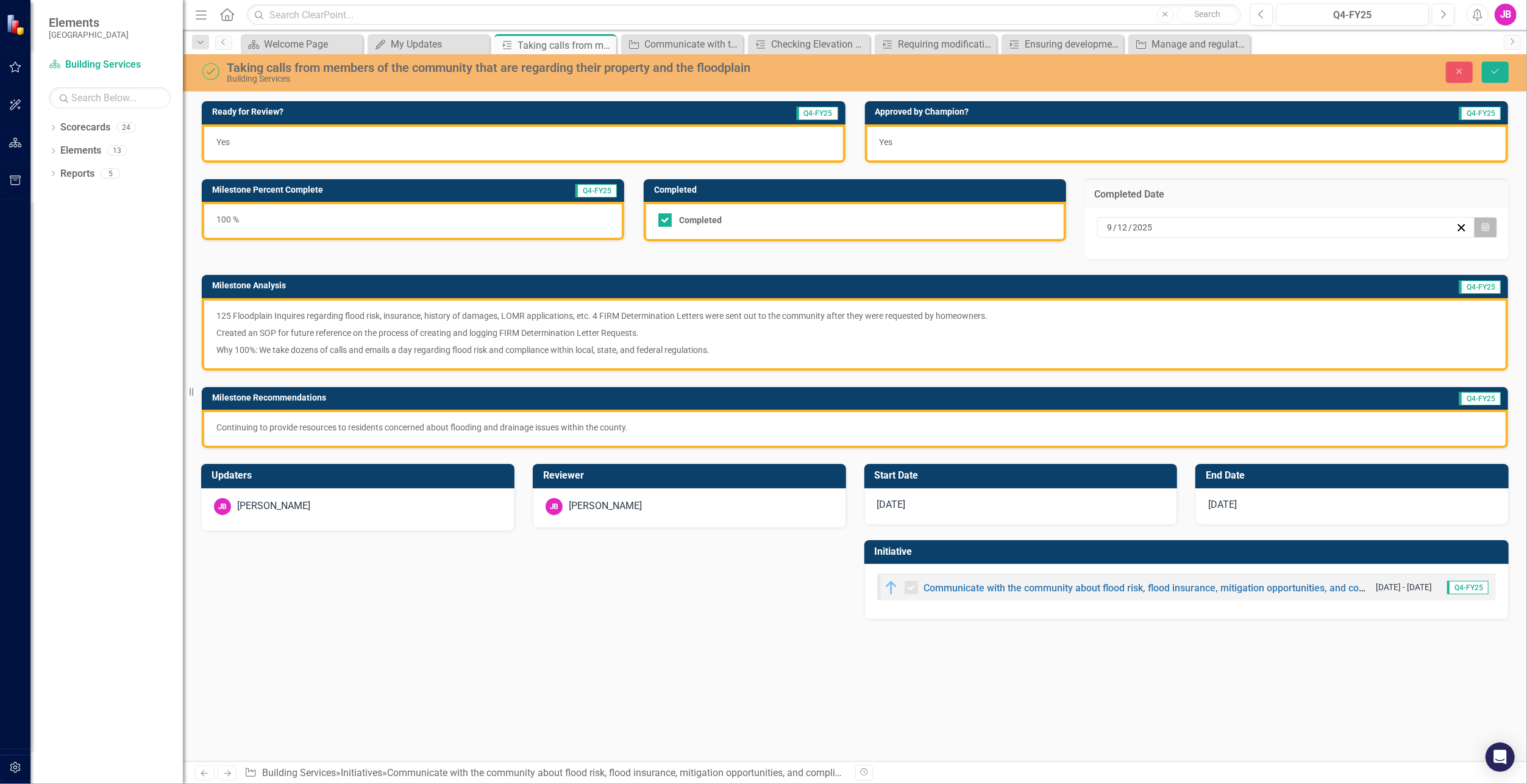
click at [1492, 225] on button "Calendar" at bounding box center [1486, 227] width 23 height 21
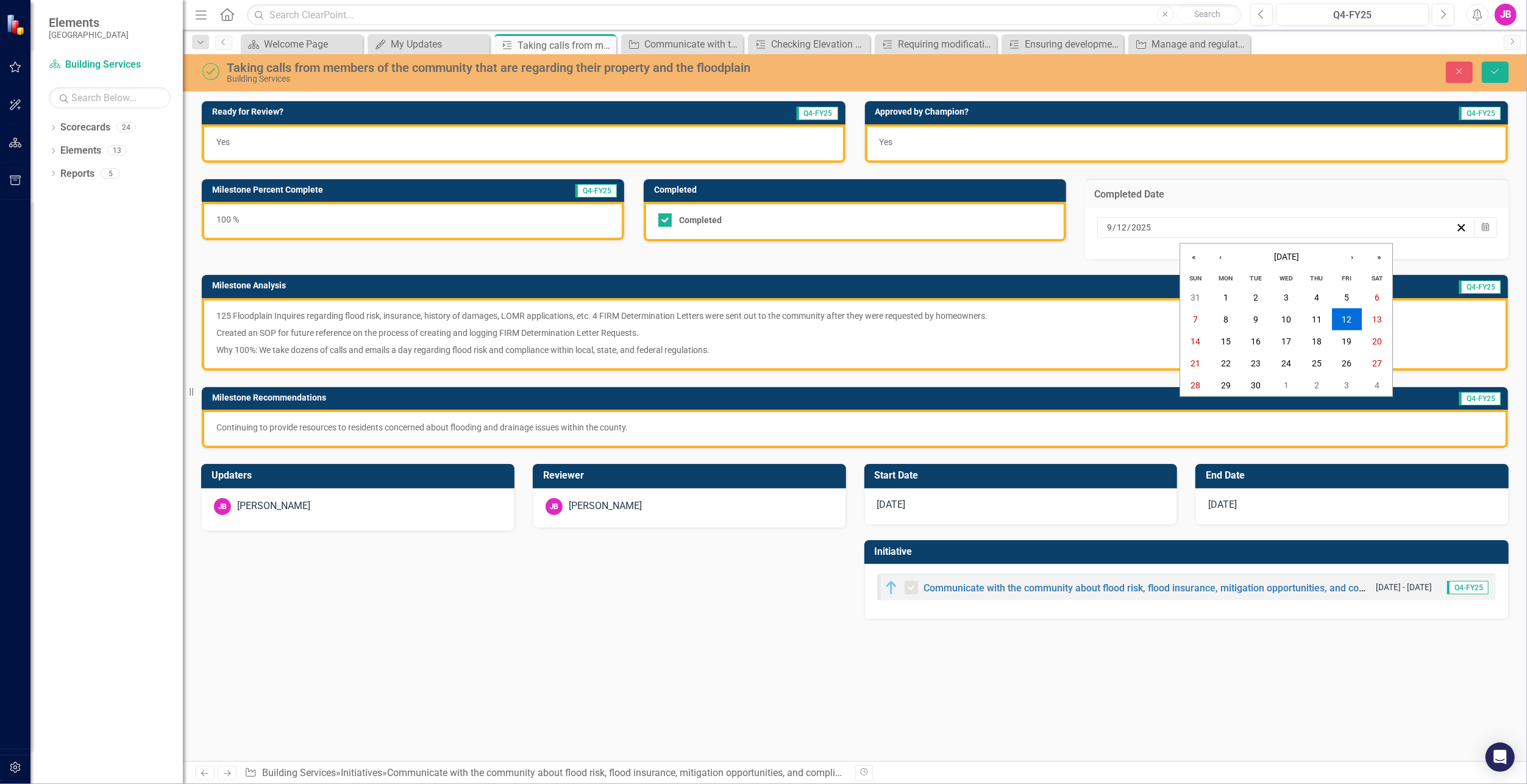
drag, startPoint x: 1365, startPoint y: 232, endPoint x: 1366, endPoint y: 242, distance: 10.0
click at [1365, 234] on div "[DATE] [DATE] « ‹ [DATE] › » Sun Mon Tue Wed Thu Fri Sat 31 1 2 3 4 5 6 7 8 9 1…" at bounding box center [1286, 227] width 378 height 21
click at [1356, 257] on button "›" at bounding box center [1352, 257] width 27 height 27
click at [1290, 344] on abbr "15" at bounding box center [1286, 341] width 10 height 10
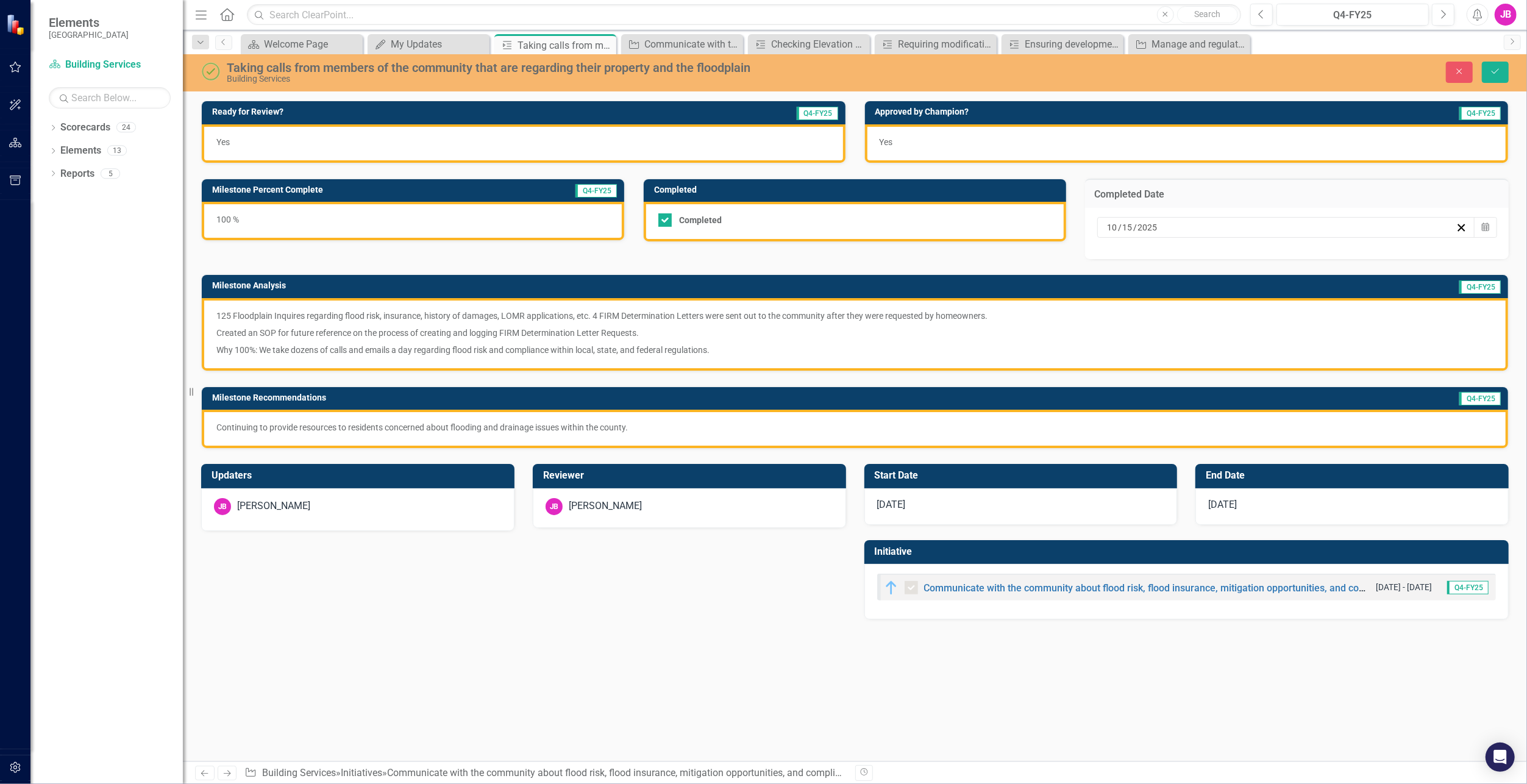
click at [495, 316] on p "125 Floodplain Inquires regarding flood risk, insurance, history of damages, LO…" at bounding box center [855, 317] width 1277 height 14
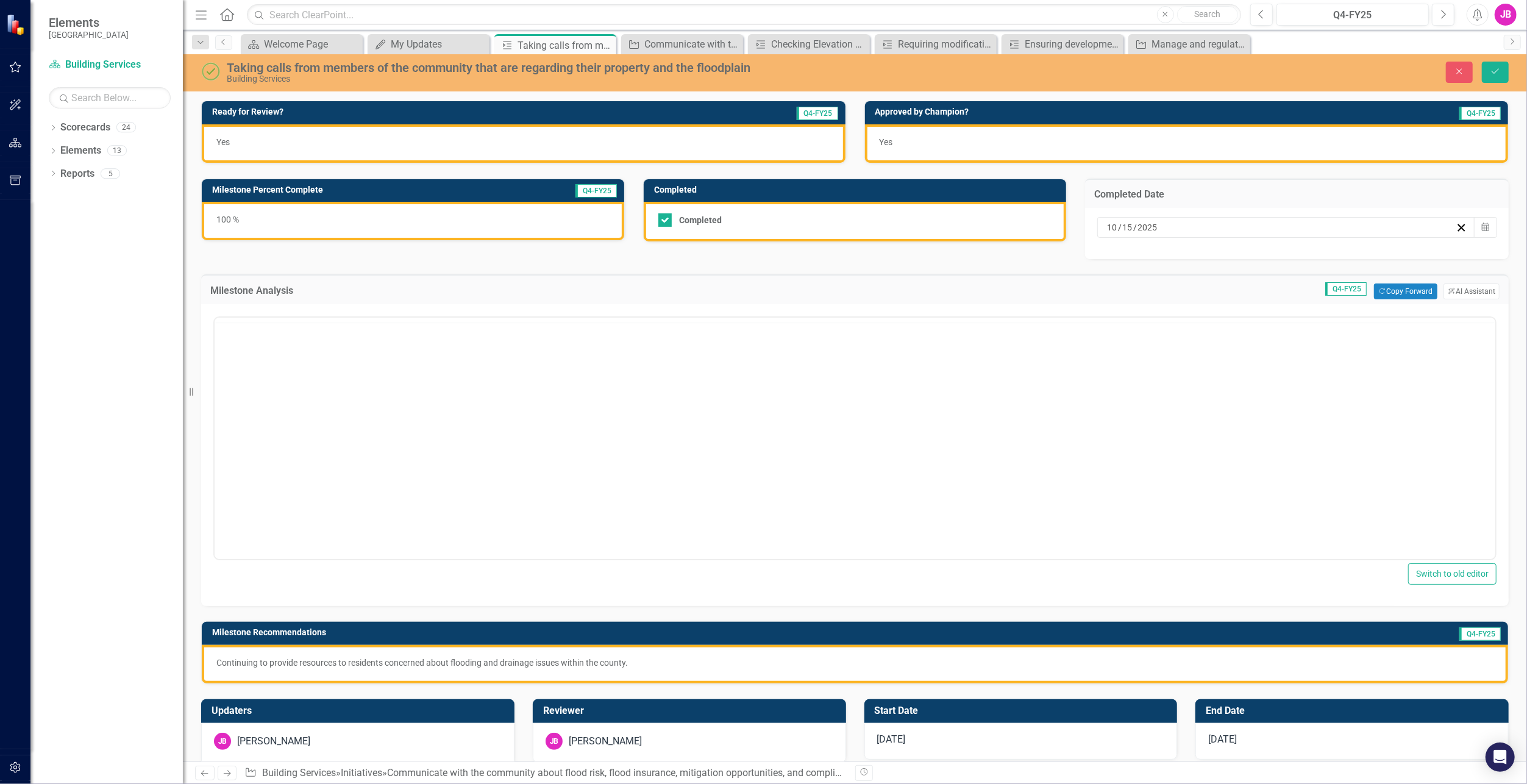
click at [495, 317] on div at bounding box center [855, 438] width 1283 height 244
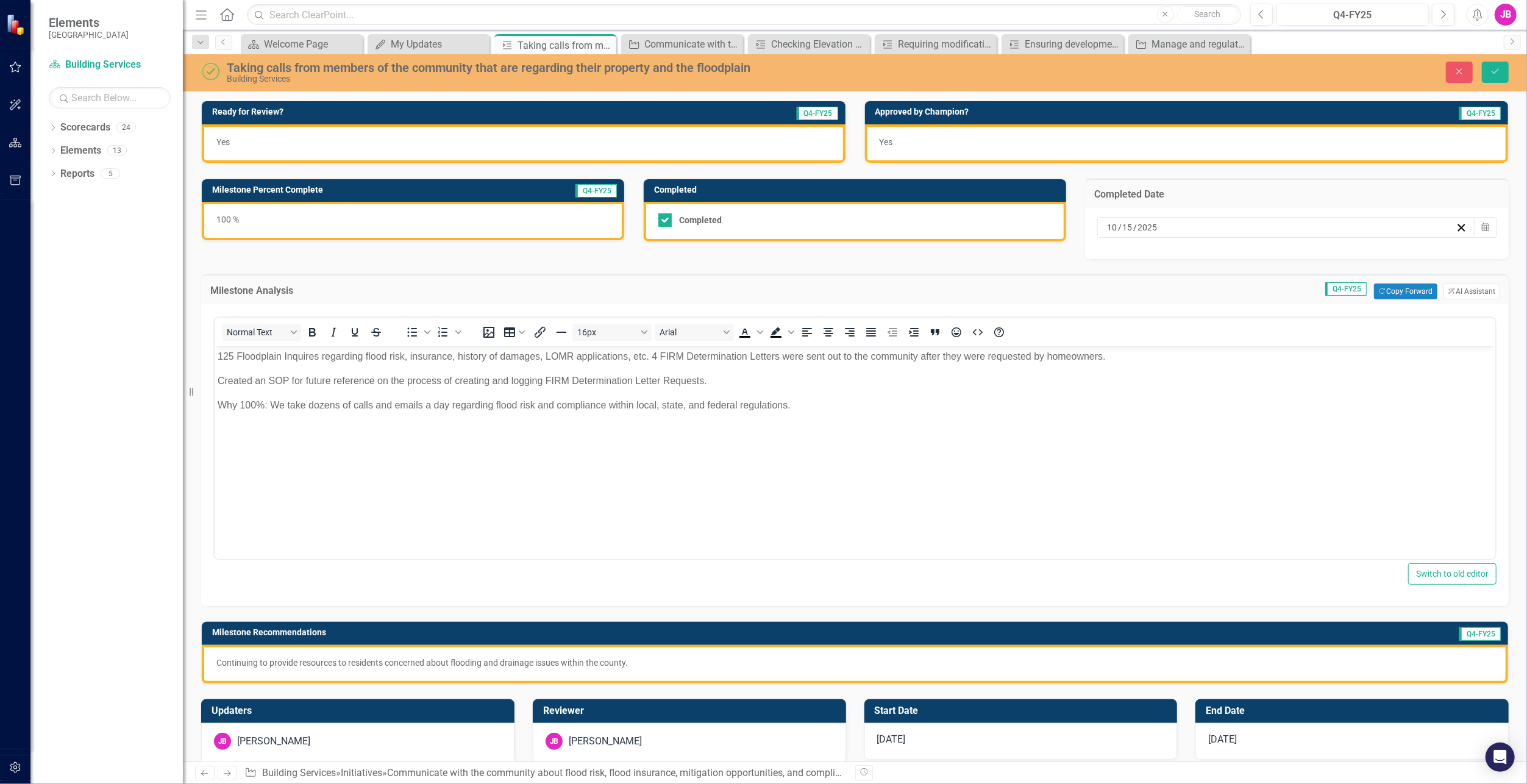
drag, startPoint x: 551, startPoint y: 457, endPoint x: 746, endPoint y: 428, distance: 197.1
click at [551, 457] on body "125 Floodplain Inquires regarding flood risk, insurance, history of damages, LO…" at bounding box center [854, 438] width 1281 height 183
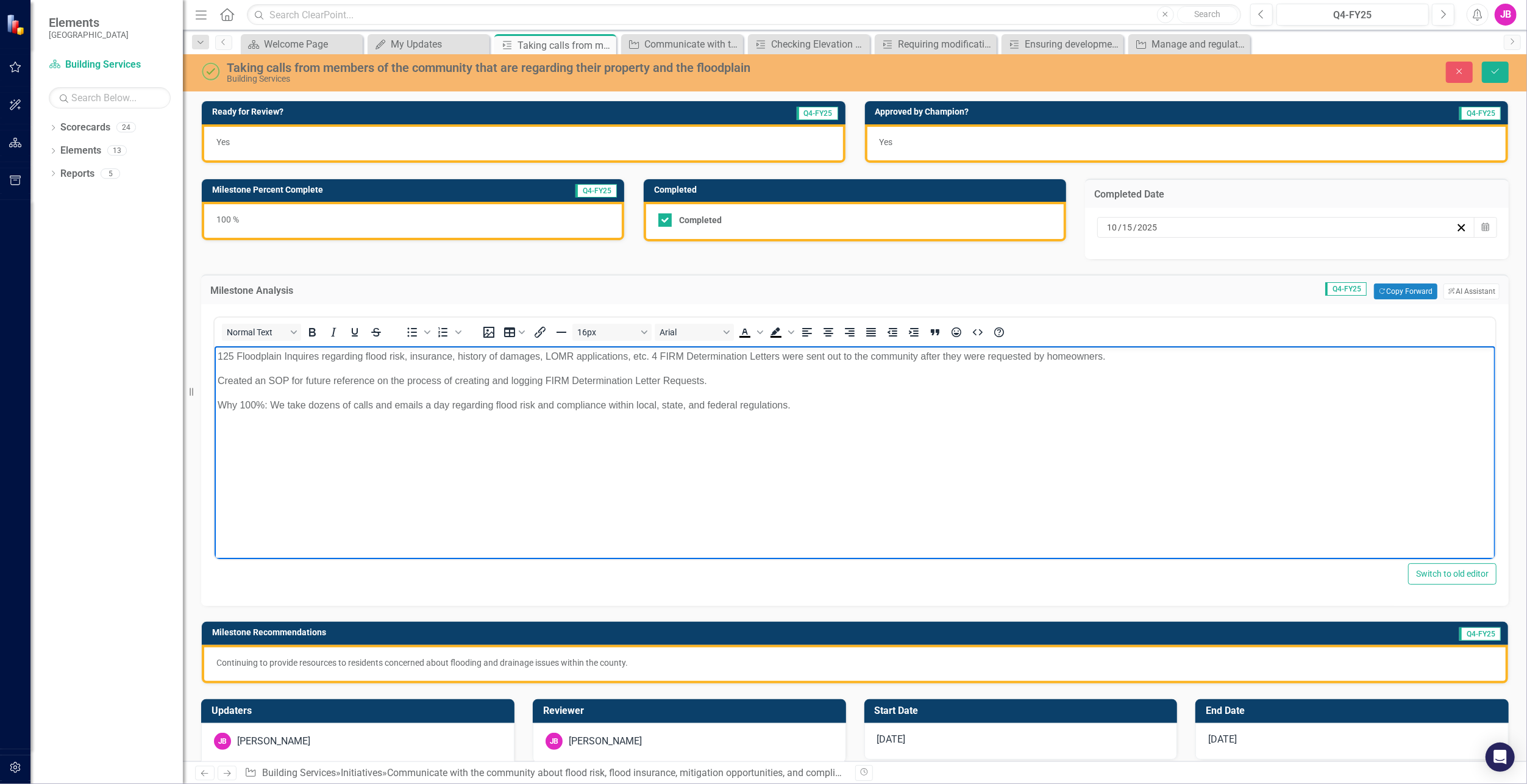
drag, startPoint x: 833, startPoint y: 409, endPoint x: 185, endPoint y: 347, distance: 651.0
click at [214, 347] on html "125 Floodplain Inquires regarding flood risk, insurance, history of damages, LO…" at bounding box center [854, 438] width 1281 height 183
paste body "Rich Text Area. Press ALT-0 for help."
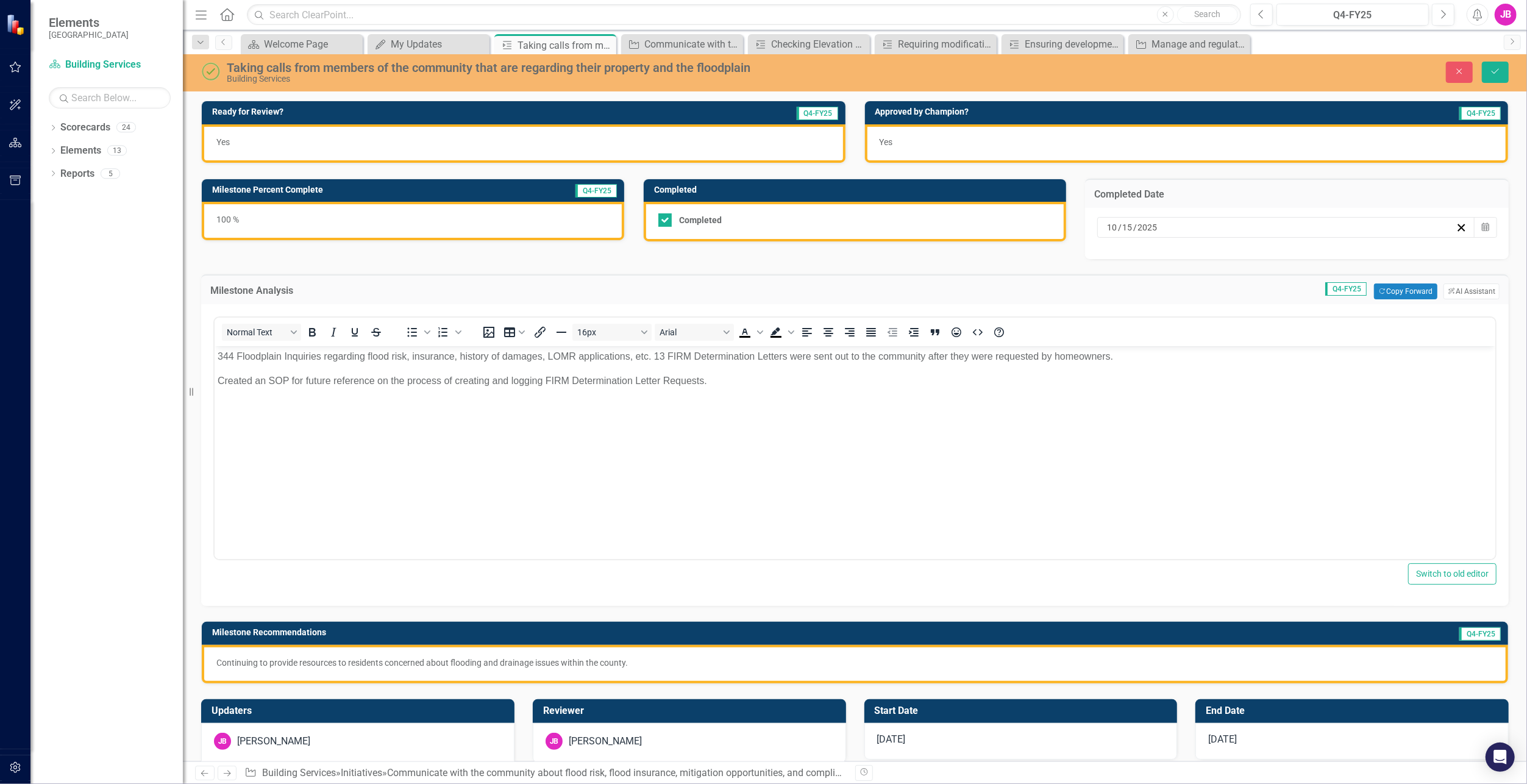
click at [548, 654] on div "Continuing to provide resources to residents concerned about flooding and drain…" at bounding box center [855, 664] width 1306 height 38
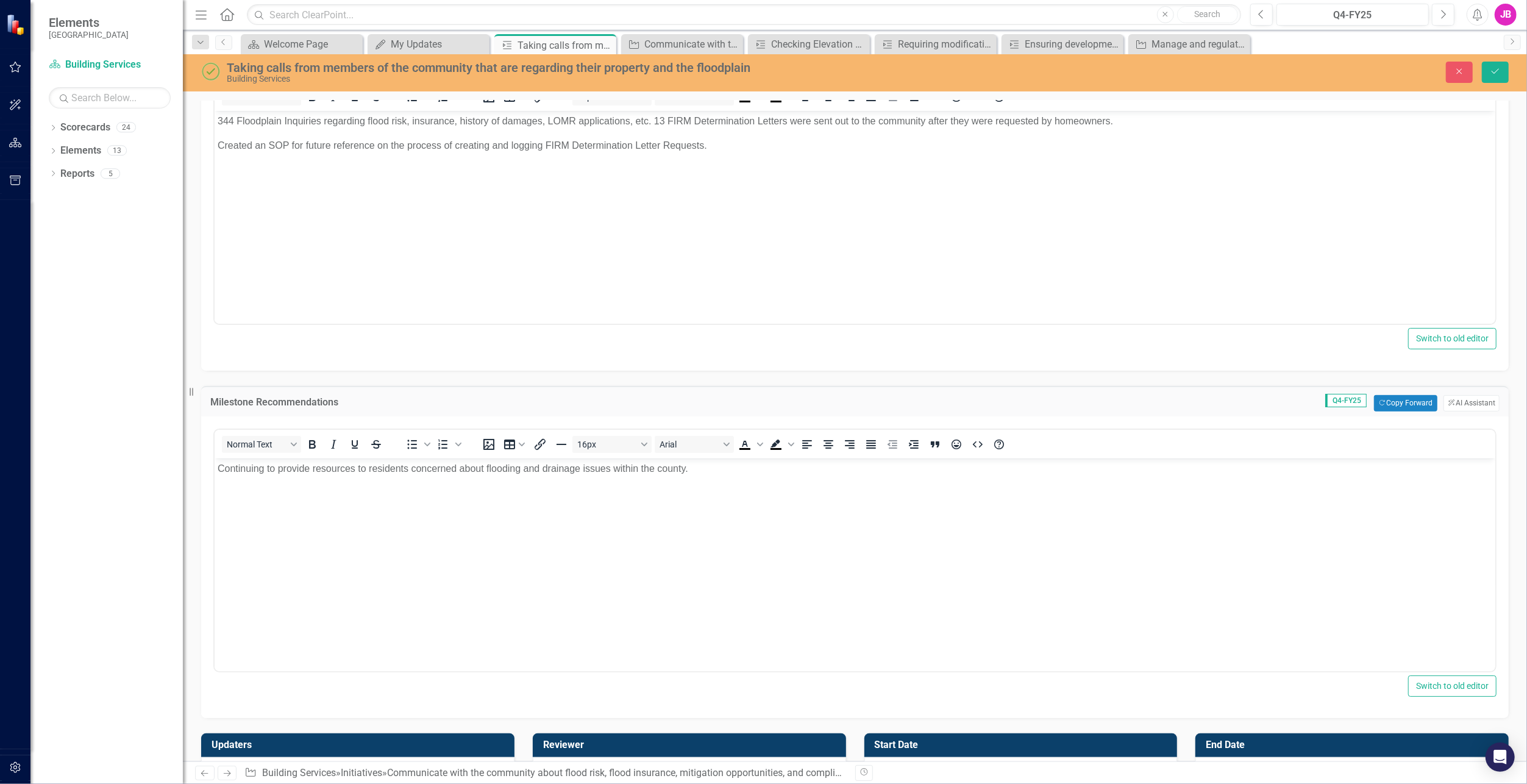
scroll to position [371, 0]
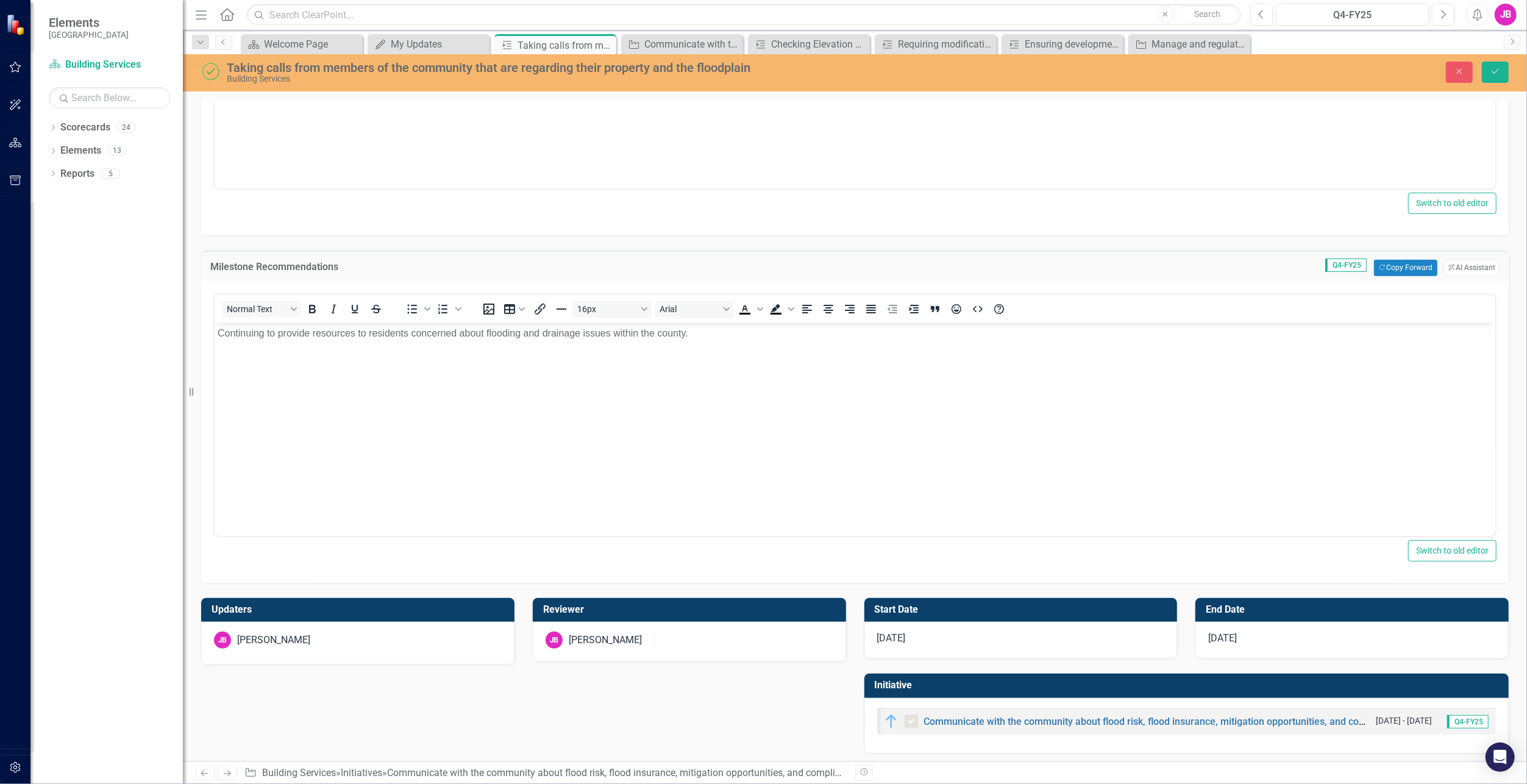
click at [920, 631] on div "[DATE]" at bounding box center [1022, 640] width 314 height 37
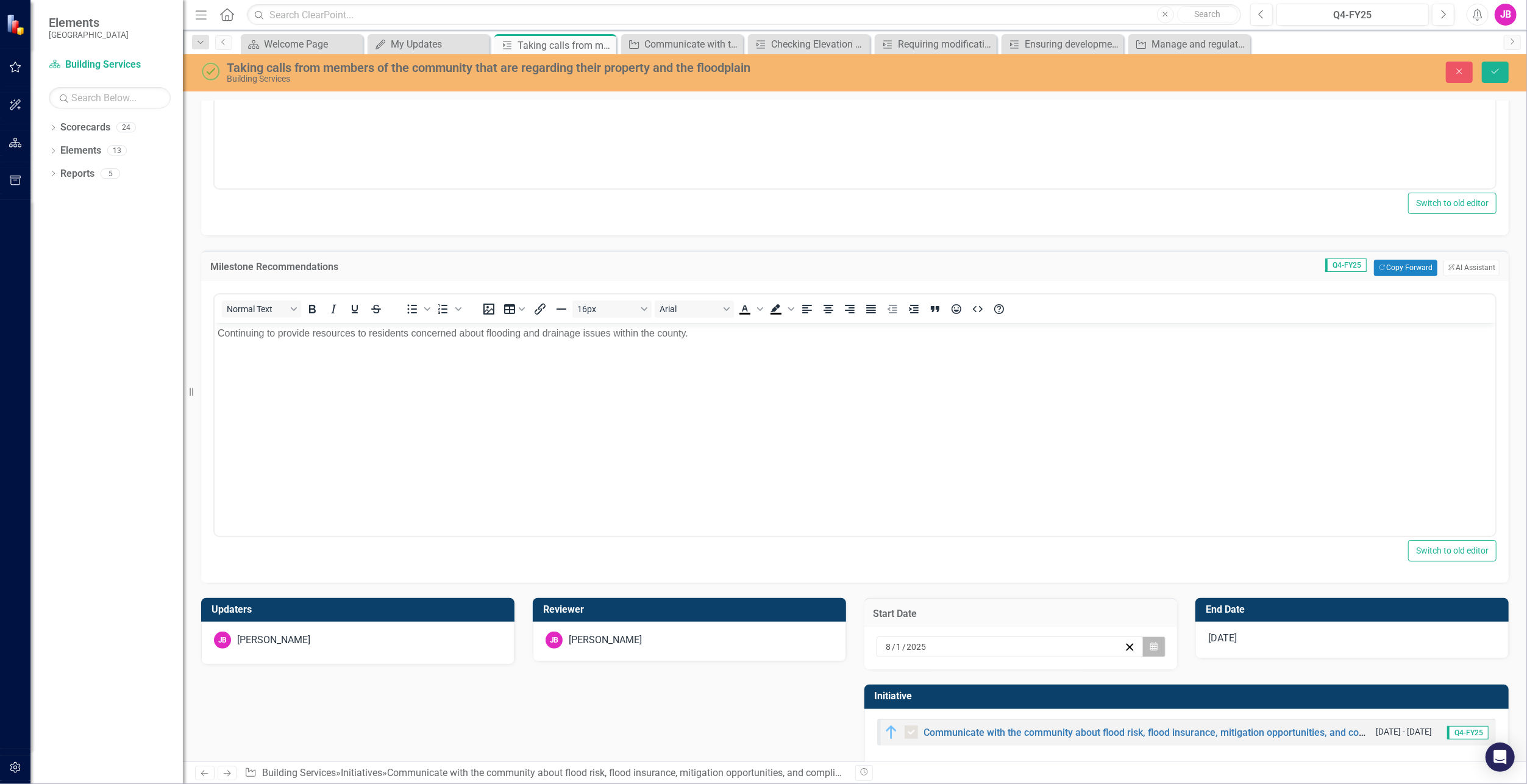
click at [1154, 648] on button "Calendar" at bounding box center [1154, 646] width 23 height 21
click at [943, 464] on button "‹" at bounding box center [939, 467] width 27 height 27
click at [973, 509] on abbr "1" at bounding box center [975, 507] width 5 height 10
click at [1297, 642] on div "[DATE]" at bounding box center [1353, 640] width 314 height 37
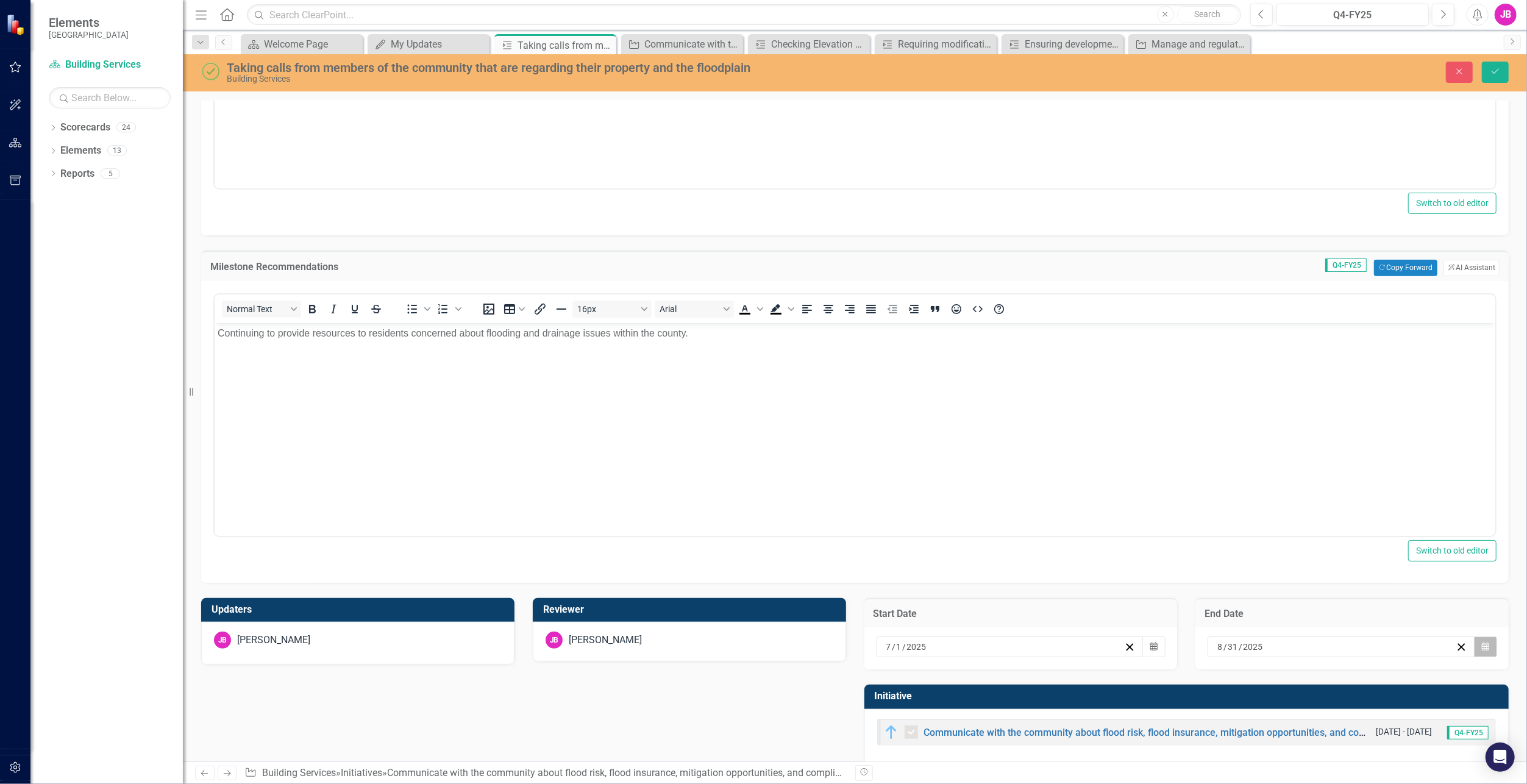
click at [1474, 640] on button "Calendar" at bounding box center [1486, 646] width 23 height 21
click at [1401, 470] on button "›" at bounding box center [1399, 467] width 27 height 27
click at [1306, 587] on button "30" at bounding box center [1304, 594] width 30 height 22
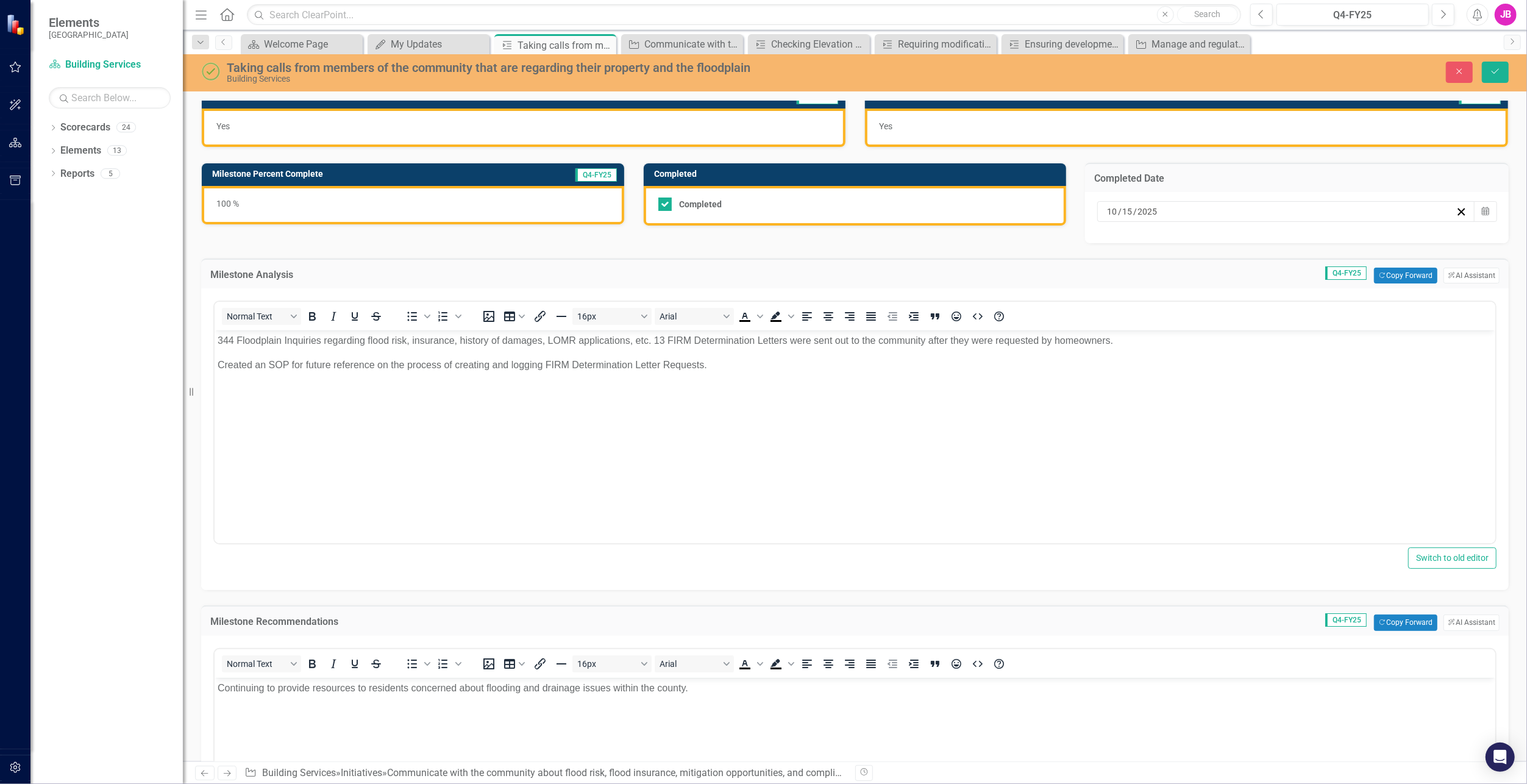
scroll to position [0, 0]
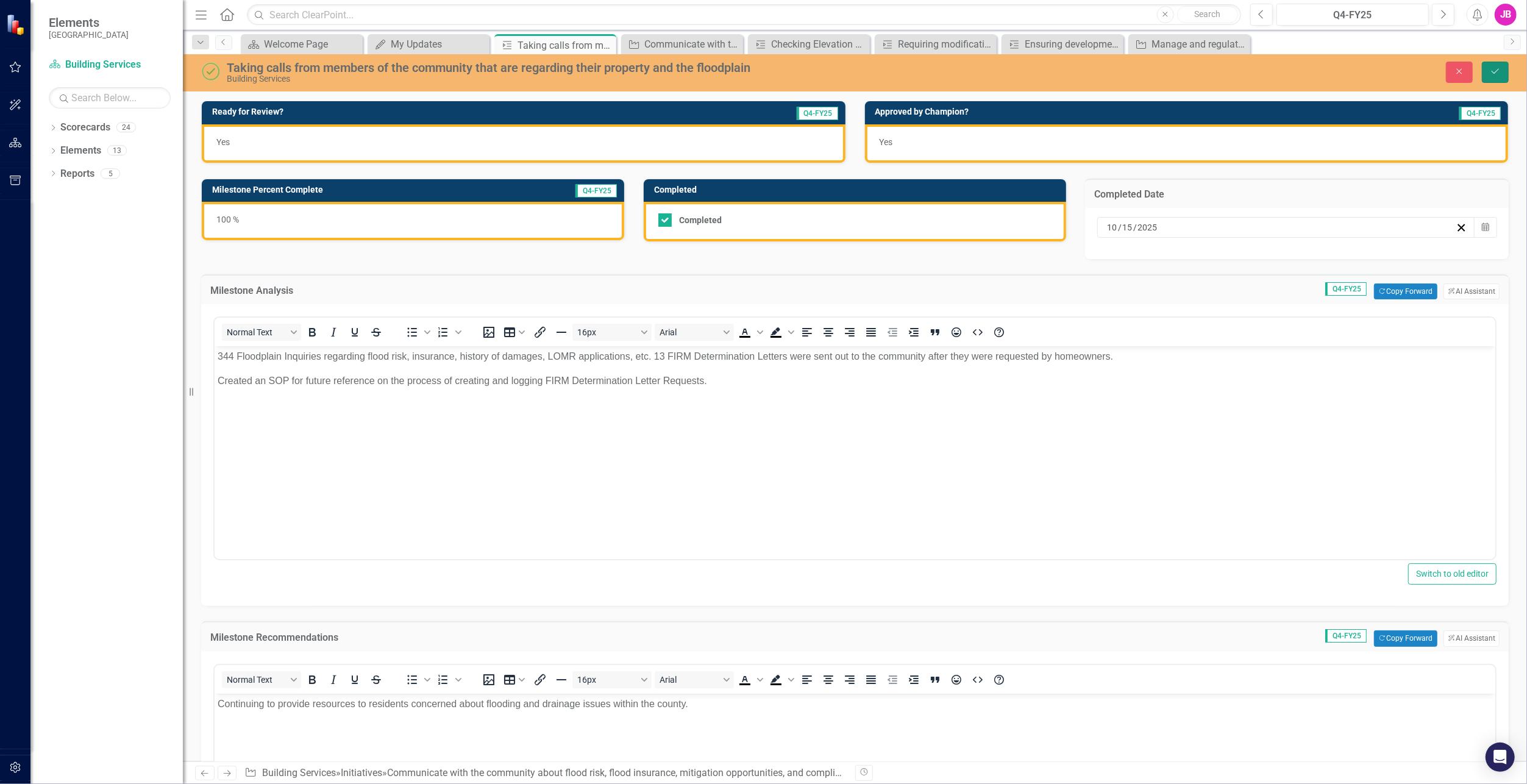
click at [1490, 69] on button "Save" at bounding box center [1495, 72] width 27 height 21
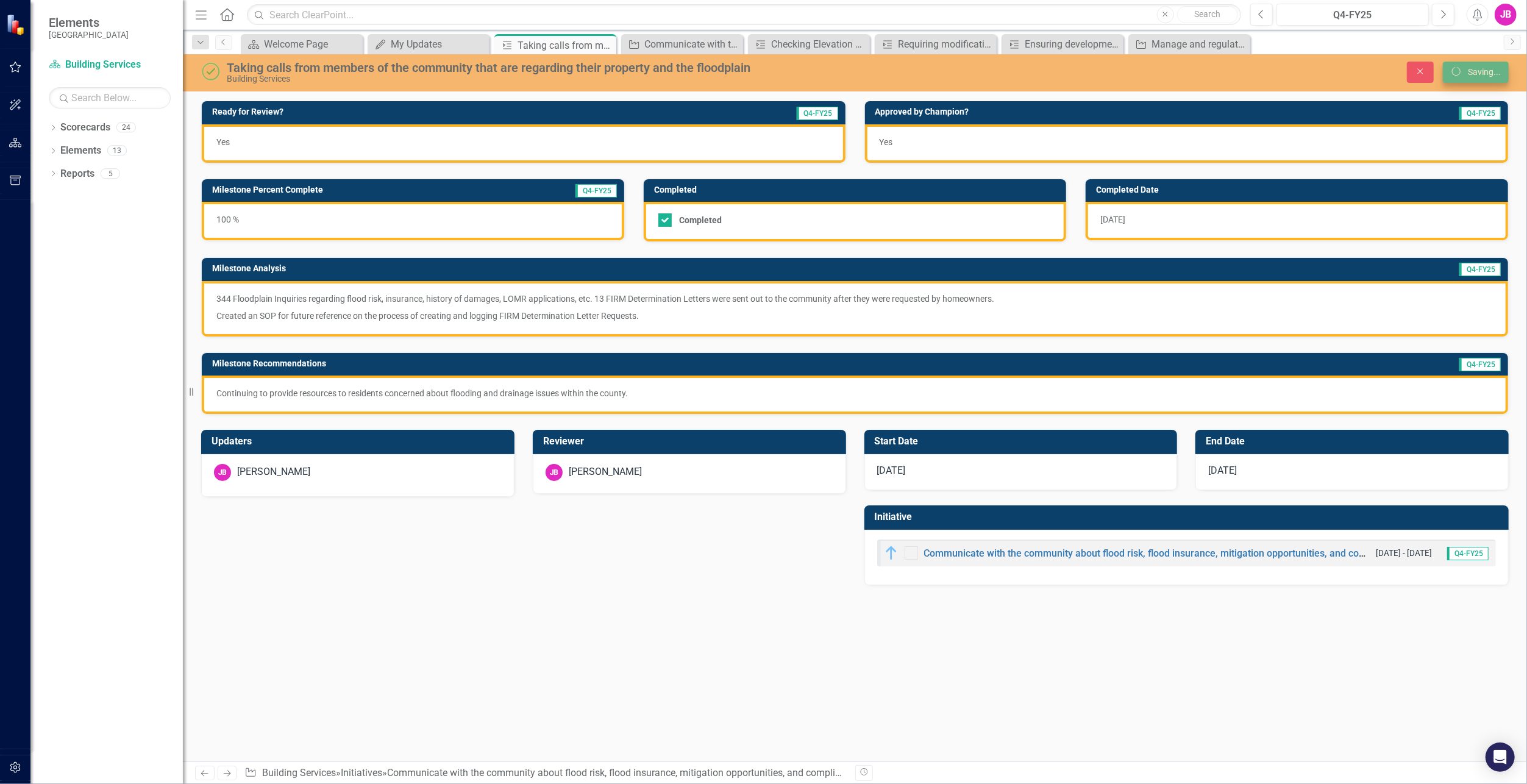
checkbox input "true"
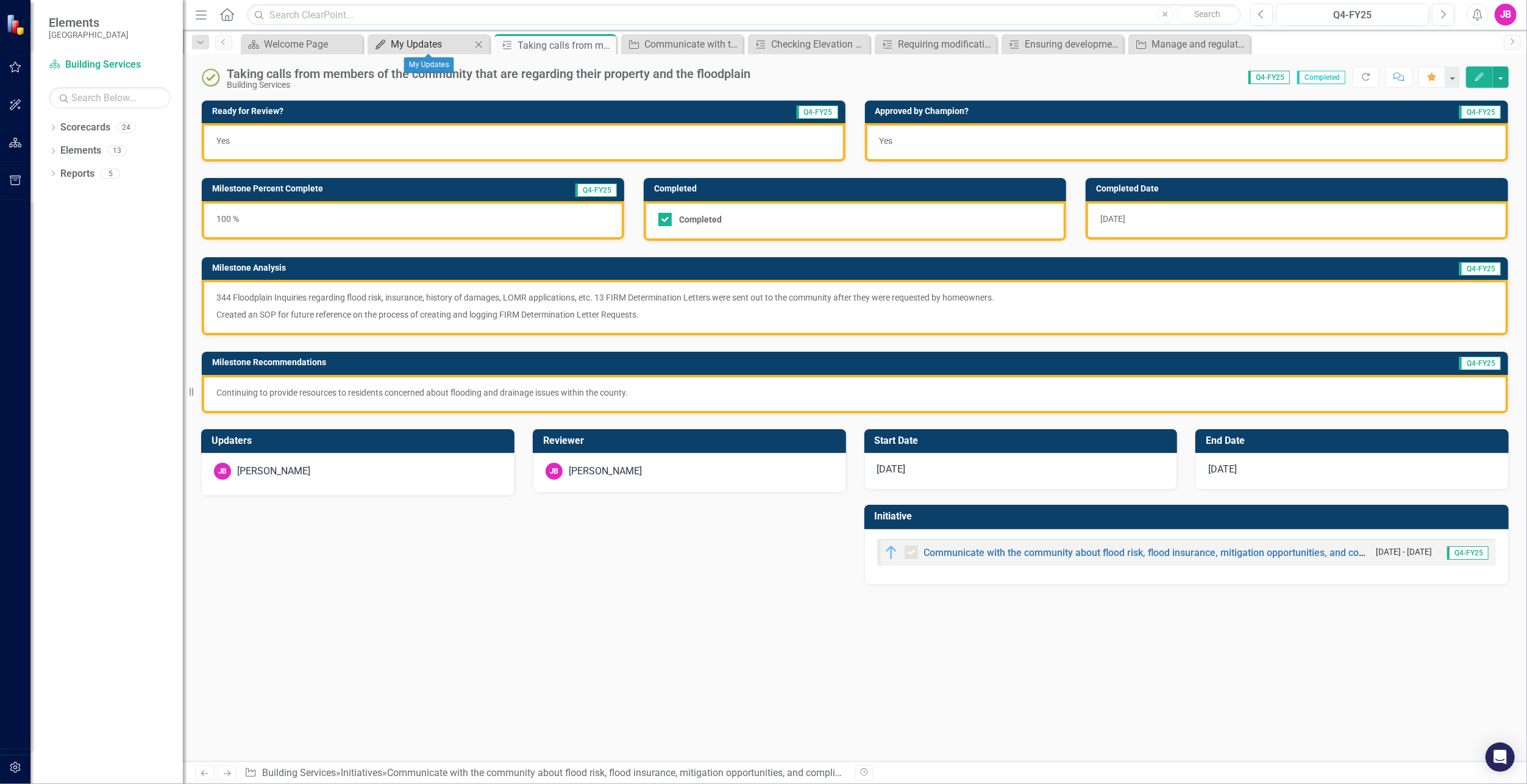
click at [387, 50] on link "My Updates My Updates" at bounding box center [421, 44] width 100 height 15
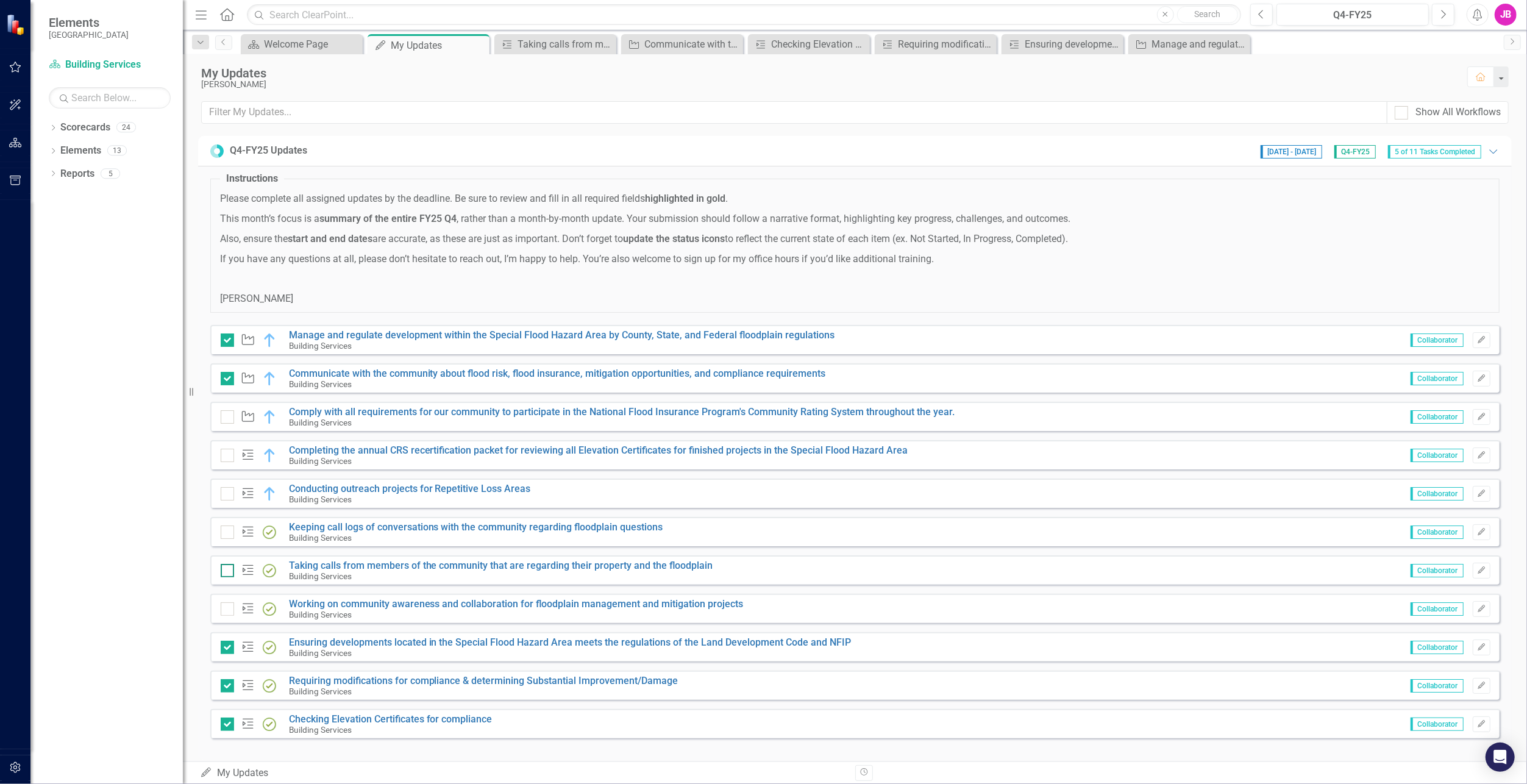
click at [228, 572] on div at bounding box center [228, 571] width 14 height 14
click at [228, 572] on input "checkbox" at bounding box center [225, 568] width 8 height 8
checkbox input "true"
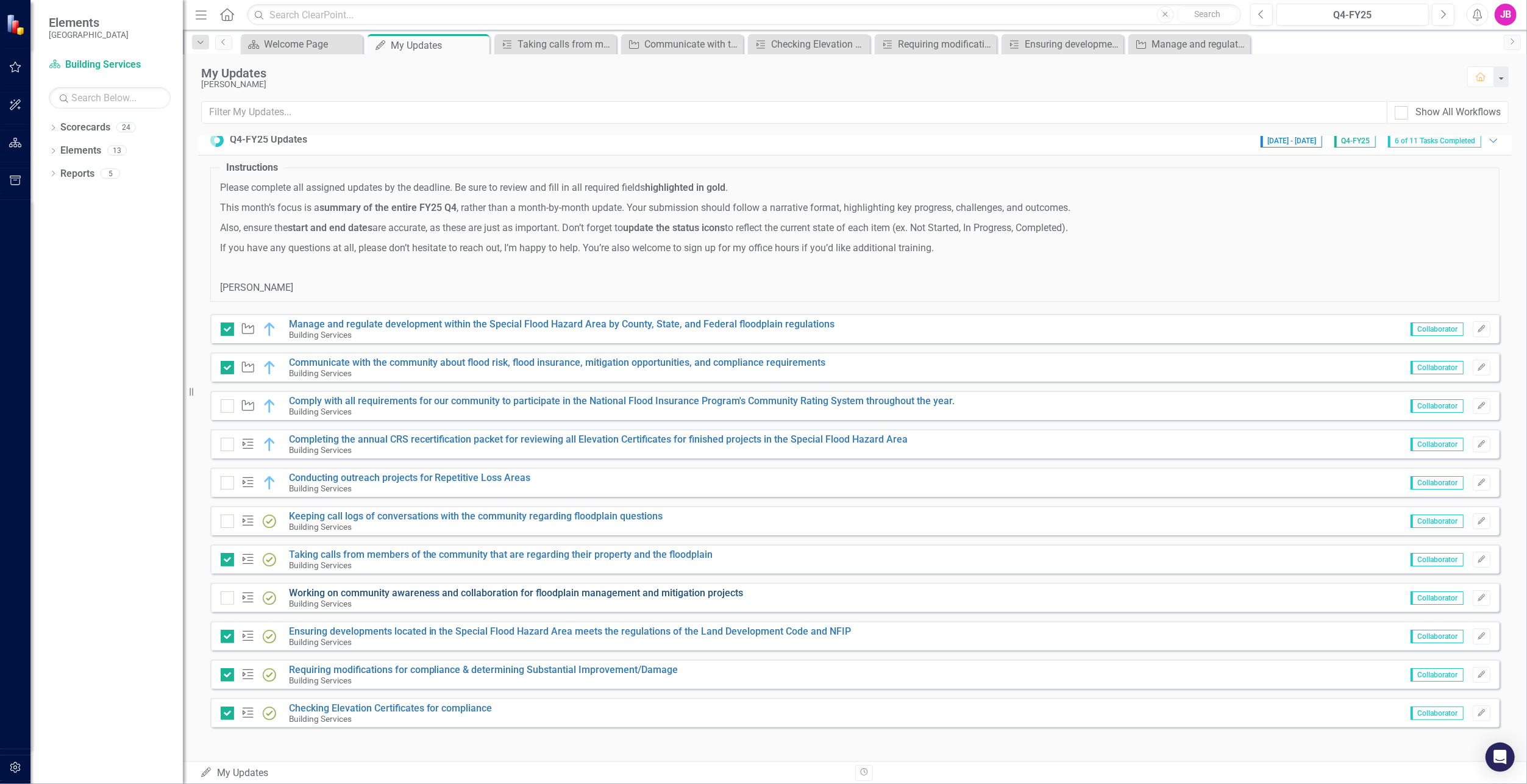
click at [331, 587] on link "Working on community awareness and collaboration for floodplain management and …" at bounding box center [517, 592] width 455 height 11
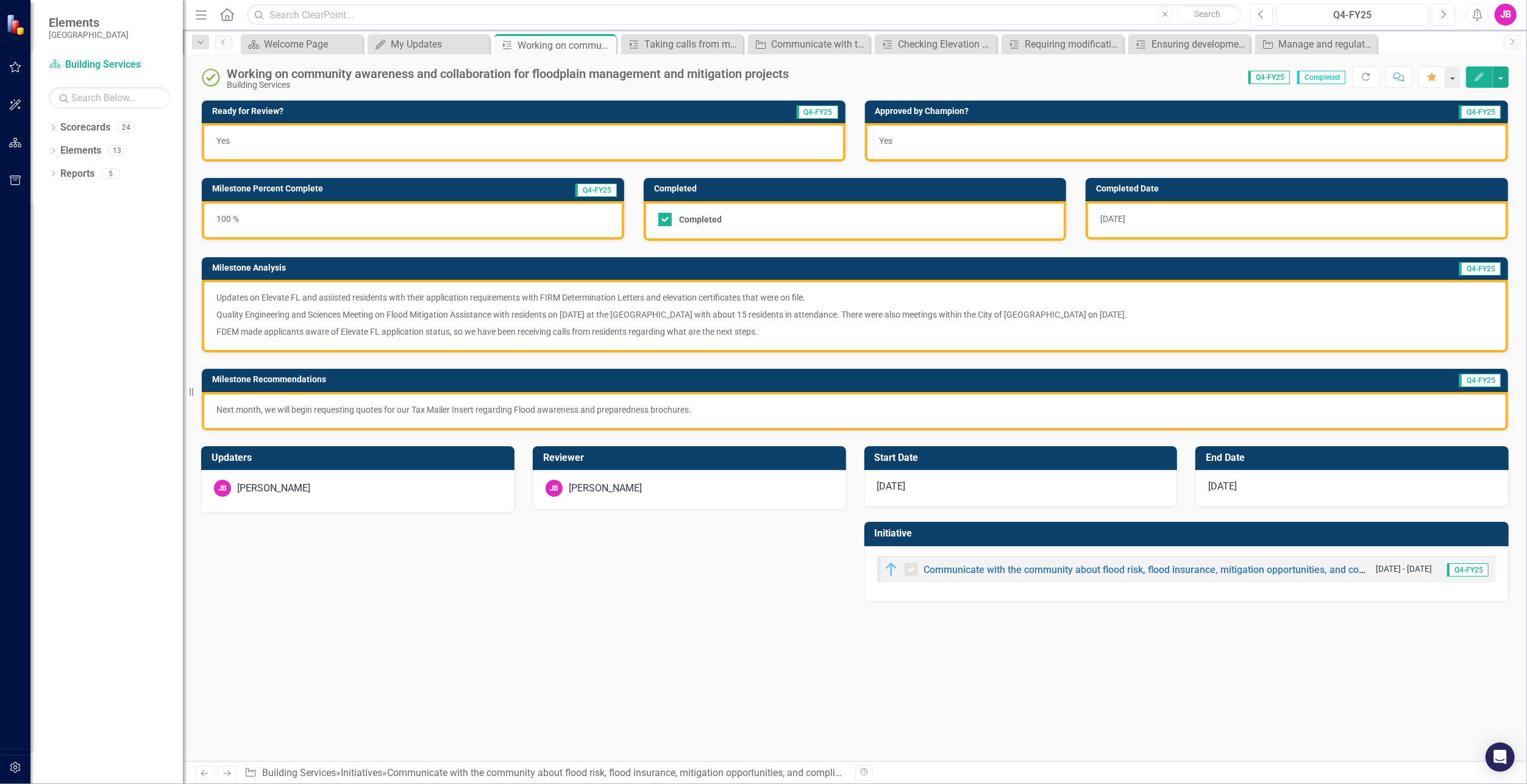
click at [1178, 212] on div "[DATE]" at bounding box center [1296, 220] width 422 height 38
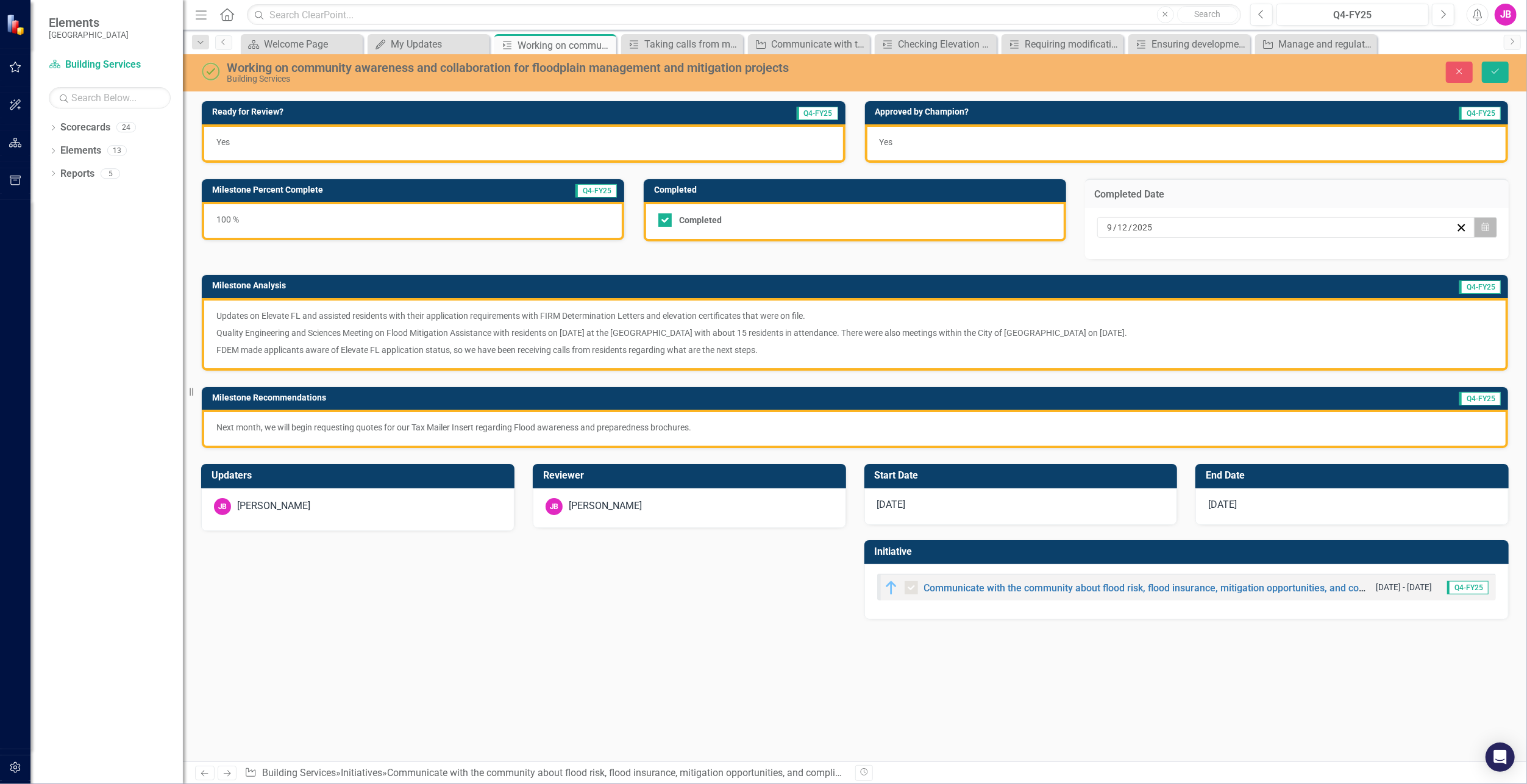
click at [1484, 226] on icon "Calendar" at bounding box center [1486, 227] width 8 height 8
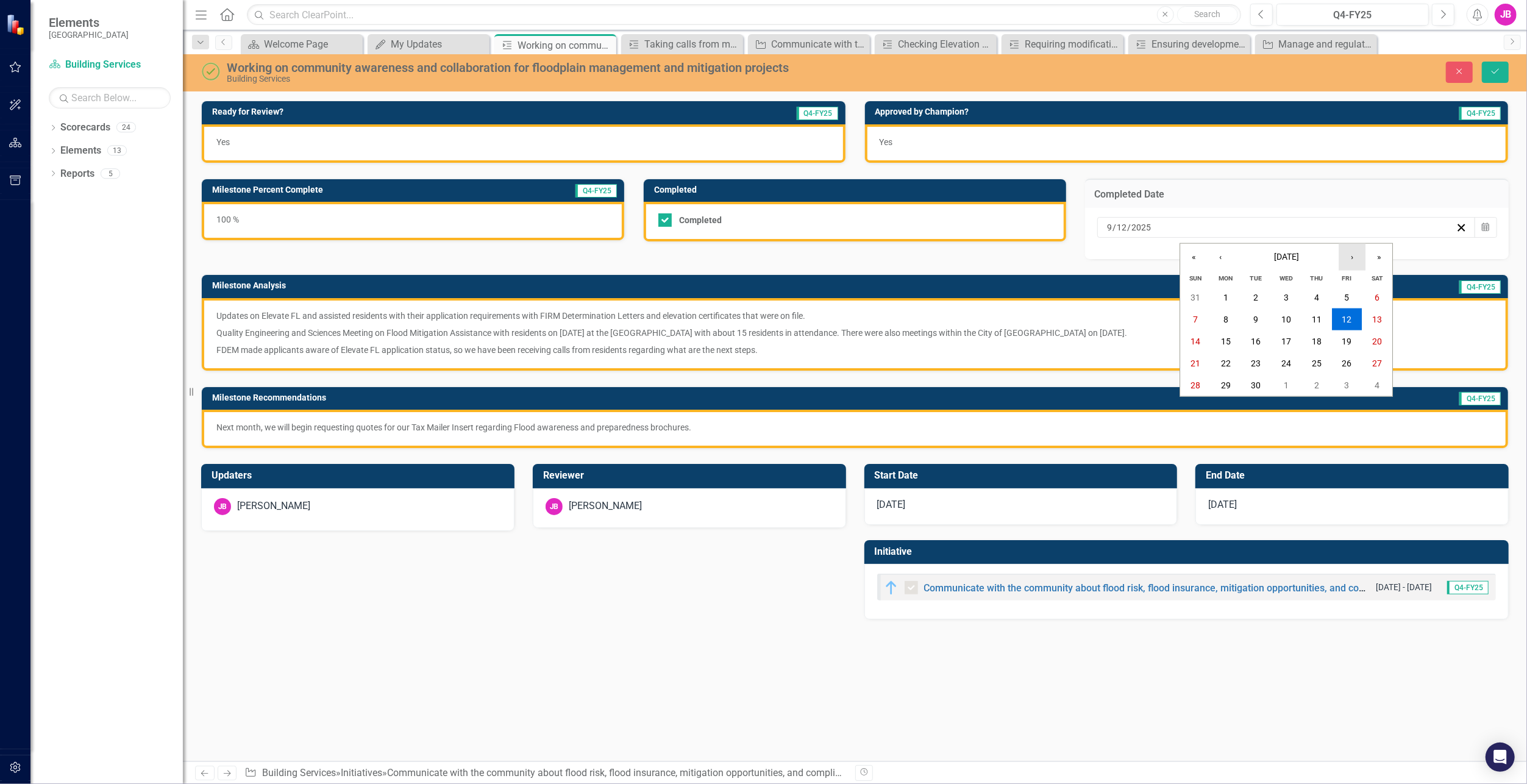
click at [1358, 262] on button "›" at bounding box center [1352, 257] width 27 height 27
click at [1282, 336] on abbr "15" at bounding box center [1286, 341] width 10 height 10
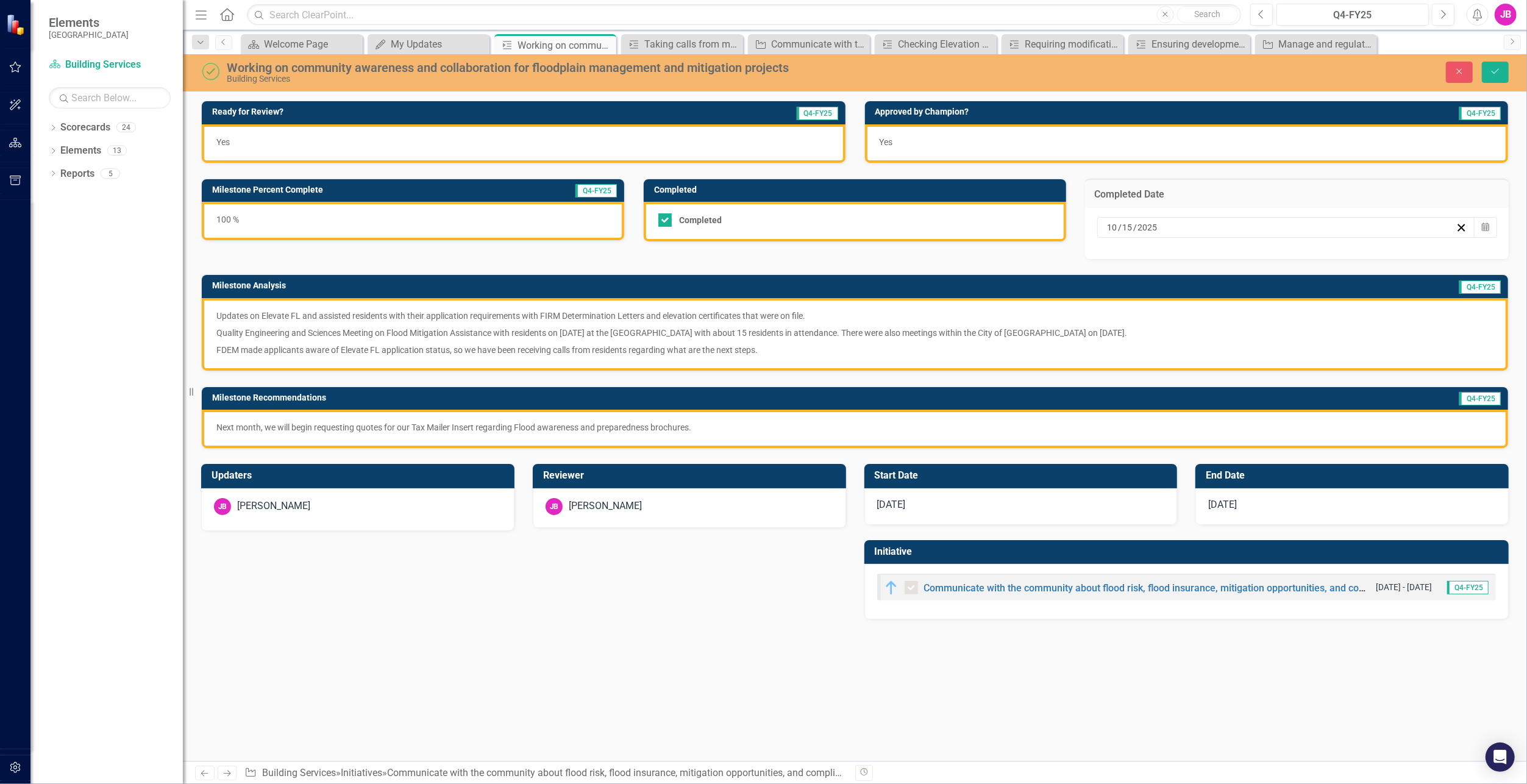
click at [584, 336] on p "Quality Engineering and Sciences Meeting on Flood Mitigation Assistance with re…" at bounding box center [855, 333] width 1277 height 17
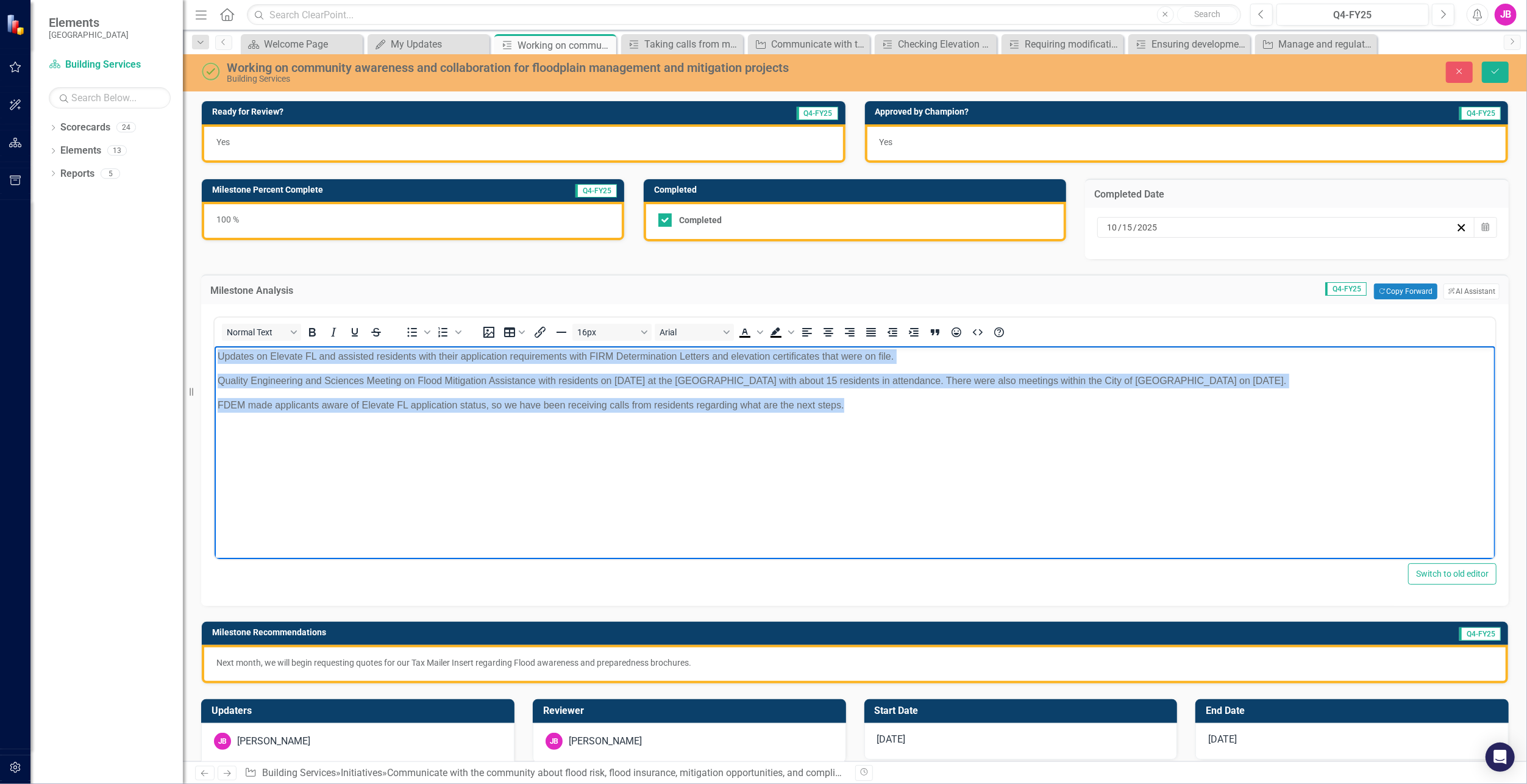
drag, startPoint x: 863, startPoint y: 410, endPoint x: 403, endPoint y: 664, distance: 525.5
click at [214, 346] on html "Updates on Elevate FL and assisted residents with their application requirement…" at bounding box center [854, 438] width 1281 height 183
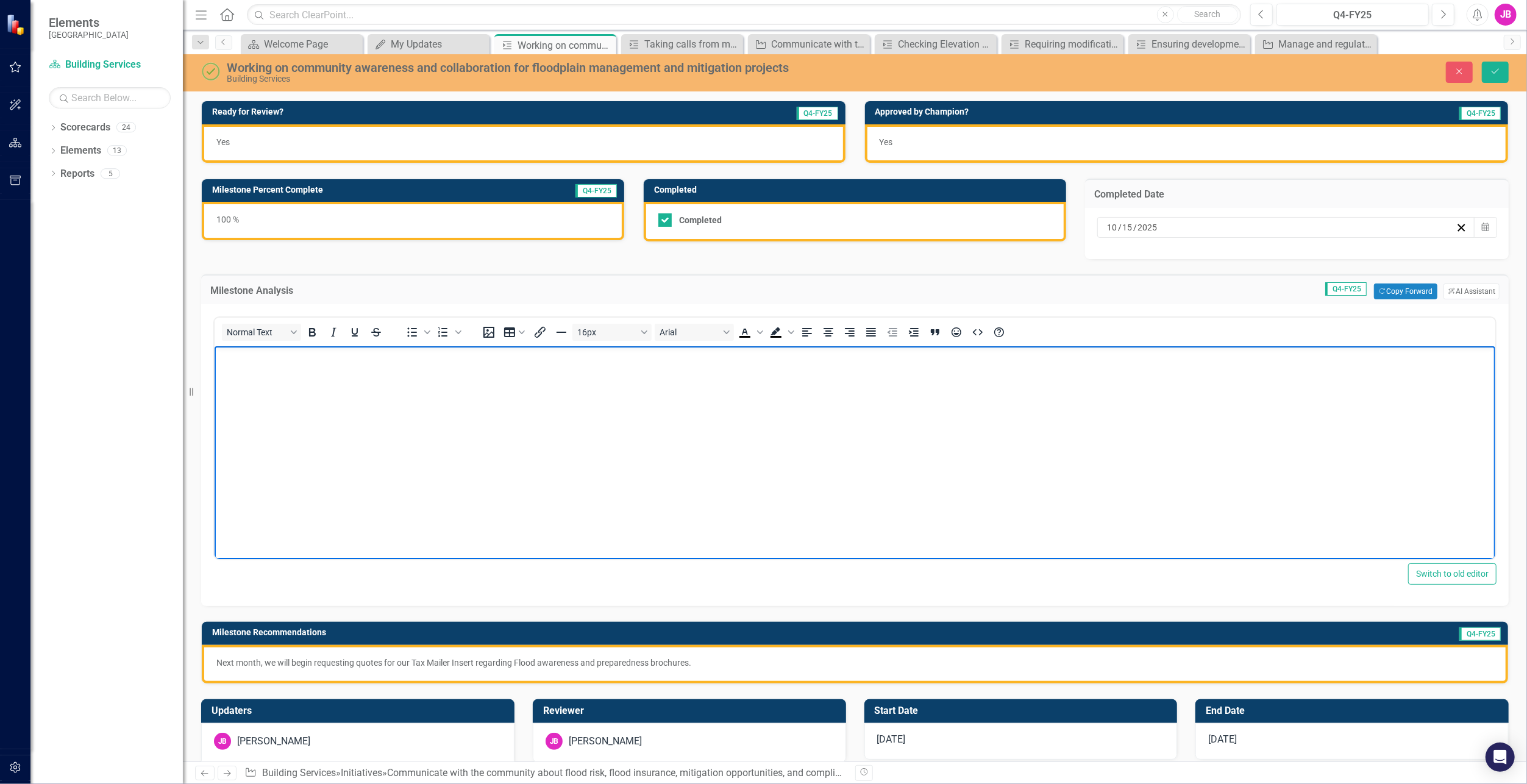
click at [957, 466] on body "Rich Text Area. Press ALT-0 for help." at bounding box center [854, 438] width 1281 height 183
paste body "Rich Text Area. Press ALT-0 for help."
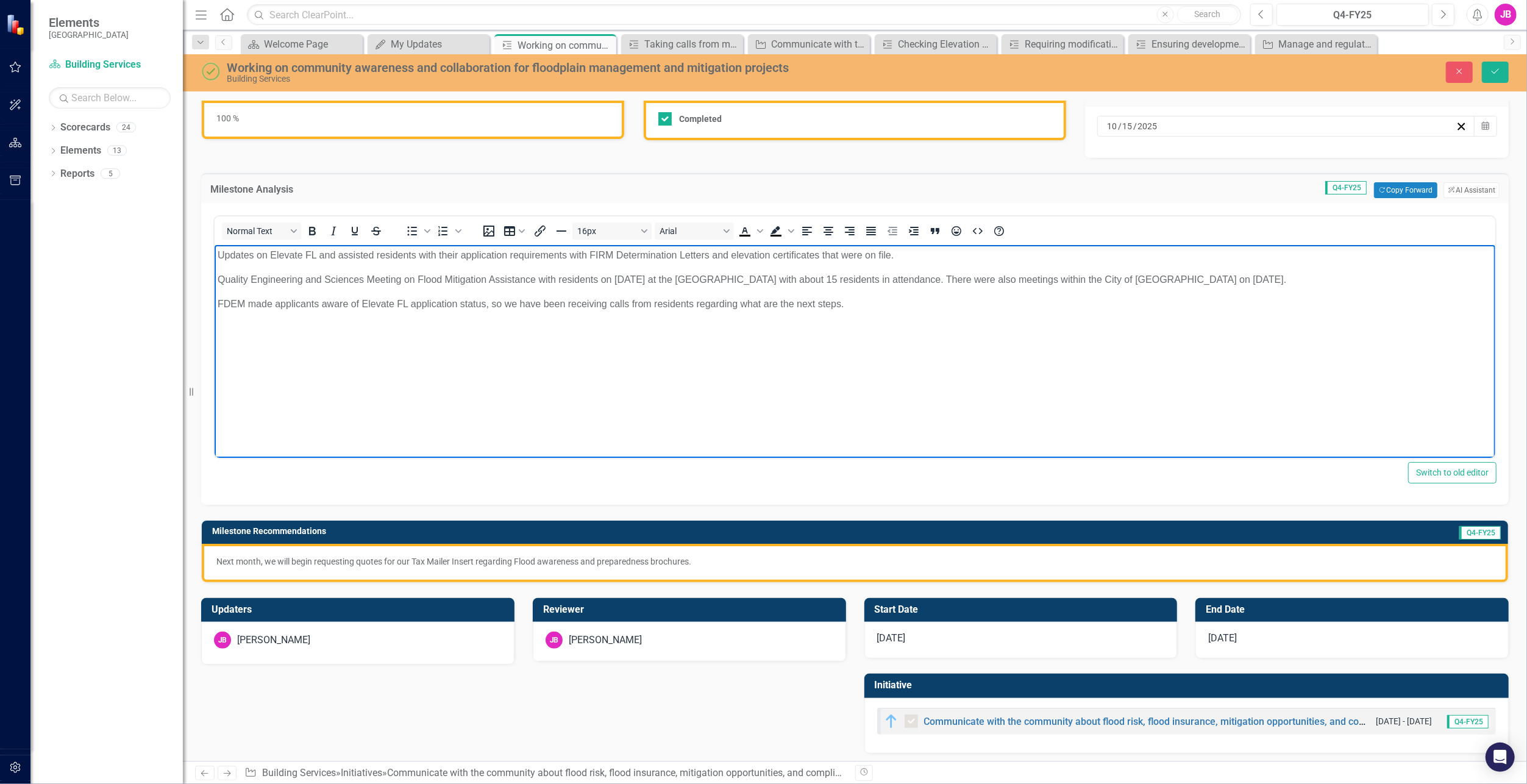
scroll to position [102, 0]
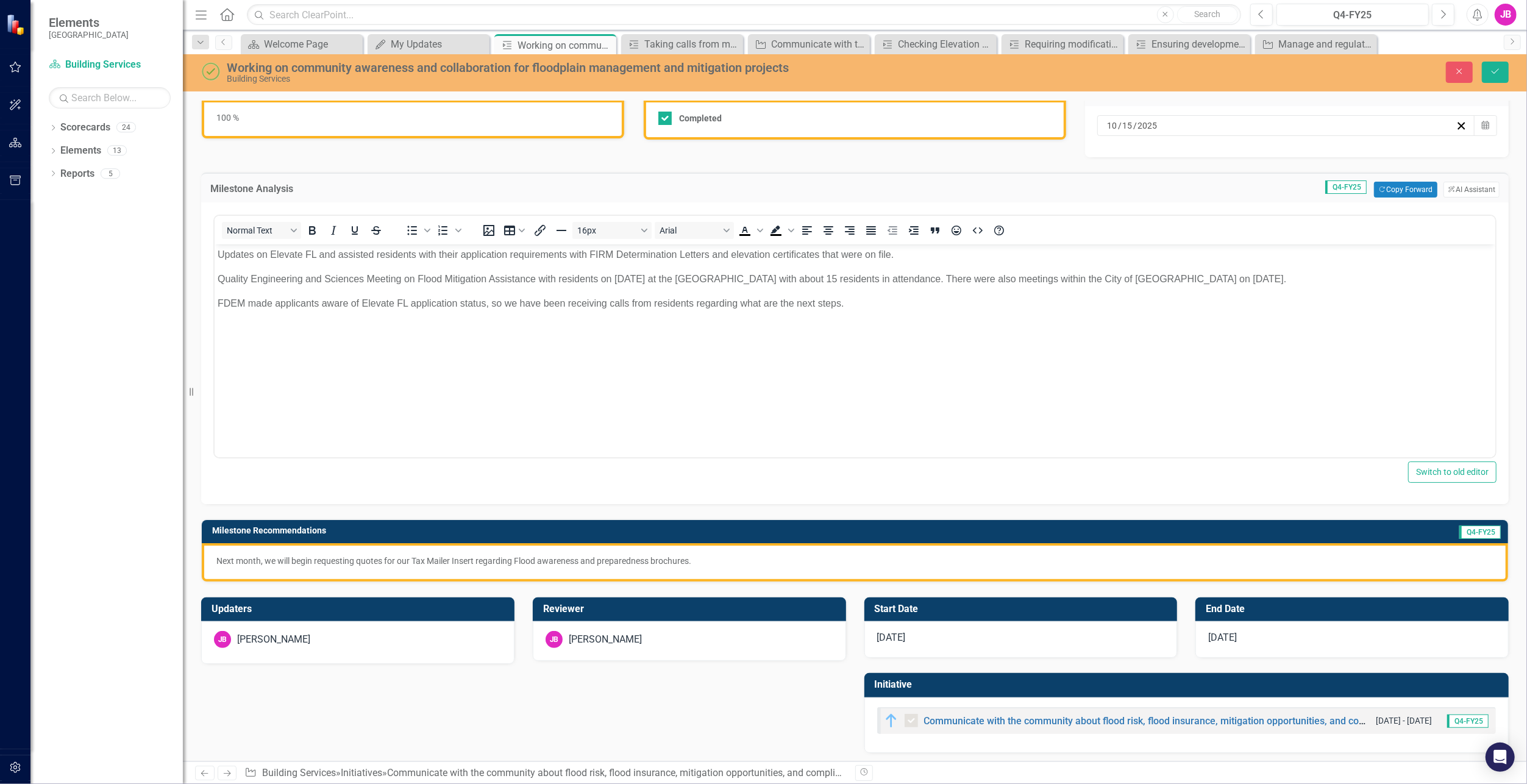
click at [700, 559] on p "Next month, we will begin requesting quotes for our Tax Mailer Insert regarding…" at bounding box center [855, 561] width 1277 height 12
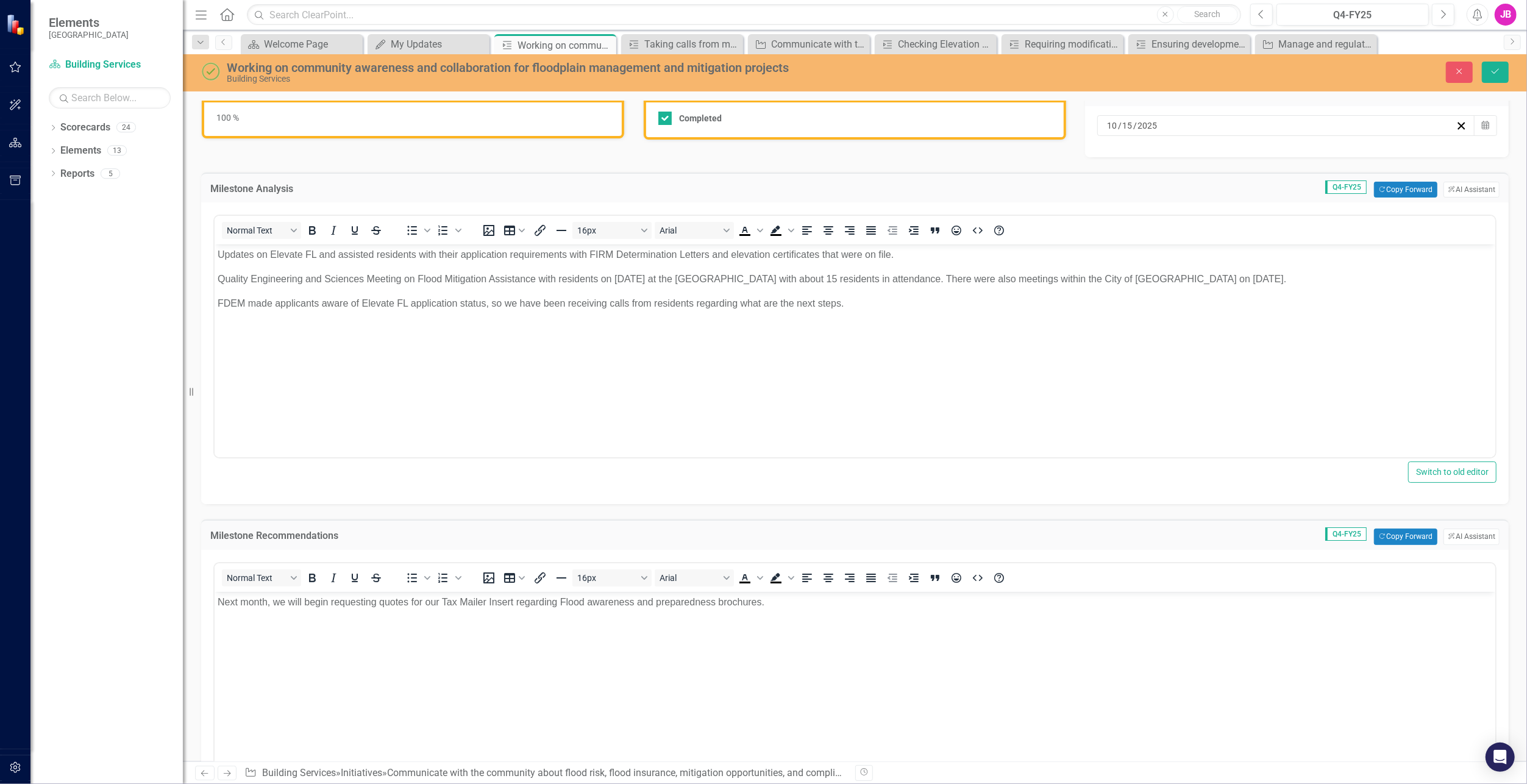
scroll to position [0, 0]
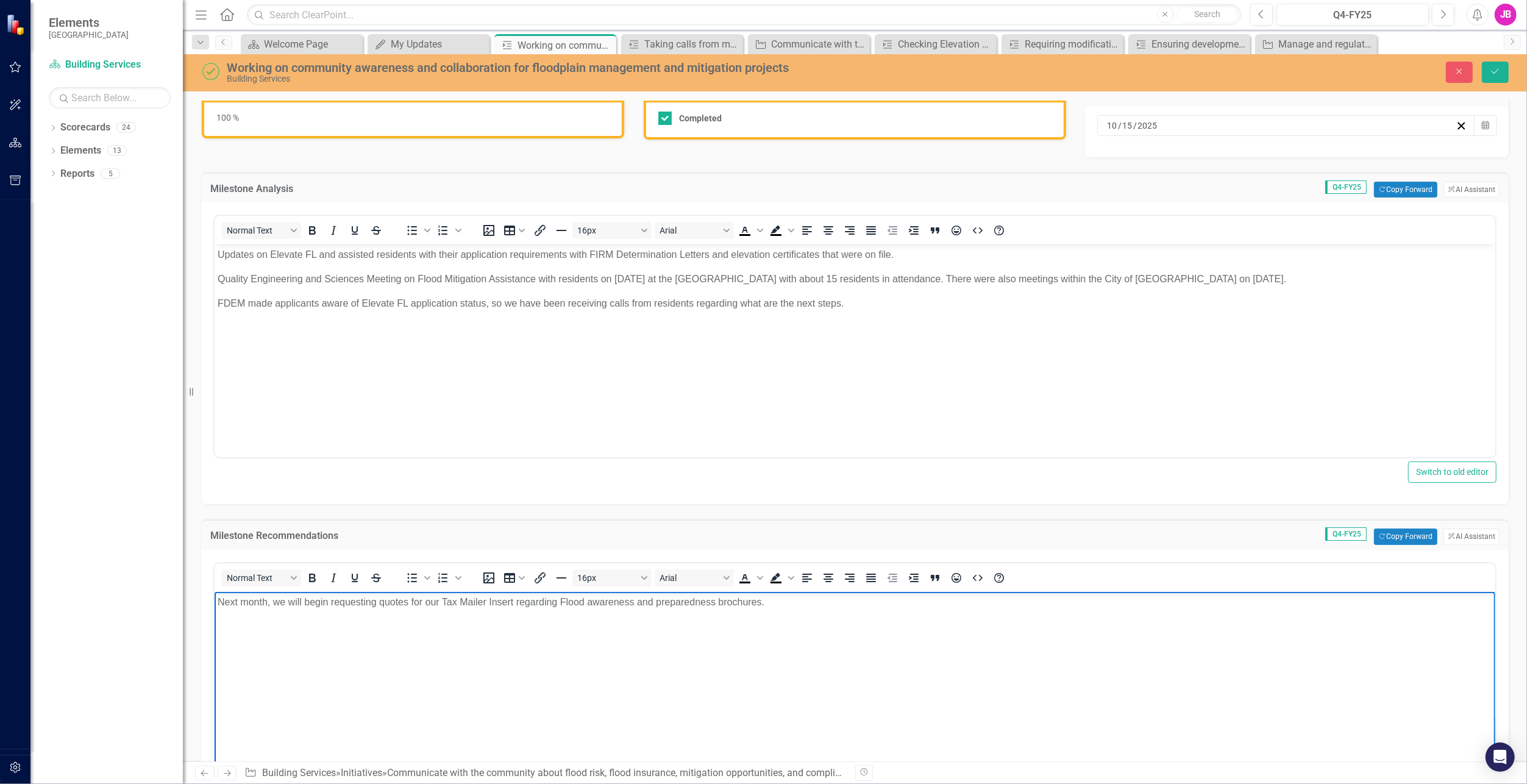
drag, startPoint x: 764, startPoint y: 611, endPoint x: 87, endPoint y: 681, distance: 680.6
click at [214, 681] on html "Next month, we will begin requesting quotes for our Tax Mailer Insert regarding…" at bounding box center [854, 683] width 1281 height 183
click at [436, 631] on body "Rich Text Area. Press ALT-0 for help." at bounding box center [854, 683] width 1281 height 183
paste body "Rich Text Area. Press ALT-0 for help."
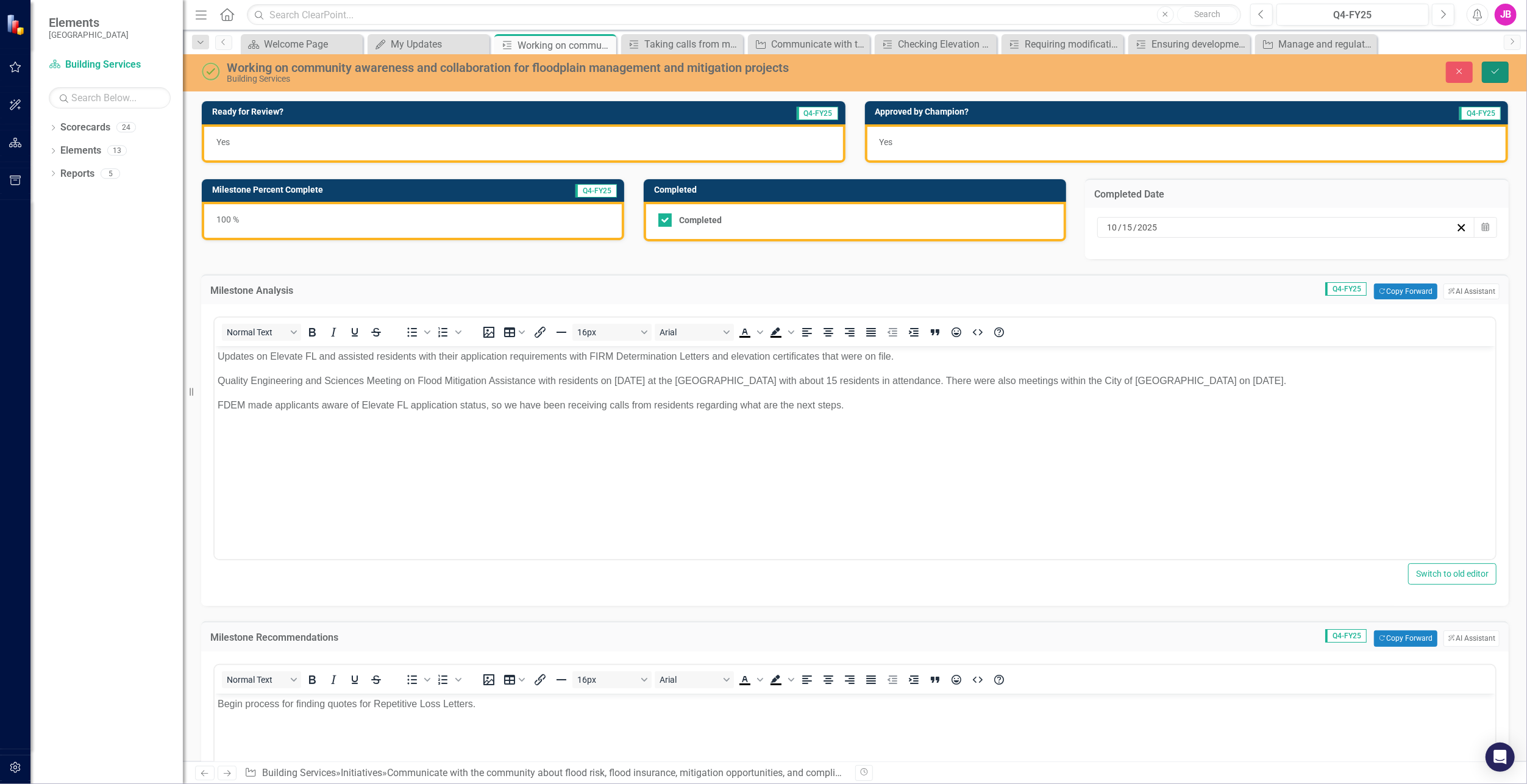
click at [1497, 69] on icon "Save" at bounding box center [1496, 71] width 11 height 8
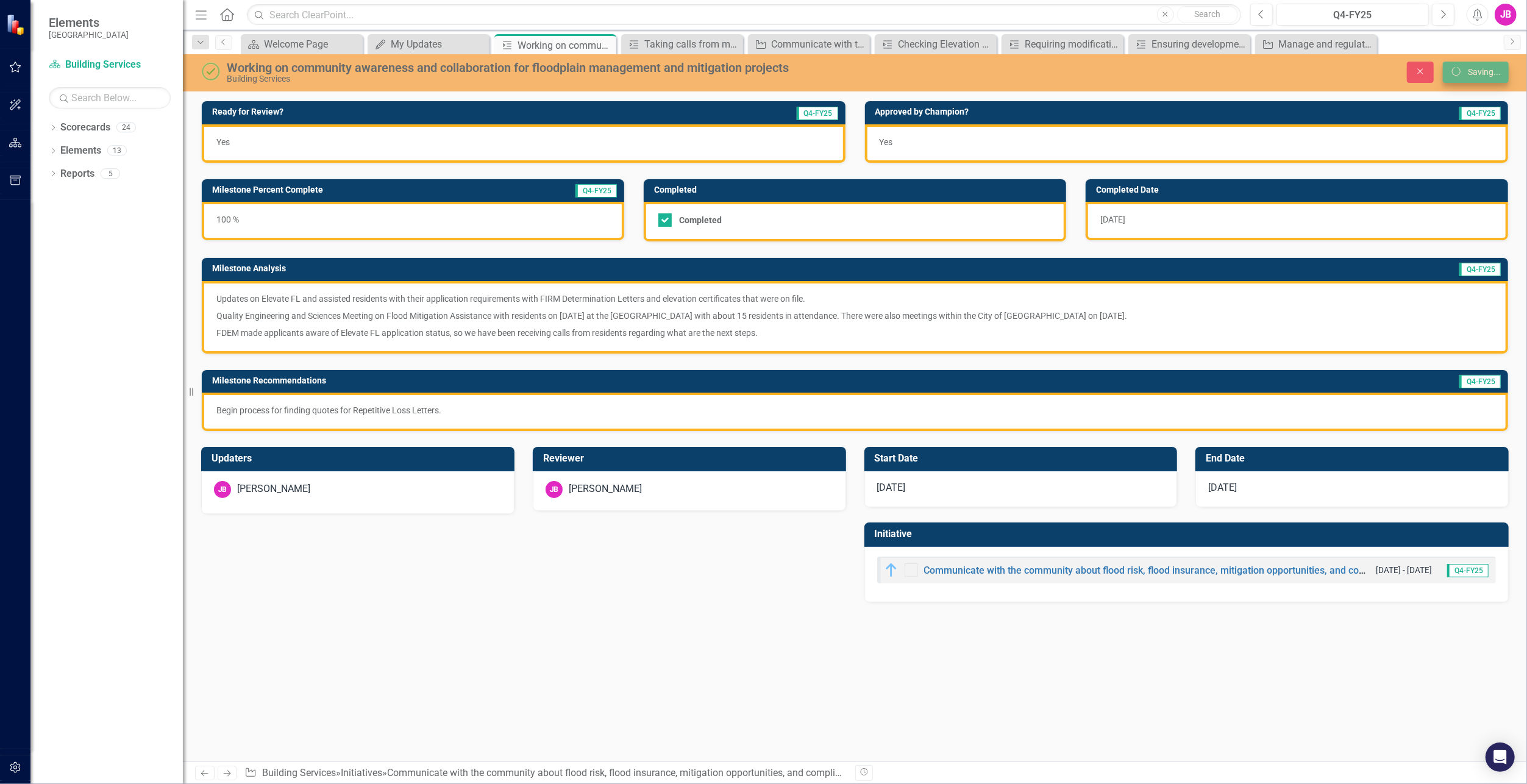
checkbox input "true"
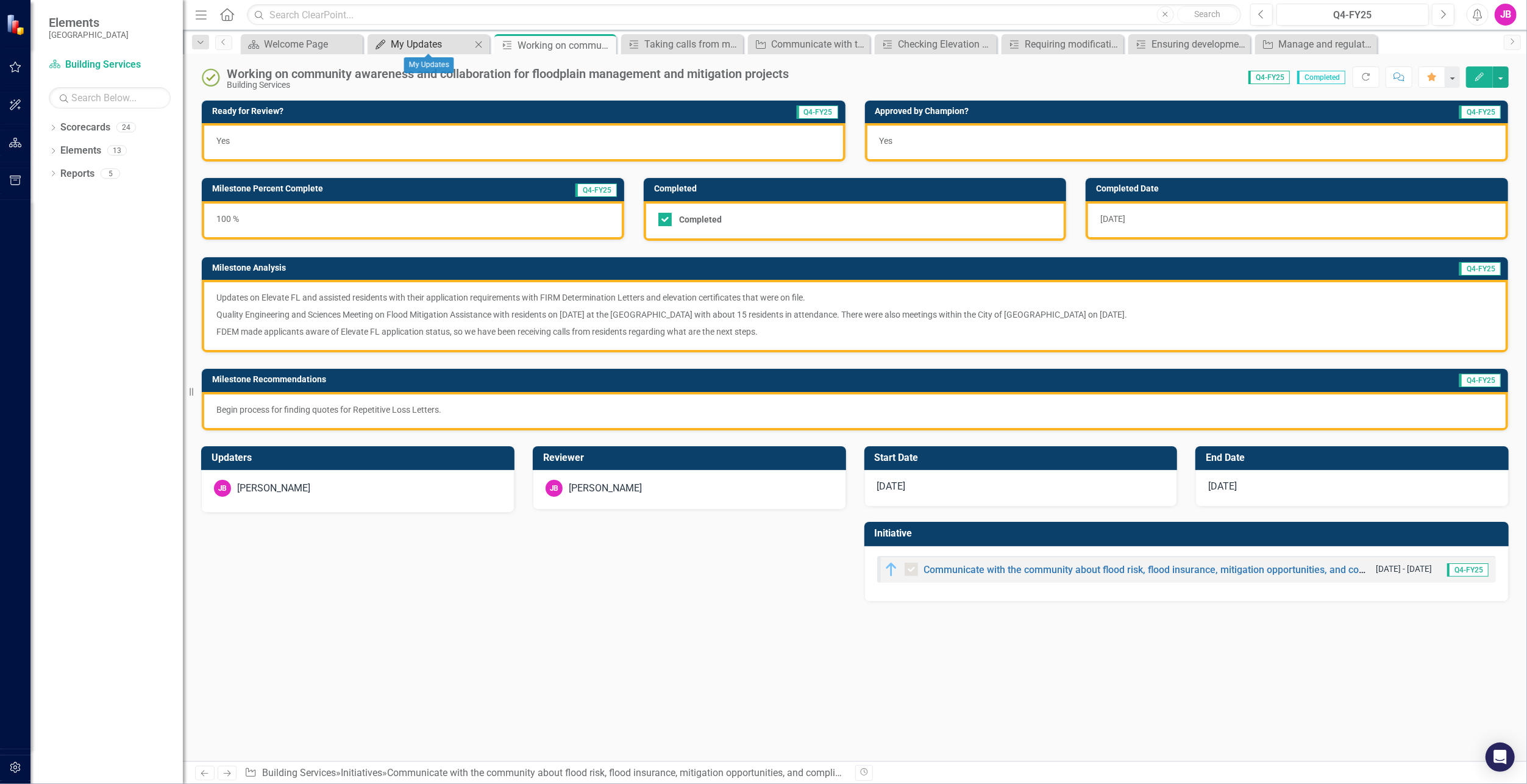
click at [436, 40] on div "My Updates" at bounding box center [431, 44] width 81 height 15
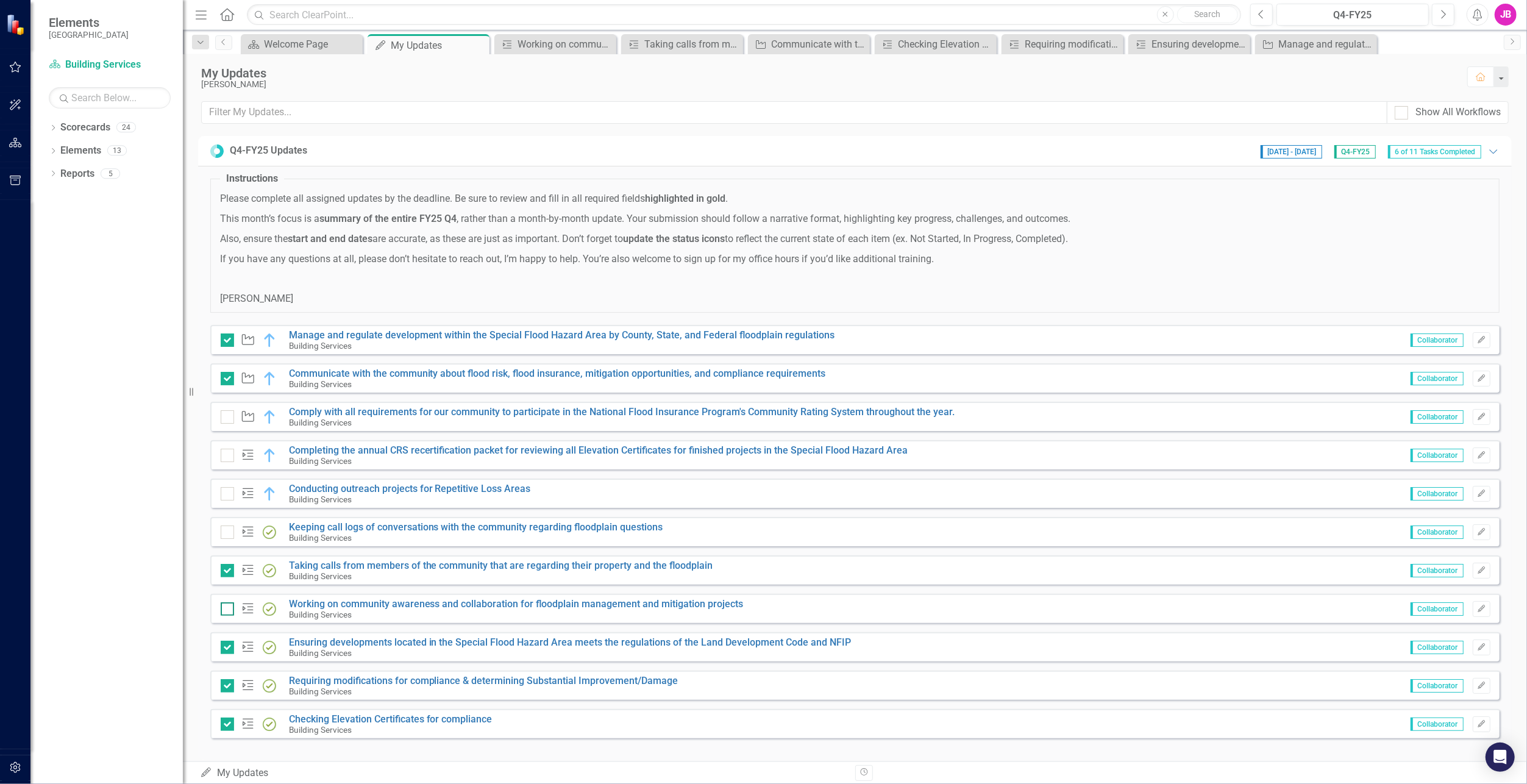
click at [223, 607] on input "checkbox" at bounding box center [225, 606] width 8 height 8
checkbox input "true"
click at [438, 409] on link "Comply with all requirements for our community to participate in the National F…" at bounding box center [622, 411] width 666 height 11
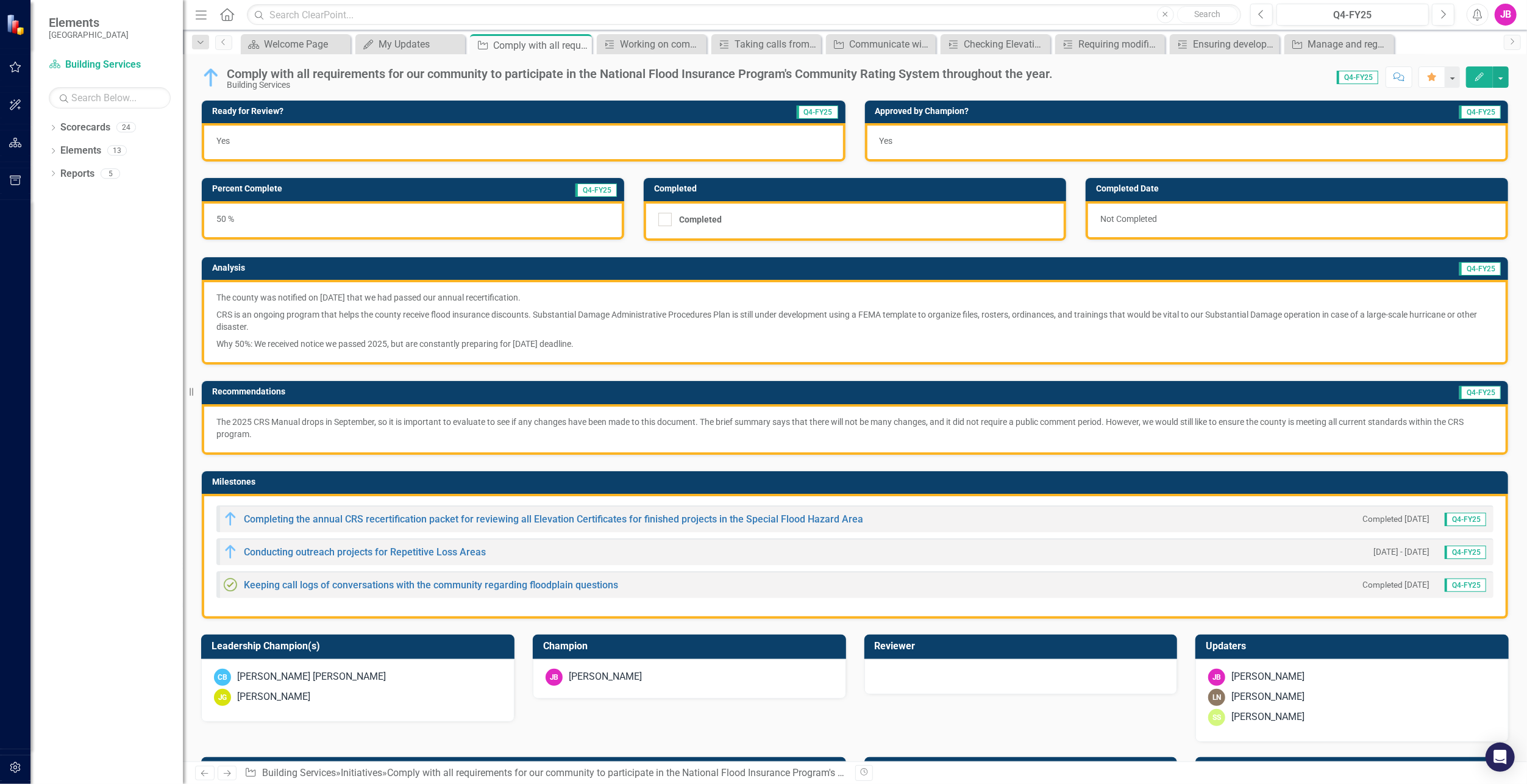
click at [370, 212] on div "50 %" at bounding box center [413, 220] width 422 height 38
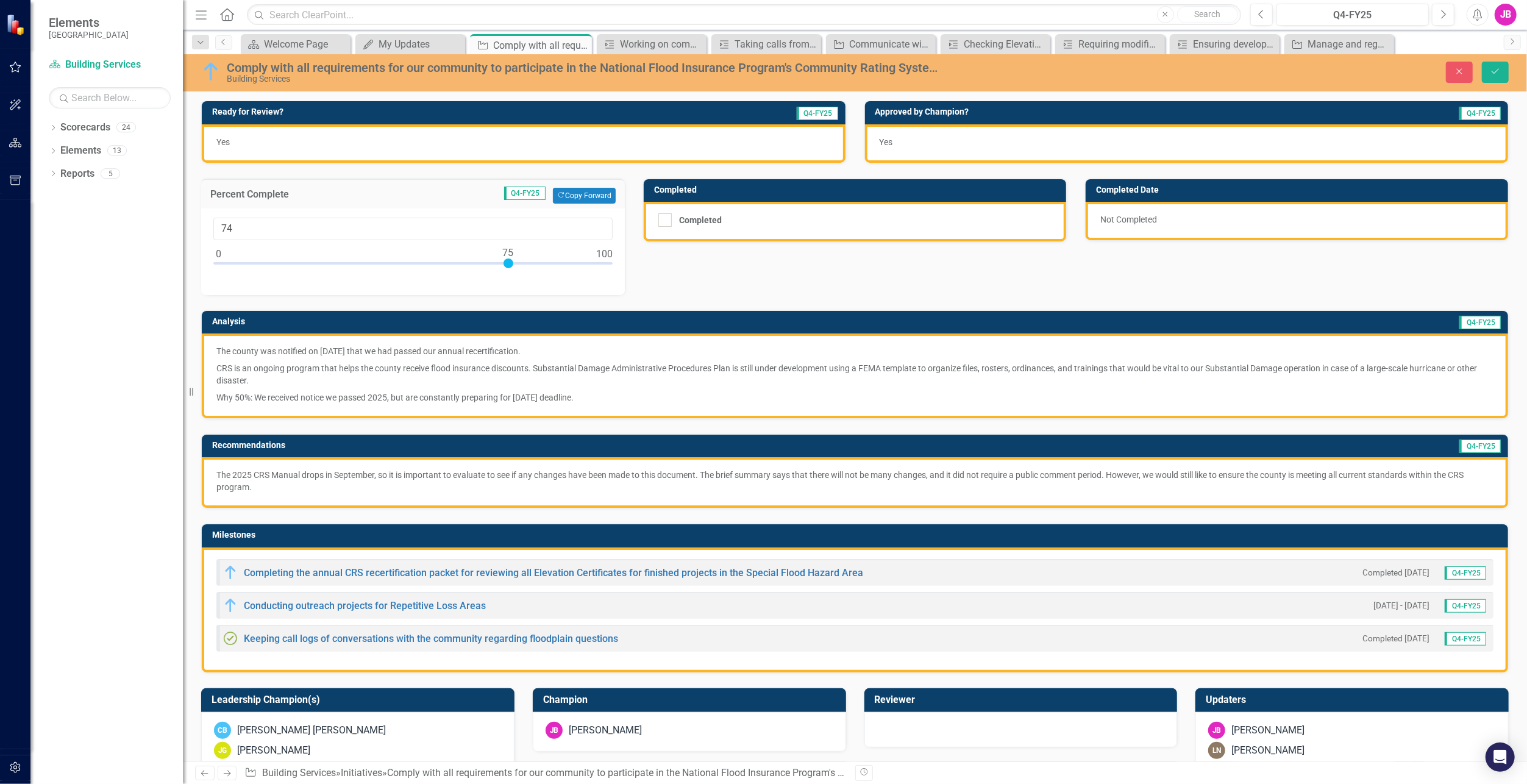
type input "75"
drag, startPoint x: 413, startPoint y: 264, endPoint x: 508, endPoint y: 272, distance: 95.3
click at [508, 272] on div "75" at bounding box center [413, 252] width 424 height 87
click at [626, 372] on p "CRS is an ongoing program that helps the county receive flood insurance discoun…" at bounding box center [855, 374] width 1277 height 29
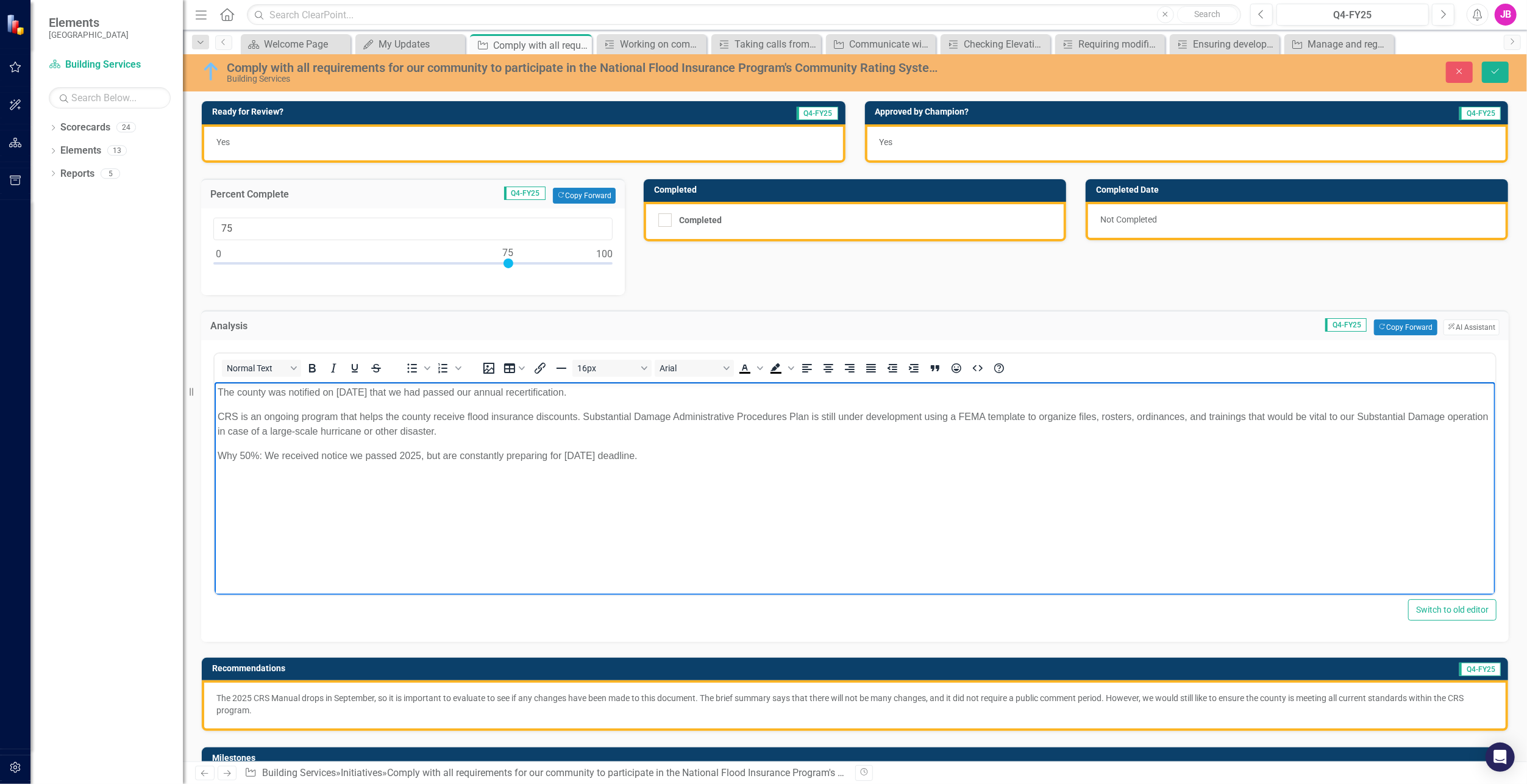
drag, startPoint x: 518, startPoint y: 438, endPoint x: 41, endPoint y: 363, distance: 482.9
click at [214, 381] on html "The county was notified on [DATE] that we had passed our annual recertification…" at bounding box center [854, 473] width 1281 height 183
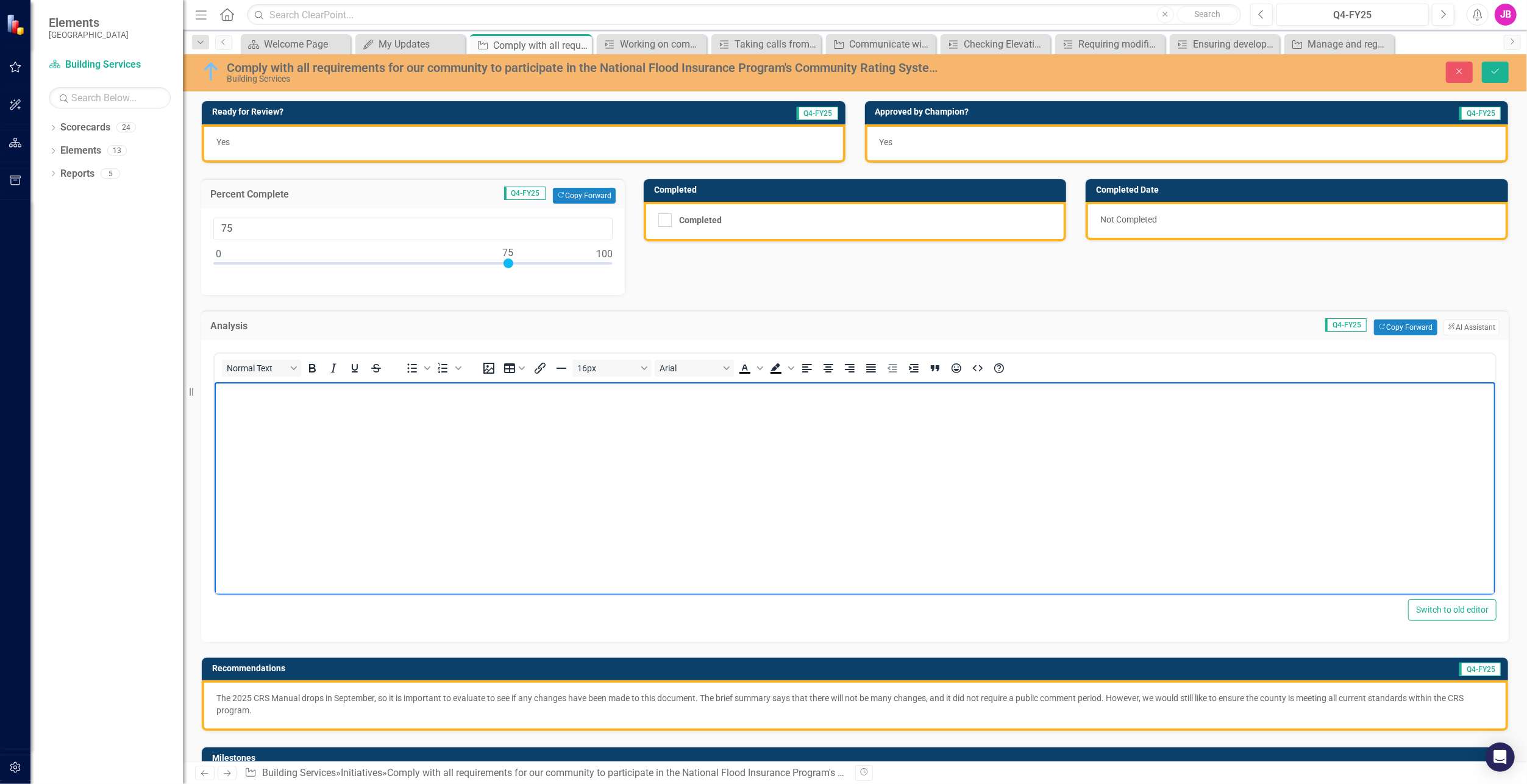
click at [391, 476] on body "Rich Text Area. Press ALT-0 for help." at bounding box center [854, 473] width 1281 height 183
paste body "Rich Text Area. Press ALT-0 for help."
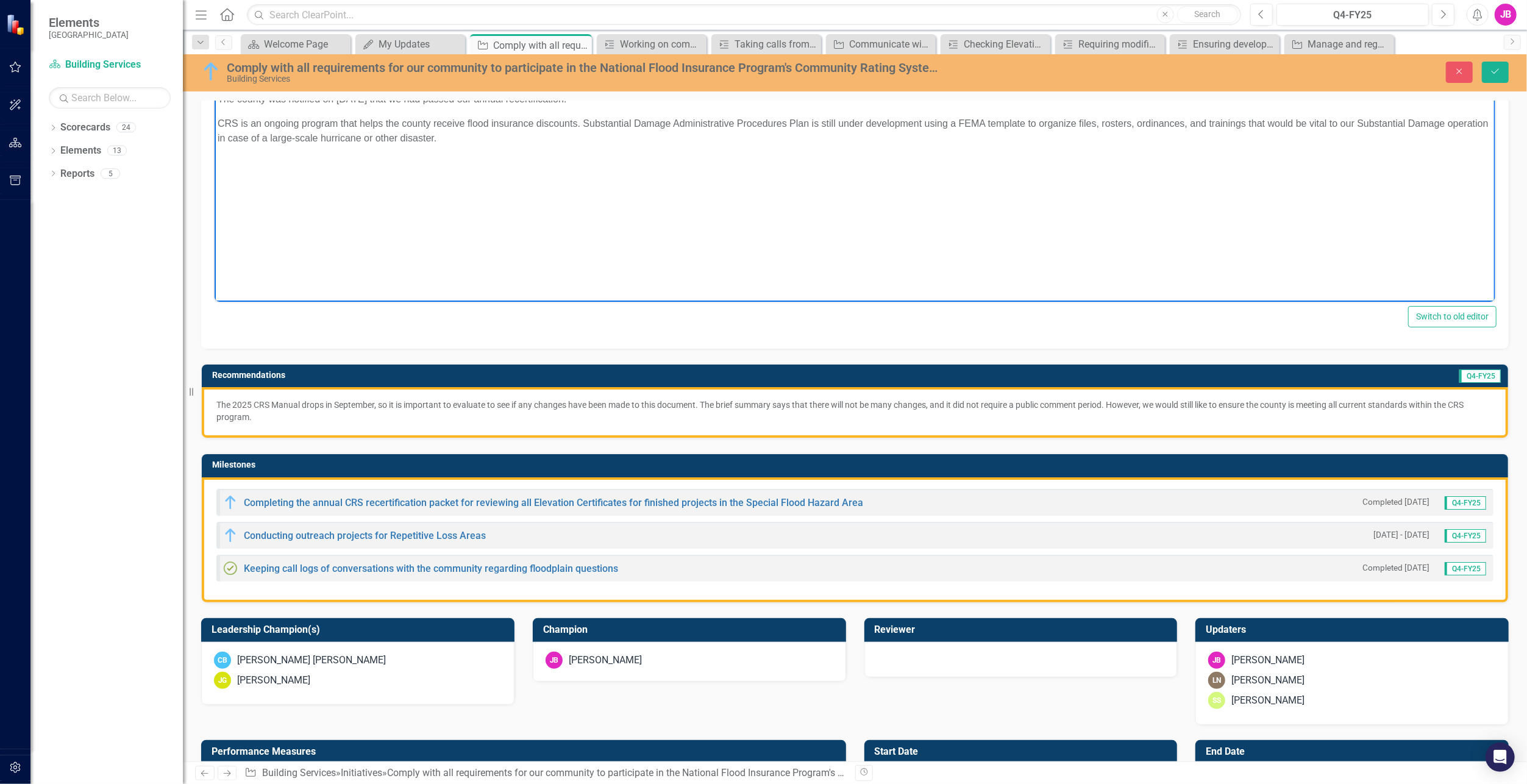
scroll to position [366, 0]
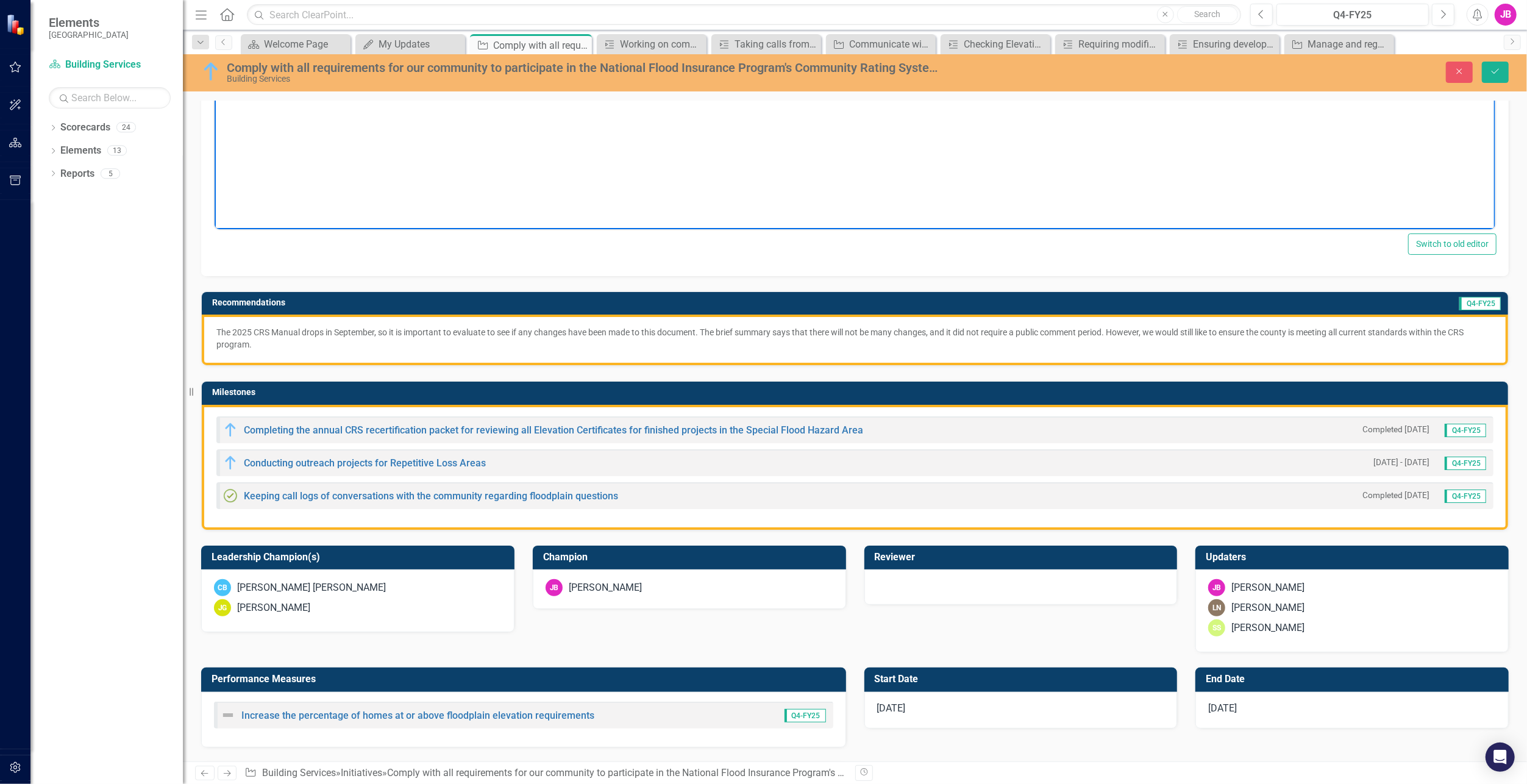
click at [297, 340] on p "The 2025 CRS Manual drops in September, so it is important to evaluate to see i…" at bounding box center [855, 339] width 1277 height 24
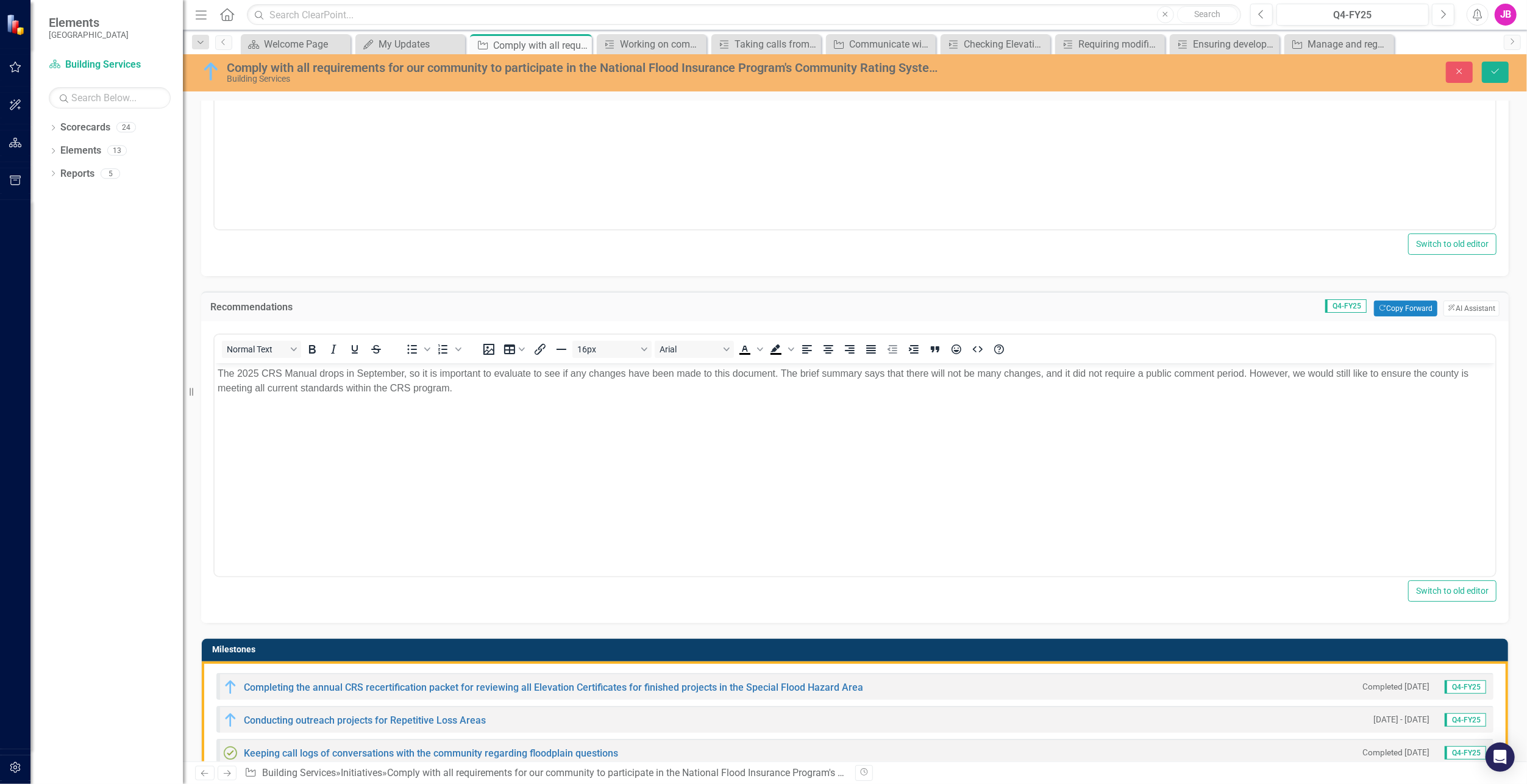
scroll to position [0, 0]
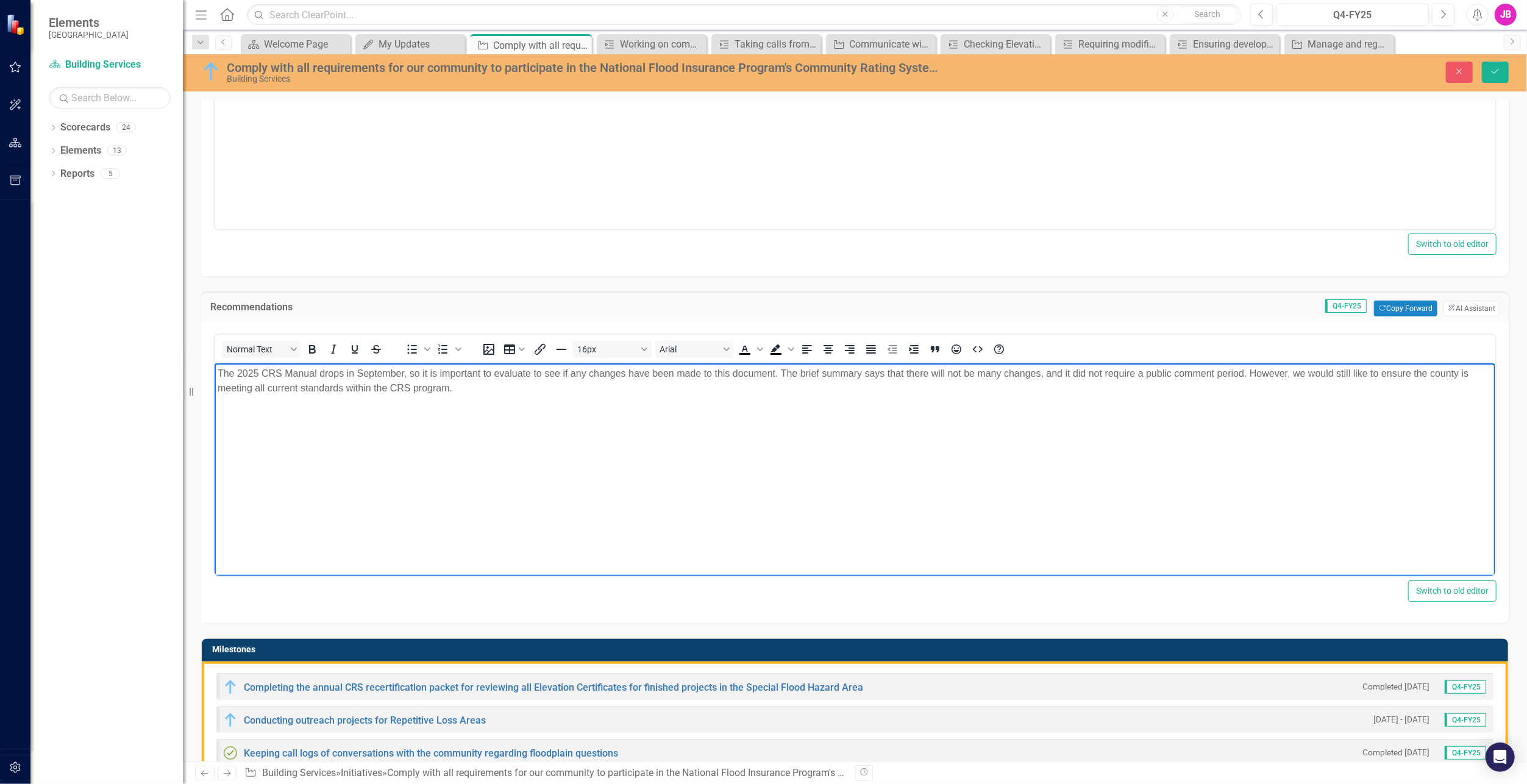
drag, startPoint x: 442, startPoint y: 384, endPoint x: 55, endPoint y: 349, distance: 388.6
click at [214, 363] on html "The 2025 CRS Manual drops in September, so it is important to evaluate to see i…" at bounding box center [854, 454] width 1281 height 183
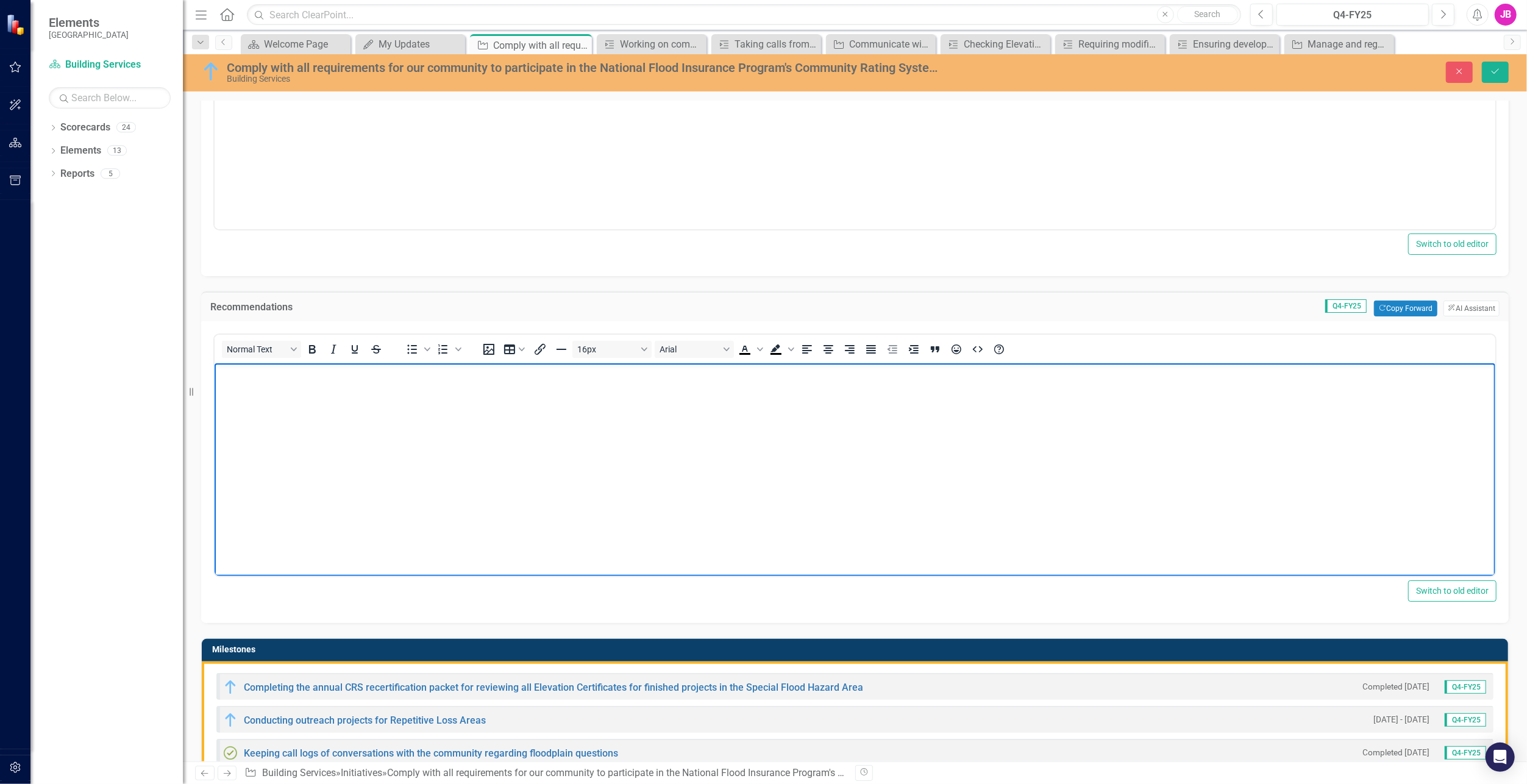
click at [295, 445] on body "Rich Text Area. Press ALT-0 for help." at bounding box center [854, 454] width 1281 height 183
paste body "Rich Text Area. Press ALT-0 for help."
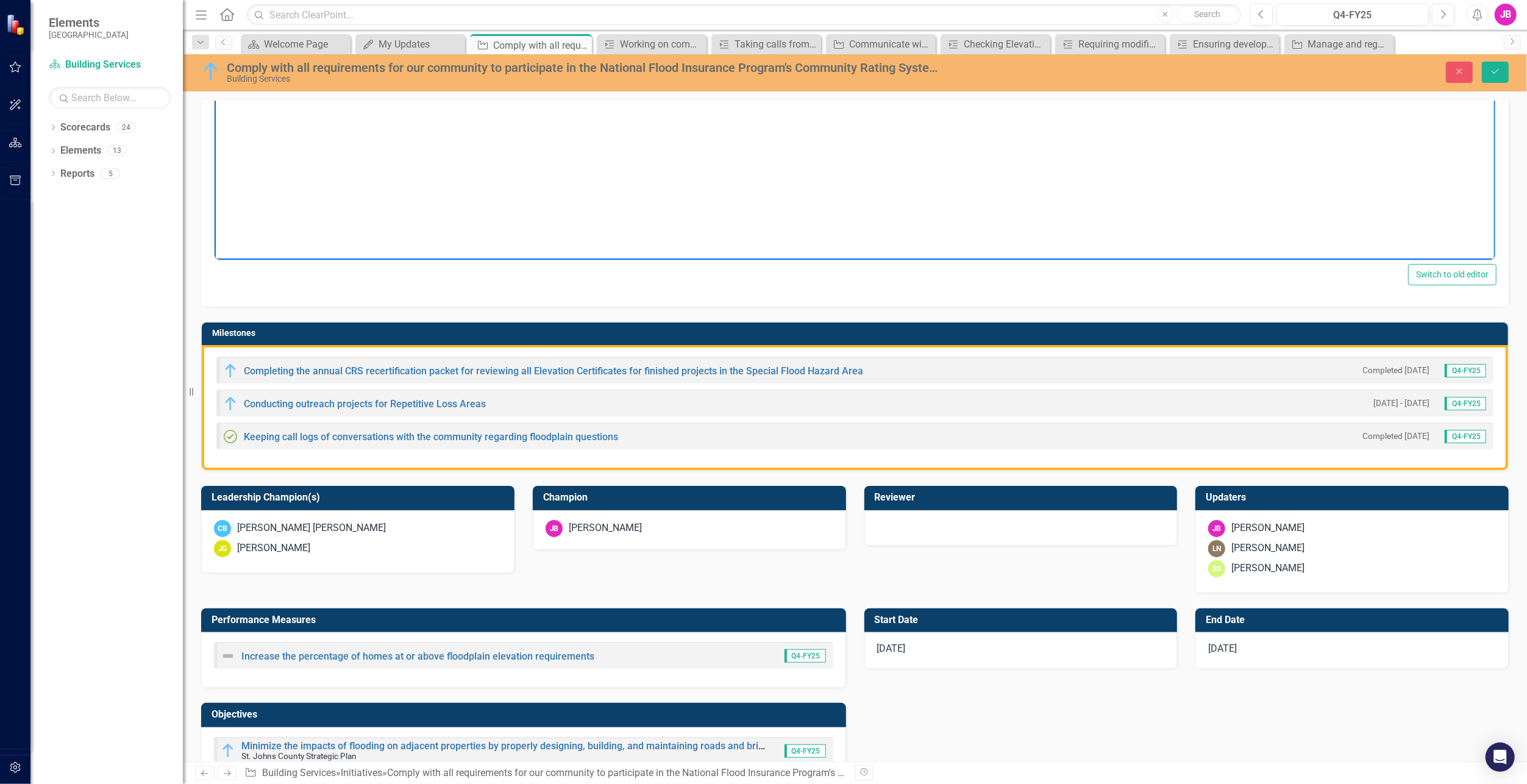
scroll to position [853, 0]
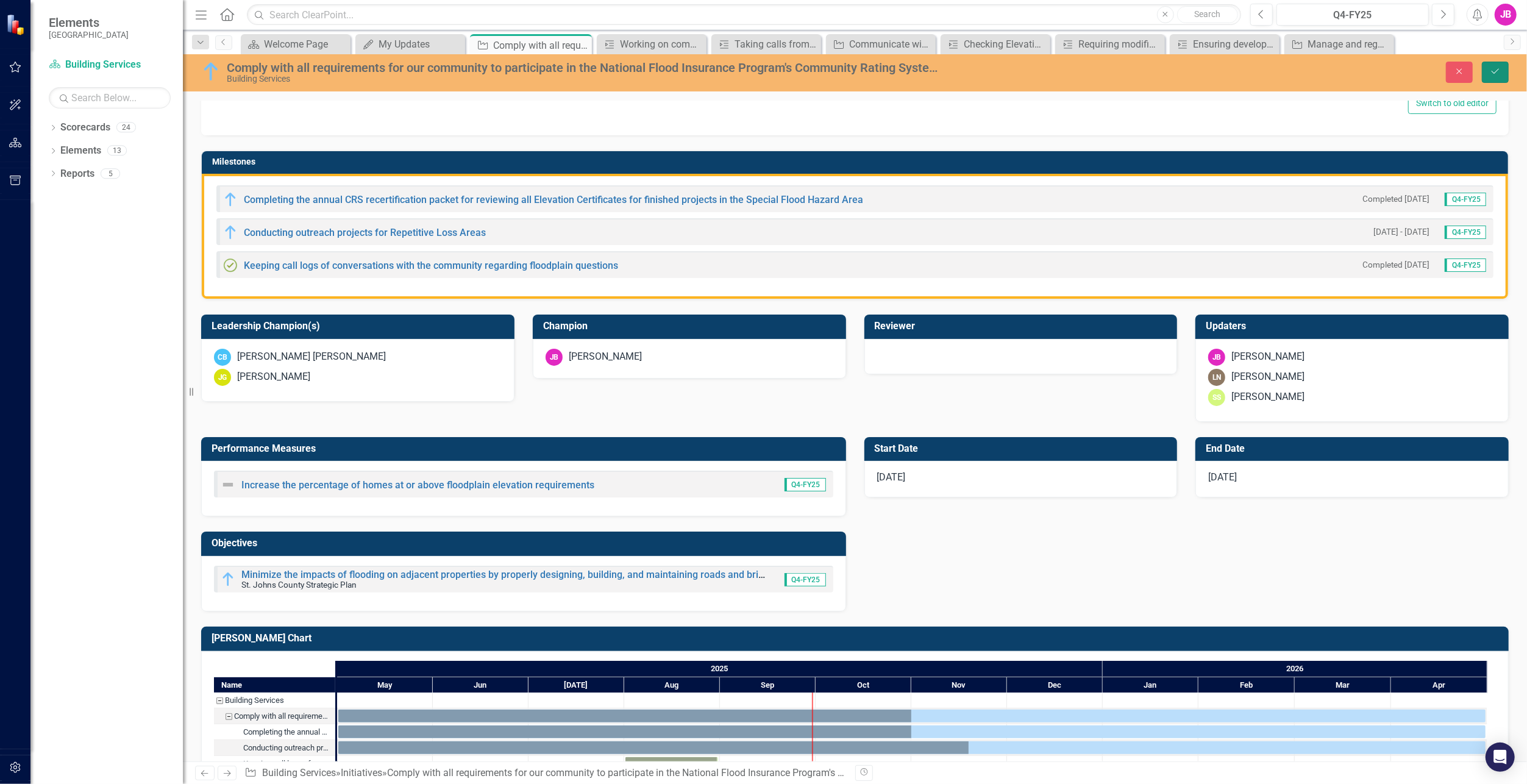
click at [1499, 69] on icon "submit" at bounding box center [1496, 72] width 8 height 5
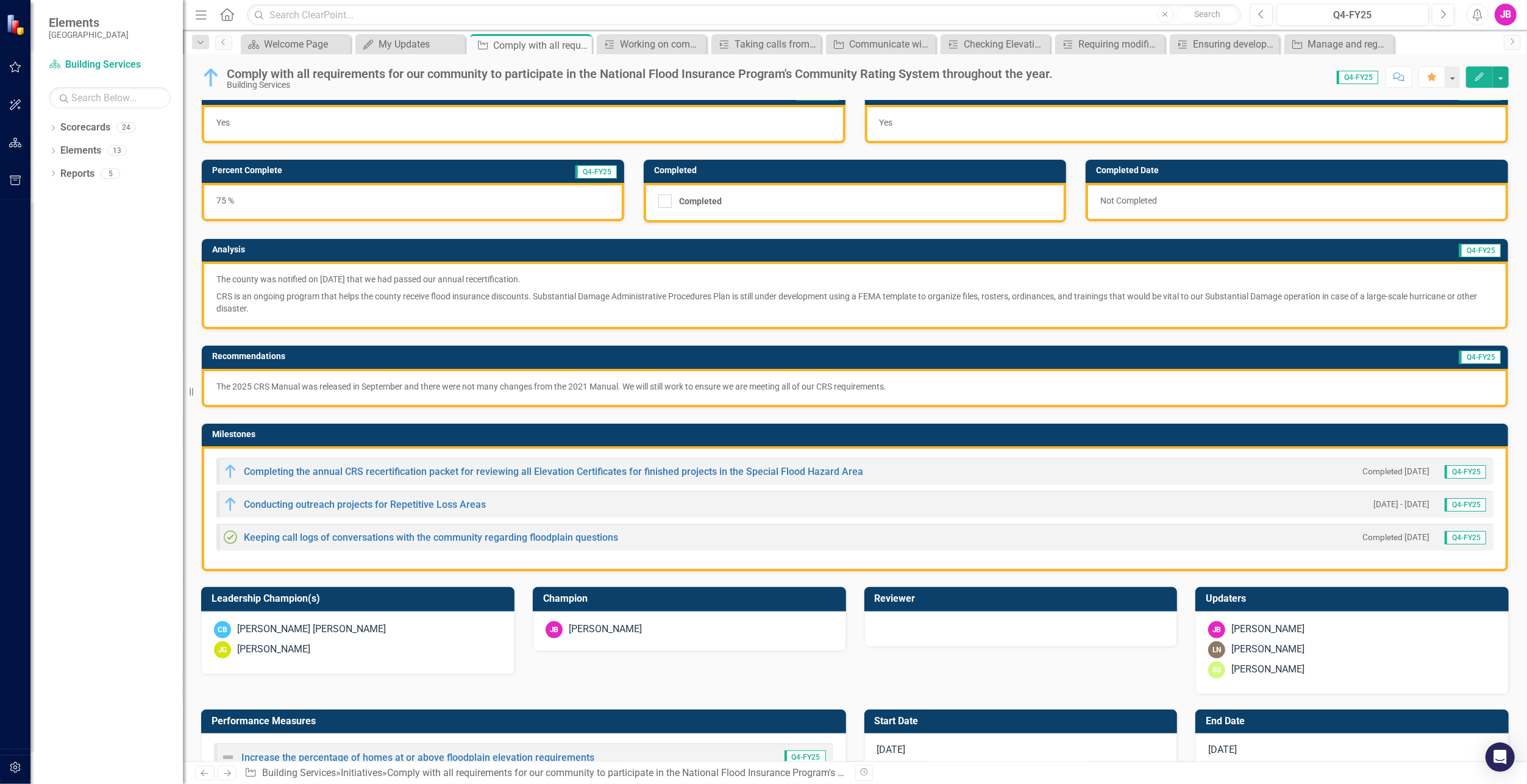
scroll to position [0, 0]
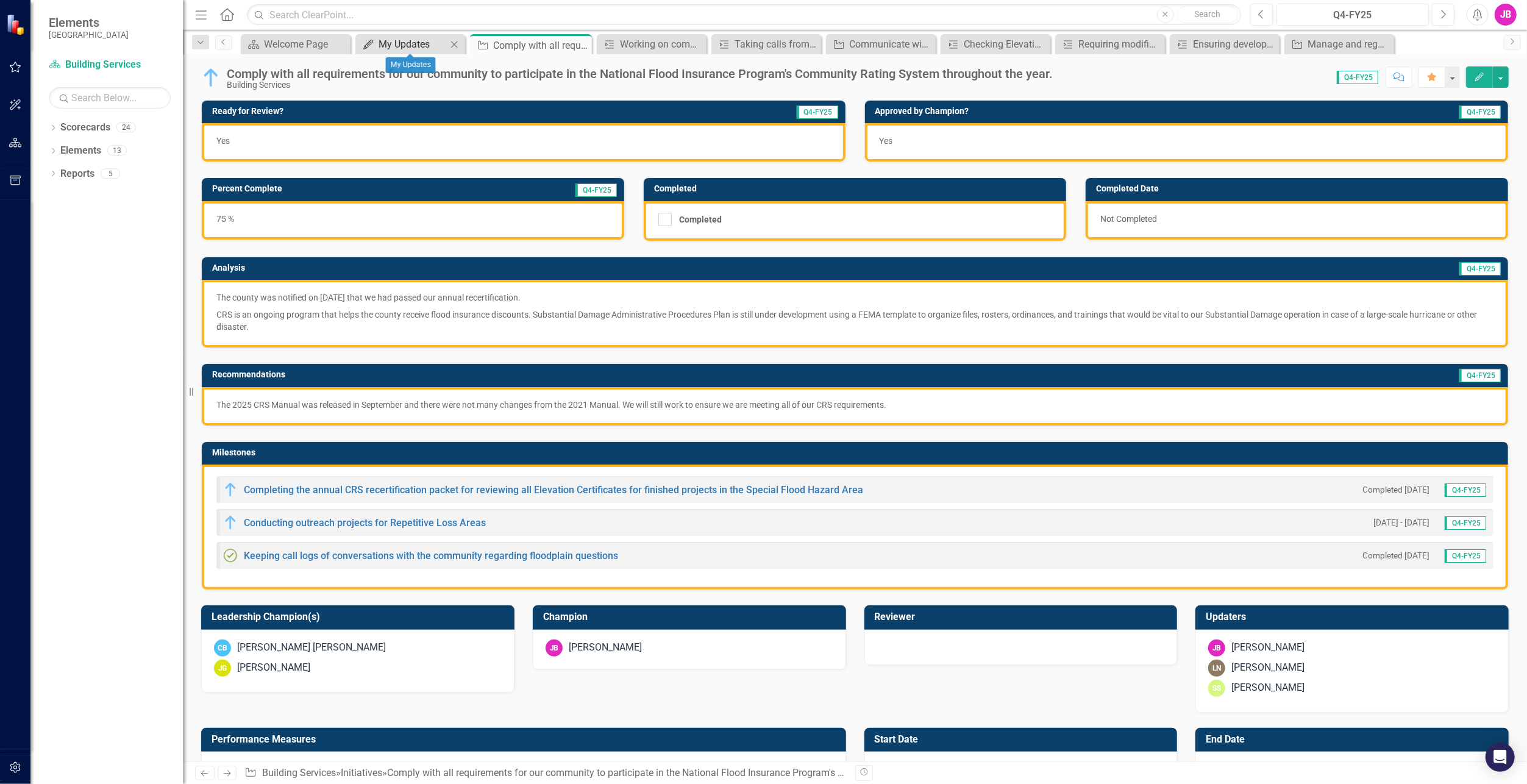
click at [380, 41] on div "My Updates" at bounding box center [413, 44] width 69 height 15
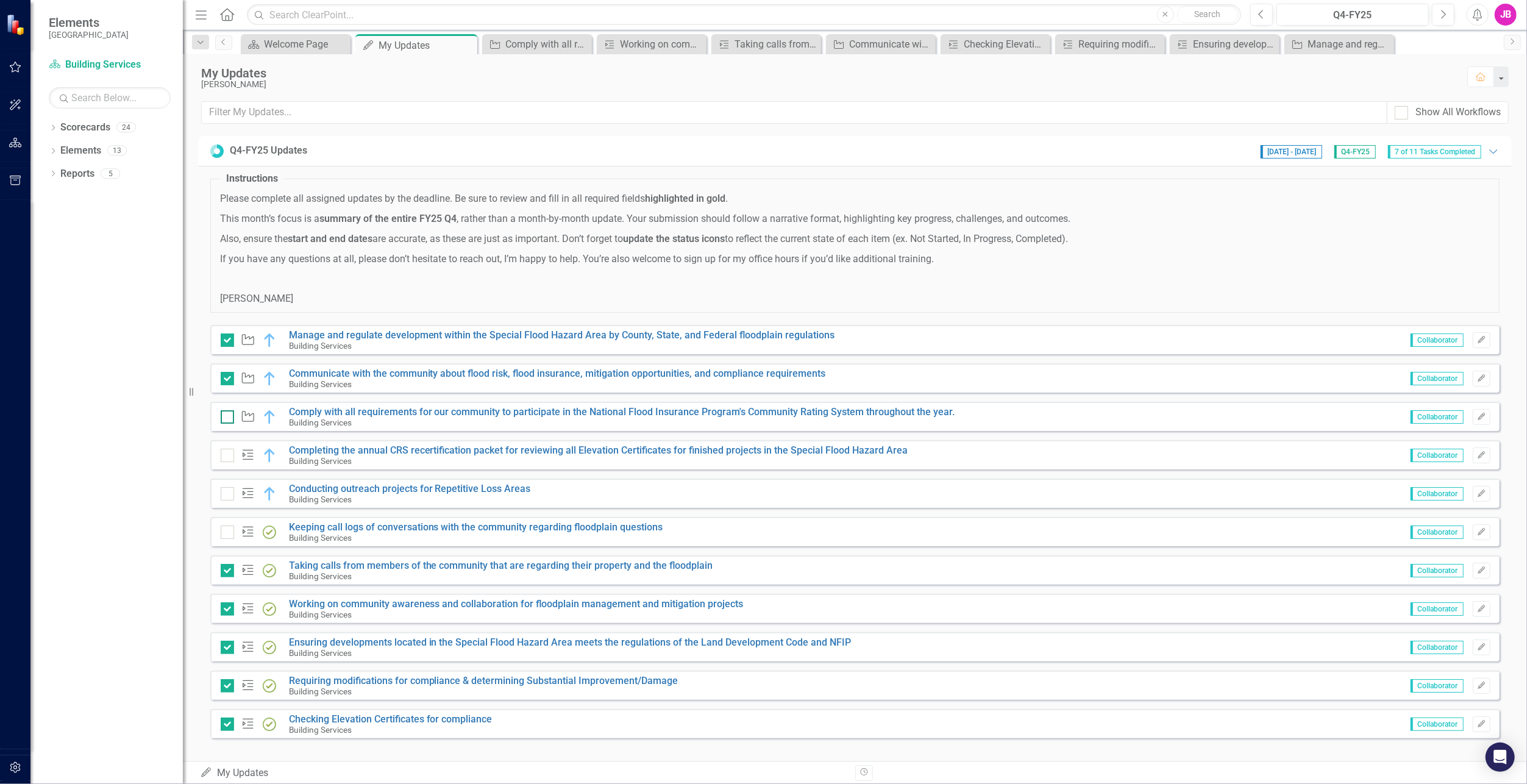
click at [227, 419] on div at bounding box center [228, 417] width 14 height 14
click at [227, 418] on input "checkbox" at bounding box center [225, 414] width 8 height 8
checkbox input "true"
click at [387, 452] on link "Completing the annual CRS recertification packet for reviewing all Elevation Ce…" at bounding box center [599, 450] width 620 height 11
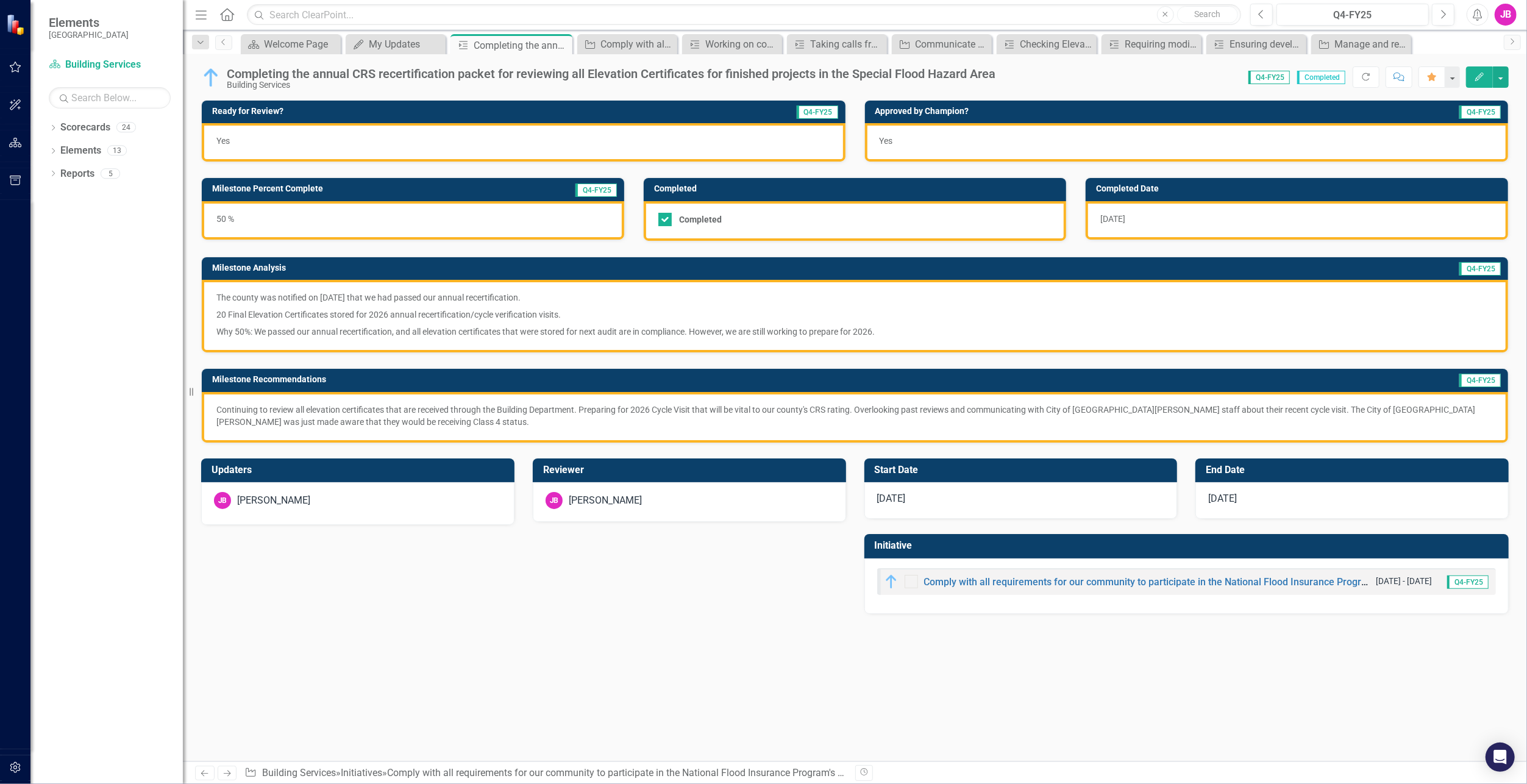
click at [289, 302] on p "The county was notified on [DATE] that we had passed our annual recertification." at bounding box center [855, 298] width 1277 height 14
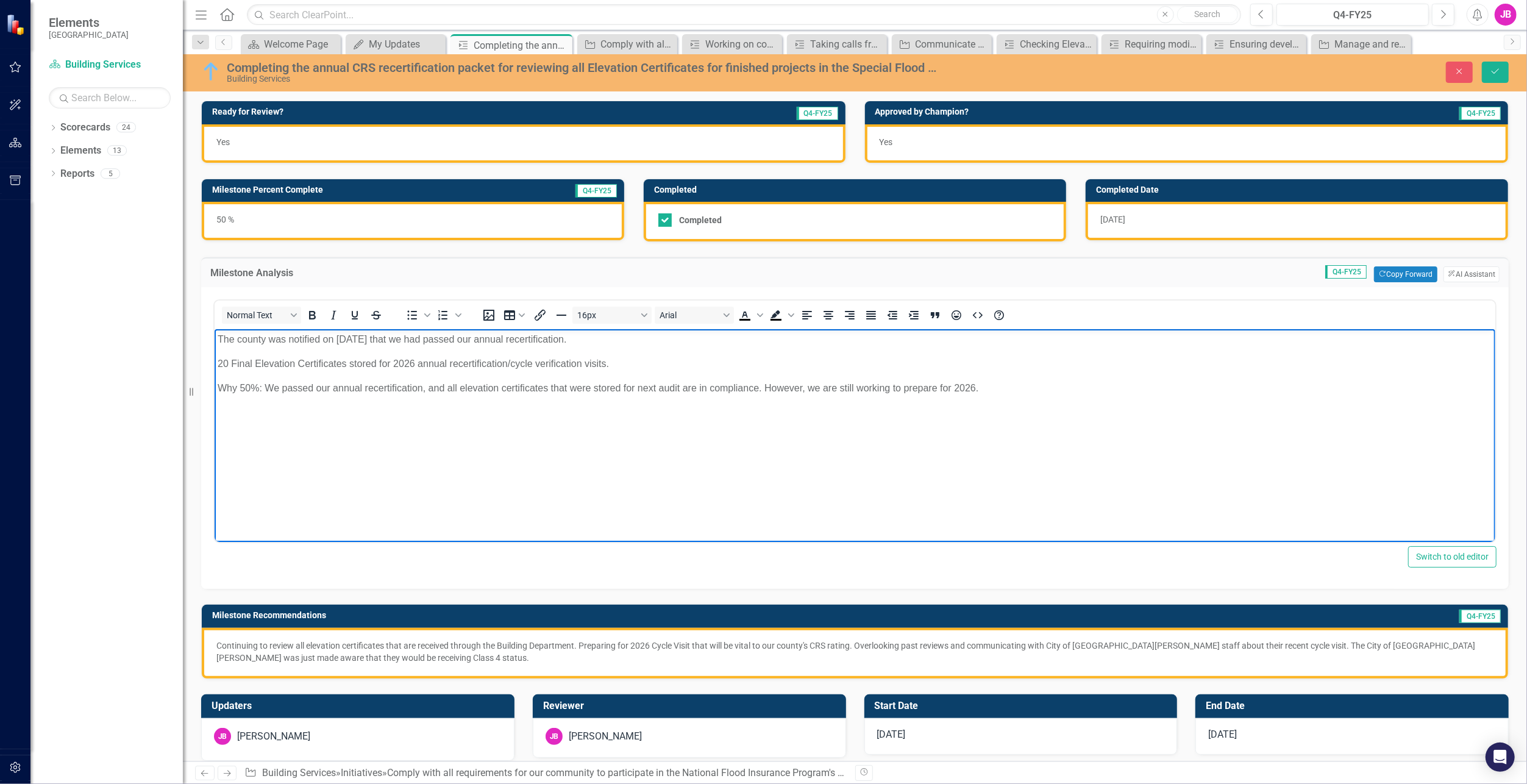
drag, startPoint x: 1055, startPoint y: 397, endPoint x: 65, endPoint y: 276, distance: 997.4
click at [214, 330] on html "The county was notified on [DATE] that we had passed our annual recertification…" at bounding box center [854, 421] width 1281 height 183
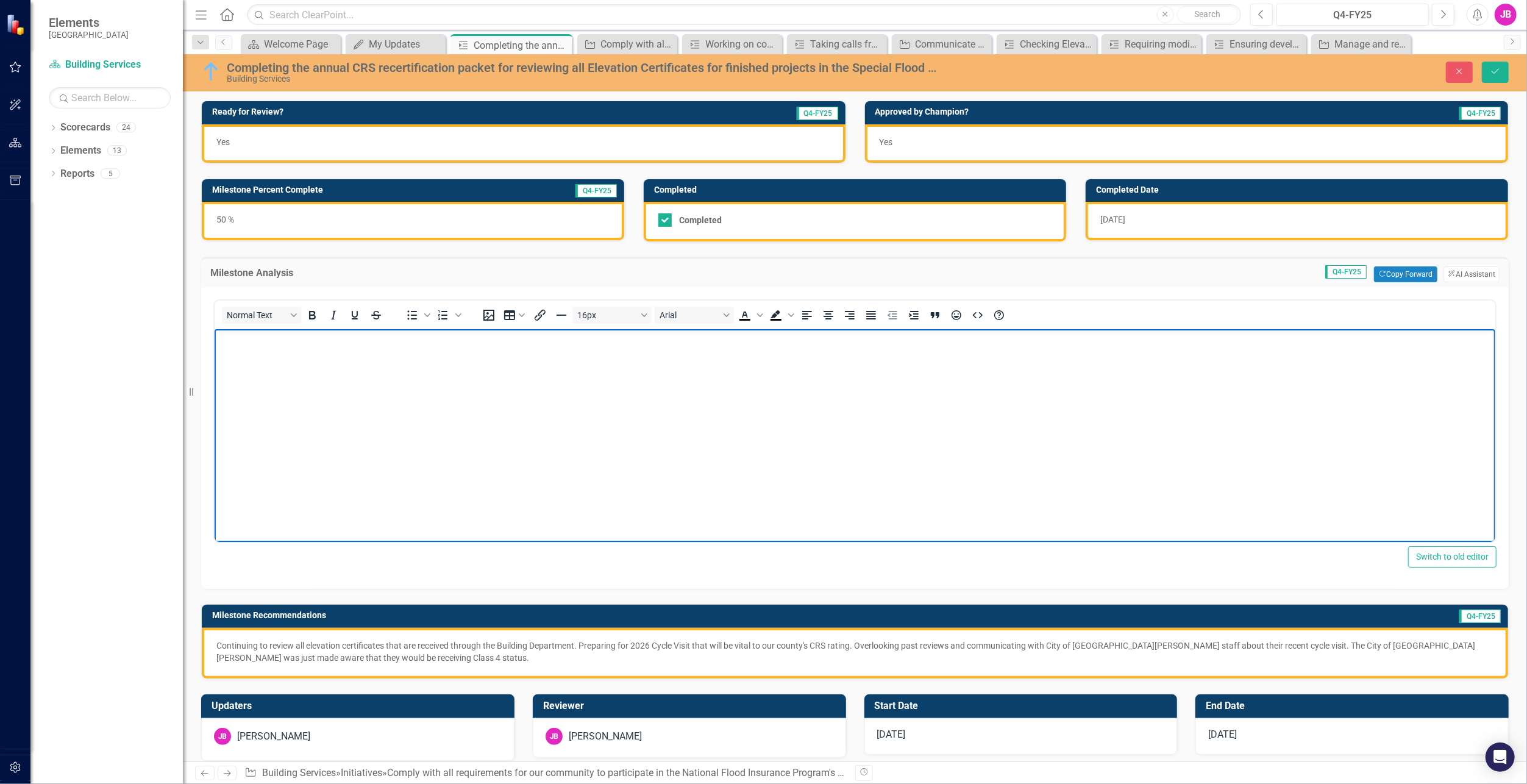
drag, startPoint x: 521, startPoint y: 458, endPoint x: 512, endPoint y: 453, distance: 10.3
click at [521, 458] on body "Rich Text Area. Press ALT-0 for help." at bounding box center [854, 421] width 1281 height 183
paste body "Rich Text Area. Press ALT-0 for help."
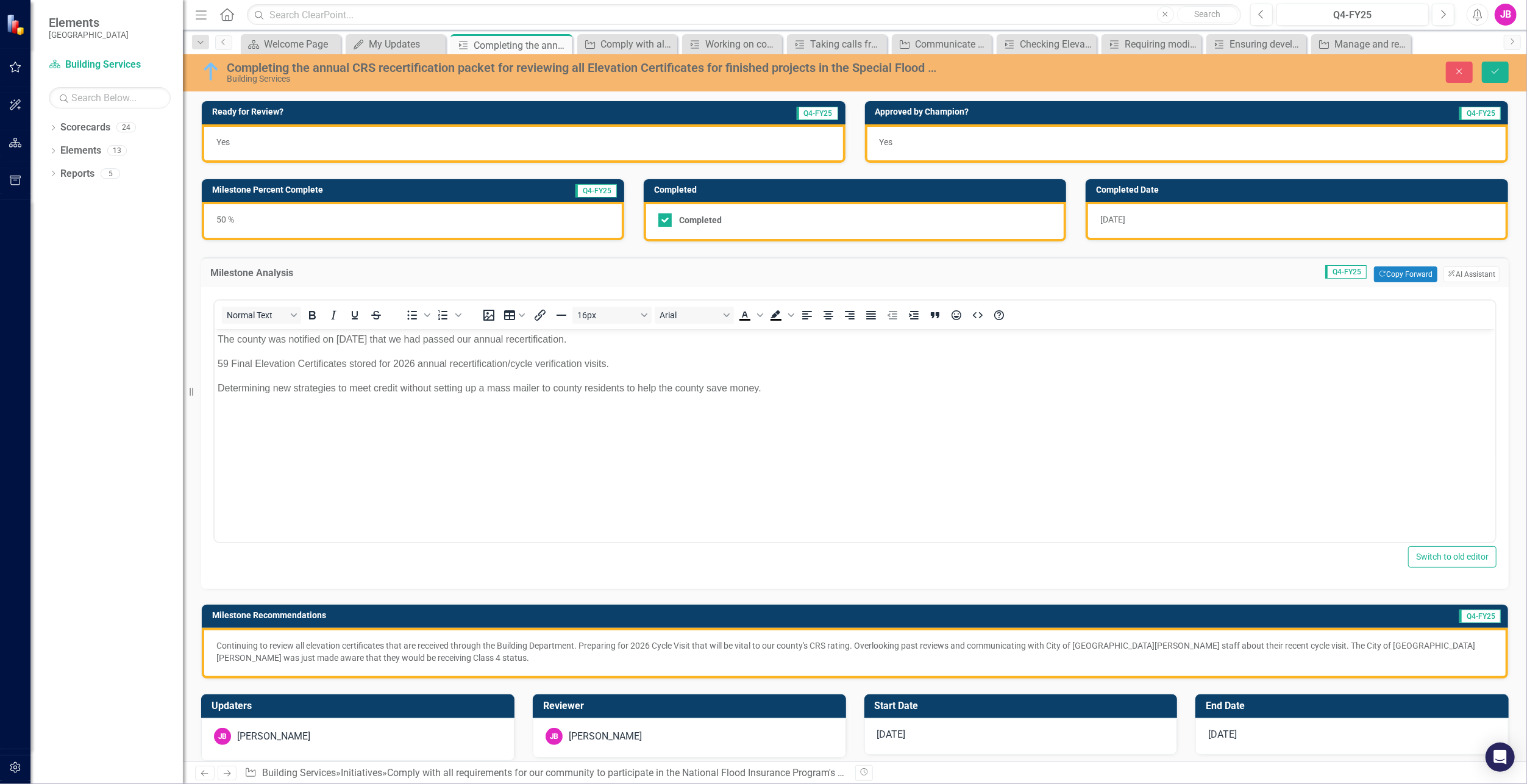
click at [380, 221] on div "50 %" at bounding box center [413, 221] width 422 height 38
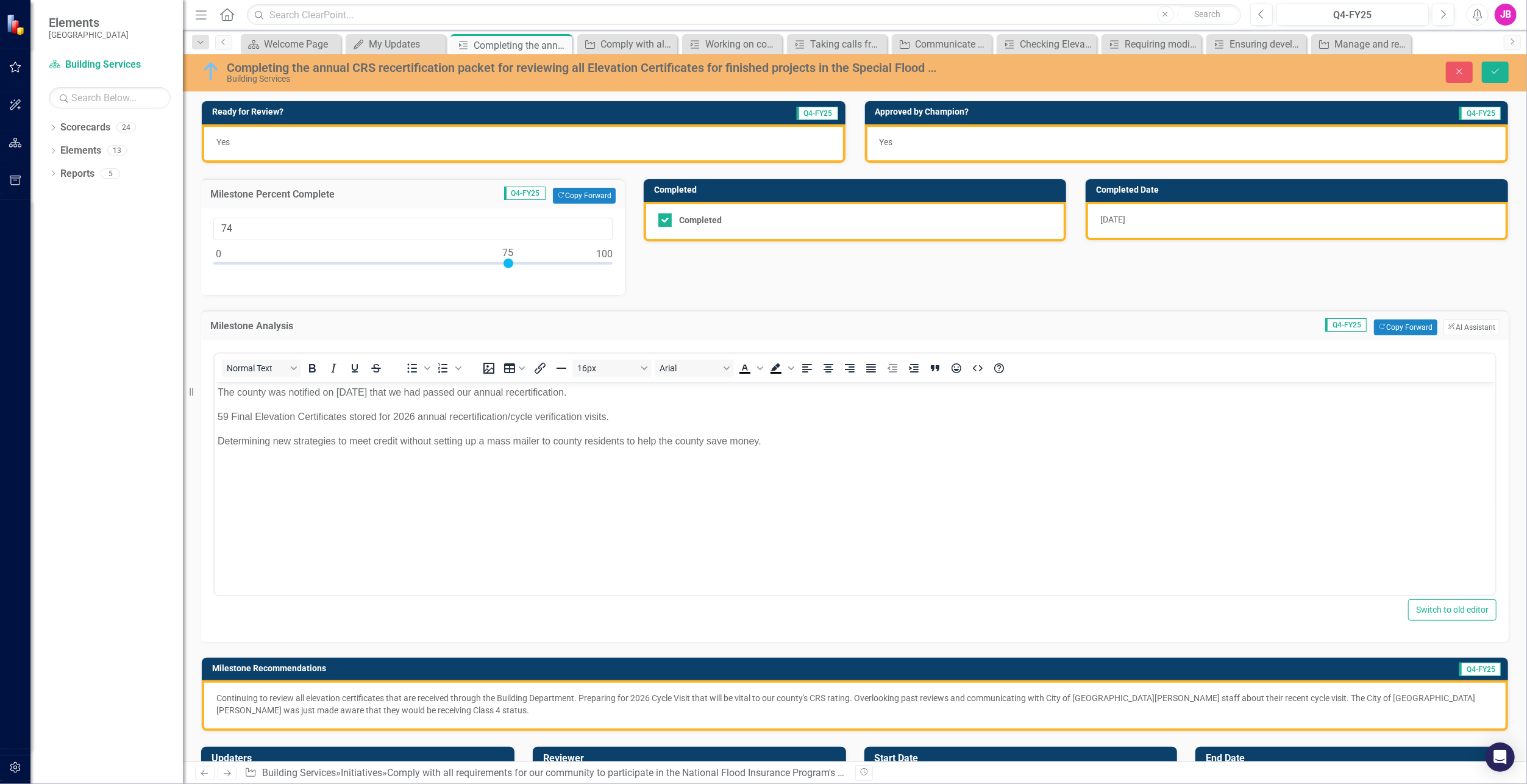
type input "75"
drag, startPoint x: 418, startPoint y: 268, endPoint x: 508, endPoint y: 285, distance: 91.6
click at [508, 285] on div "75" at bounding box center [413, 252] width 424 height 87
click at [1236, 215] on div "[DATE]" at bounding box center [1296, 221] width 422 height 38
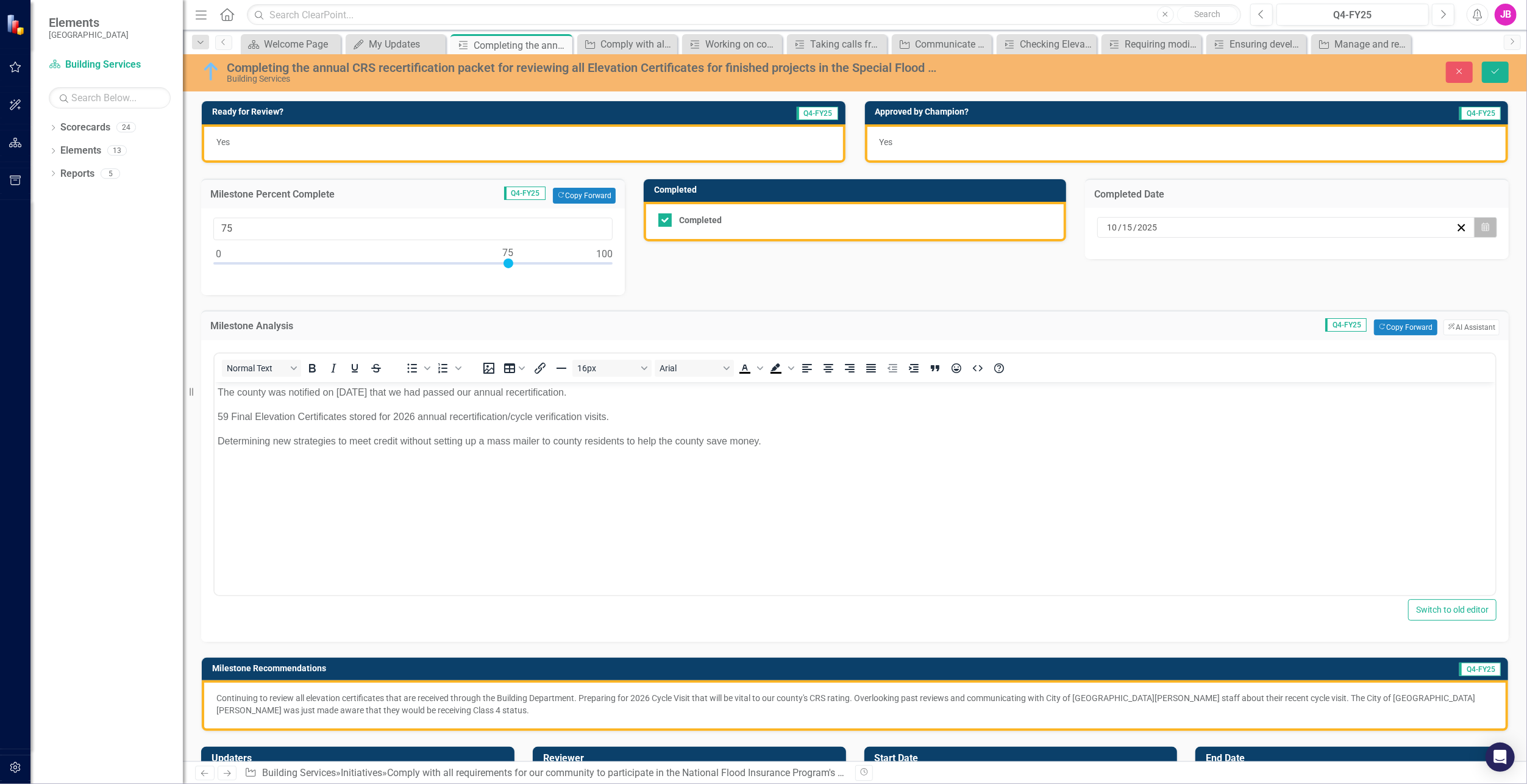
click at [1482, 231] on icon "Calendar" at bounding box center [1486, 227] width 8 height 8
click at [940, 264] on div "Ready for Review? Q4-FY25 Yes Approved by Champion? Q4-FY25 Yes Milestone Perce…" at bounding box center [855, 408] width 1326 height 646
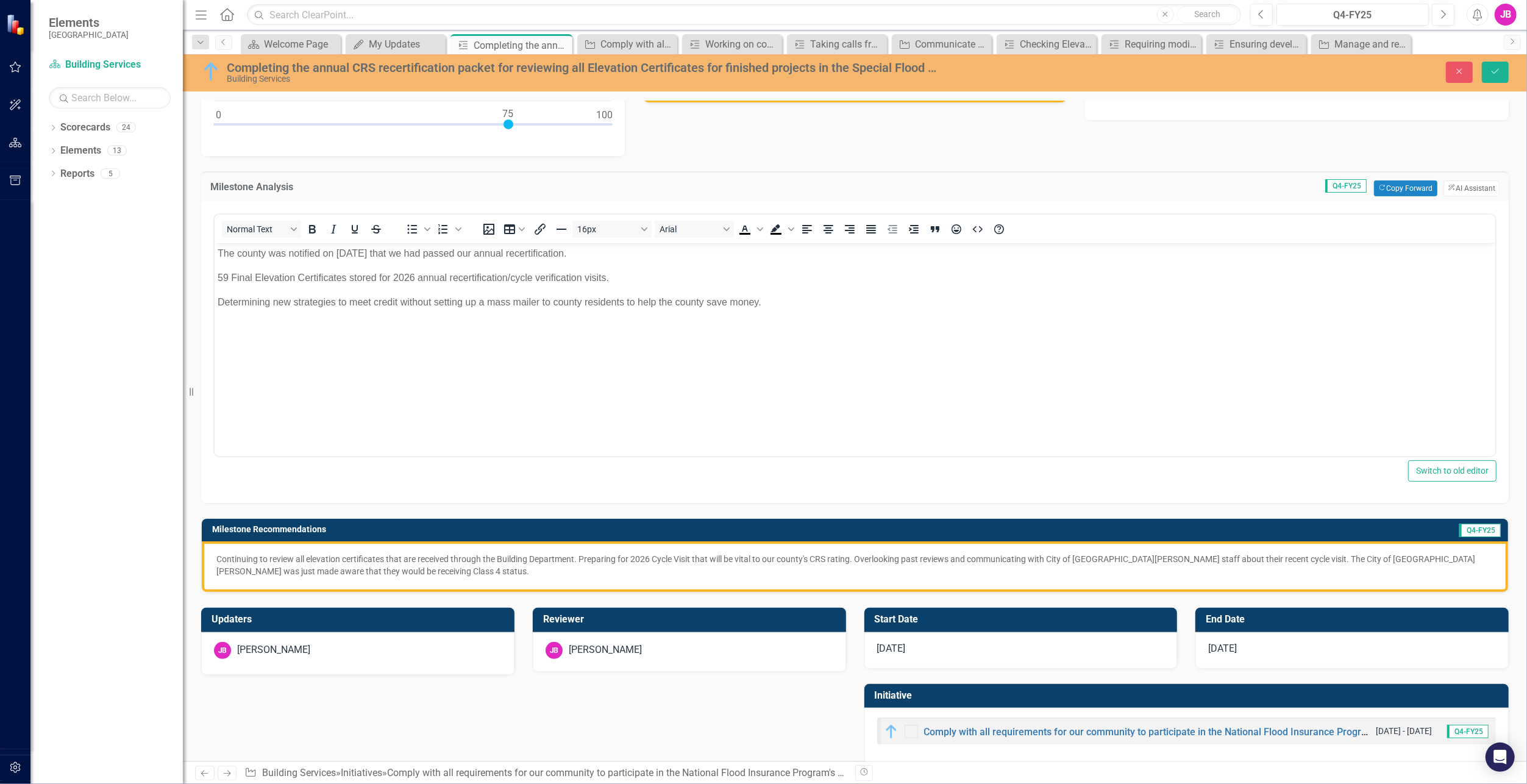
scroll to position [148, 0]
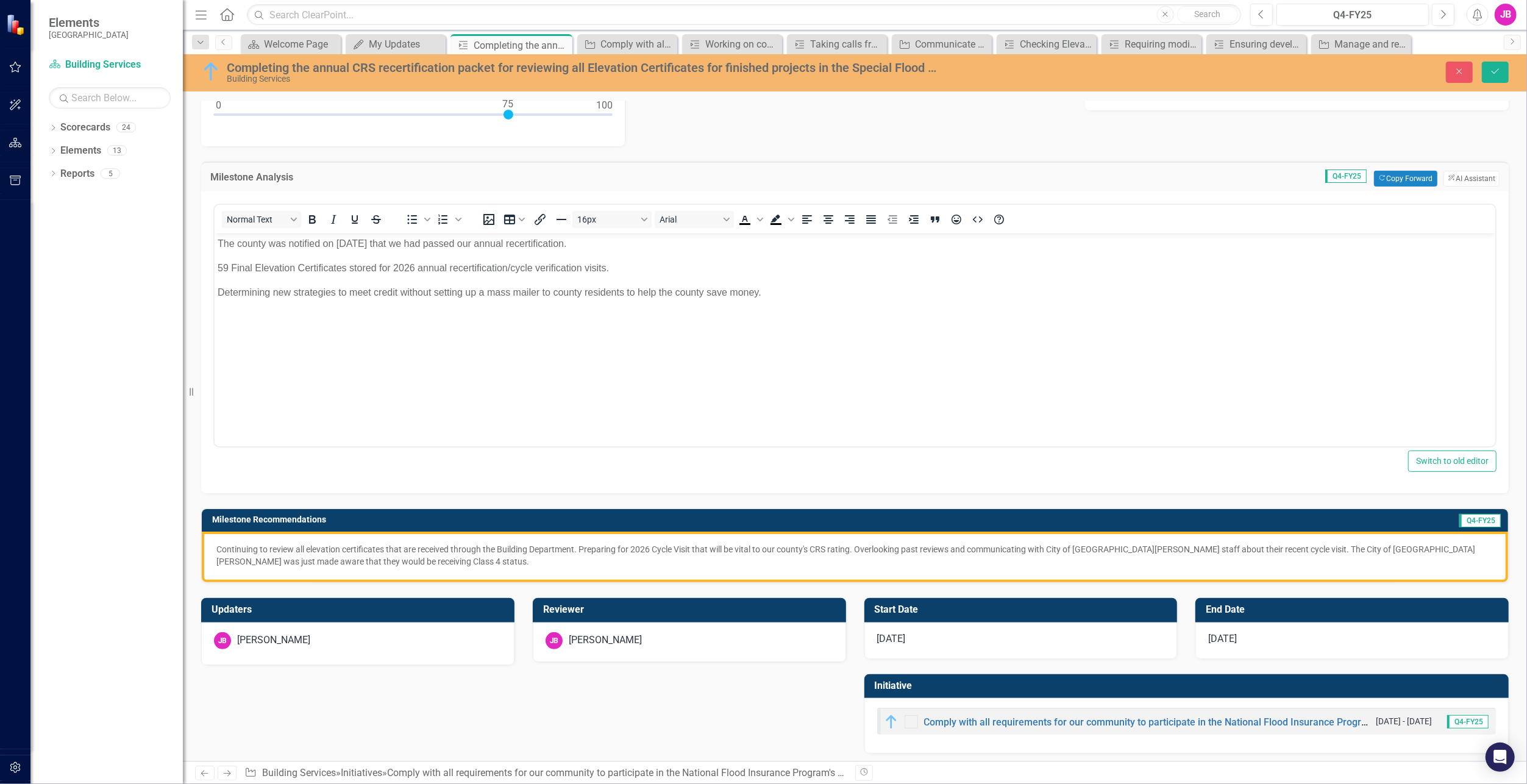
click at [453, 559] on p "Continuing to review all elevation certificates that are received through the B…" at bounding box center [855, 556] width 1277 height 24
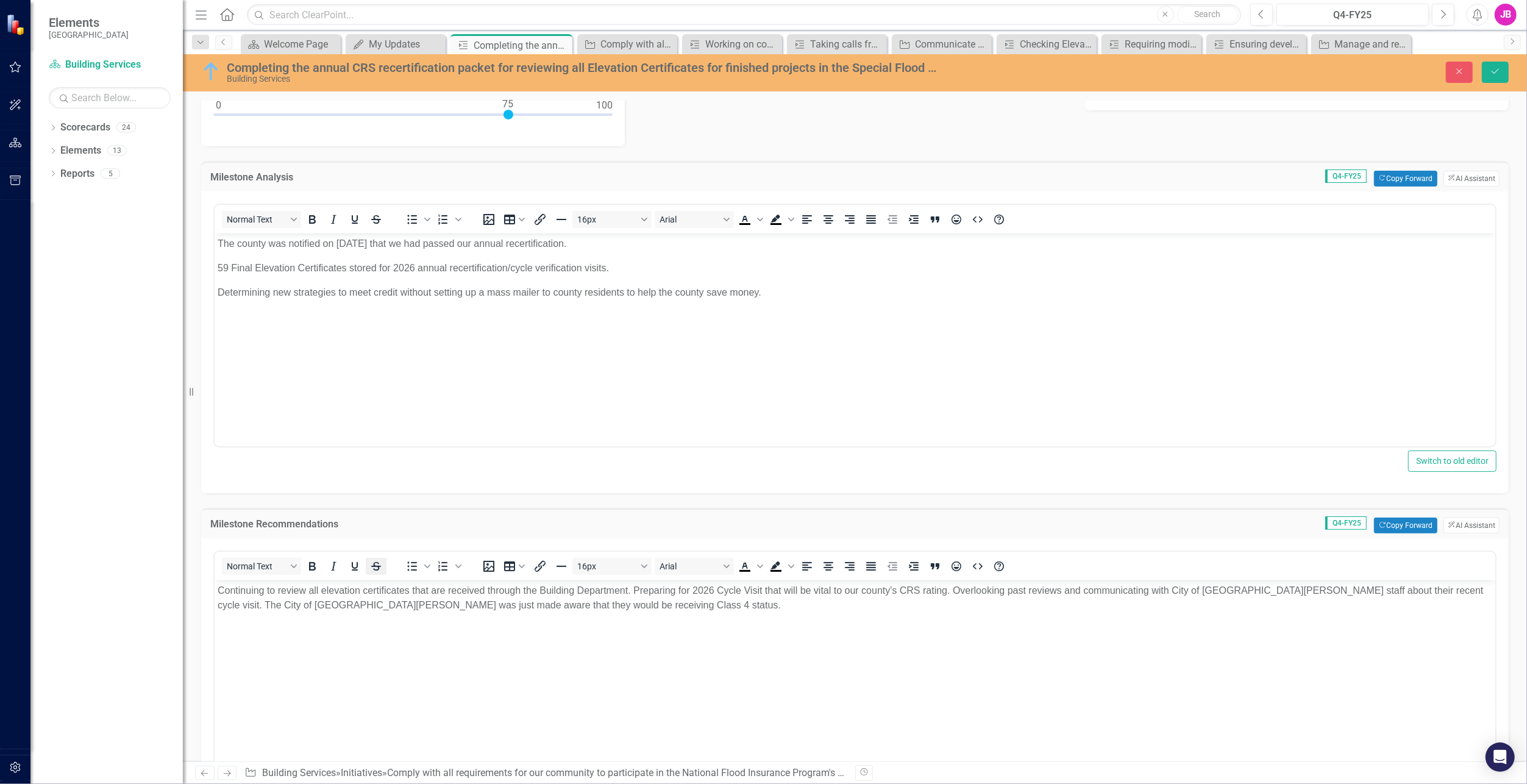
scroll to position [0, 0]
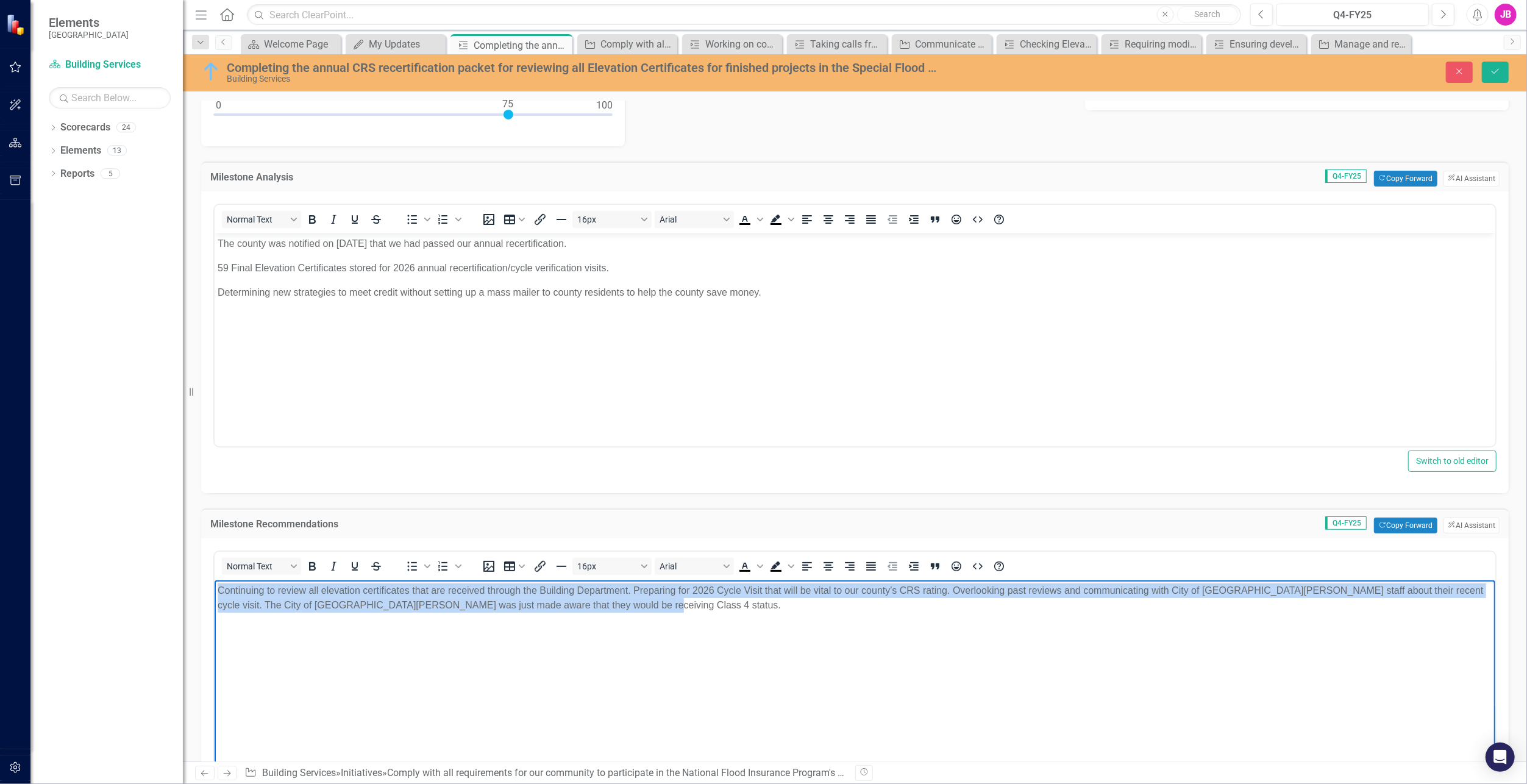
drag, startPoint x: 605, startPoint y: 608, endPoint x: 97, endPoint y: 575, distance: 509.1
click at [214, 580] on html "Continuing to review all elevation certificates that are received through the B…" at bounding box center [854, 671] width 1281 height 183
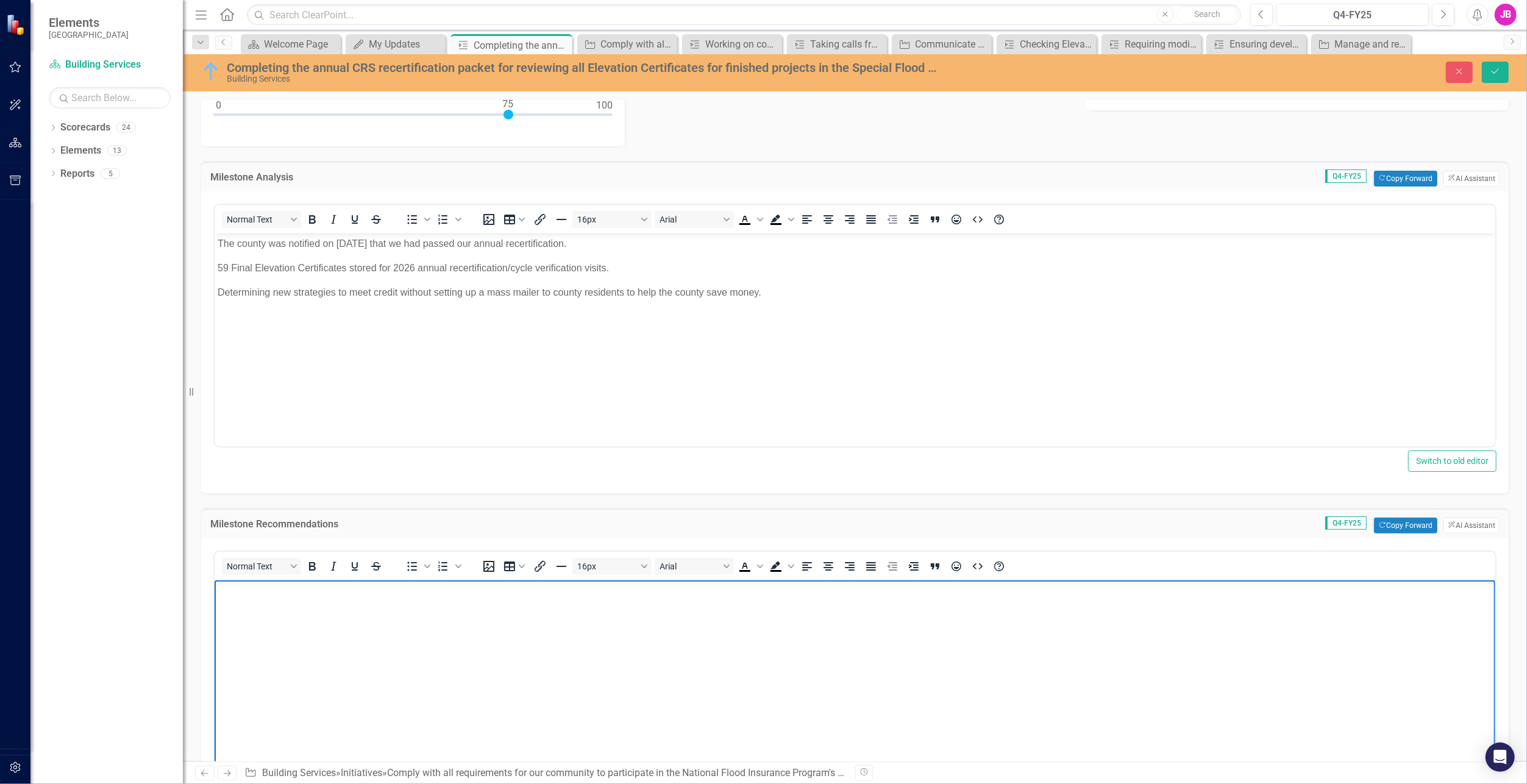
click at [371, 590] on p "Rich Text Area. Press ALT-0 for help." at bounding box center [854, 590] width 1275 height 14
paste body "Rich Text Area. Press ALT-0 for help."
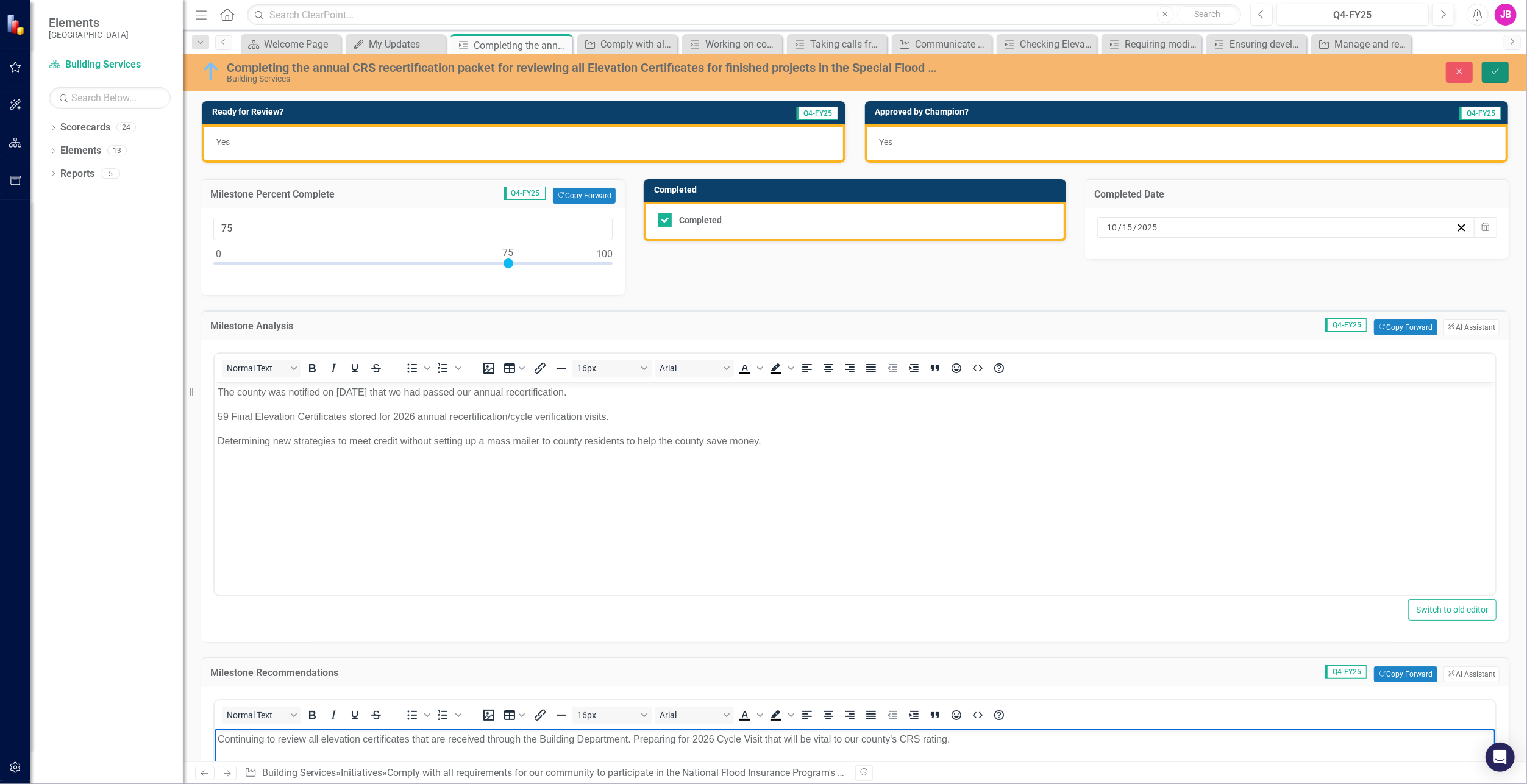
click at [1497, 78] on button "Save" at bounding box center [1495, 72] width 27 height 21
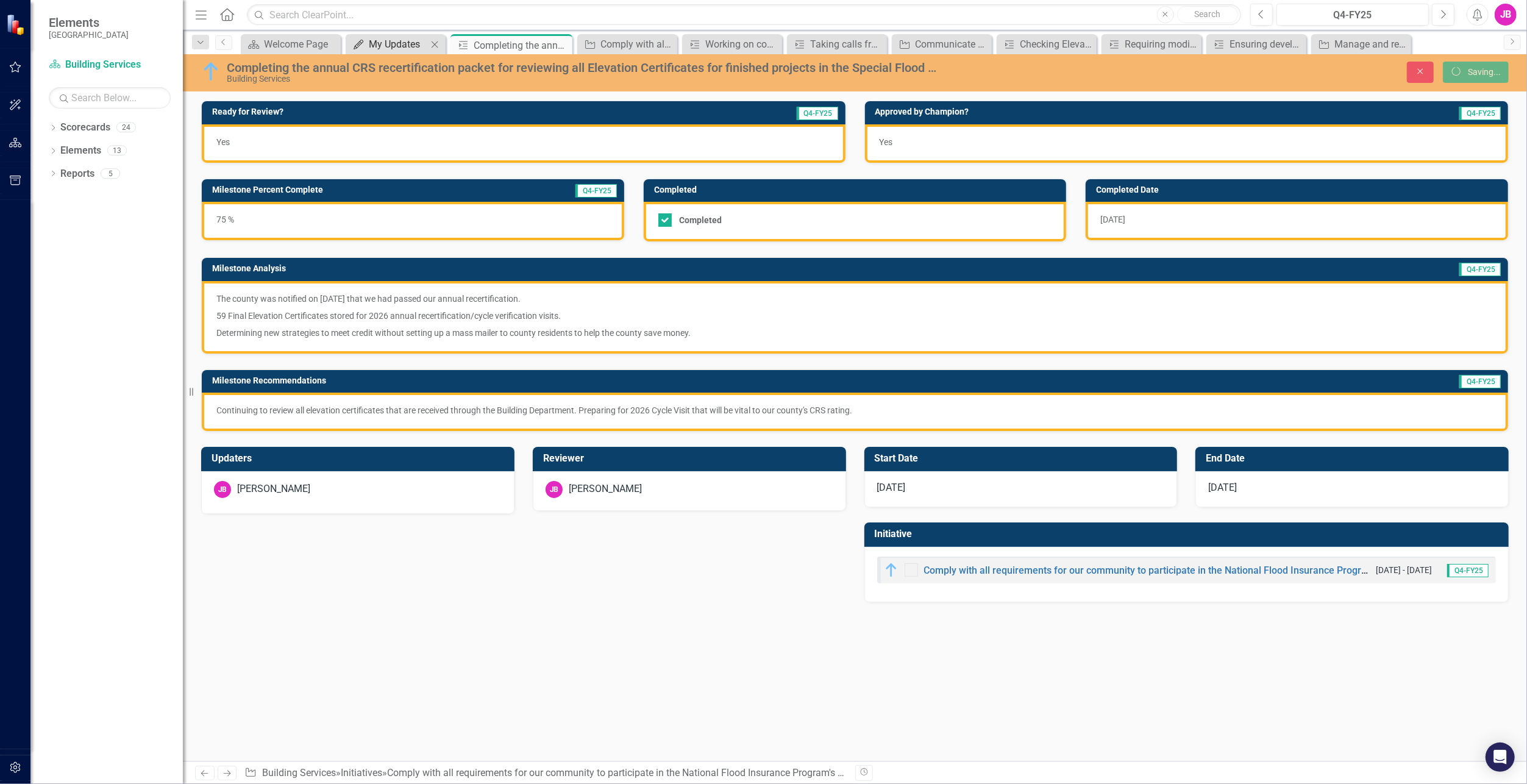
click at [378, 40] on div "My Updates" at bounding box center [398, 44] width 59 height 15
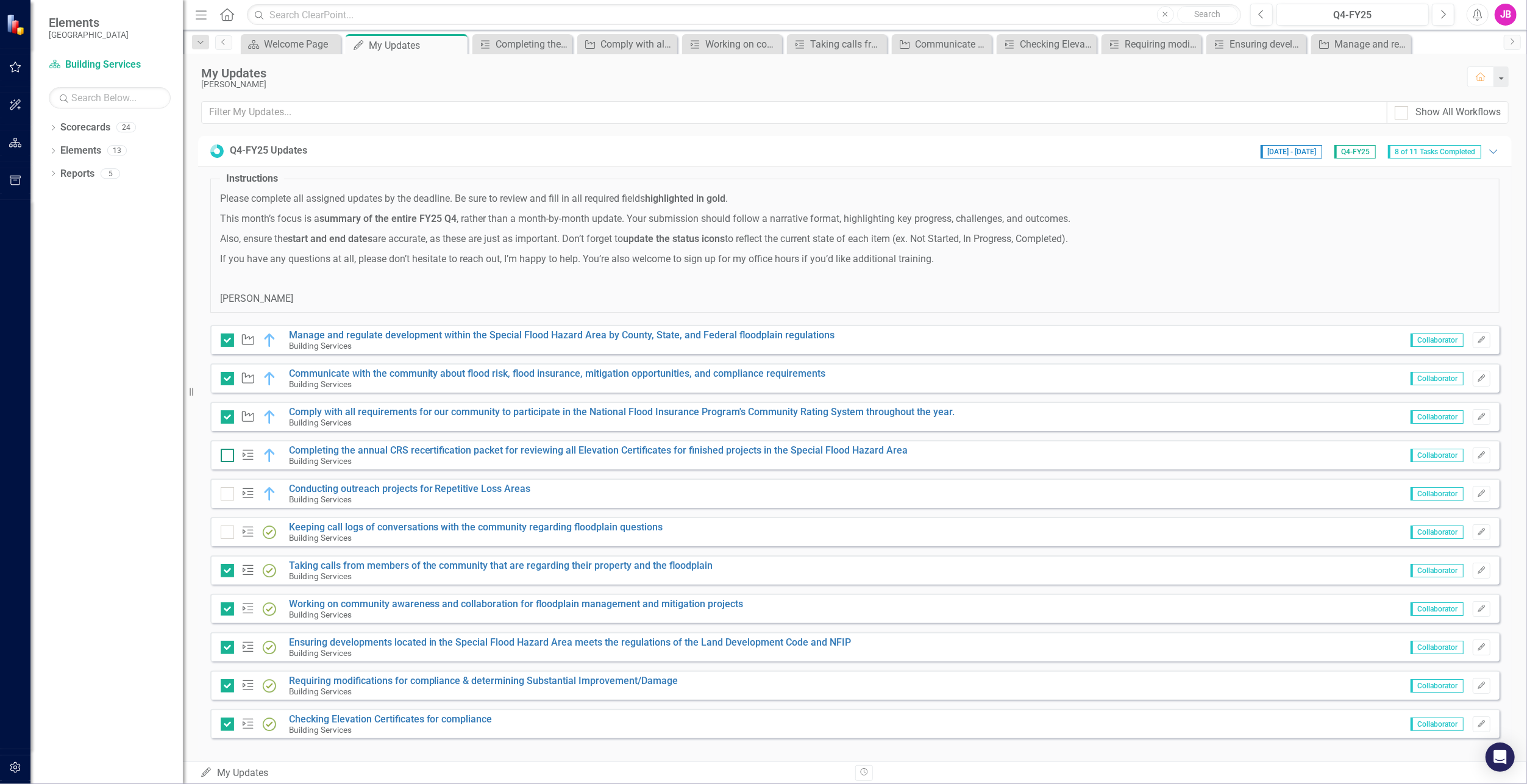
click at [222, 454] on input "checkbox" at bounding box center [225, 452] width 8 height 8
checkbox input "true"
click at [339, 489] on link "Conducting outreach projects for Repetitive Loss Areas" at bounding box center [410, 488] width 242 height 11
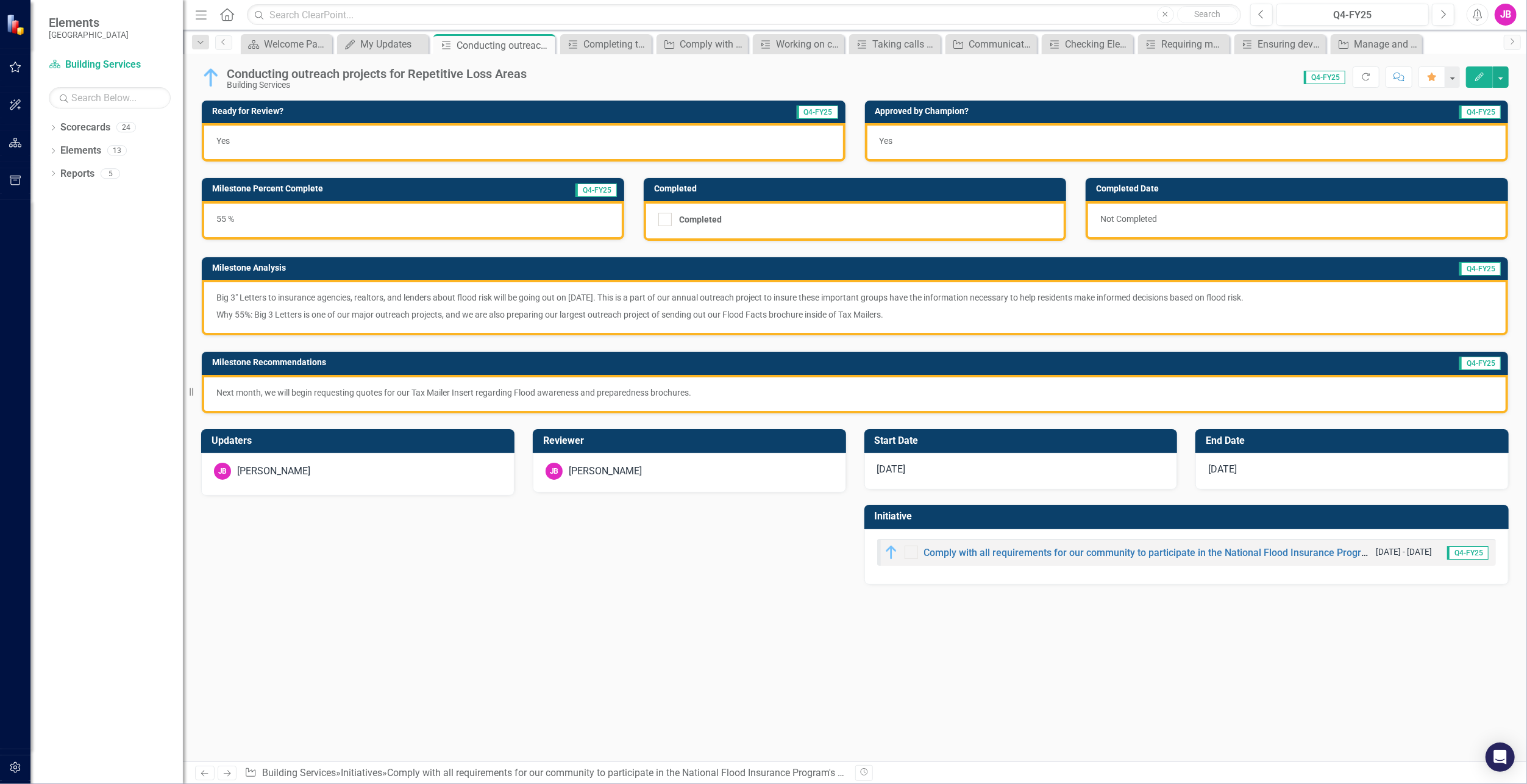
click at [364, 306] on p "Why 55%: Big 3 Letters is one of our major outreach projects, and we are also p…" at bounding box center [855, 313] width 1277 height 14
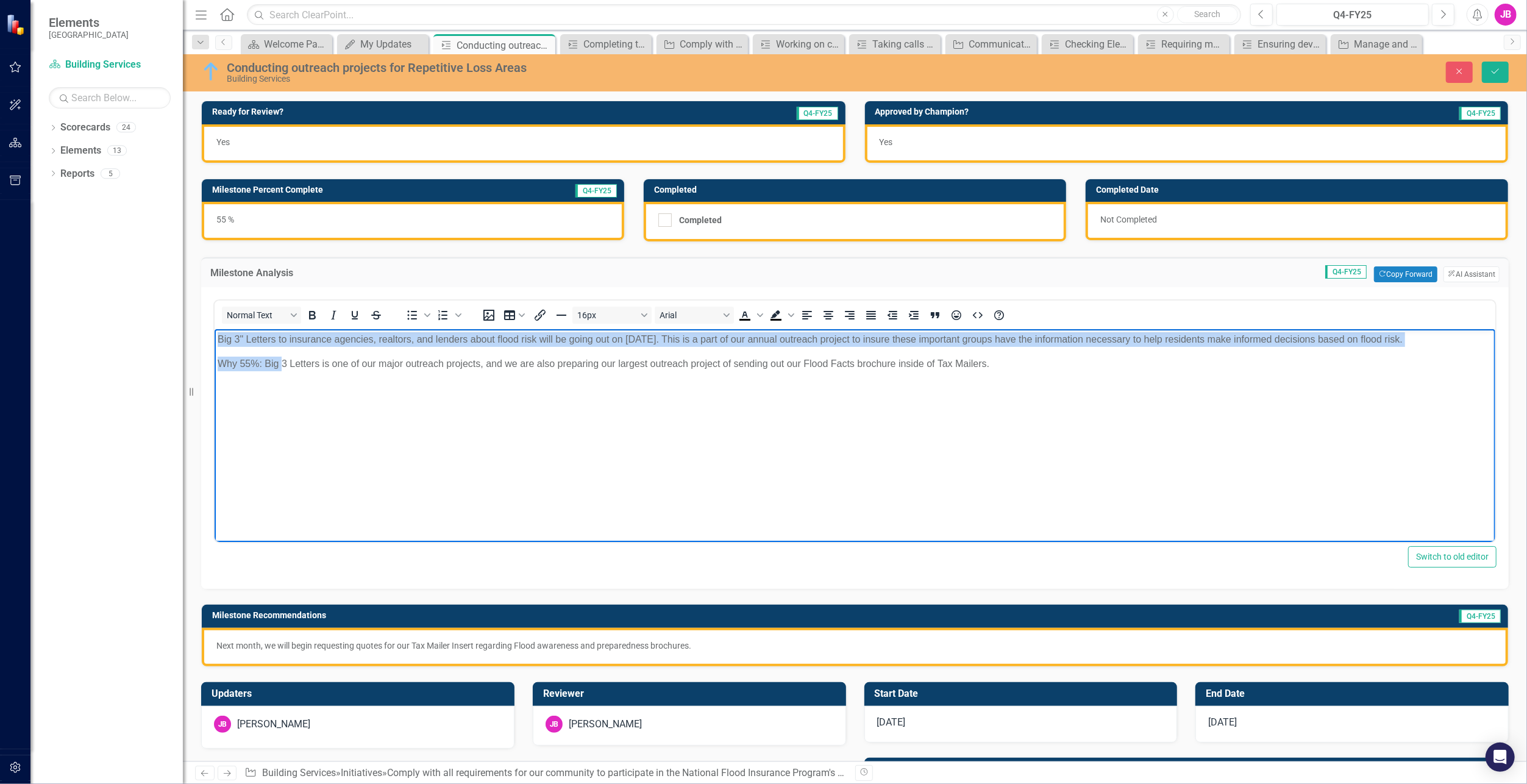
drag, startPoint x: 280, startPoint y: 417, endPoint x: 199, endPoint y: 333, distance: 116.7
click at [214, 333] on html "Big 3" Letters to insurance agencies, realtors, and lenders about flood risk wi…" at bounding box center [854, 421] width 1281 height 183
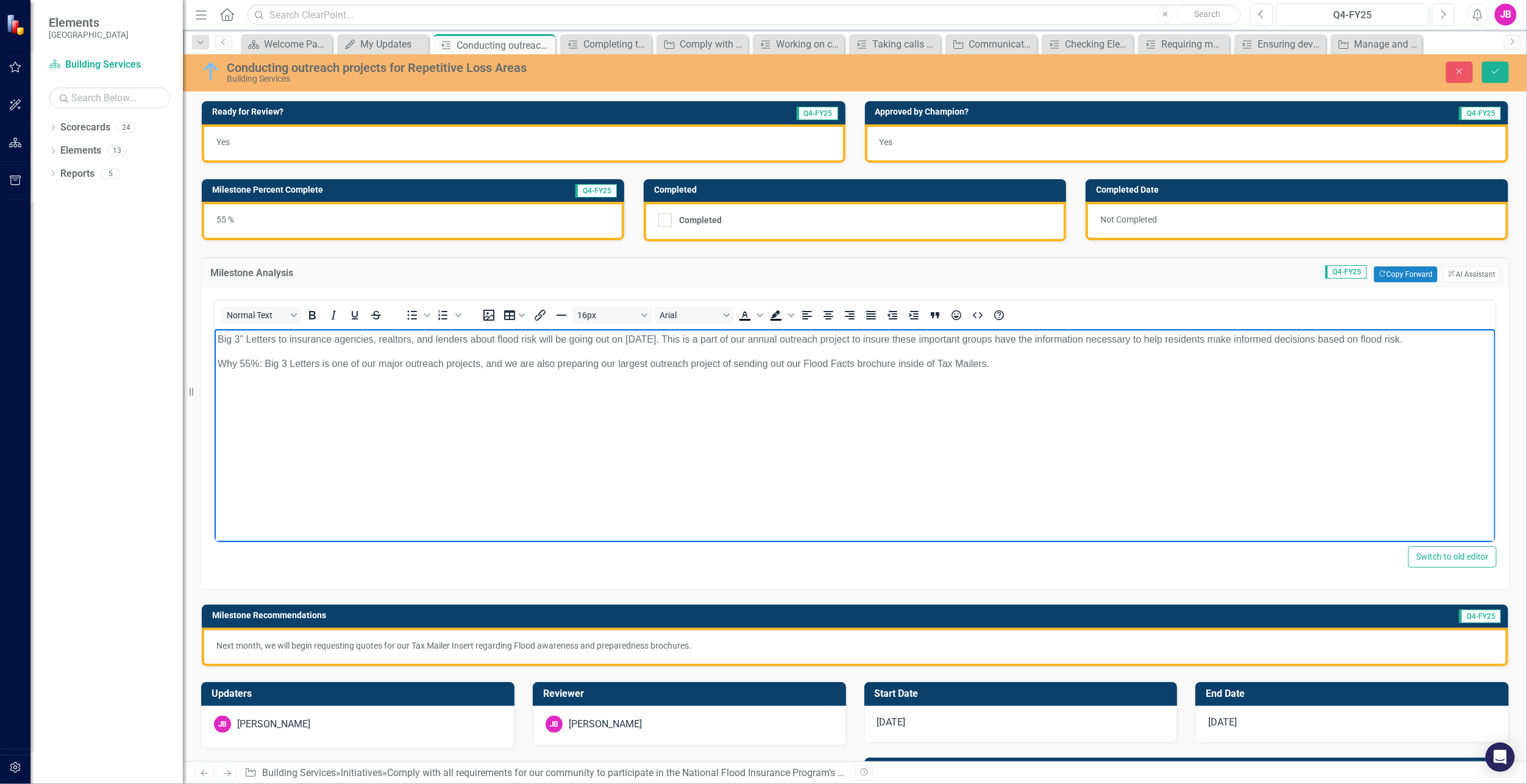
click at [1159, 412] on body "Big 3" Letters to insurance agencies, realtors, and lenders about flood risk wi…" at bounding box center [854, 421] width 1281 height 183
drag, startPoint x: 1050, startPoint y: 366, endPoint x: 161, endPoint y: 307, distance: 891.0
click at [214, 330] on html "Big 3" Letters to insurance agencies, realtors, and lenders about flood risk wi…" at bounding box center [854, 421] width 1281 height 183
paste body "Rich Text Area. Press ALT-0 for help."
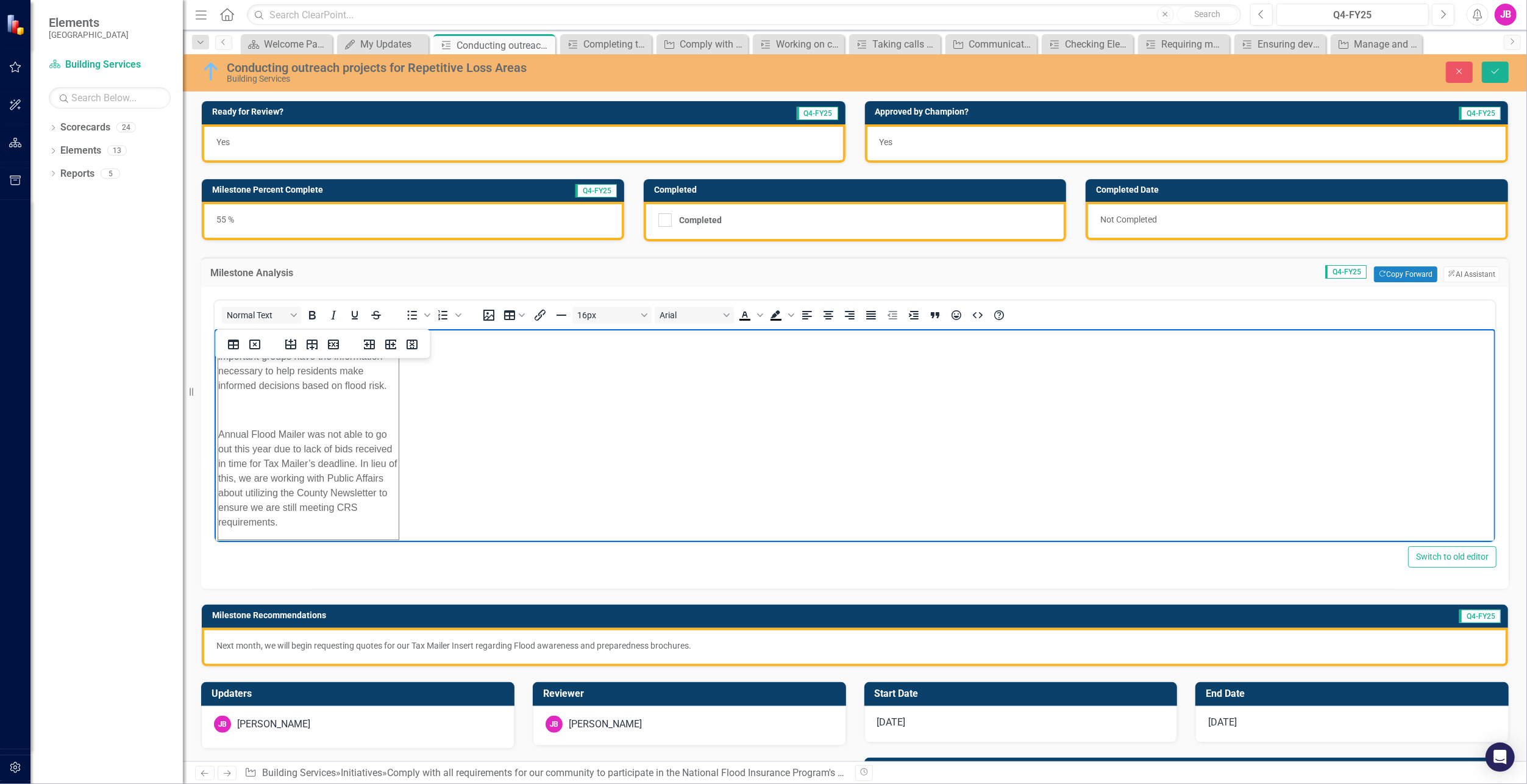
click at [491, 478] on body ""Big 3" Letters to insurance agencies, realtors, and lenders about flood risk w…" at bounding box center [854, 415] width 1281 height 256
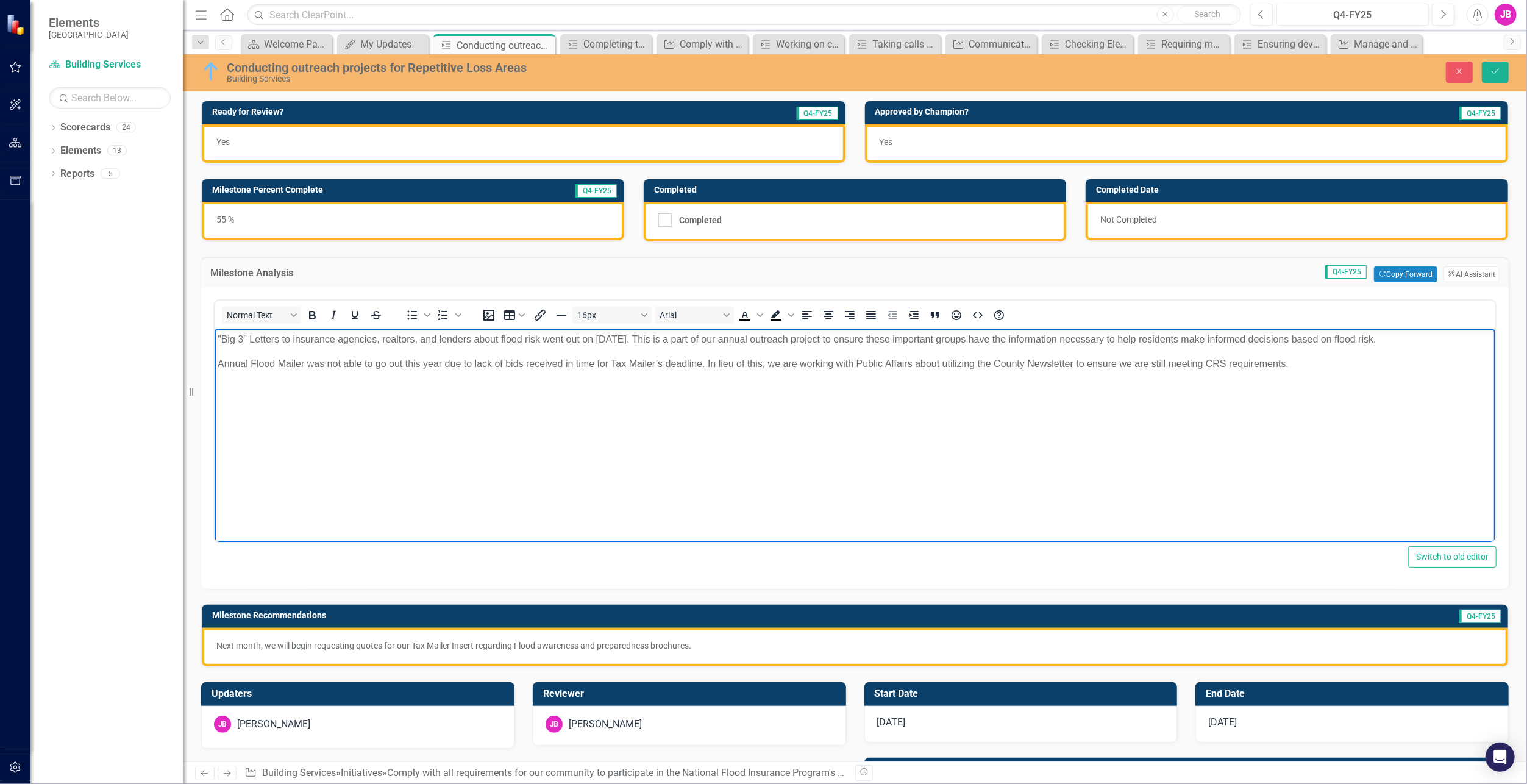
click at [418, 642] on p "Next month, we will begin requesting quotes for our Tax Mailer Insert regarding…" at bounding box center [855, 645] width 1277 height 12
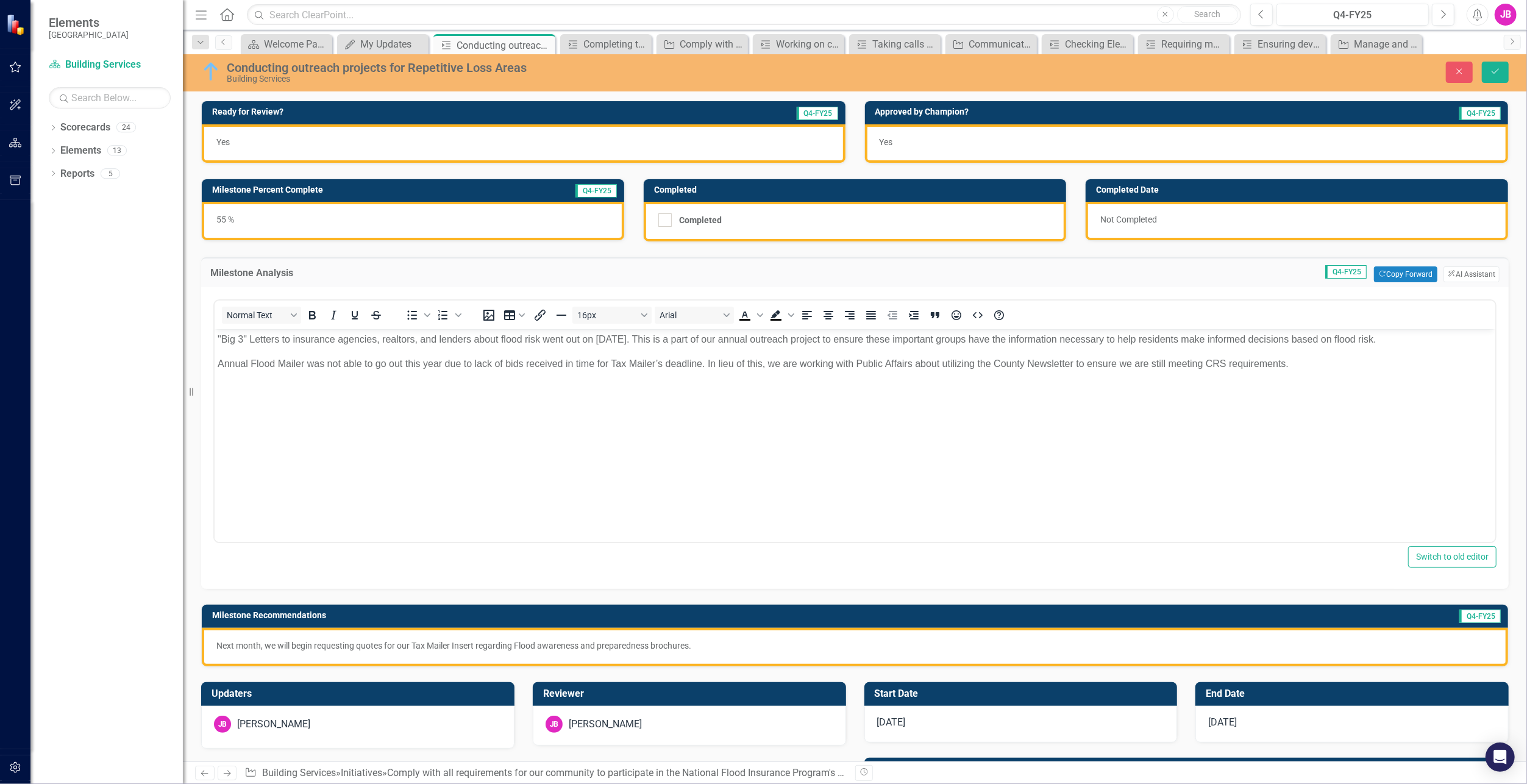
click at [418, 642] on p "Next month, we will begin requesting quotes for our Tax Mailer Insert regarding…" at bounding box center [855, 645] width 1277 height 12
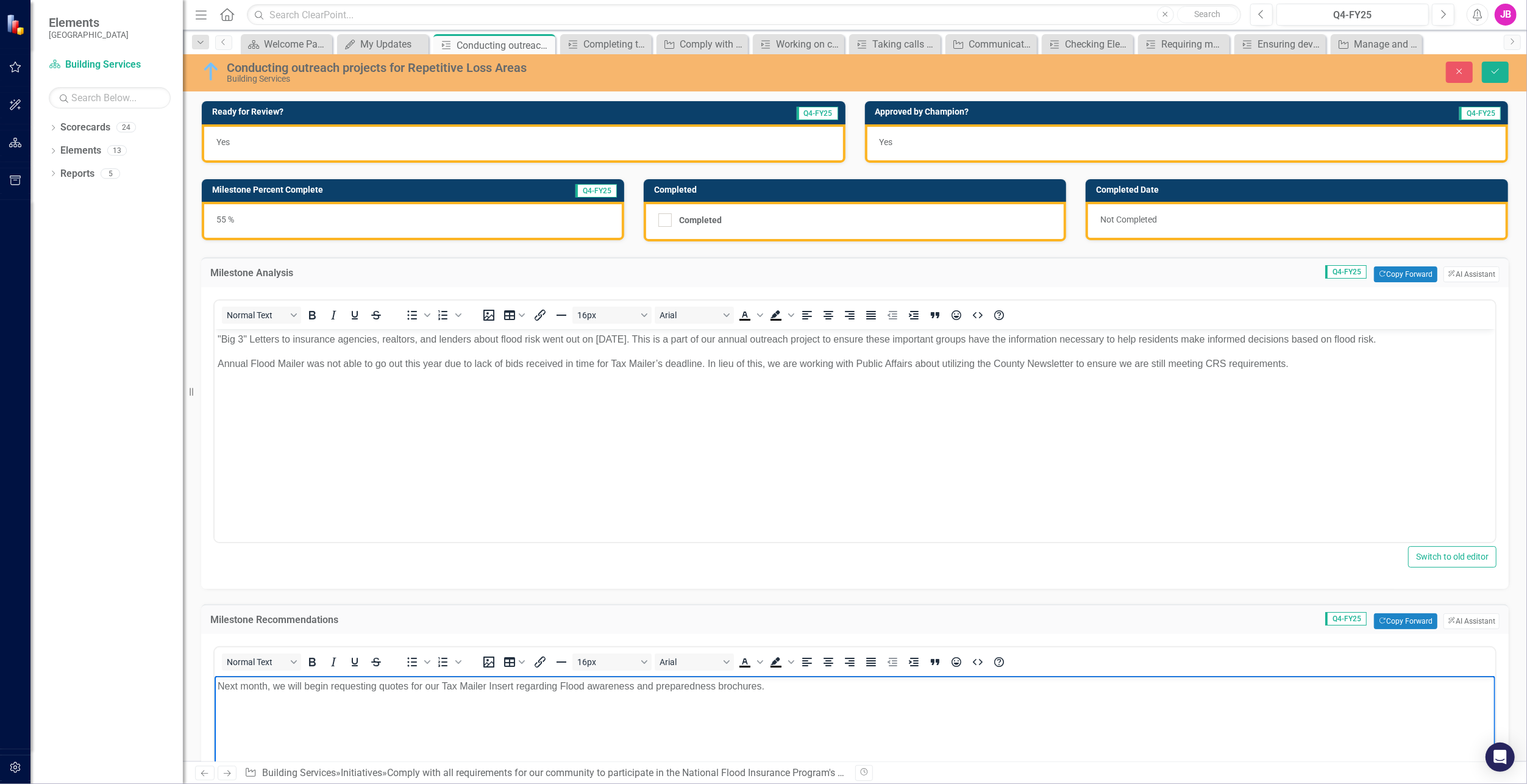
drag, startPoint x: 553, startPoint y: 673, endPoint x: 11, endPoint y: 660, distance: 542.2
click at [214, 676] on html "Next month, we will begin requesting quotes for our Tax Mailer Insert regarding…" at bounding box center [854, 767] width 1281 height 183
paste body "Rich Text Area. Press ALT-0 for help."
click at [474, 709] on body "Begin process for finding quotes for Repetitive Loss Letters." at bounding box center [854, 767] width 1281 height 183
click at [301, 684] on p "Begin process for finding quotes for Repetitive Loss Letters." at bounding box center [854, 686] width 1275 height 14
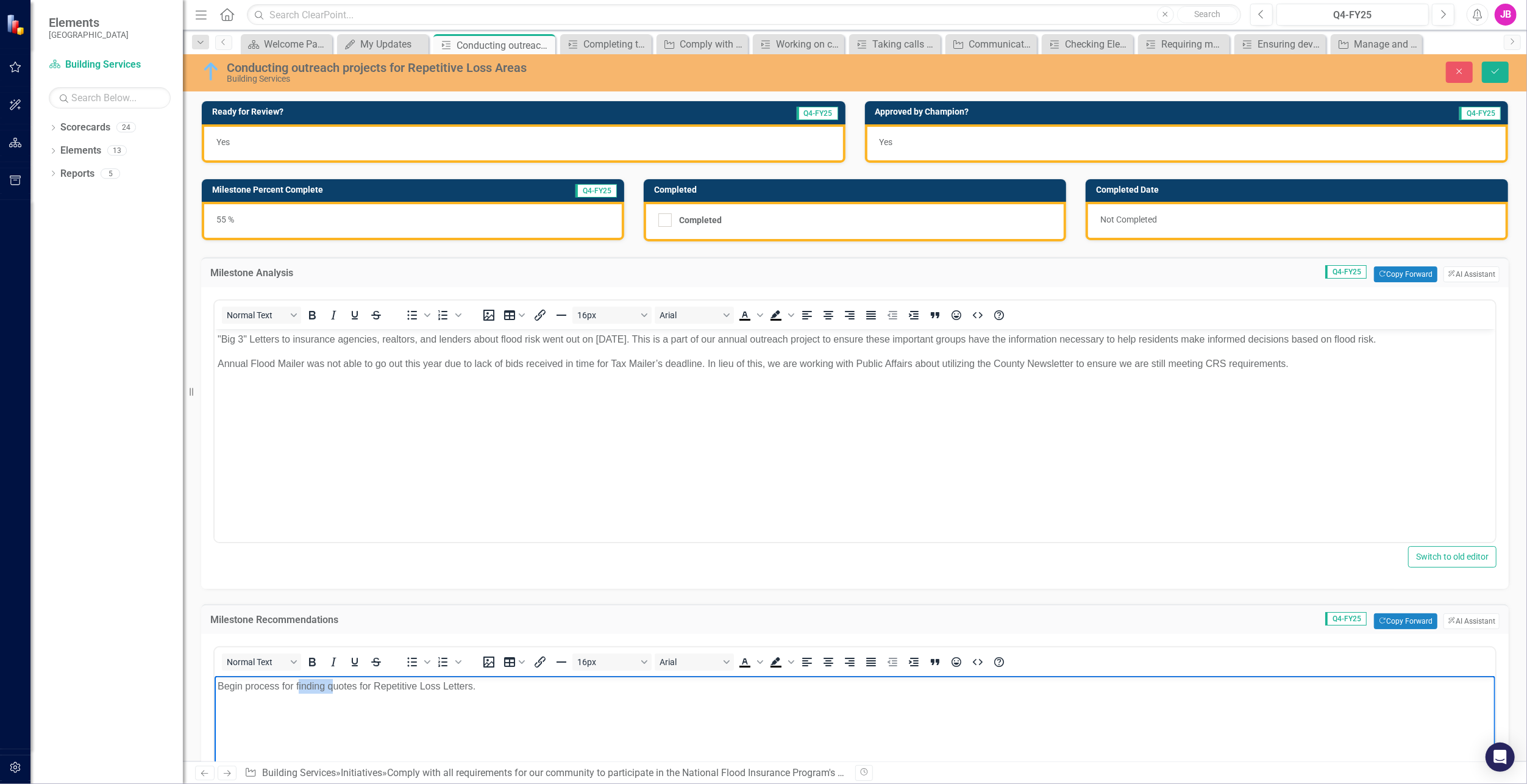
click at [301, 684] on p "Begin process for finding quotes for Repetitive Loss Letters." at bounding box center [854, 686] width 1275 height 14
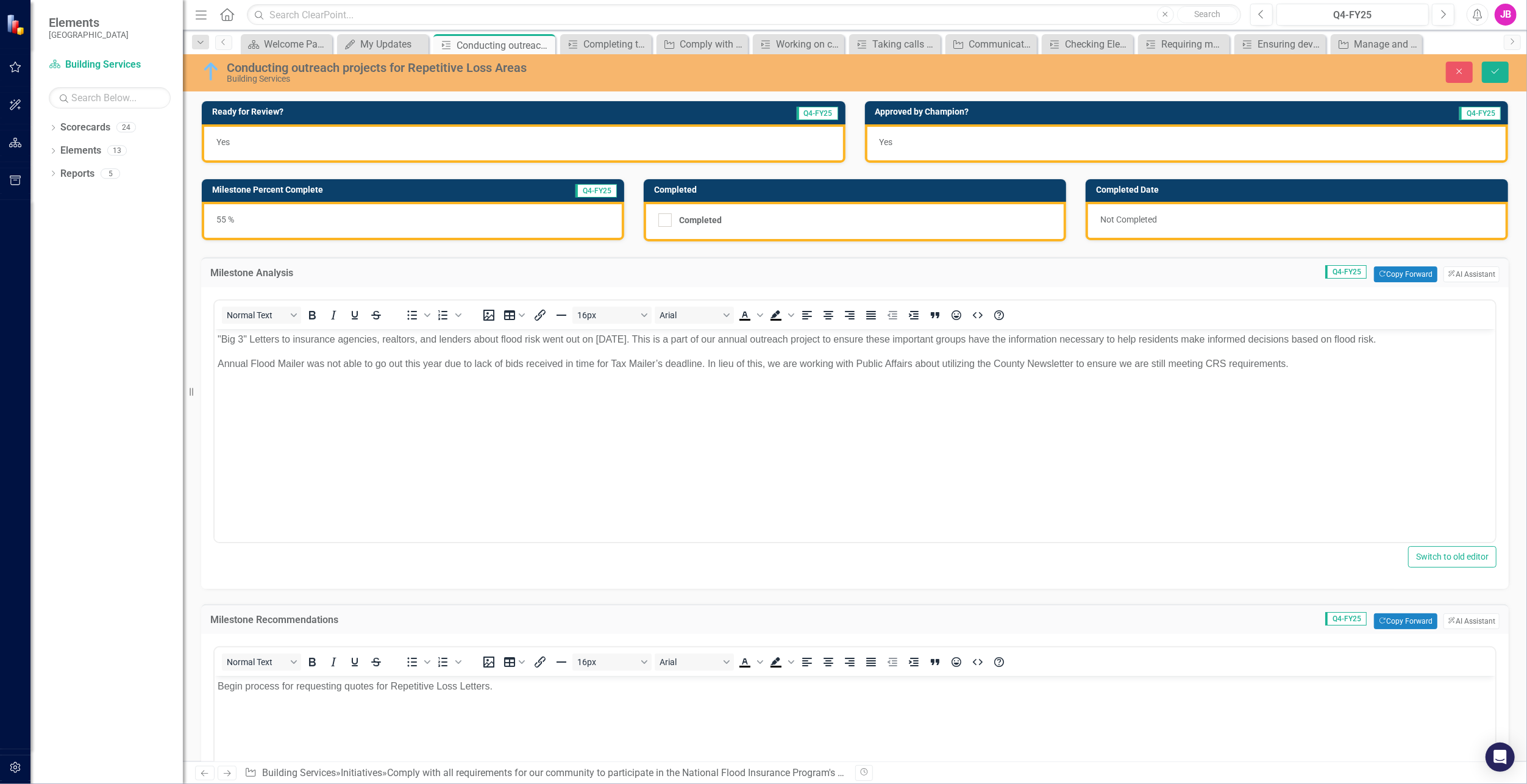
click at [360, 215] on div "55 %" at bounding box center [413, 221] width 422 height 38
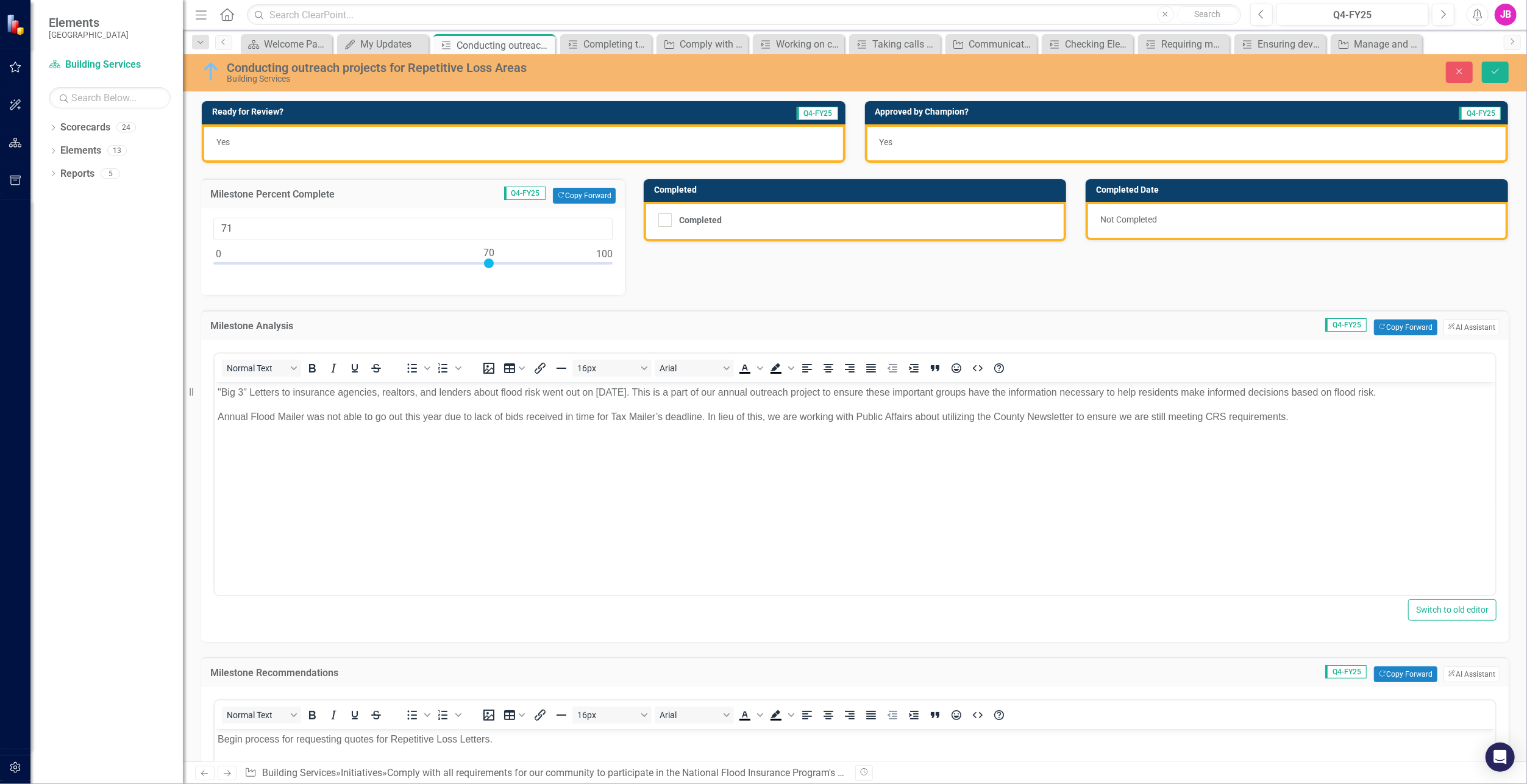
type input "70"
drag, startPoint x: 430, startPoint y: 260, endPoint x: 489, endPoint y: 265, distance: 59.2
click at [489, 265] on div at bounding box center [489, 263] width 10 height 10
click at [1494, 69] on icon "Save" at bounding box center [1496, 71] width 11 height 8
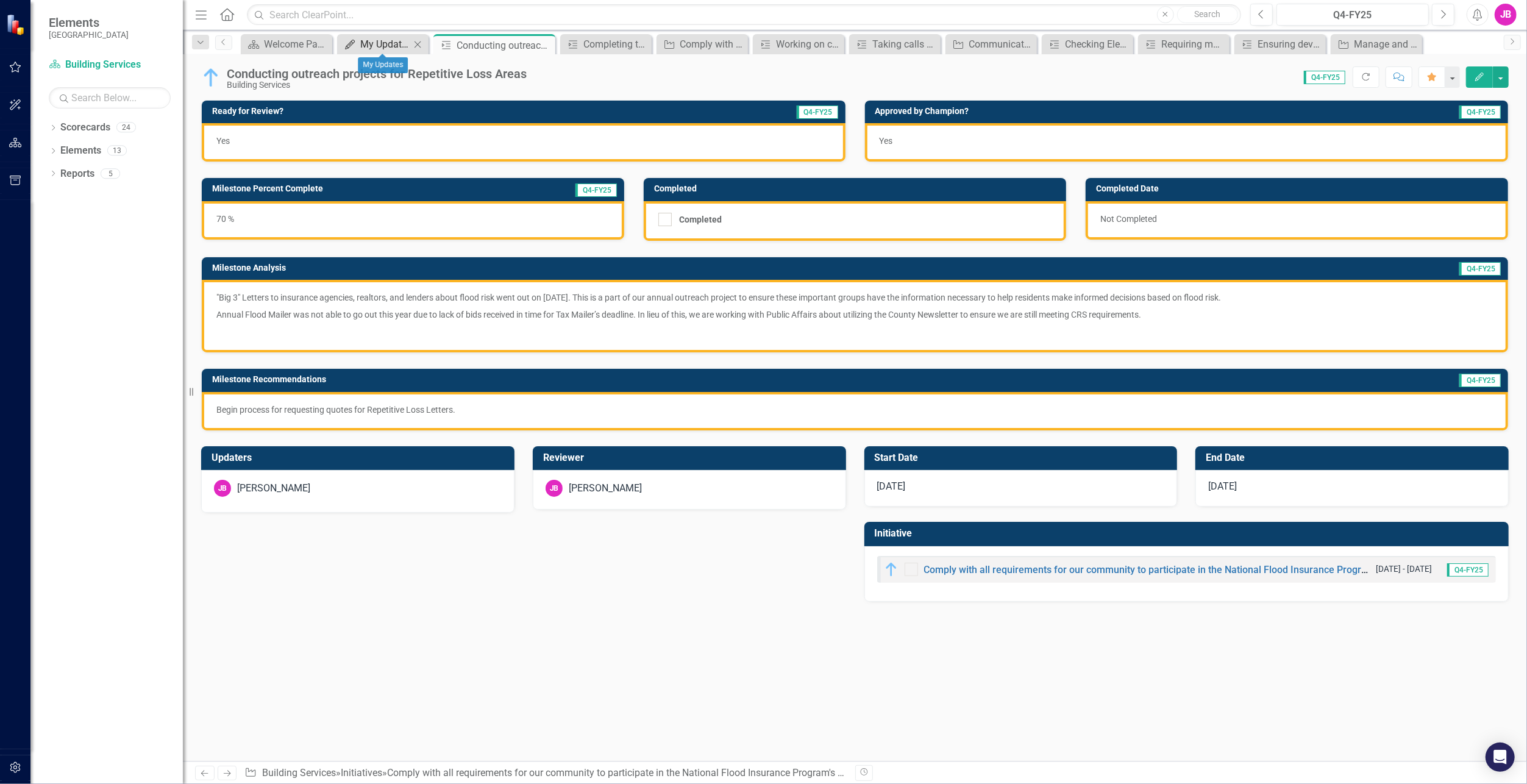
click at [380, 42] on div "My Updates" at bounding box center [385, 44] width 50 height 15
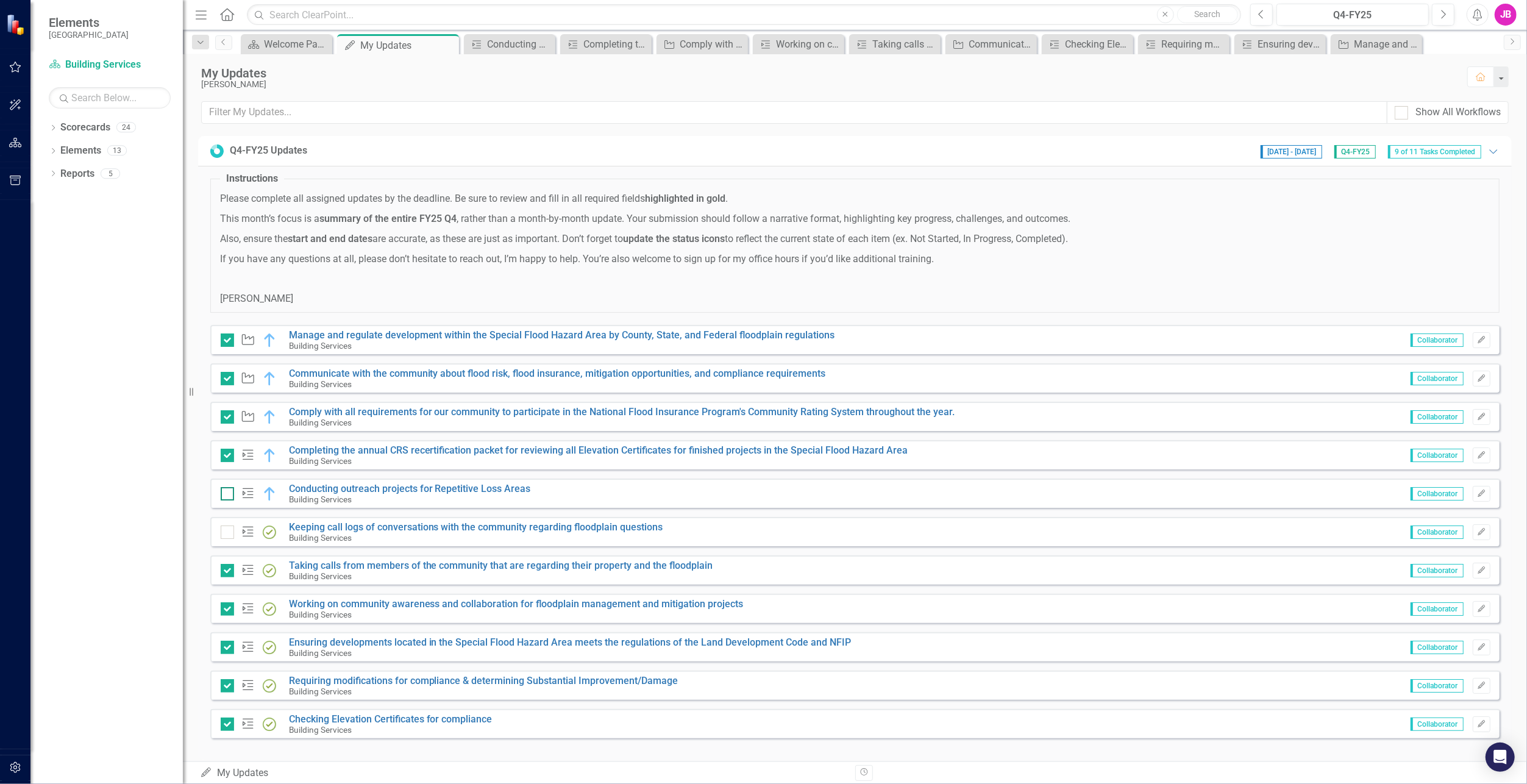
click at [228, 489] on div at bounding box center [228, 494] width 14 height 14
click at [228, 489] on input "checkbox" at bounding box center [225, 491] width 8 height 8
checkbox input "false"
click at [359, 525] on link "Keeping call logs of conversations with the community regarding floodplain ques…" at bounding box center [477, 527] width 375 height 11
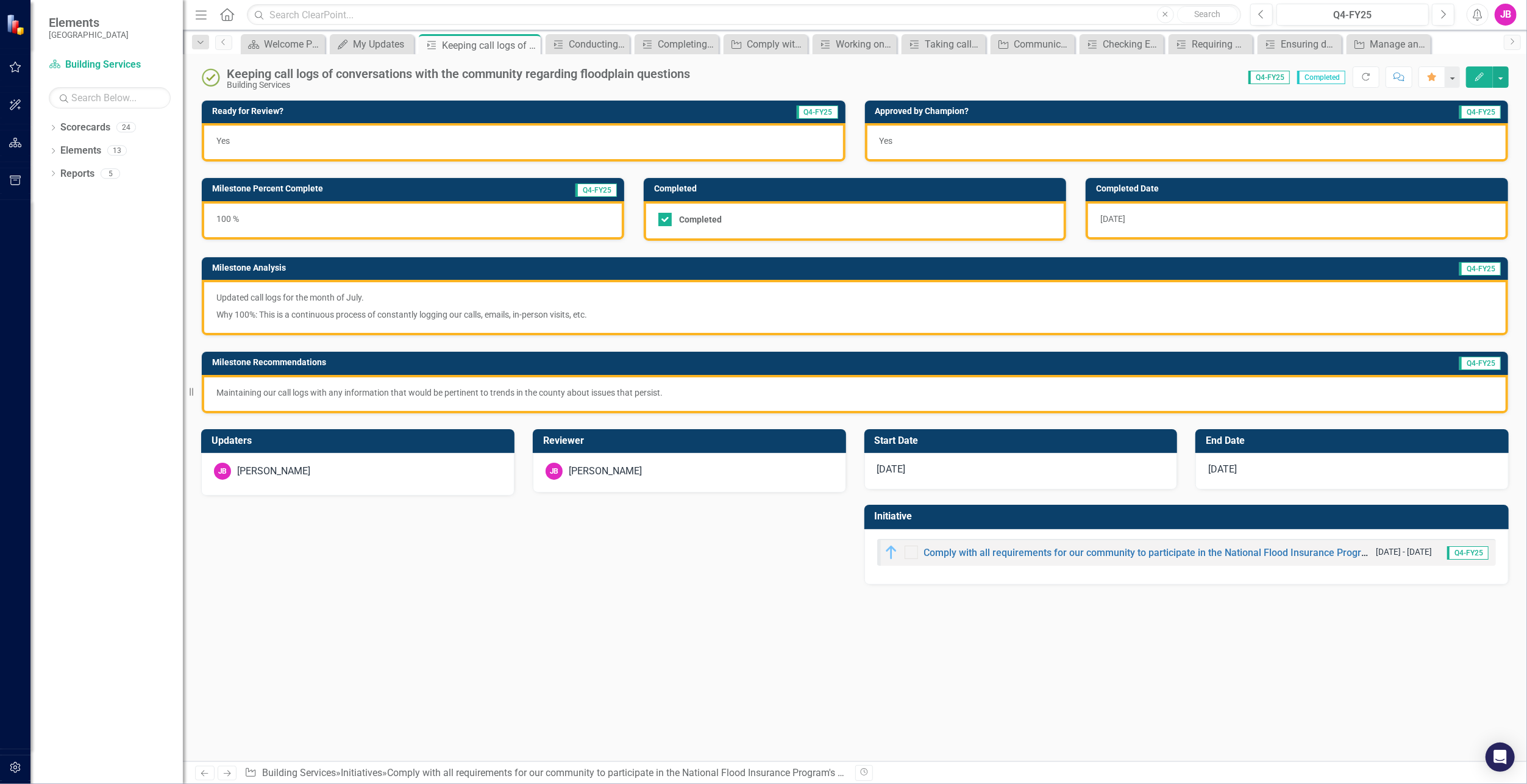
click at [366, 295] on p "Updated call logs for the month of July." at bounding box center [855, 298] width 1277 height 14
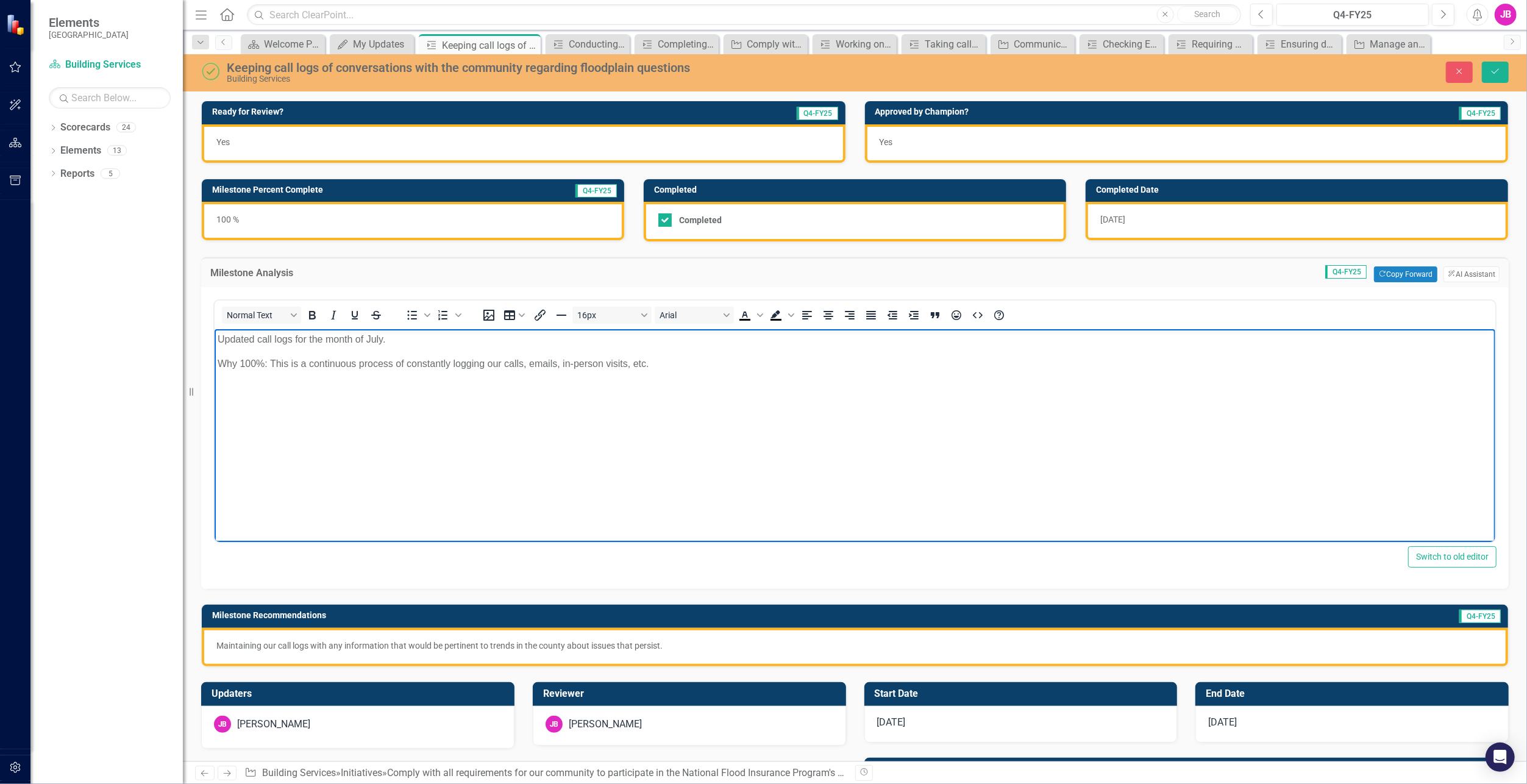
drag, startPoint x: 677, startPoint y: 363, endPoint x: 155, endPoint y: 323, distance: 523.5
click at [214, 330] on html "Updated call logs for the month of July. Why 100%: This is a continuous process…" at bounding box center [854, 421] width 1281 height 183
paste body "Rich Text Area. Press ALT-0 for help."
click at [1135, 217] on div "[DATE]" at bounding box center [1296, 221] width 422 height 38
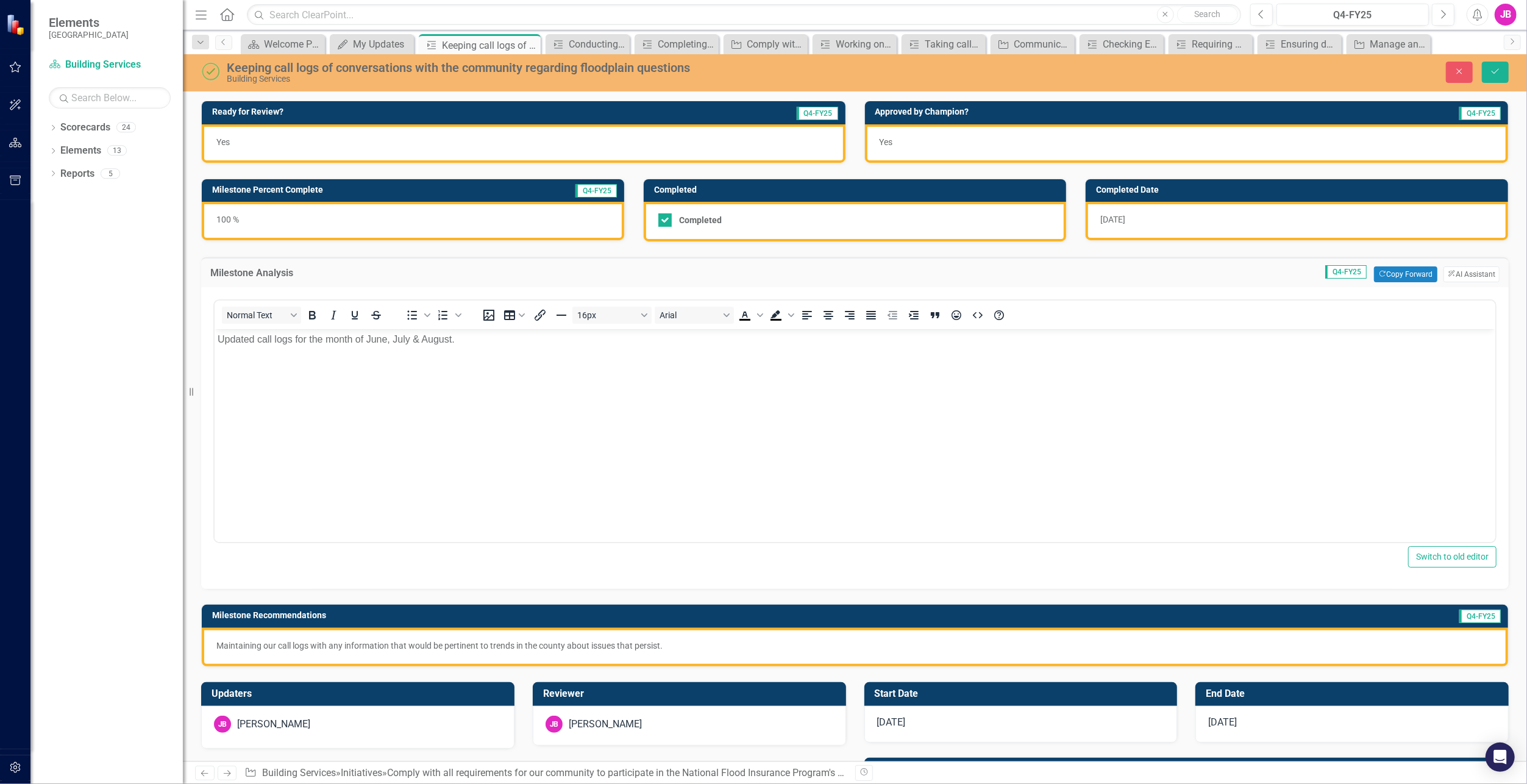
click at [1135, 217] on div "[DATE]" at bounding box center [1296, 221] width 422 height 38
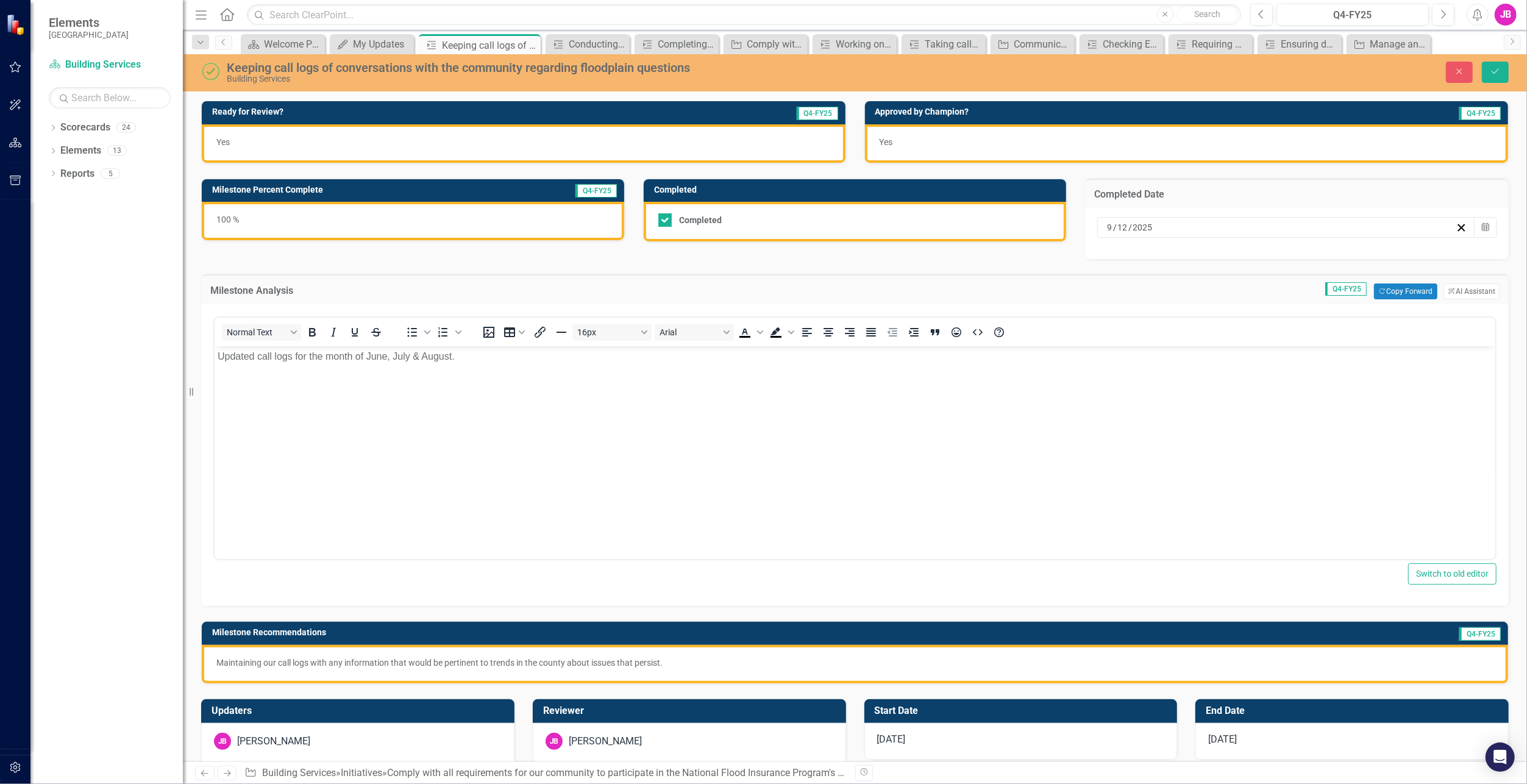
click at [1371, 228] on div "[DATE]" at bounding box center [1280, 228] width 351 height 12
click at [1339, 256] on button "›" at bounding box center [1344, 257] width 27 height 27
click at [1282, 337] on abbr "15" at bounding box center [1279, 341] width 10 height 10
click at [804, 262] on div "Milestone Analysis Q4-FY25 Copy Forward Copy Forward ClearPoint AI AI Assistant…" at bounding box center [855, 432] width 1326 height 347
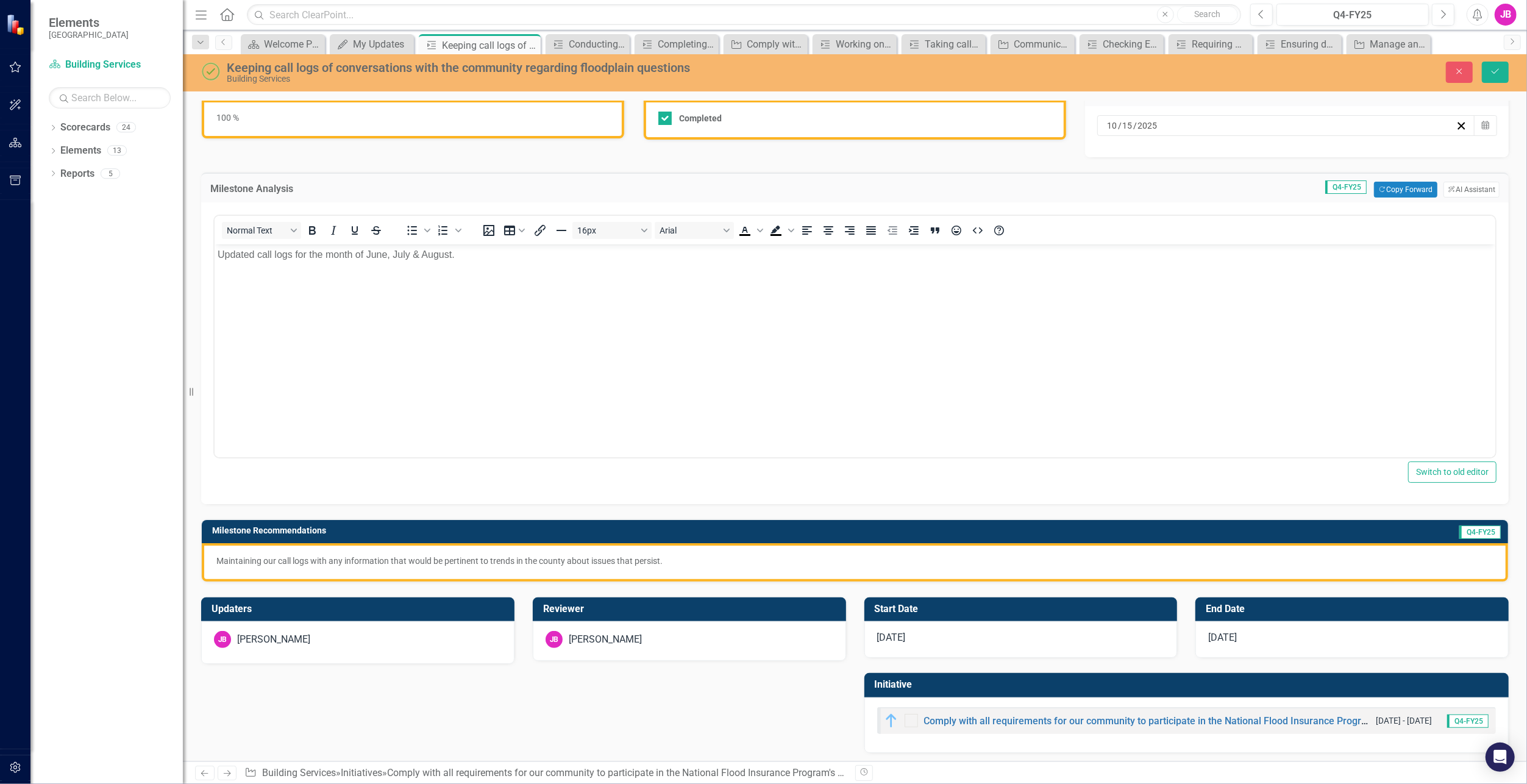
click at [961, 639] on div "[DATE]" at bounding box center [1022, 639] width 314 height 37
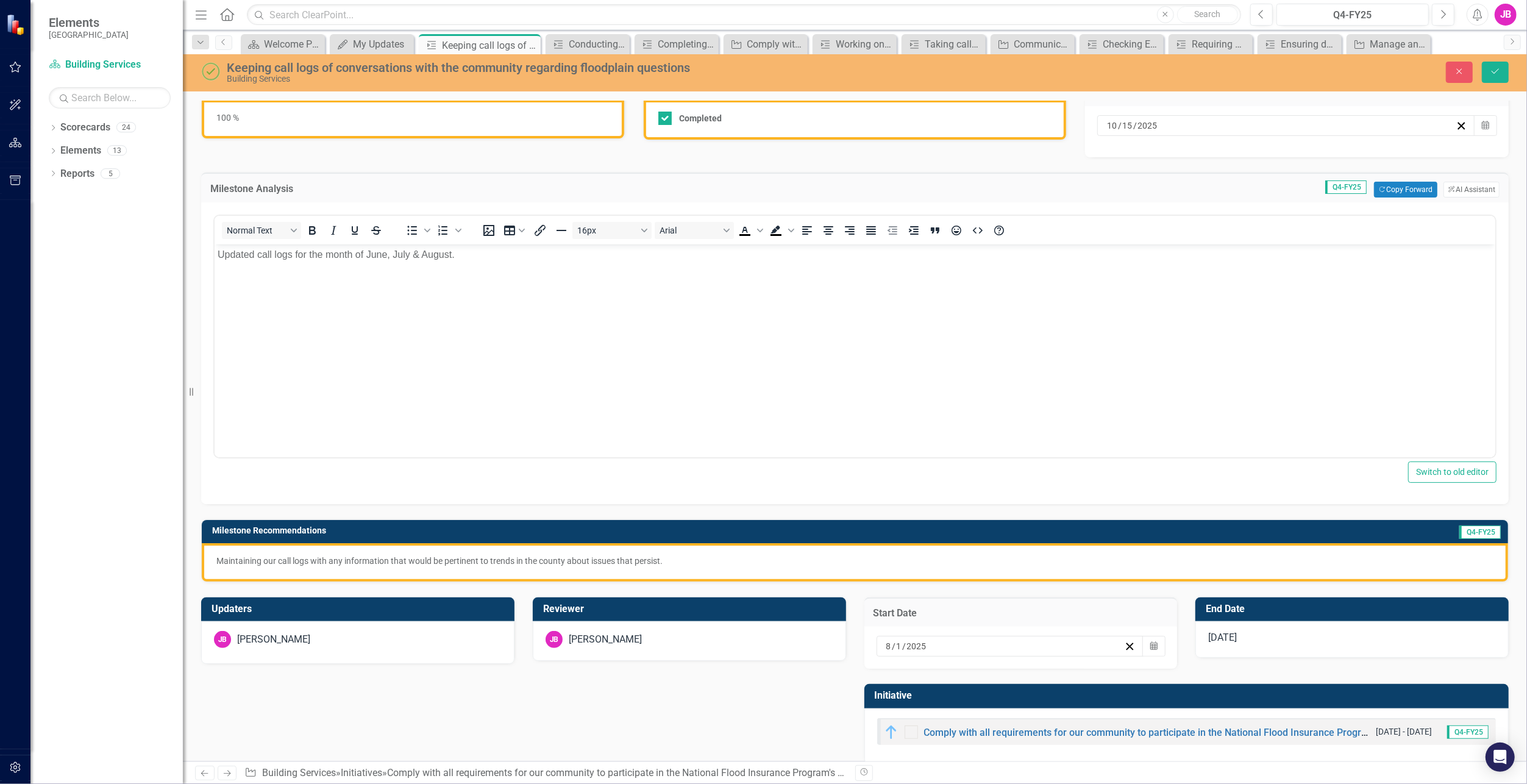
click at [1159, 642] on div "[DATE] Calendar" at bounding box center [1022, 647] width 314 height 42
click at [1150, 642] on icon "Calendar" at bounding box center [1154, 645] width 8 height 8
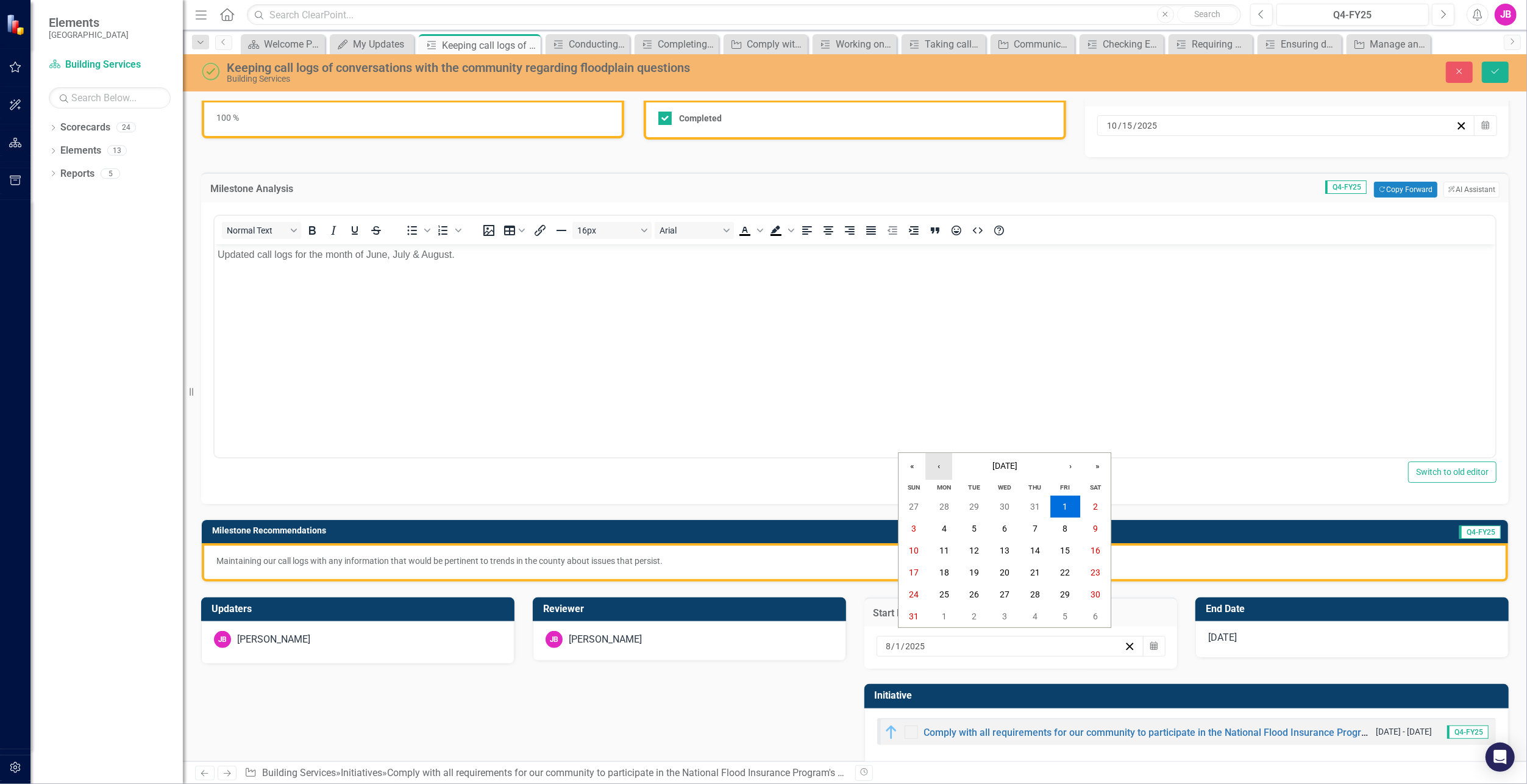
click at [945, 473] on button "‹" at bounding box center [939, 466] width 27 height 27
click at [967, 504] on button "1" at bounding box center [975, 506] width 30 height 22
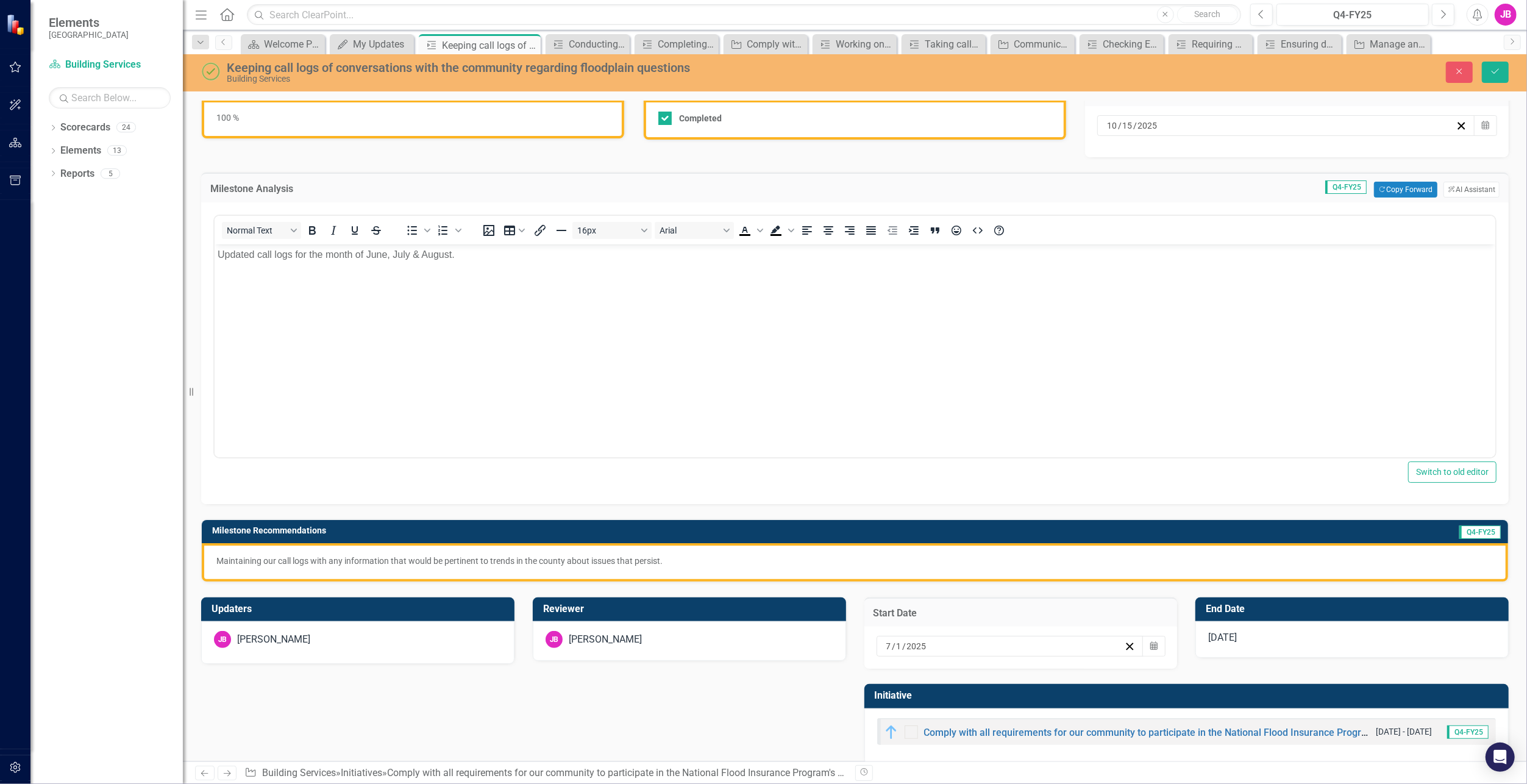
click at [1357, 642] on div "[DATE]" at bounding box center [1353, 639] width 314 height 37
click at [1474, 648] on button "Calendar" at bounding box center [1486, 645] width 23 height 21
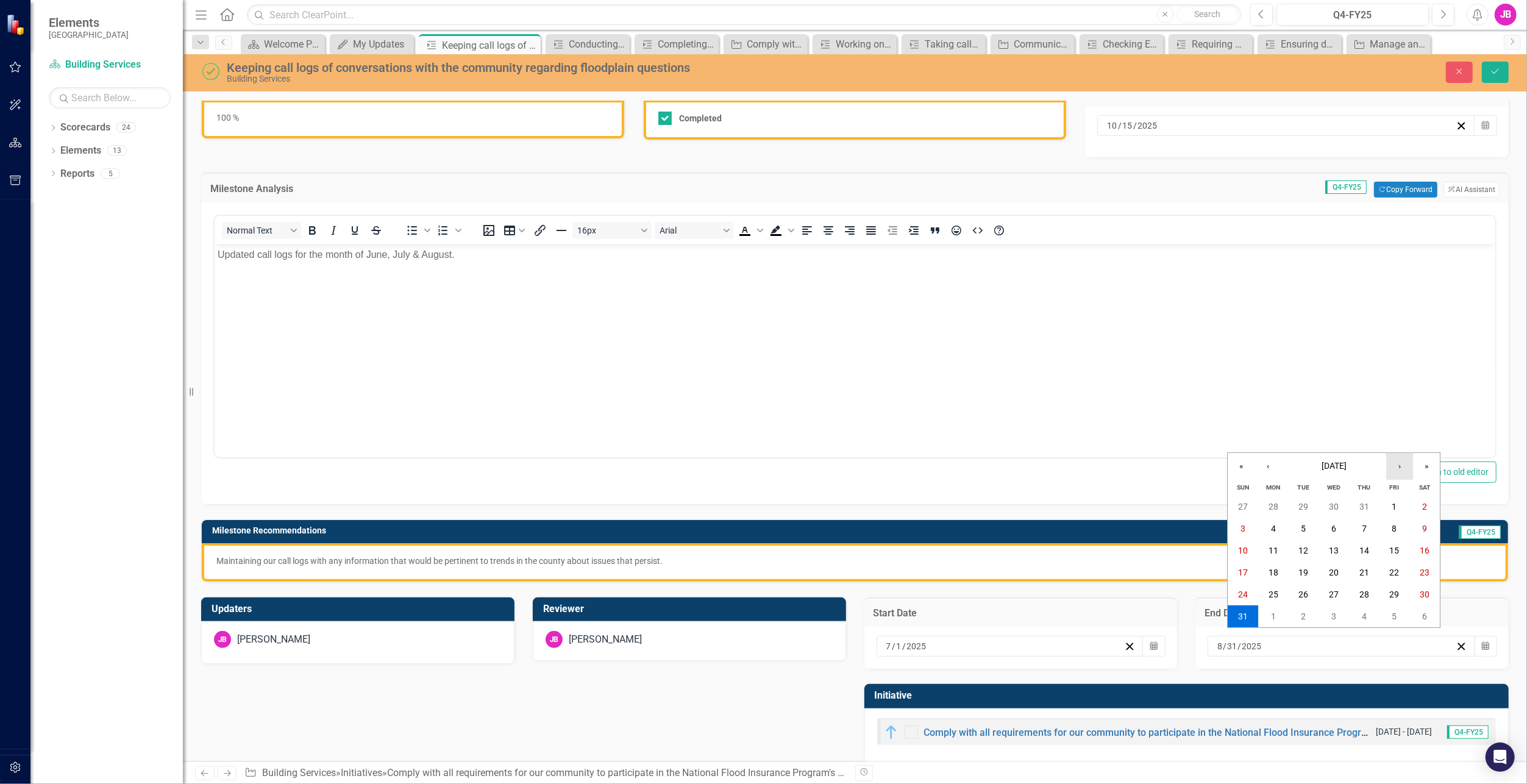
click at [1398, 467] on button "›" at bounding box center [1399, 466] width 27 height 27
click at [1303, 590] on abbr "30" at bounding box center [1304, 594] width 10 height 10
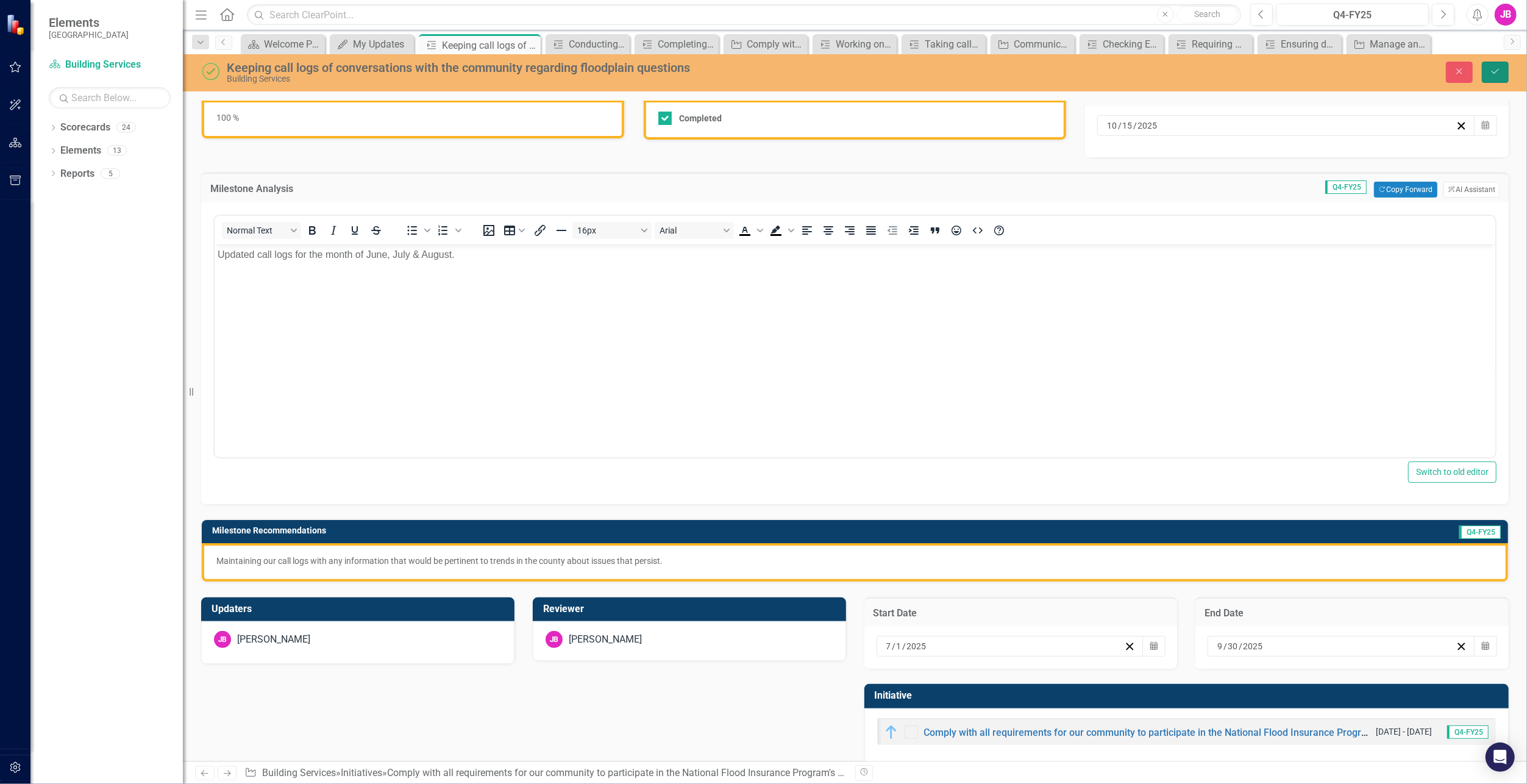
click at [1498, 69] on button "Save" at bounding box center [1495, 72] width 27 height 21
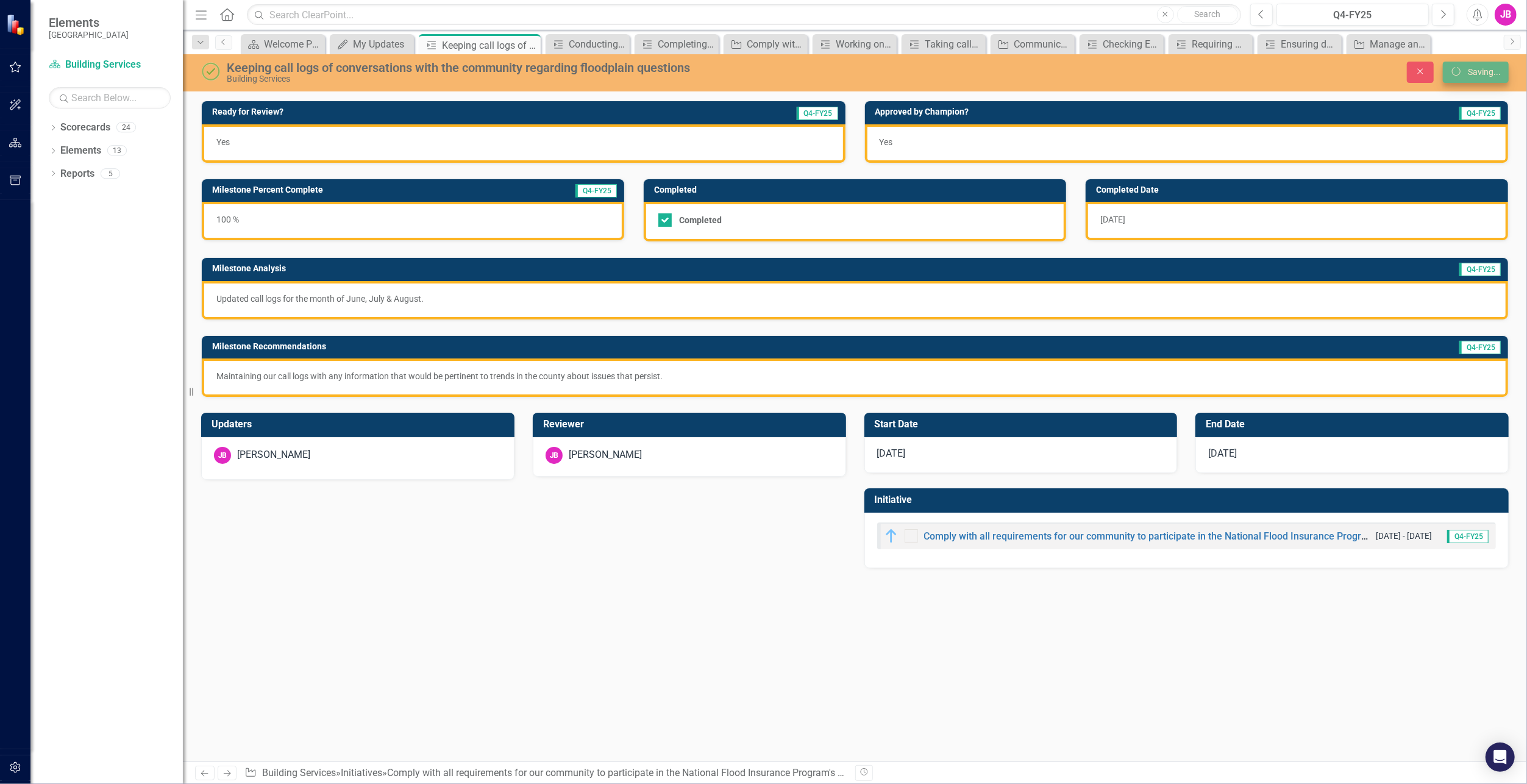
scroll to position [0, 0]
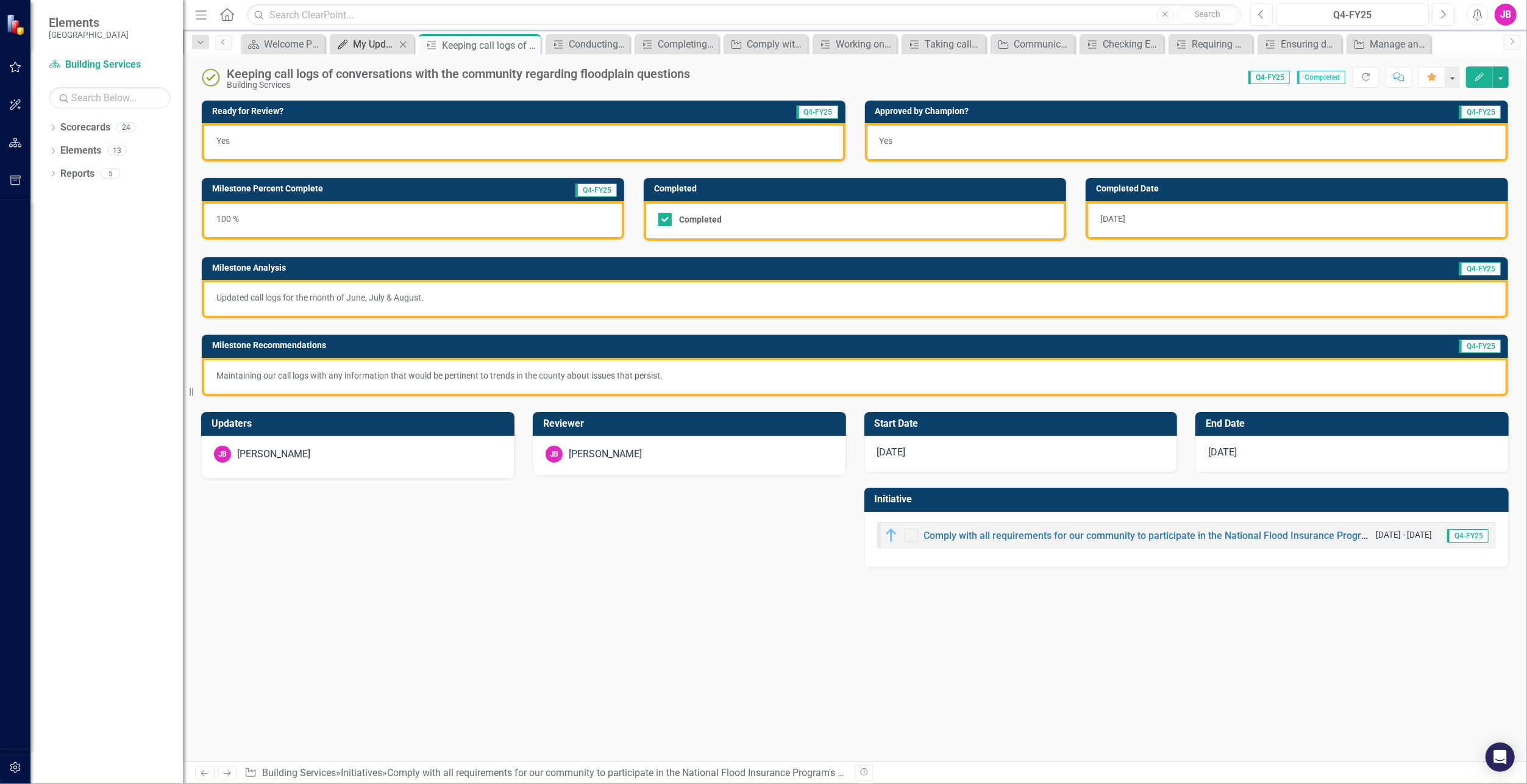
click at [349, 40] on icon "My Updates" at bounding box center [343, 44] width 12 height 10
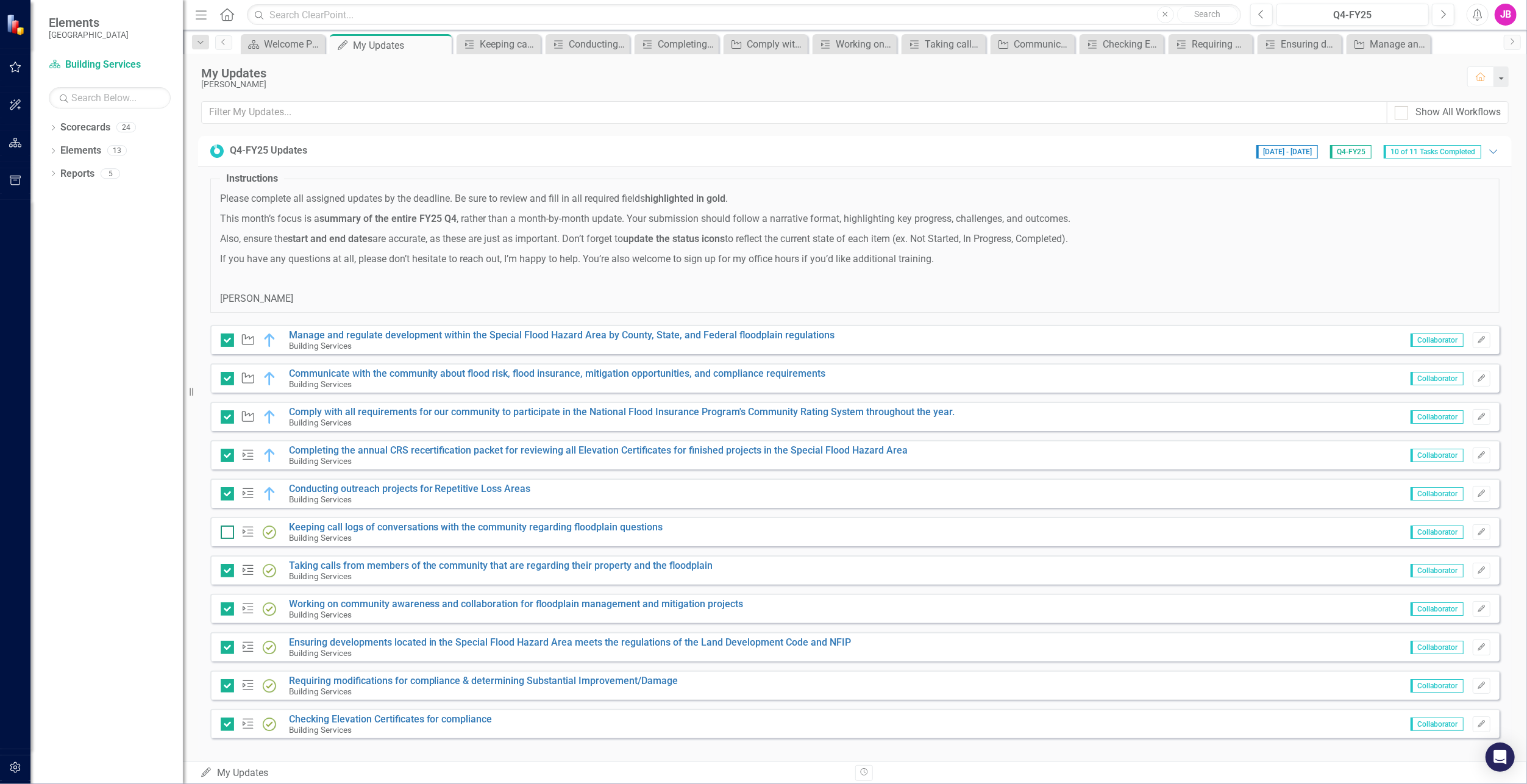
click at [230, 525] on div at bounding box center [228, 532] width 14 height 14
click at [228, 525] on input "checkbox" at bounding box center [225, 529] width 8 height 8
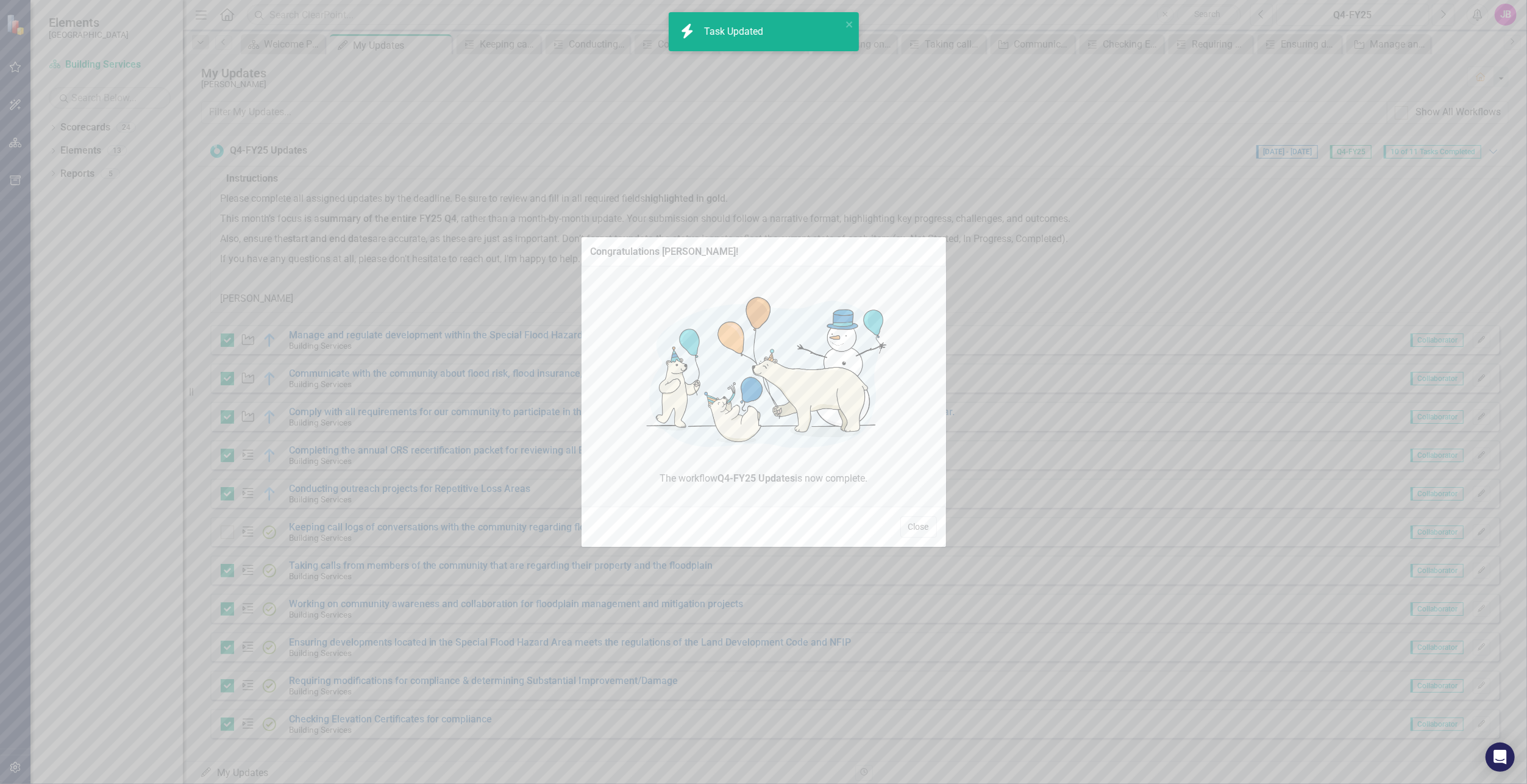
checkbox input "true"
click at [926, 525] on button "Close" at bounding box center [919, 527] width 37 height 21
